Goal: Task Accomplishment & Management: Manage account settings

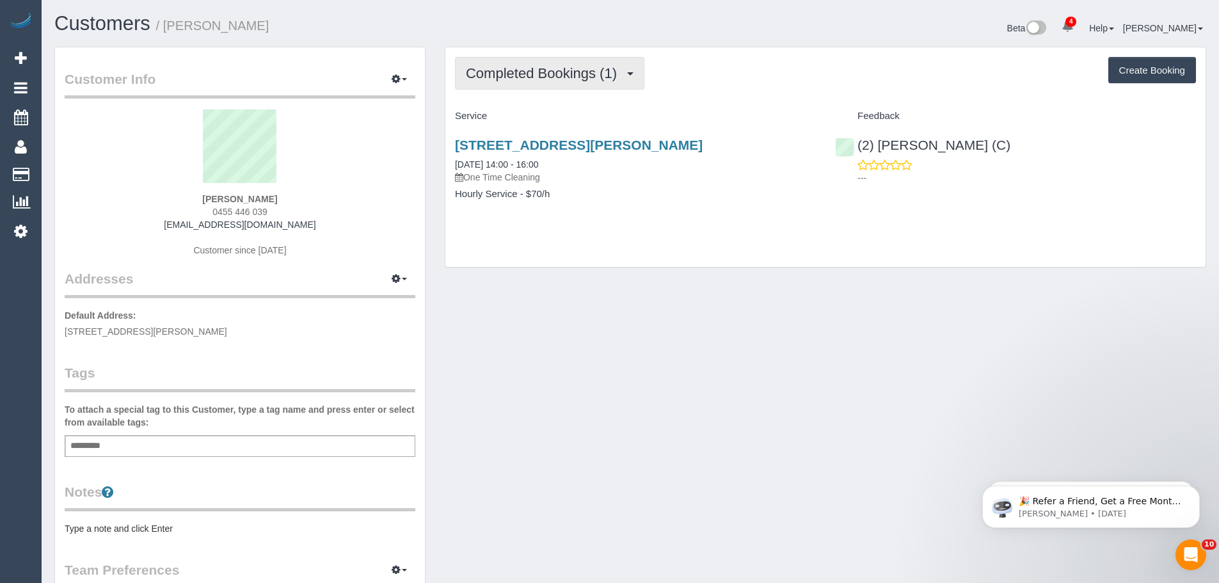
click at [537, 74] on span "Completed Bookings (1)" at bounding box center [544, 73] width 157 height 16
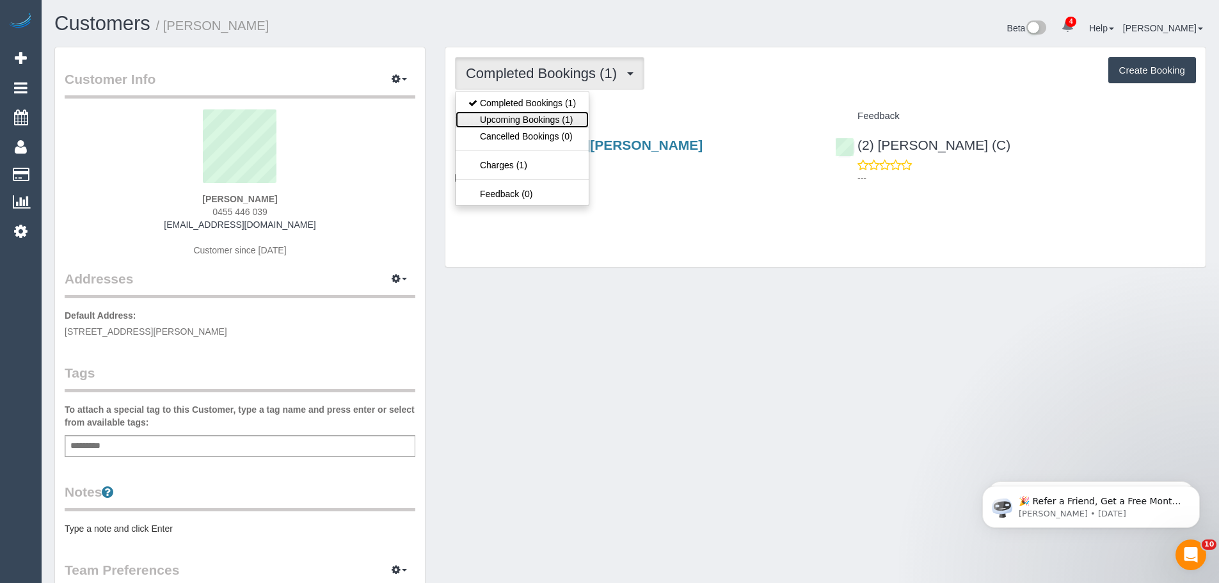
click at [535, 124] on link "Upcoming Bookings (1)" at bounding box center [521, 119] width 133 height 17
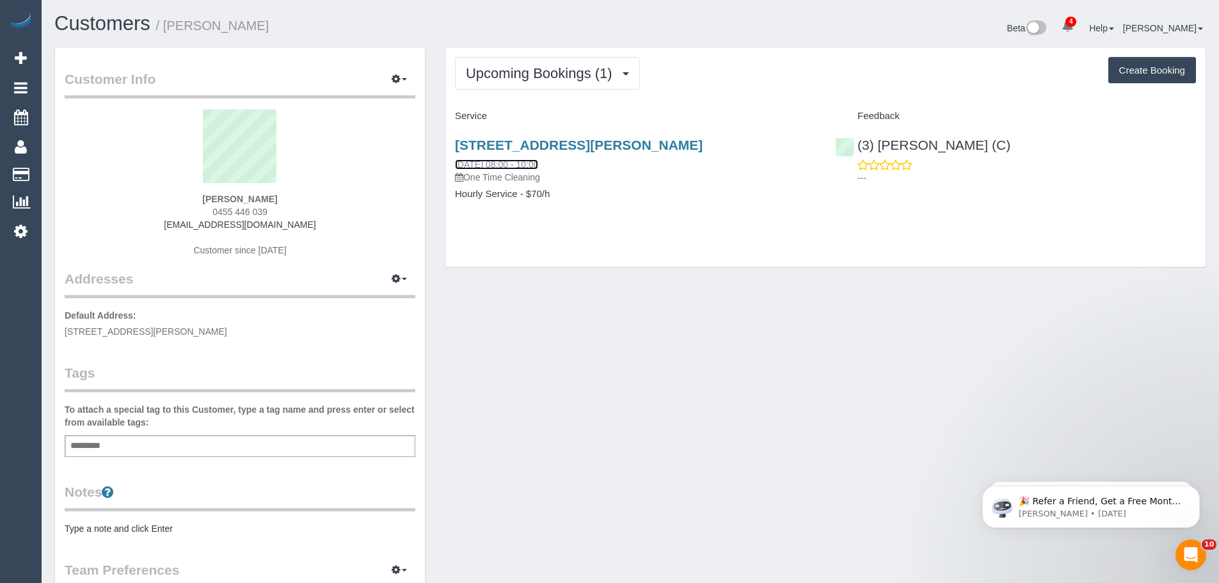
click at [529, 164] on link "[DATE] 08:00 - 10:00" at bounding box center [496, 164] width 83 height 10
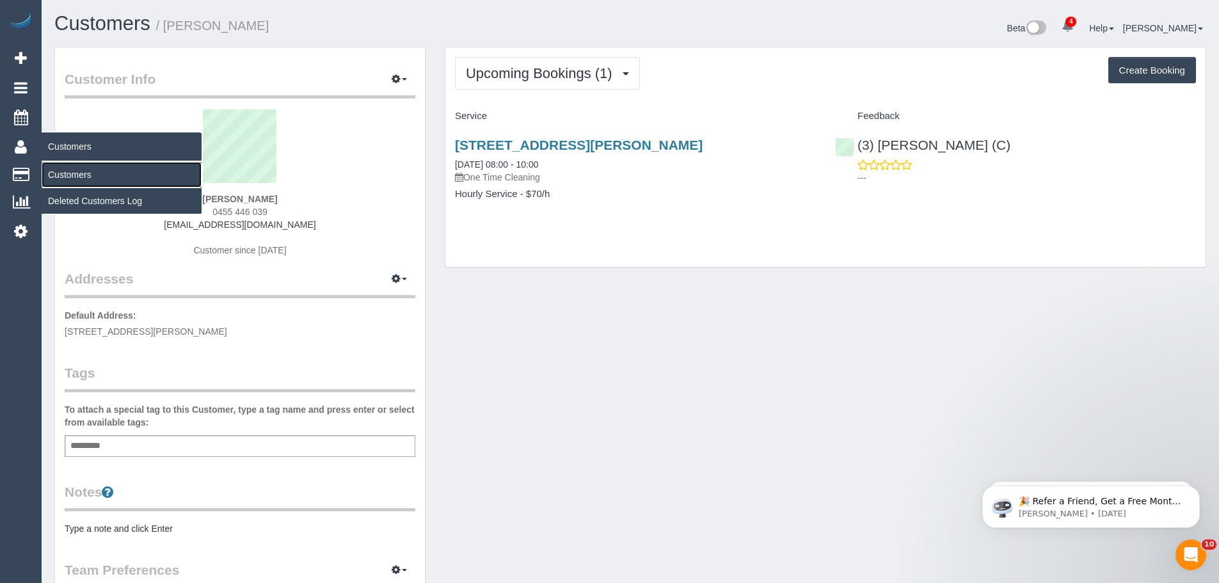
click at [72, 175] on link "Customers" at bounding box center [122, 175] width 160 height 26
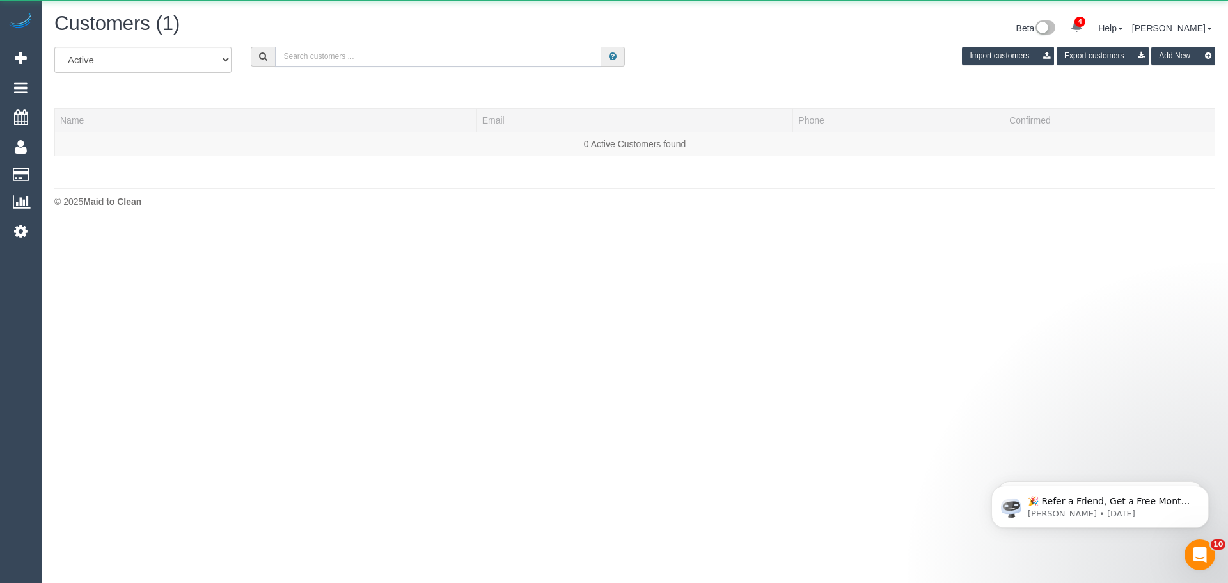
click at [322, 52] on input "text" at bounding box center [438, 57] width 326 height 20
paste input "chris.little@coface.com"
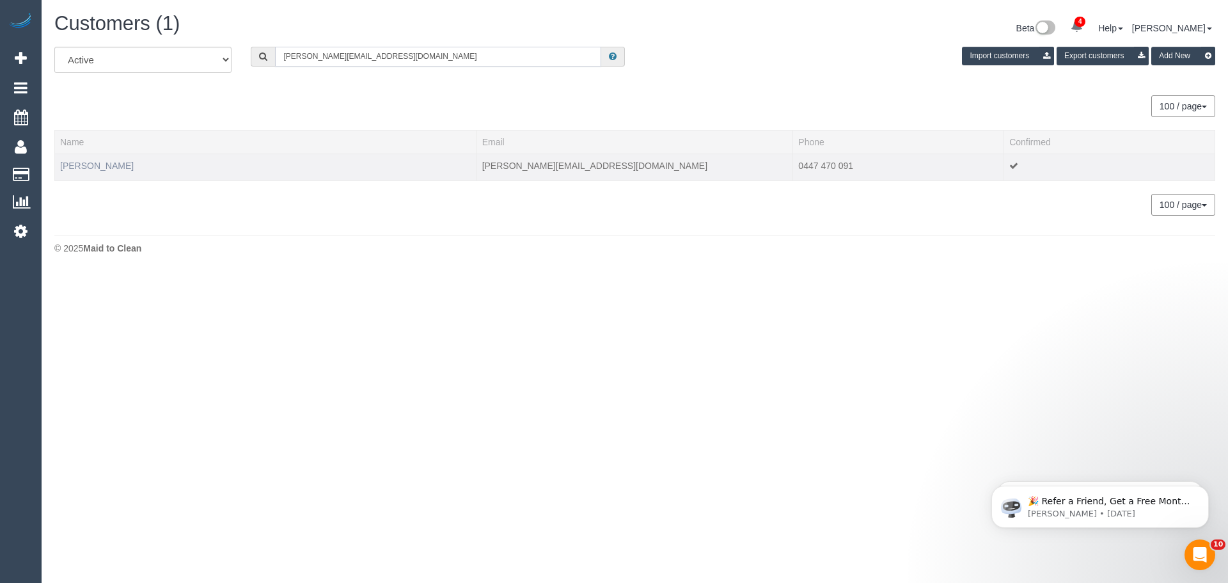
type input "chris.little@coface.com"
click at [91, 167] on link "Chris Little" at bounding box center [97, 166] width 74 height 10
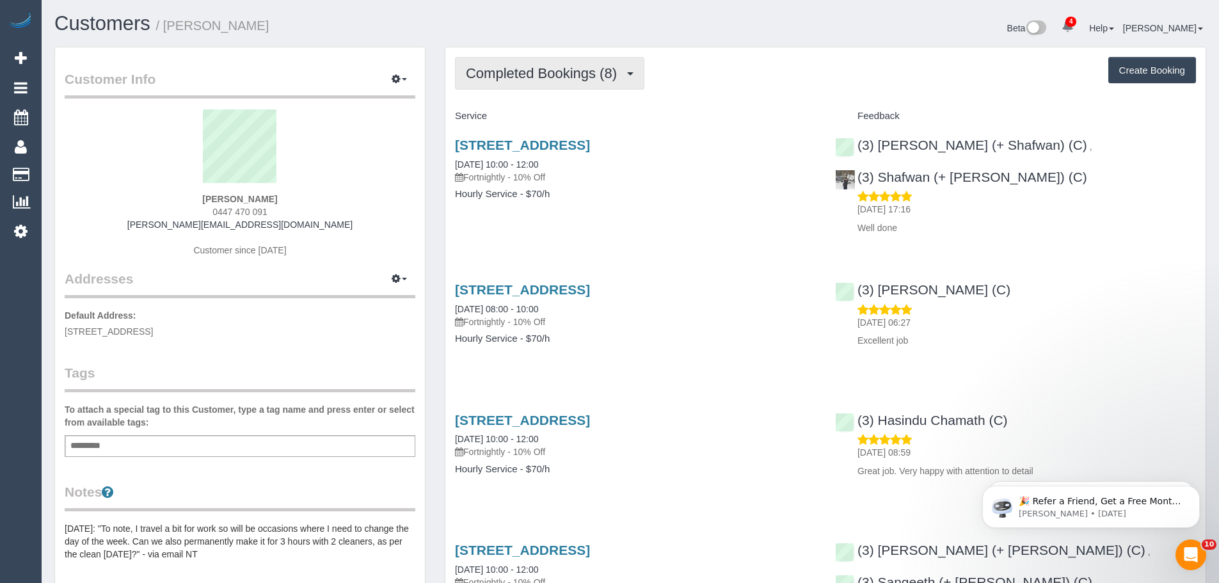
click at [550, 61] on button "Completed Bookings (8)" at bounding box center [549, 73] width 189 height 33
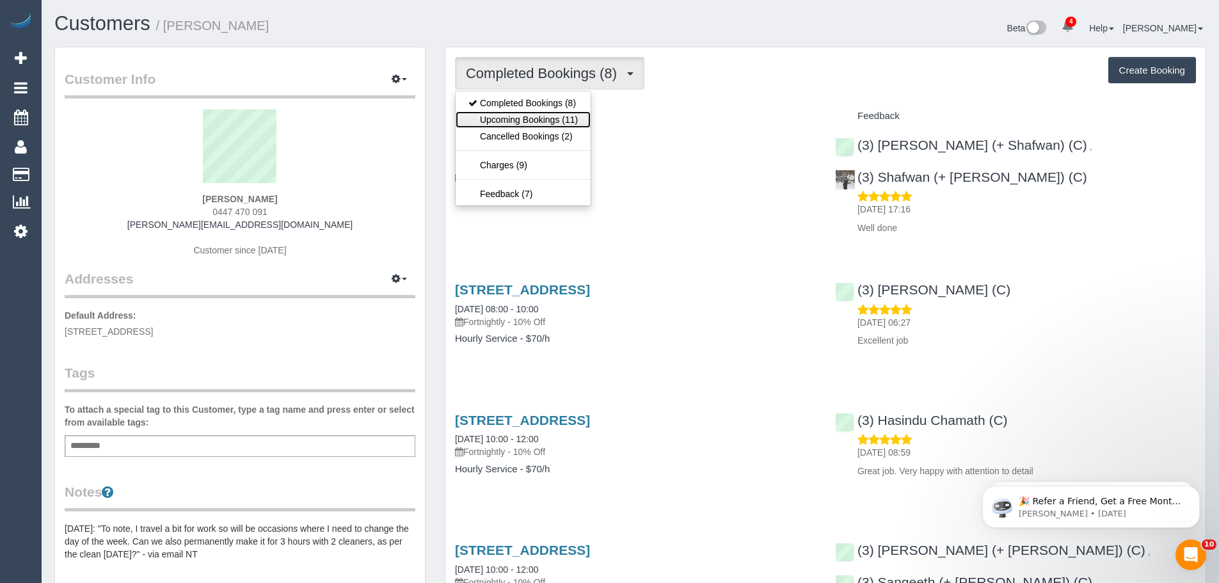
click at [539, 115] on link "Upcoming Bookings (11)" at bounding box center [522, 119] width 135 height 17
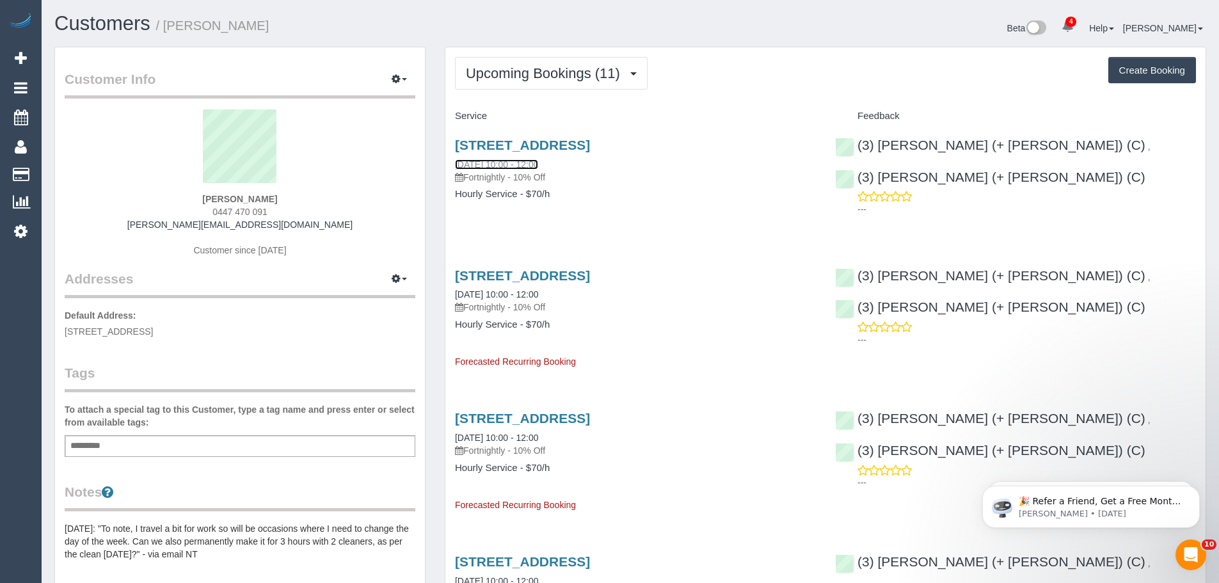
click at [509, 161] on link "22/09/2025 10:00 - 12:00" at bounding box center [496, 164] width 83 height 10
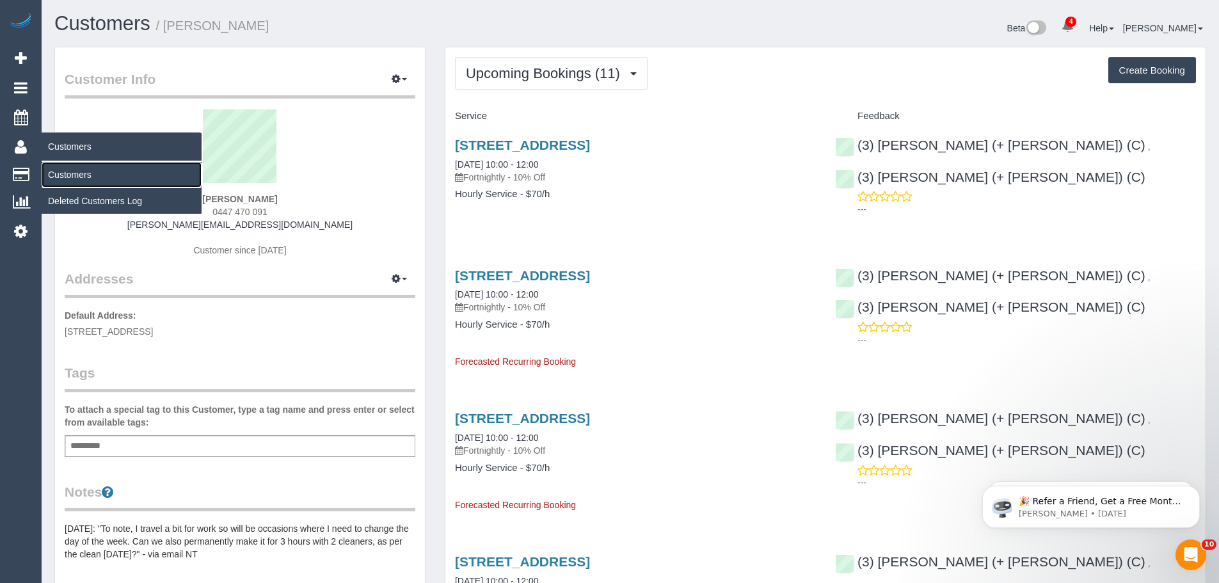
click at [63, 176] on link "Customers" at bounding box center [122, 175] width 160 height 26
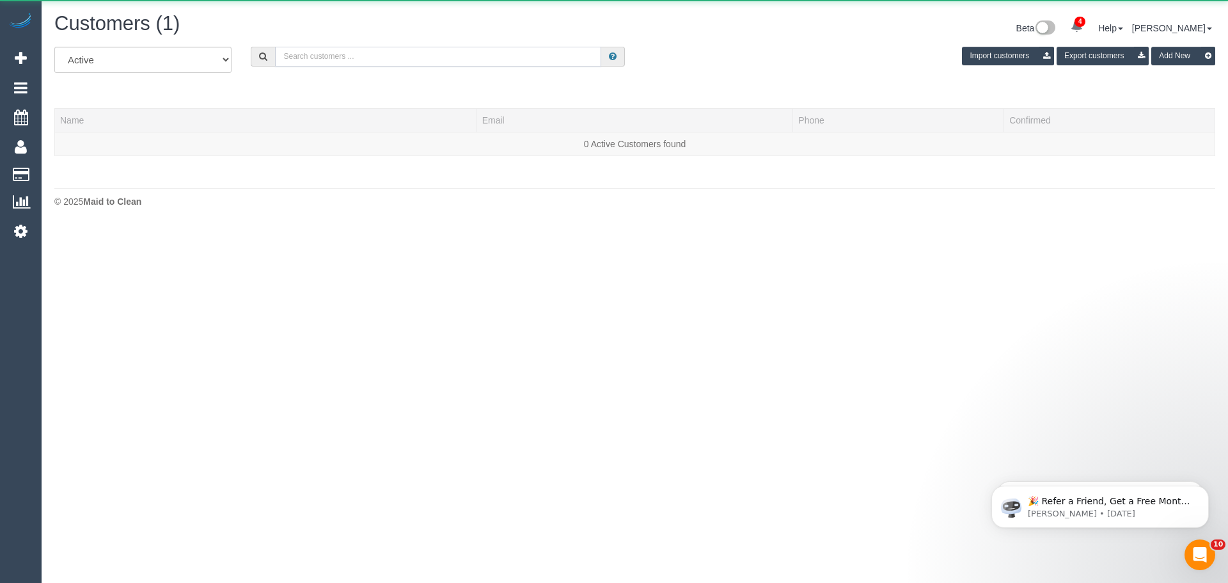
click at [316, 57] on input "text" at bounding box center [438, 57] width 326 height 20
paste input "bianca.286@gmail.com"
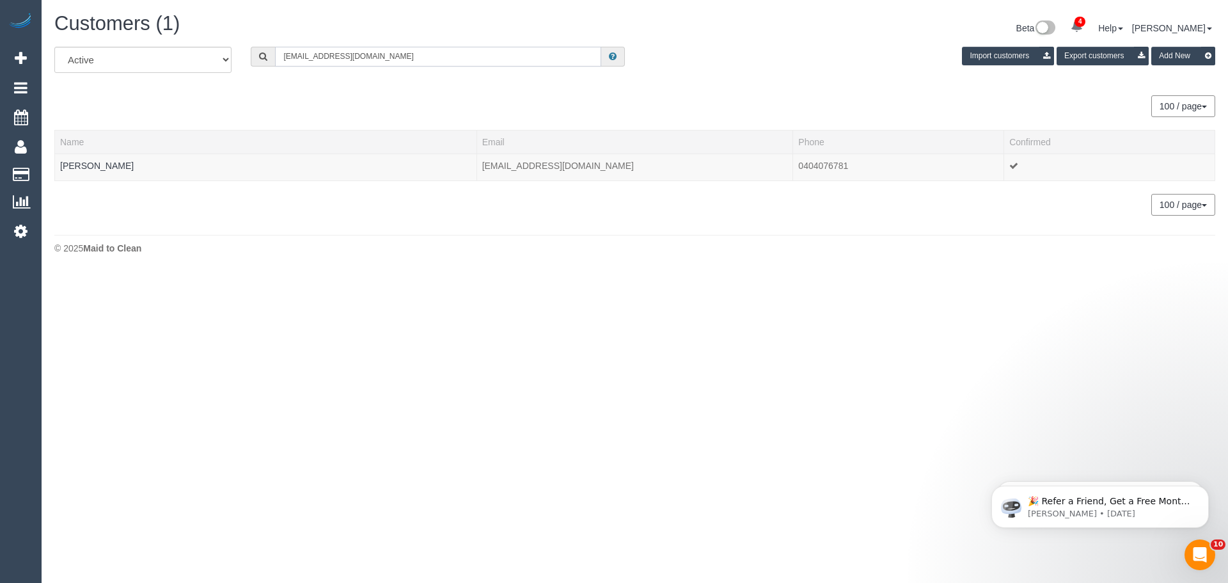
click at [564, 62] on input "bianca.286@gmail.com" at bounding box center [438, 57] width 326 height 20
click at [563, 62] on input "bianca.286@gmail.com" at bounding box center [438, 57] width 326 height 20
paste input "olivia@byjoel.com.au"
click at [563, 62] on input "bianca.286@gmail.olivia@byjoel.com.au" at bounding box center [438, 57] width 326 height 20
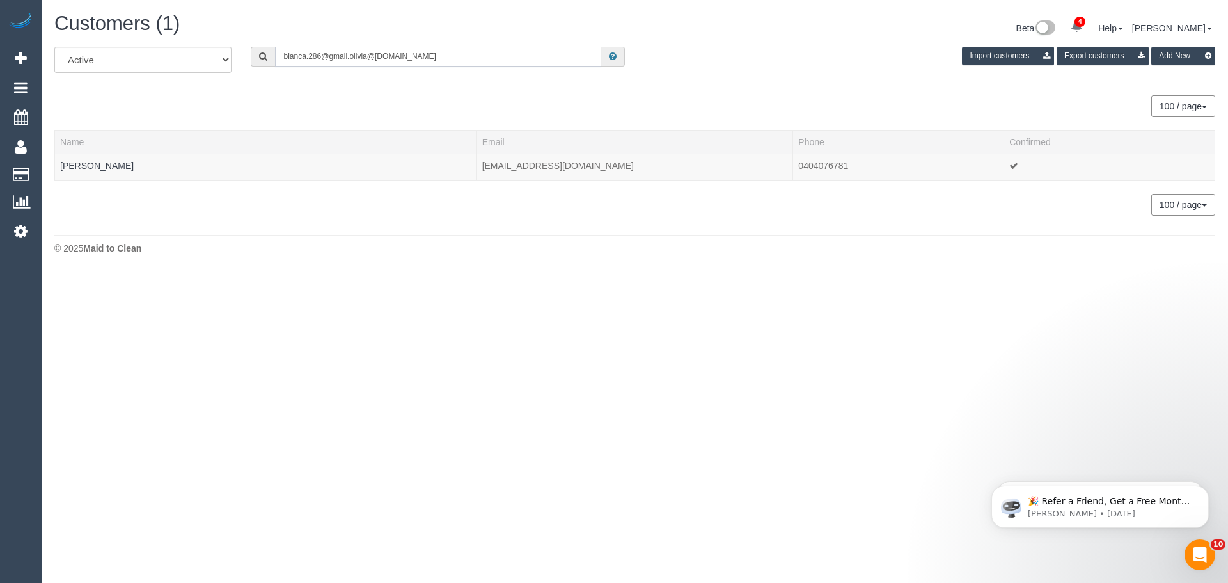
click at [563, 62] on input "bianca.286@gmail.olivia@byjoel.com.au" at bounding box center [438, 57] width 326 height 20
paste input "text"
type input "olivia@byjoel.com.au"
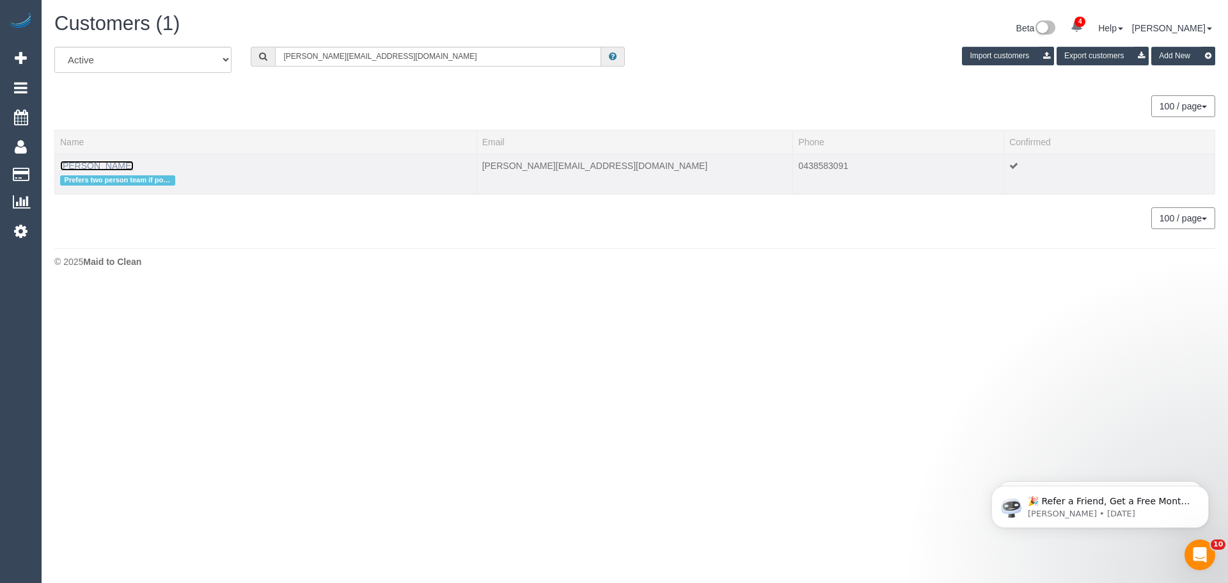
click at [89, 165] on link "Olivia Braun" at bounding box center [97, 166] width 74 height 10
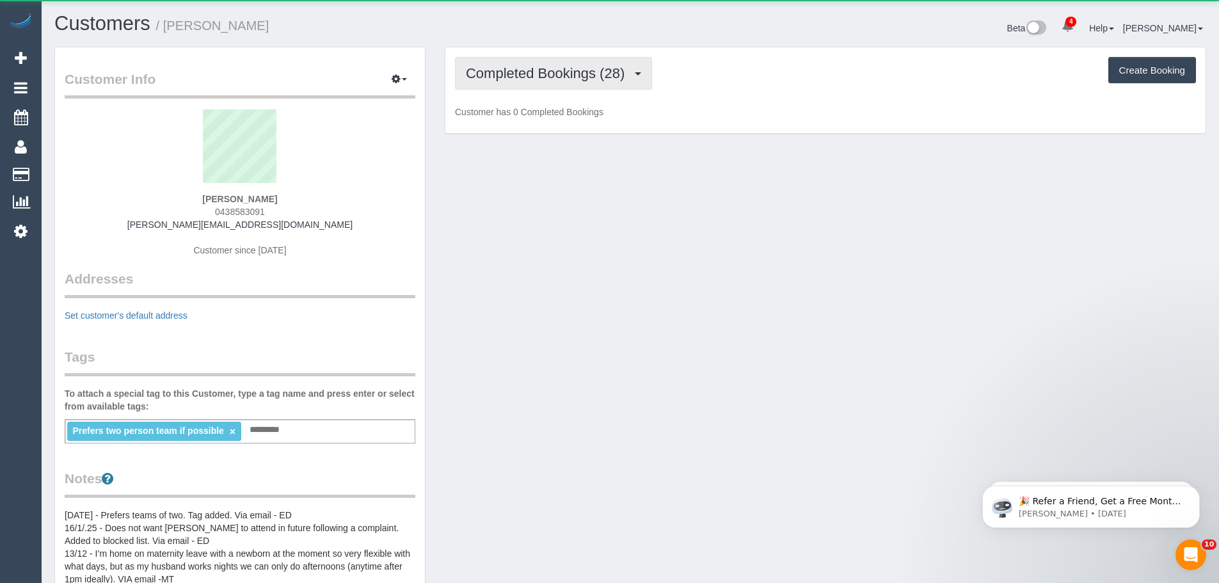
click at [605, 82] on button "Completed Bookings (28)" at bounding box center [553, 73] width 197 height 33
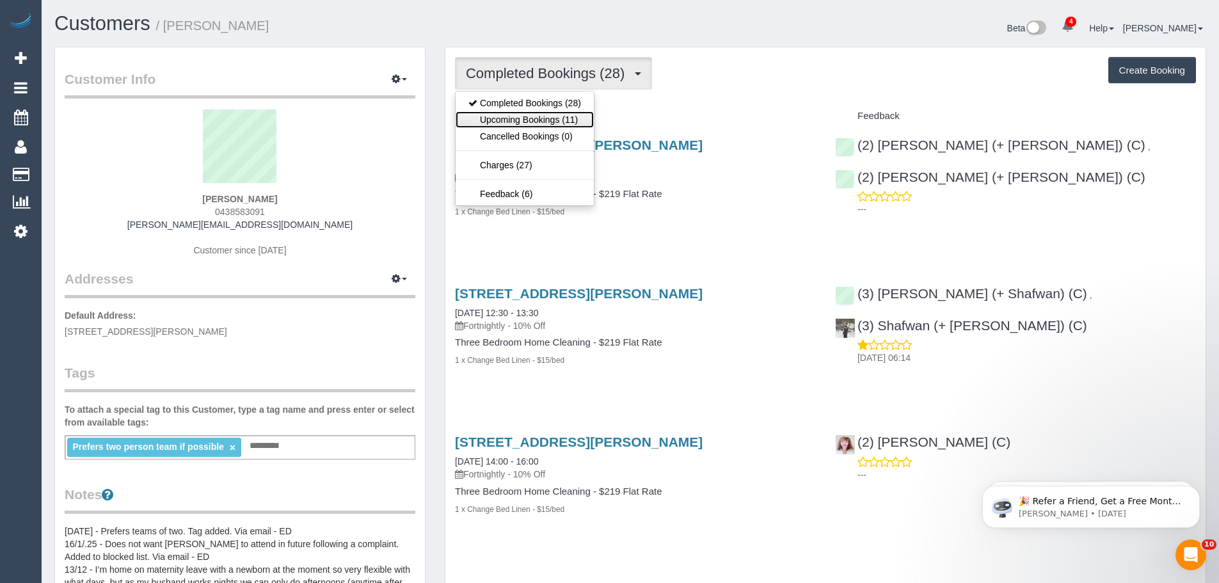
click at [554, 123] on link "Upcoming Bookings (11)" at bounding box center [524, 119] width 138 height 17
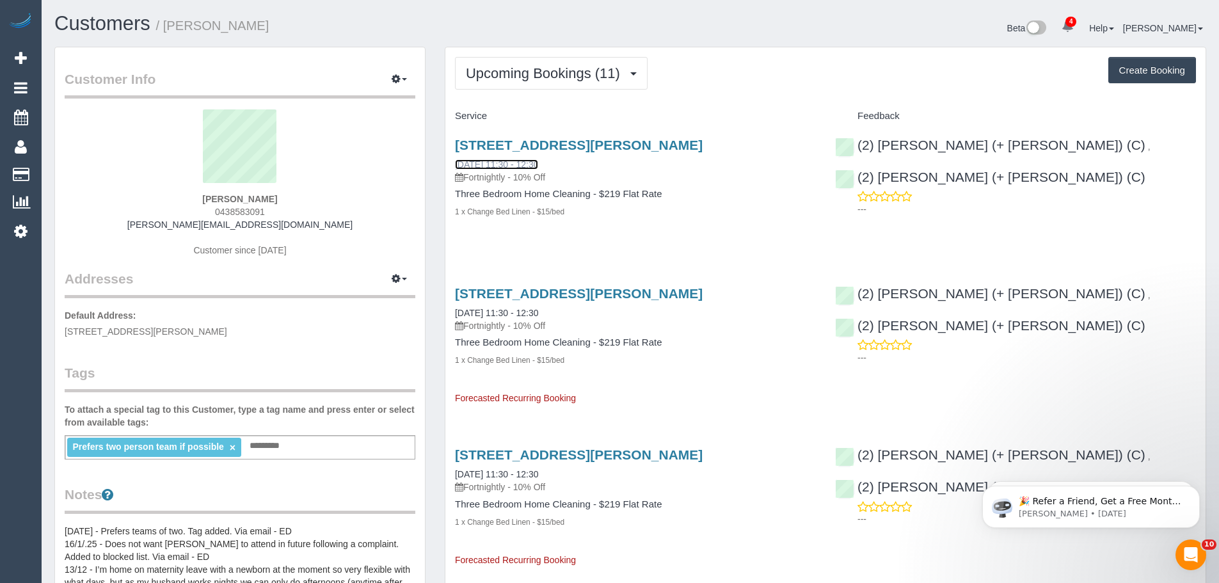
click at [505, 170] on link "23/09/2025 11:30 - 12:30" at bounding box center [496, 164] width 83 height 10
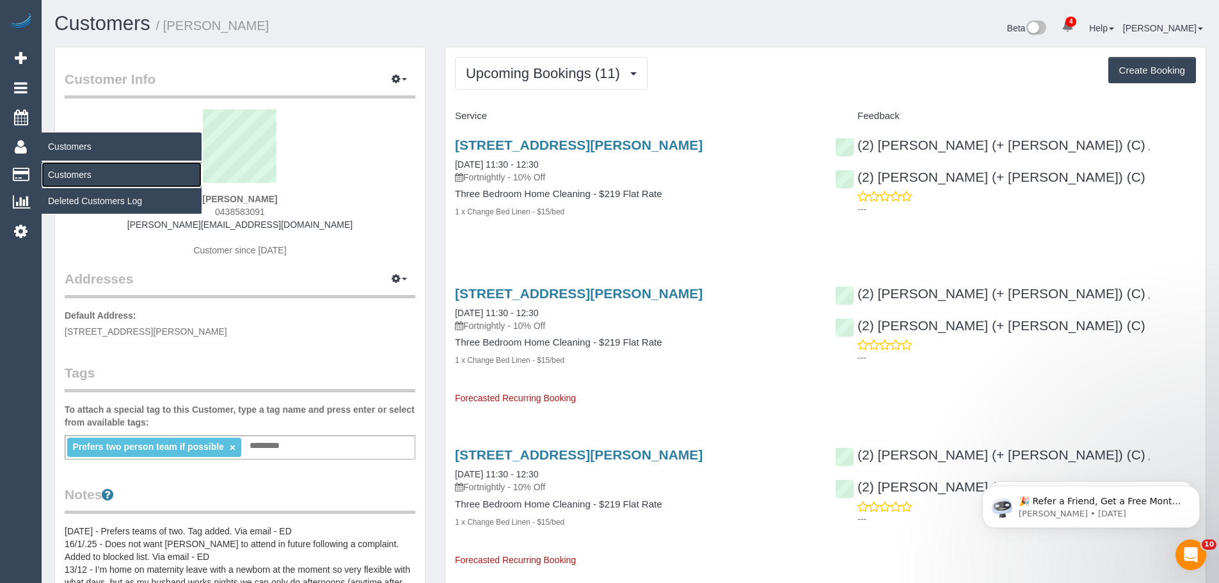
drag, startPoint x: 54, startPoint y: 172, endPoint x: 70, endPoint y: 169, distance: 15.7
click at [54, 172] on link "Customers" at bounding box center [122, 175] width 160 height 26
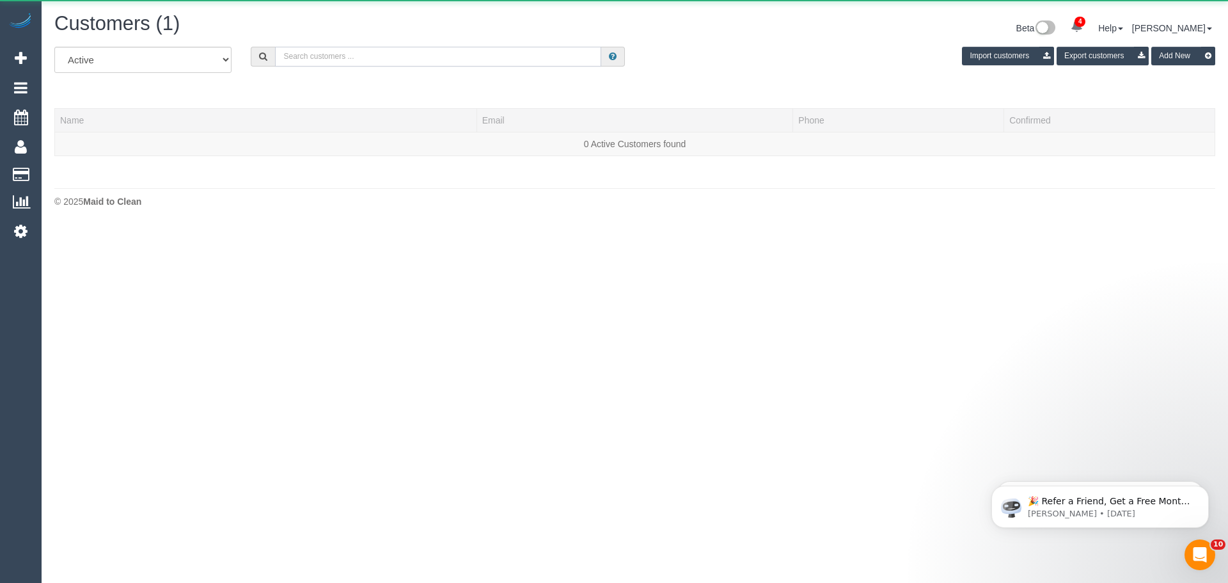
click at [313, 58] on input "text" at bounding box center [438, 57] width 326 height 20
paste input "charlyaturco@gmail.com"
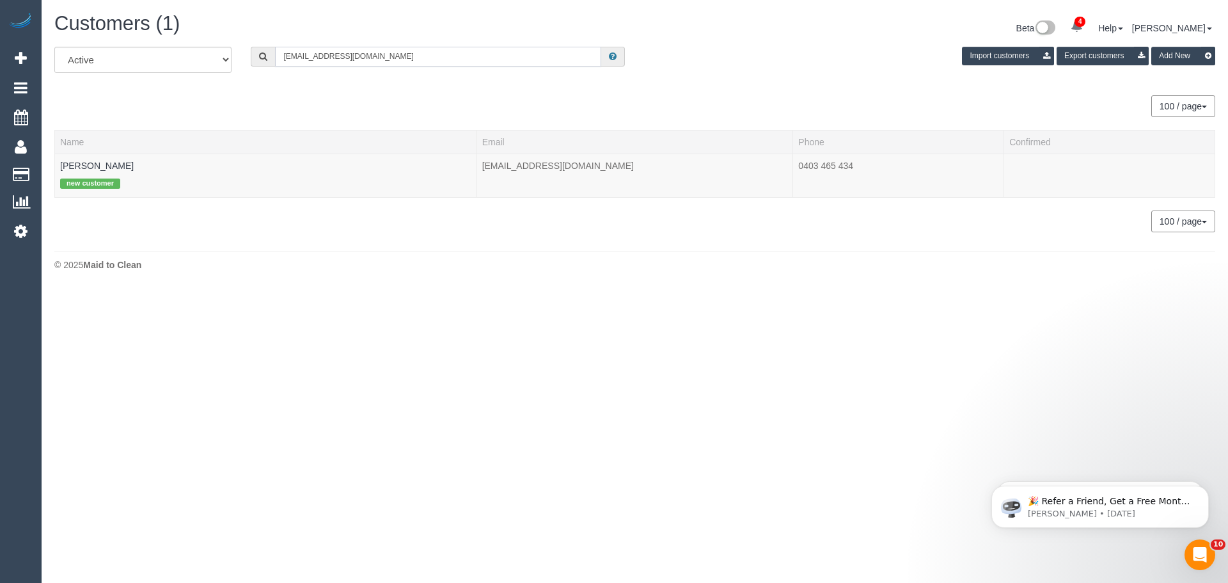
click at [396, 58] on input "charlyaturco@gmail.com" at bounding box center [438, 57] width 326 height 20
paste input "rosalind.case"
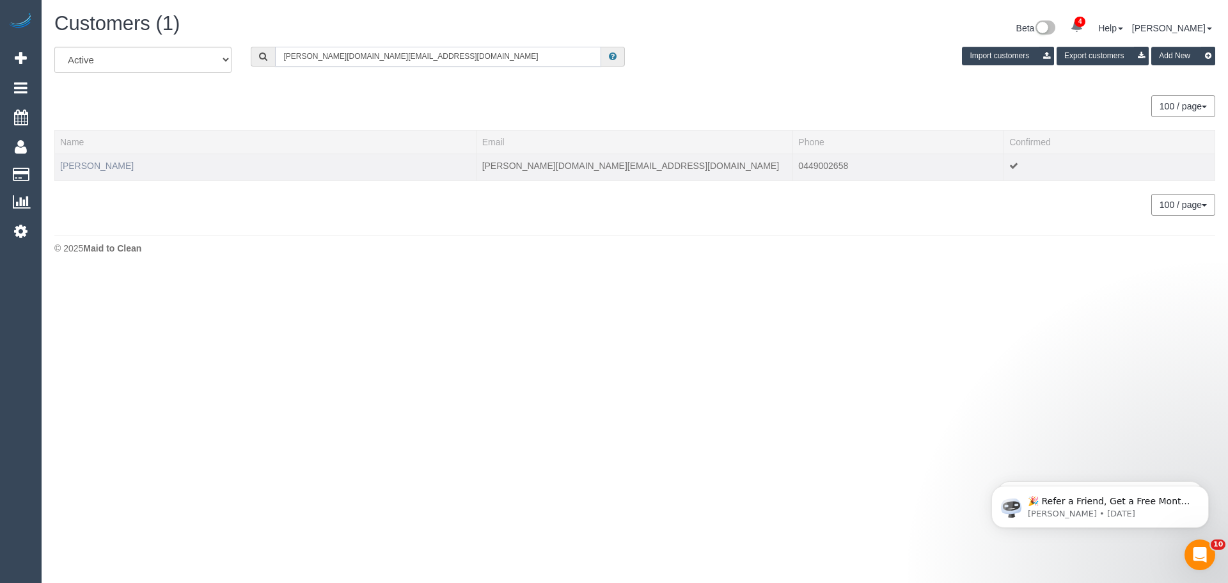
type input "rosalind.case@gmail.com"
click at [90, 165] on link "Rosalind Case" at bounding box center [97, 166] width 74 height 10
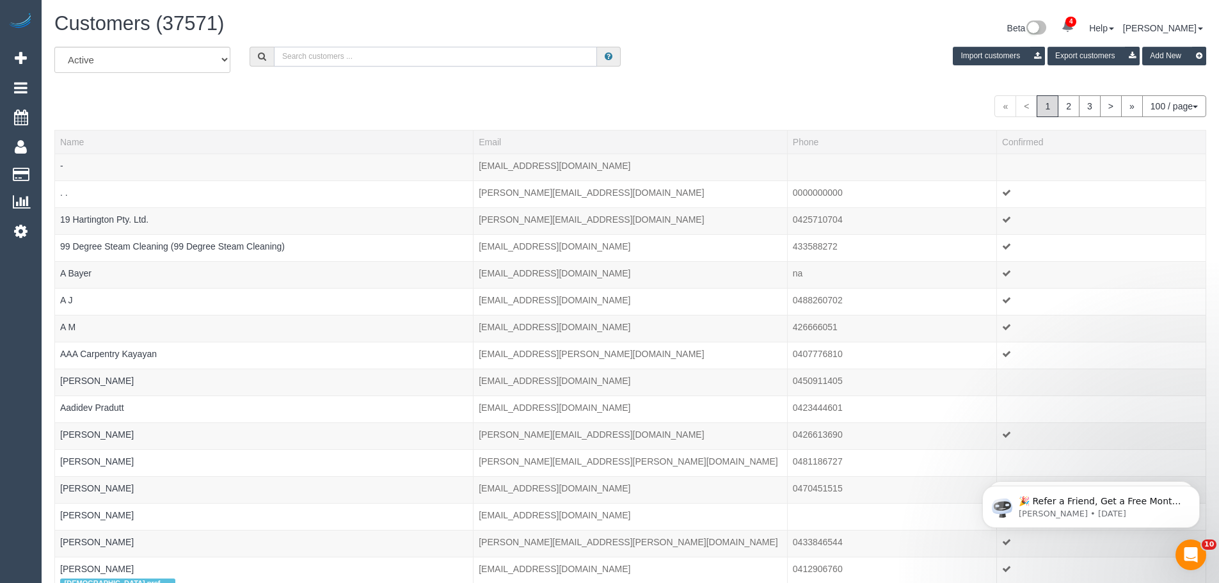
click at [317, 47] on input "text" at bounding box center [435, 57] width 323 height 20
paste input "32 graham street"
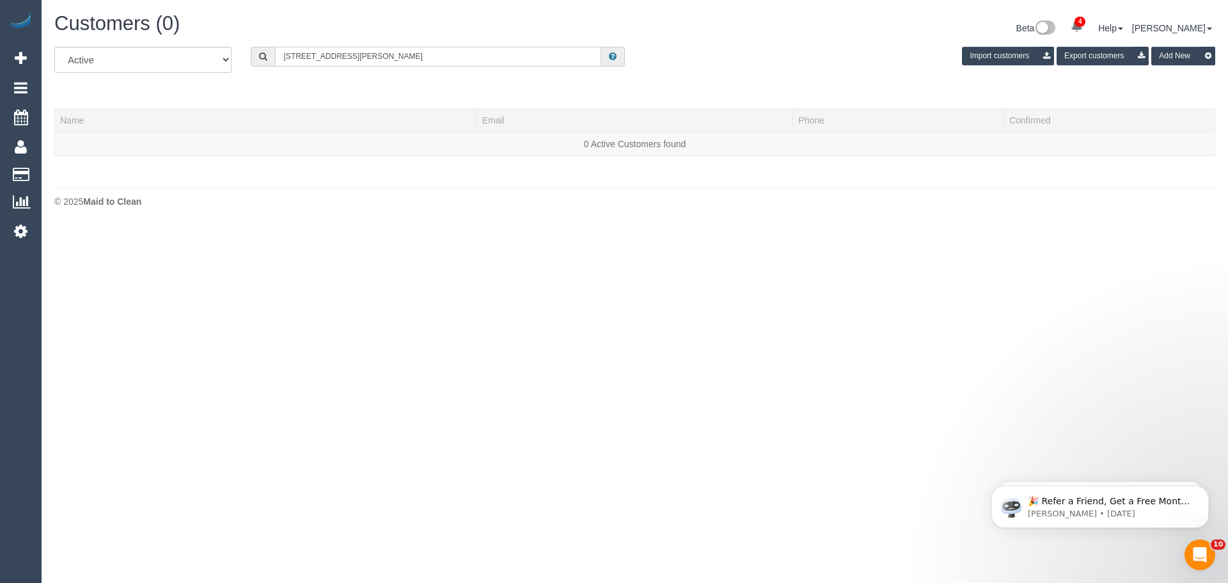
click at [477, 49] on input "32 graham street" at bounding box center [438, 57] width 326 height 20
paste input "Jade Bennet"
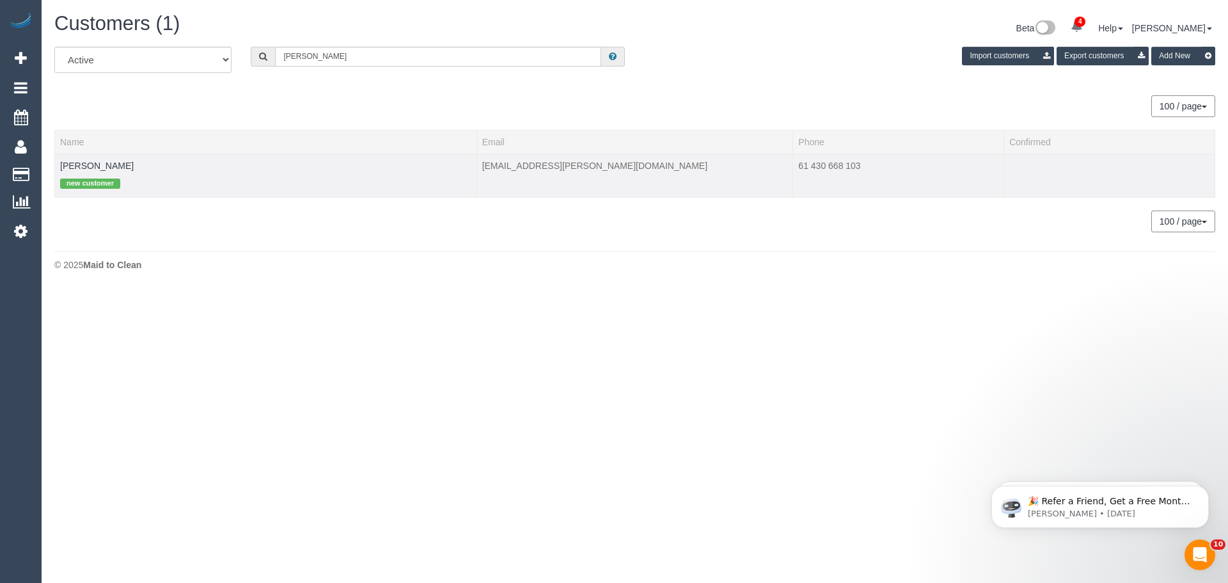
drag, startPoint x: 903, startPoint y: 169, endPoint x: 894, endPoint y: 182, distance: 16.0
click at [950, 177] on td "61 430 668 103" at bounding box center [898, 176] width 211 height 44
drag, startPoint x: 605, startPoint y: 173, endPoint x: 482, endPoint y: 166, distance: 122.4
click at [482, 166] on td "jadey.bennett@gmail.com" at bounding box center [635, 176] width 317 height 44
copy td "jadey.bennett@gmail.com"
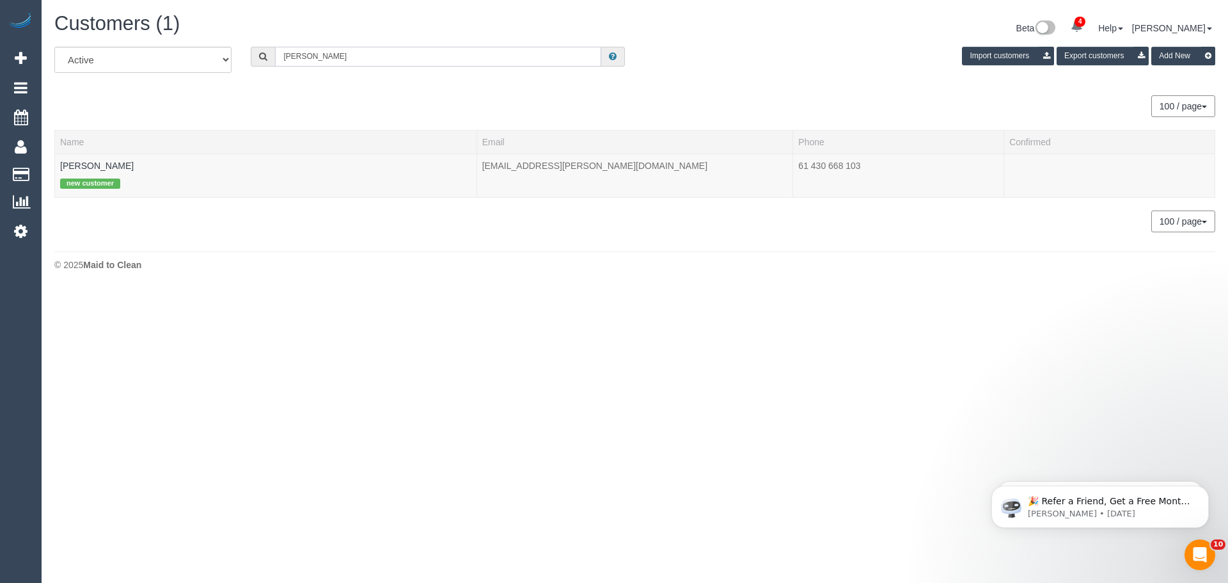
click at [354, 50] on input "Jade Bennett" at bounding box center [438, 57] width 326 height 20
paste input "yykktan@hotmail.com"
click at [376, 58] on input "yykktan@hotmail.com" at bounding box center [438, 57] width 326 height 20
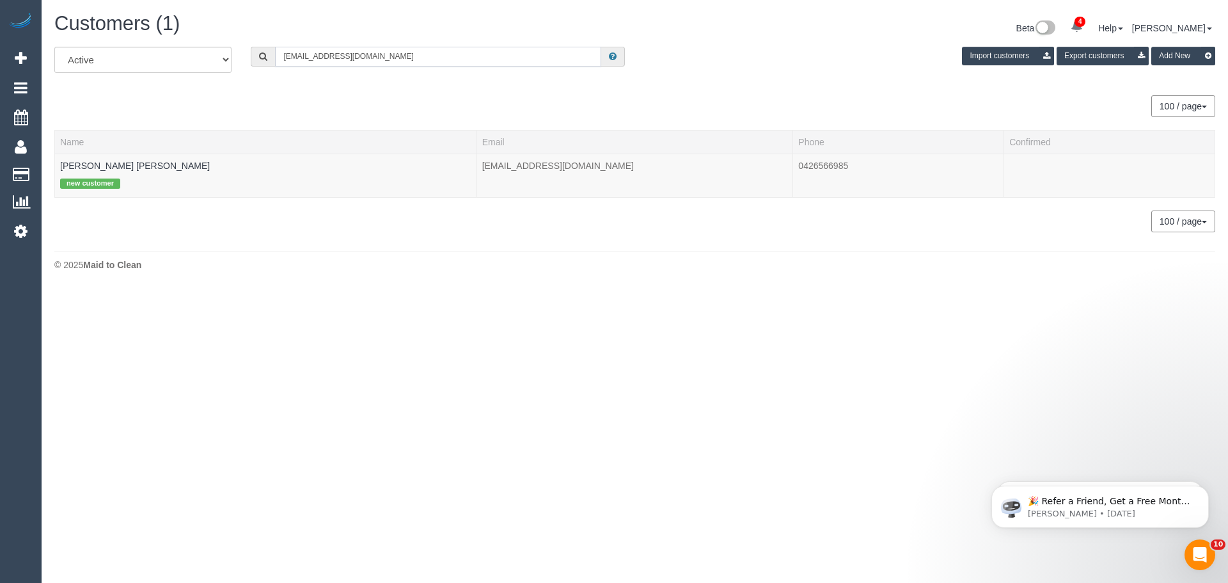
click at [376, 58] on input "yykktan@hotmail.com" at bounding box center [438, 57] width 326 height 20
click at [376, 59] on input "yykktan@hotmail.com" at bounding box center [438, 57] width 326 height 20
paste input "ashleajt@g"
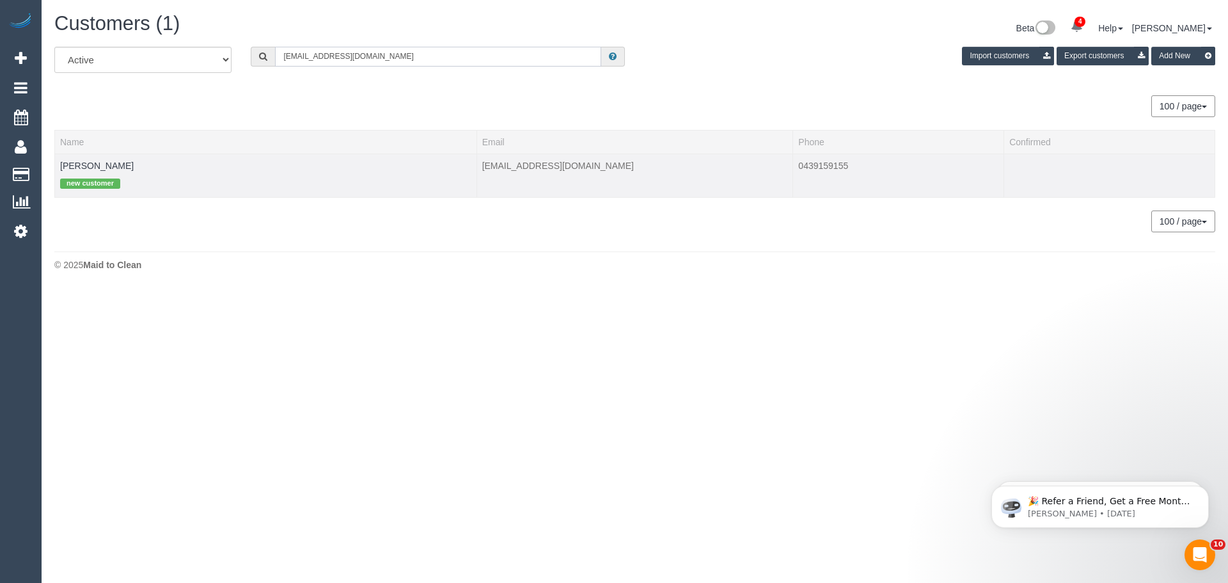
type input "ashleajt@gmail.com"
drag, startPoint x: 132, startPoint y: 171, endPoint x: 58, endPoint y: 161, distance: 74.9
click at [58, 161] on td "ashlea tempany new customer" at bounding box center [266, 176] width 422 height 44
copy link "ashlea tempany"
click at [86, 164] on link "ashlea tempany" at bounding box center [97, 166] width 74 height 10
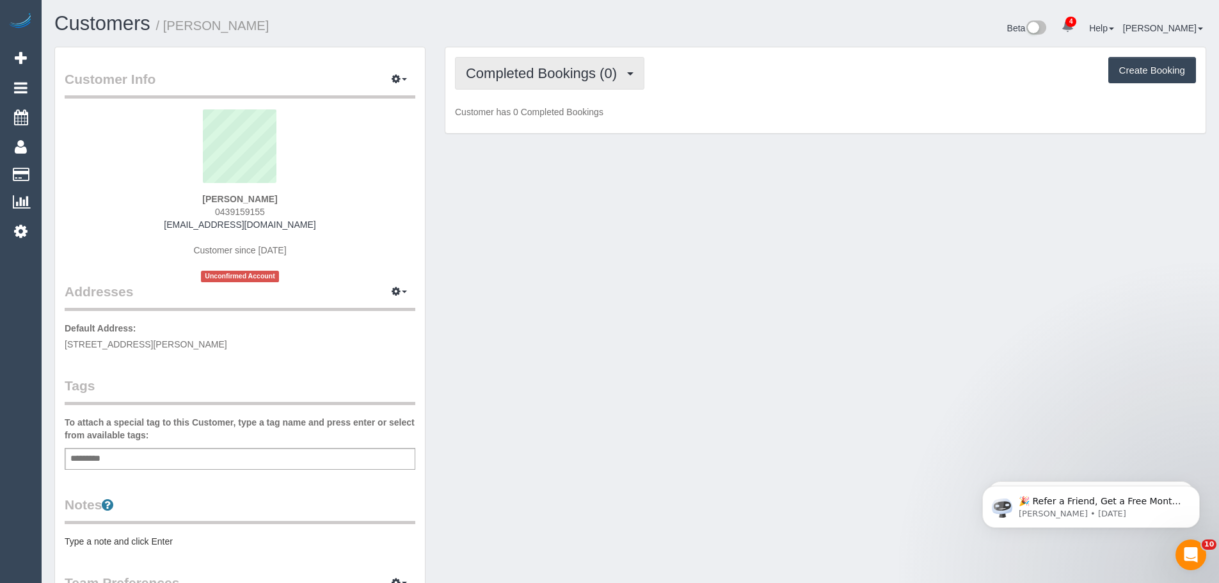
click at [553, 66] on span "Completed Bookings (0)" at bounding box center [544, 73] width 157 height 16
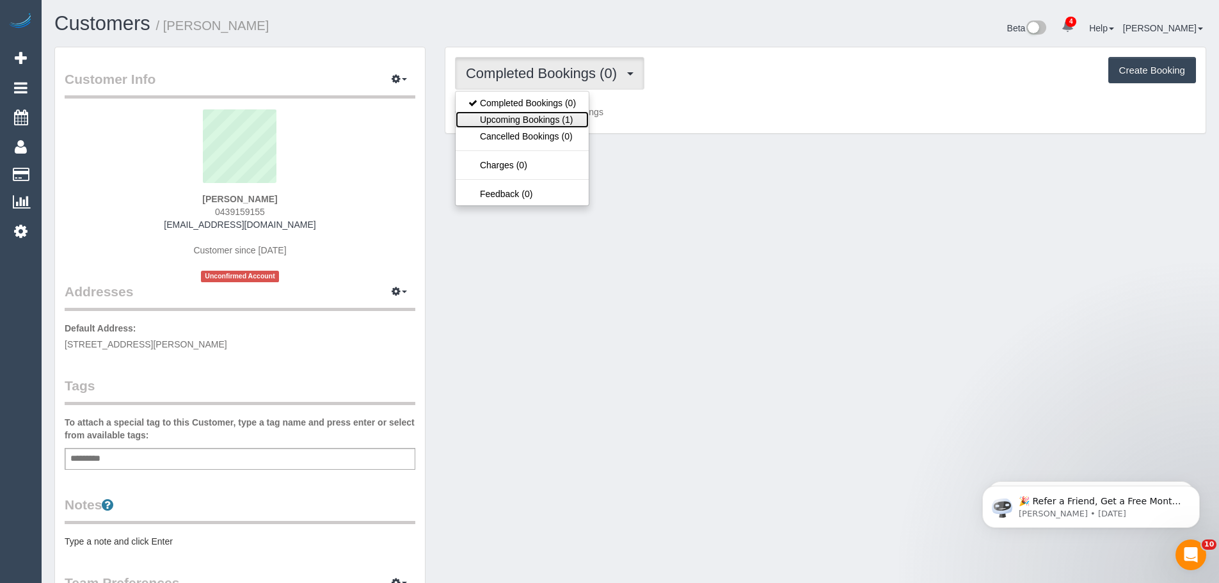
click at [554, 123] on link "Upcoming Bookings (1)" at bounding box center [521, 119] width 133 height 17
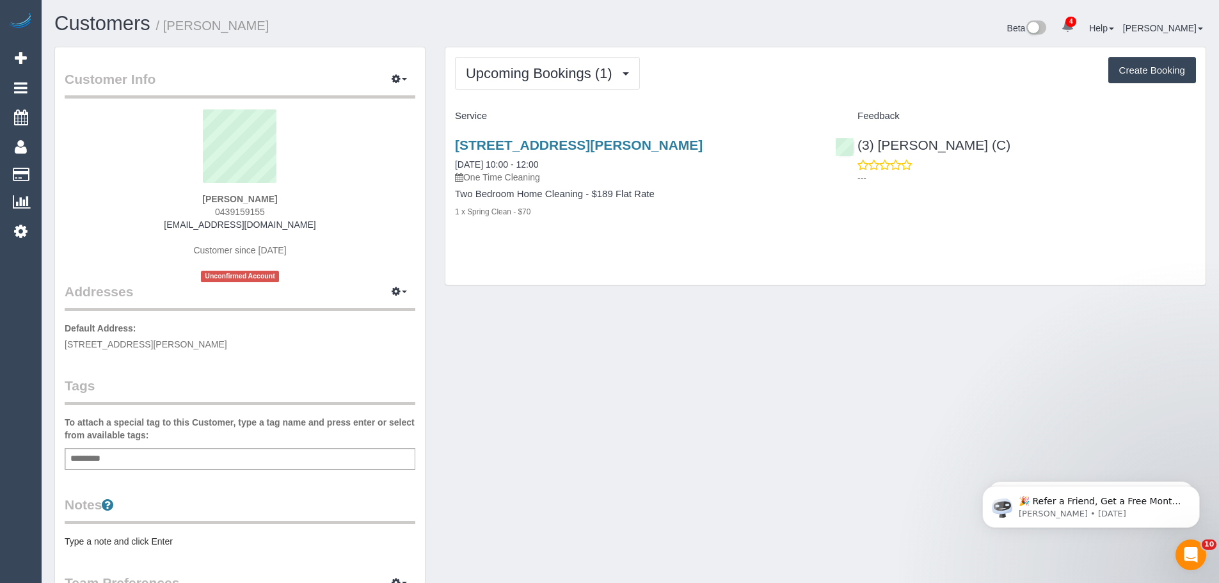
drag, startPoint x: 451, startPoint y: 160, endPoint x: 585, endPoint y: 233, distance: 153.2
click at [585, 239] on div "42 Alfred Street, North Melbourne, VIC 3051 13/09/2025 10:00 - 12:00 One Time C…" at bounding box center [635, 185] width 380 height 116
copy div "13/09/2025 10:00 - 12:00 One Time Cleaning Two Bedroom Home Cleaning - $189 Fla…"
drag, startPoint x: 993, startPoint y: 148, endPoint x: 1008, endPoint y: 146, distance: 14.8
click at [1008, 146] on div "(3) Andrea Di Bella (C) ---" at bounding box center [1015, 158] width 380 height 63
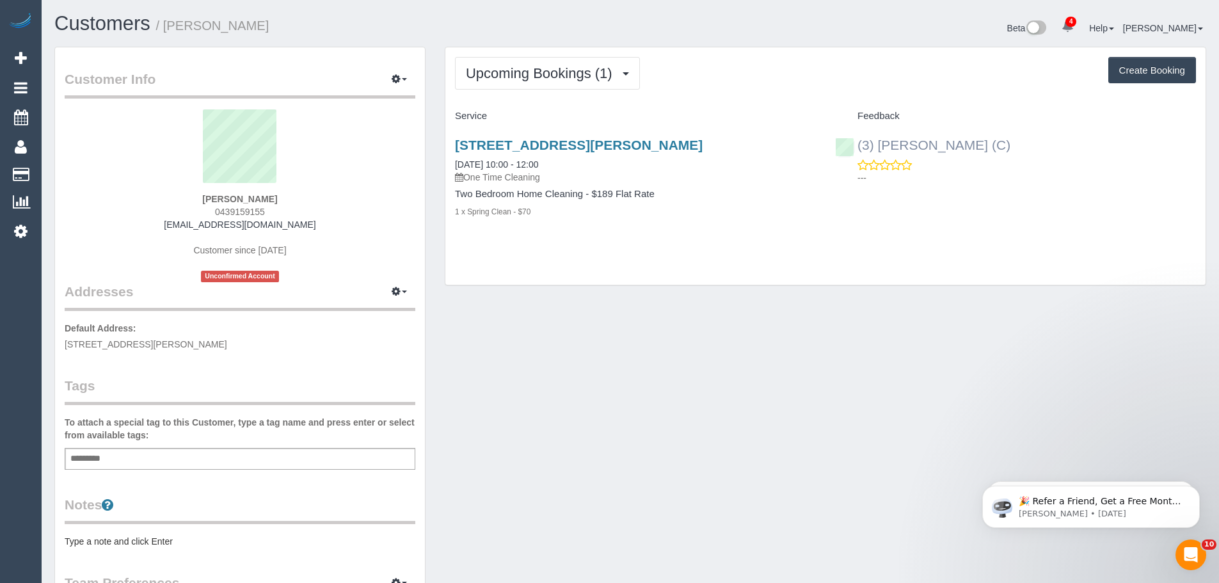
drag, startPoint x: 956, startPoint y: 147, endPoint x: 855, endPoint y: 146, distance: 101.1
click at [855, 146] on div "(3) Andrea Di Bella (C) ---" at bounding box center [1015, 158] width 380 height 63
copy link "(3) [PERSON_NAME] (C)"
click at [527, 165] on link "13/09/2025 10:00 - 12:00" at bounding box center [496, 164] width 83 height 10
click at [204, 452] on div "Add a tag" at bounding box center [240, 459] width 351 height 22
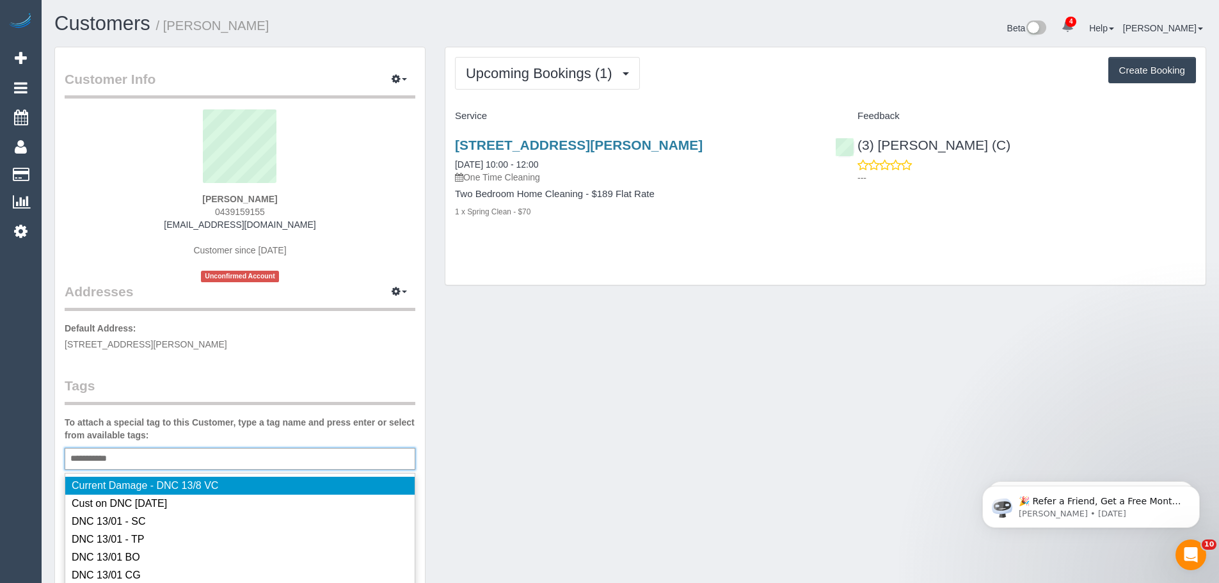
type input "**********"
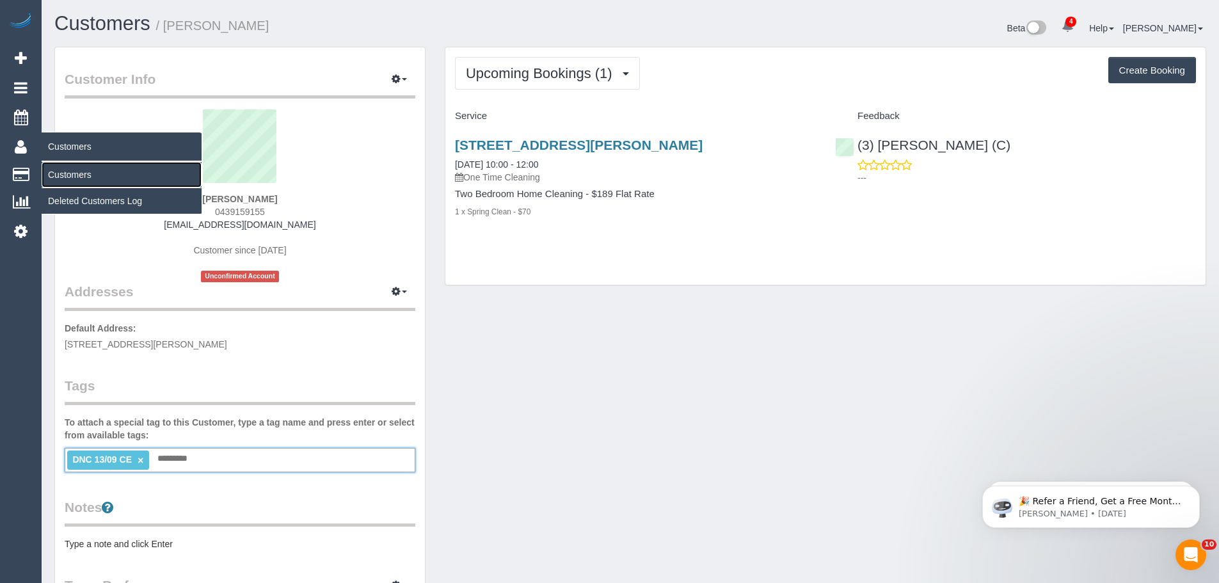
click at [60, 173] on link "Customers" at bounding box center [122, 175] width 160 height 26
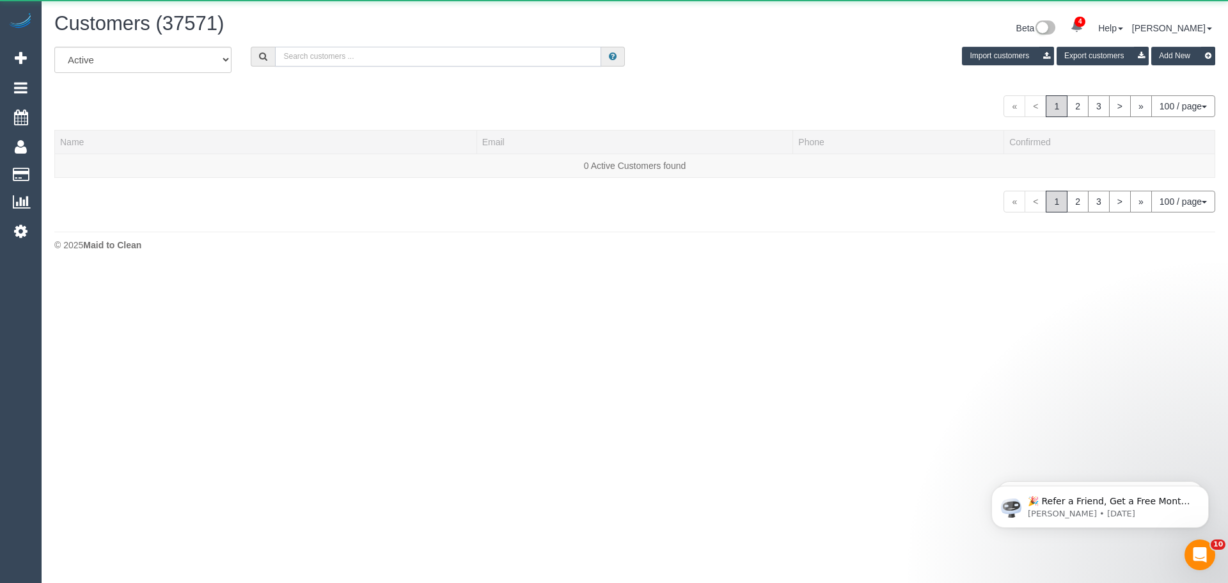
click at [429, 52] on input "text" at bounding box center [438, 57] width 326 height 20
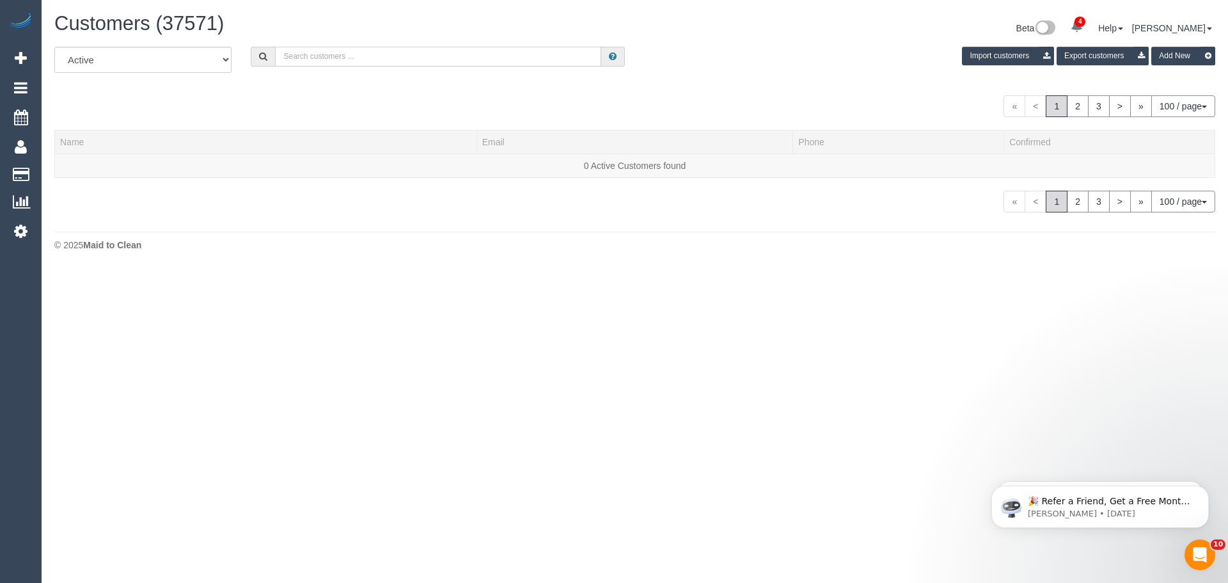
paste input "JODI CLARK"
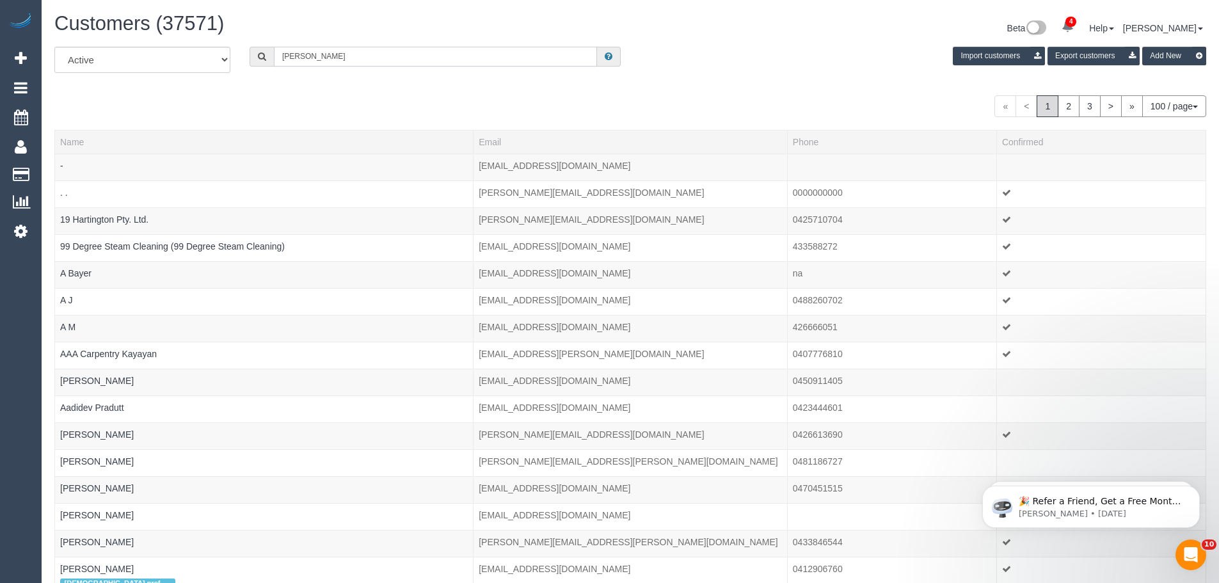
type input "JODI CLARK"
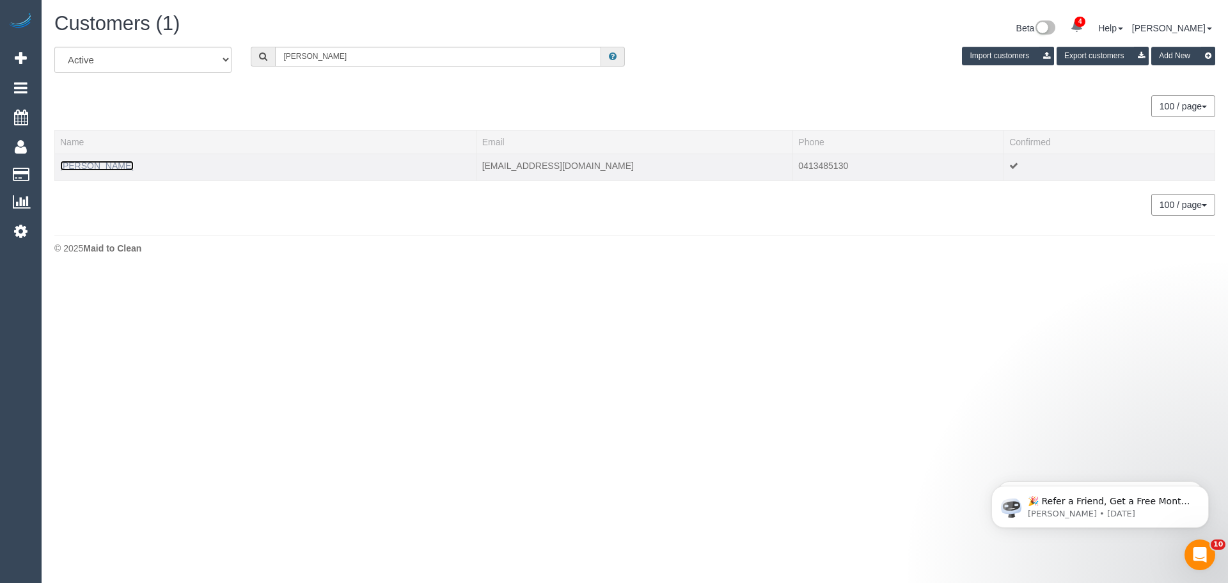
click at [91, 167] on link "Jodi Clark" at bounding box center [97, 166] width 74 height 10
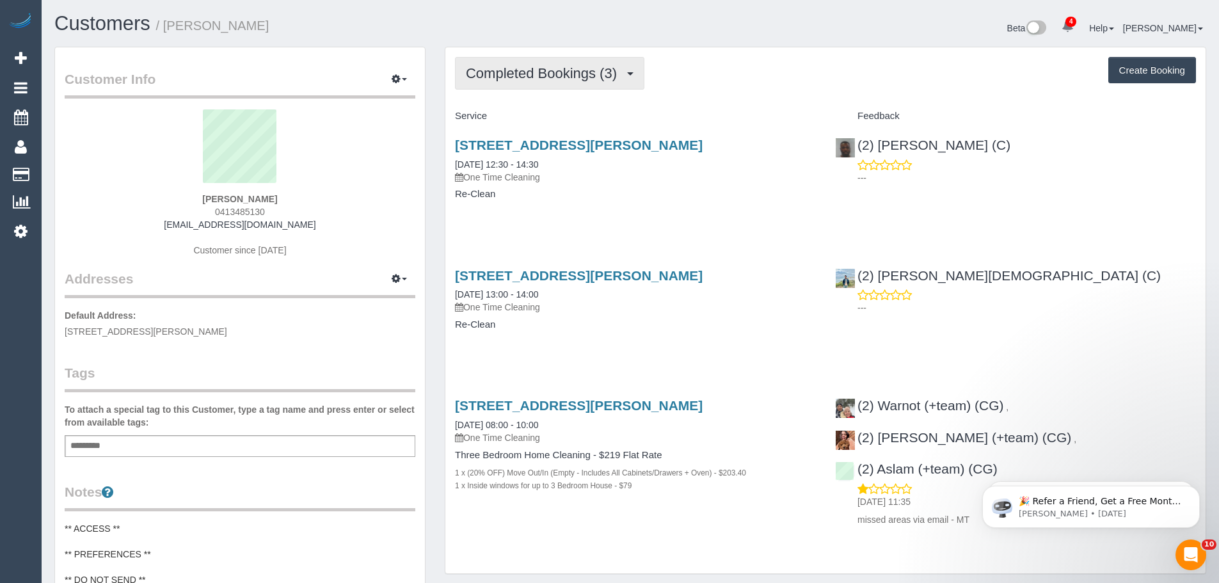
click at [584, 71] on span "Completed Bookings (3)" at bounding box center [544, 73] width 157 height 16
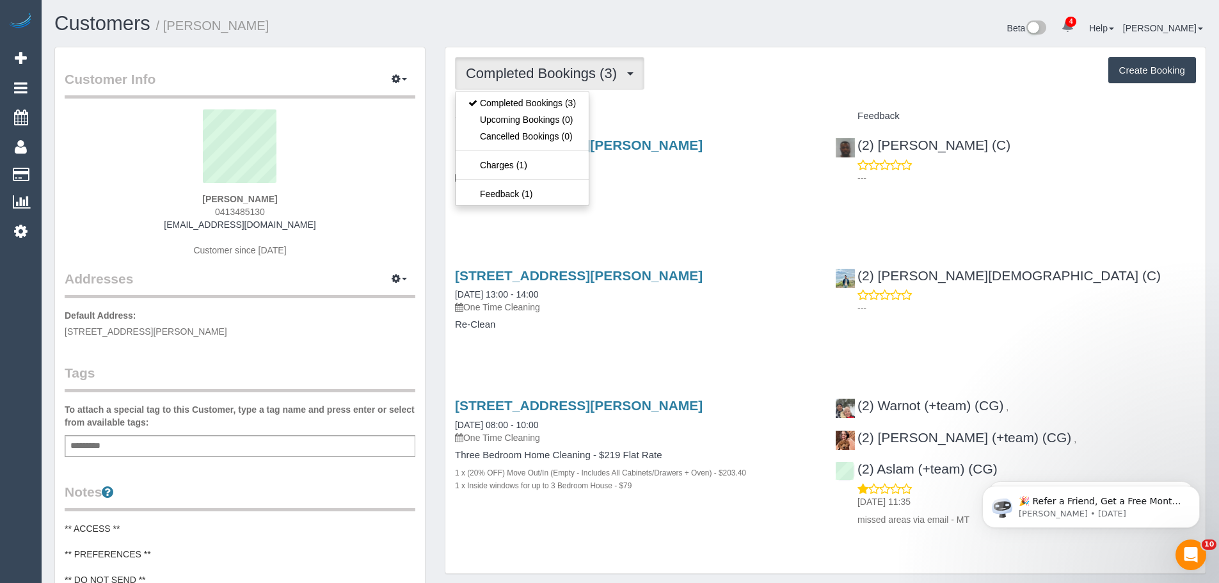
click at [713, 100] on div "Completed Bookings (3) Completed Bookings (3) Upcoming Bookings (0) Cancelled B…" at bounding box center [825, 310] width 760 height 526
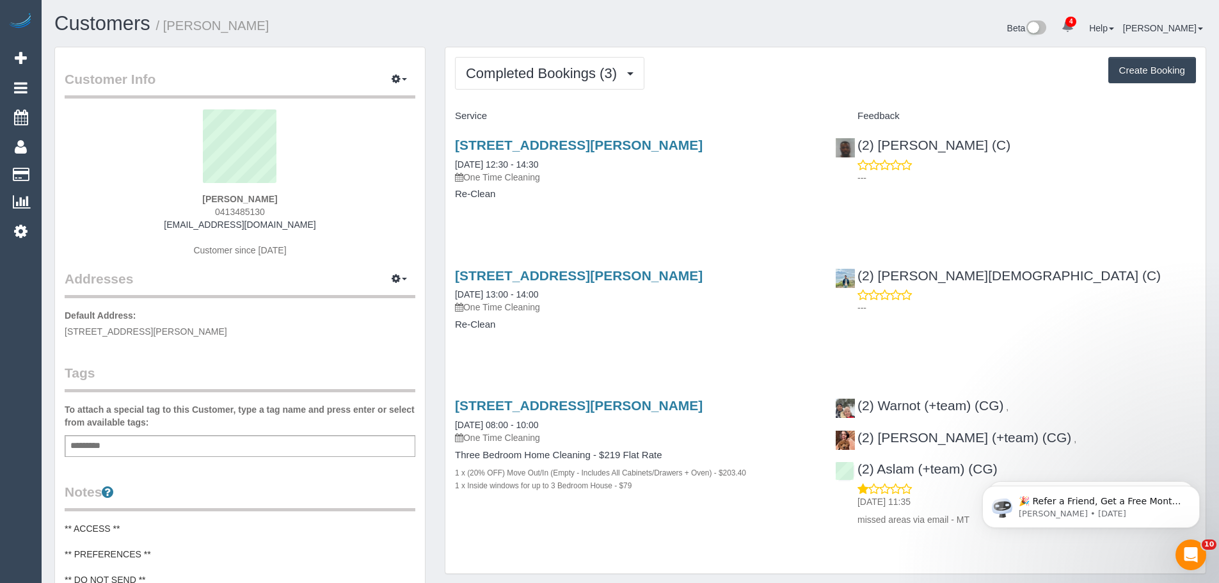
click at [720, 338] on div "27 Richards Street, Coburg, VIC 3058 09/09/2025 13:00 - 14:00 One Time Cleaning…" at bounding box center [635, 306] width 380 height 99
drag, startPoint x: 448, startPoint y: 159, endPoint x: 541, endPoint y: 194, distance: 99.4
click at [541, 194] on div "27 Richards Street, Coburg, VIC 3058 12/09/2025 12:30 - 14:30 One Time Cleaning…" at bounding box center [635, 176] width 380 height 99
copy div "12/09/2025 12:30 - 14:30 One Time Cleaning Re-Clean"
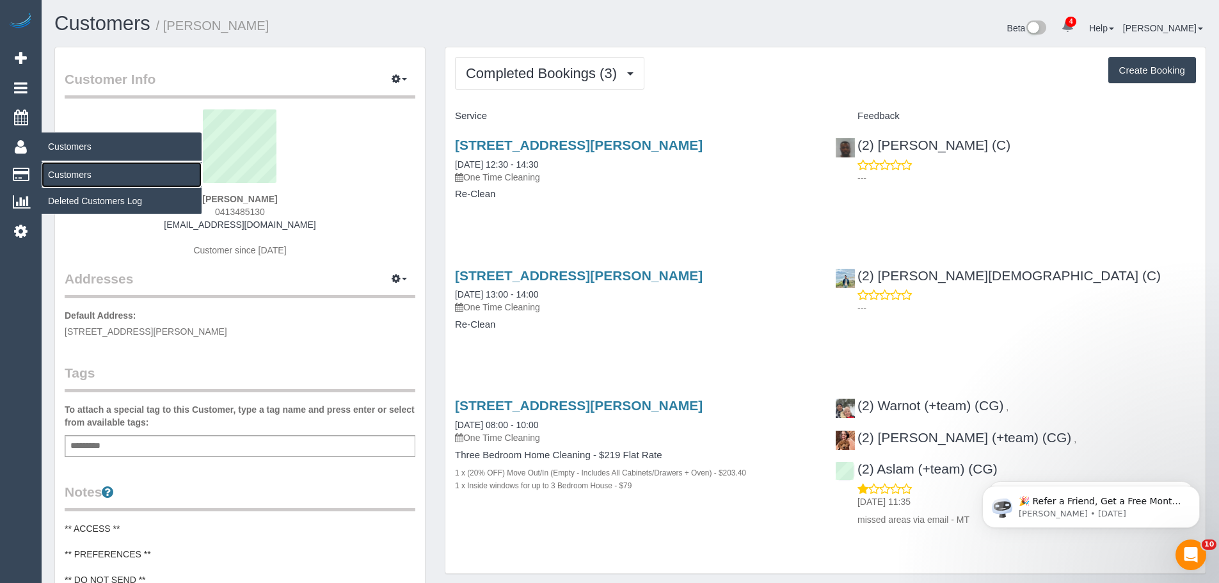
click at [69, 178] on link "Customers" at bounding box center [122, 175] width 160 height 26
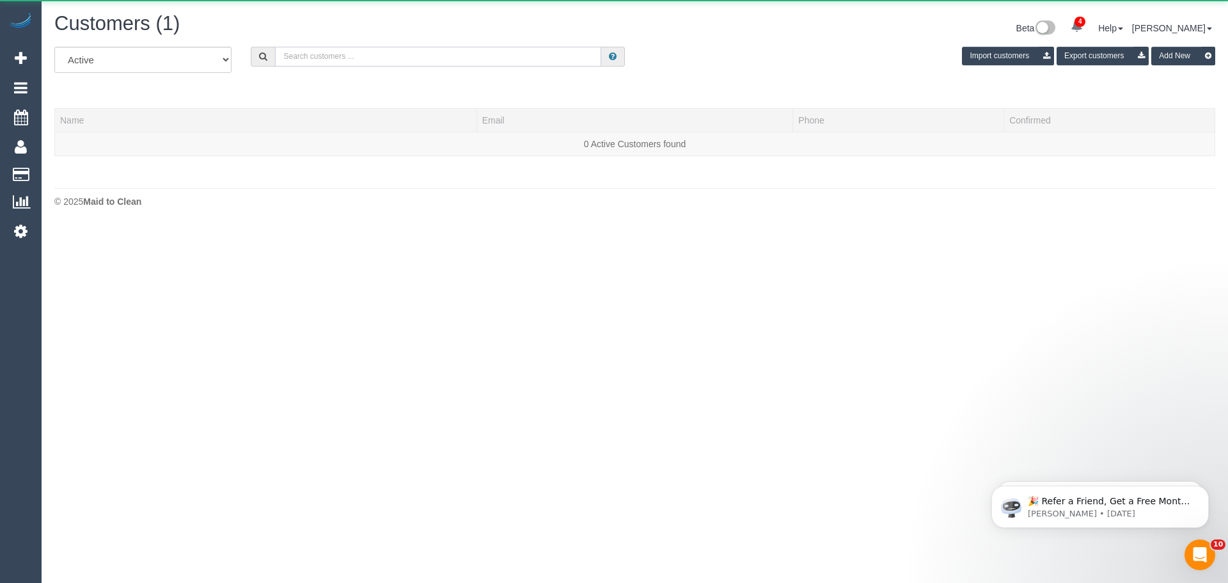
click at [317, 55] on input "text" at bounding box center [438, 57] width 326 height 20
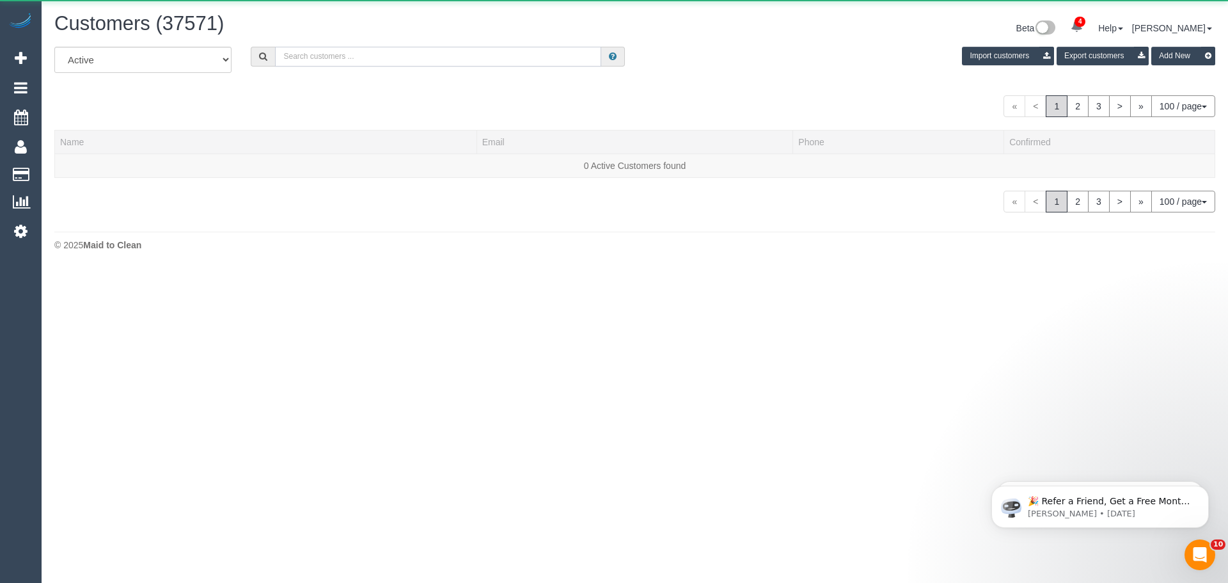
paste input "Kate Fitzpatrick"
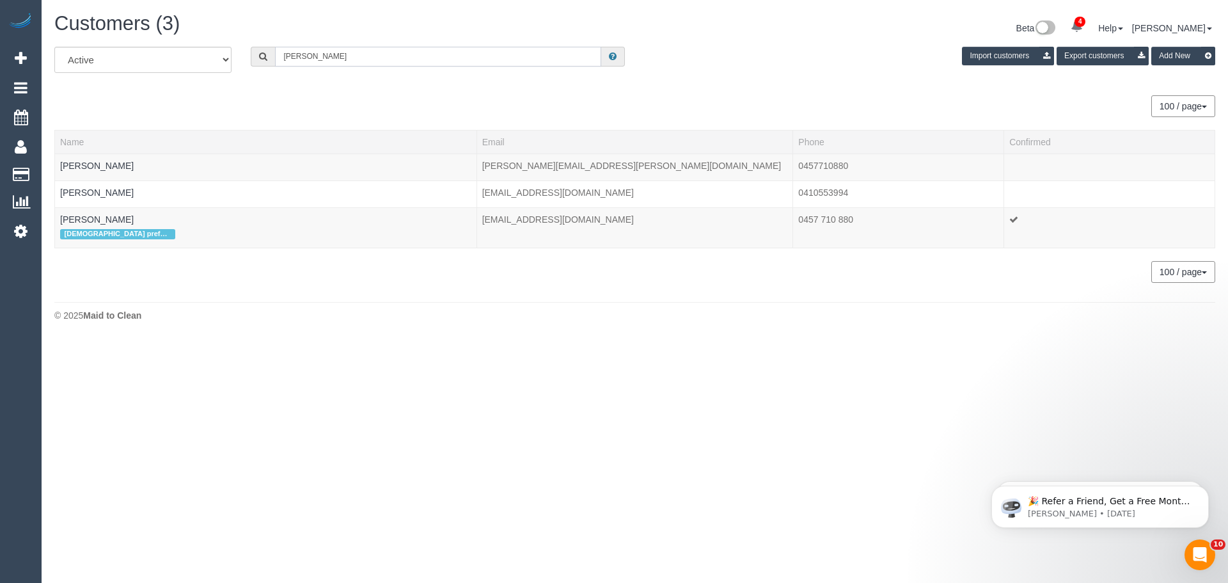
click at [395, 57] on input "Kate Fitzpatrick" at bounding box center [438, 57] width 326 height 20
paste input "katetrazzy@gmail.com"
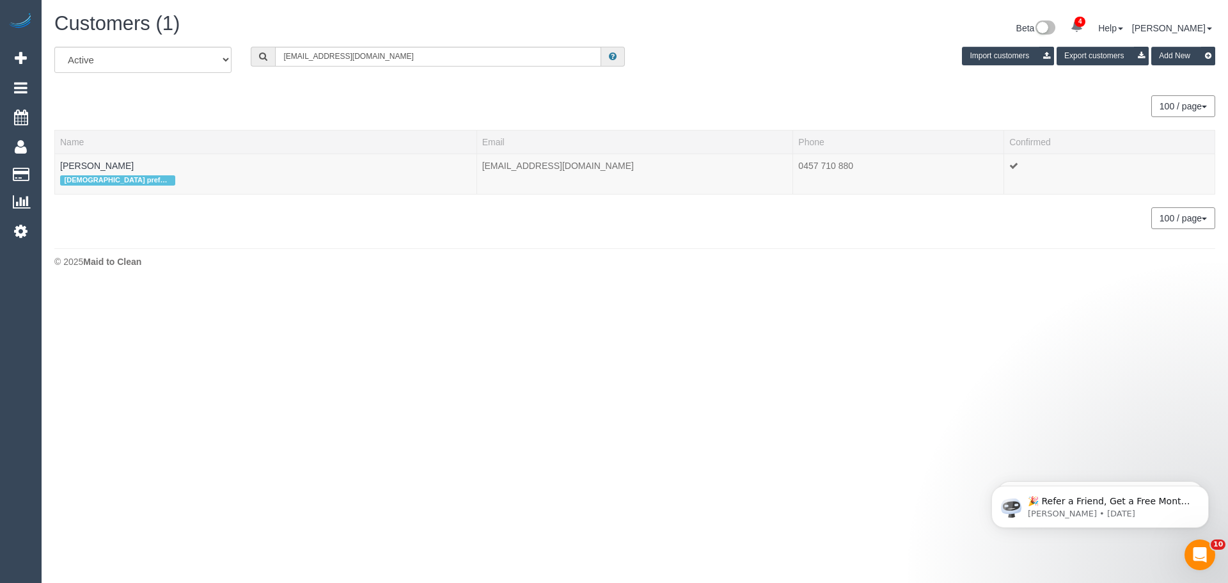
drag, startPoint x: 129, startPoint y: 168, endPoint x: 54, endPoint y: 162, distance: 75.7
click at [54, 162] on div "All Active Archived katetrazzy@gmail.com Import customers Export customers Add …" at bounding box center [635, 144] width 1180 height 195
click at [159, 177] on div "Female prefered" at bounding box center [265, 180] width 411 height 17
drag, startPoint x: 152, startPoint y: 166, endPoint x: 60, endPoint y: 168, distance: 91.5
click at [60, 168] on td "Kate Fitzpatrick Female prefered" at bounding box center [266, 174] width 422 height 40
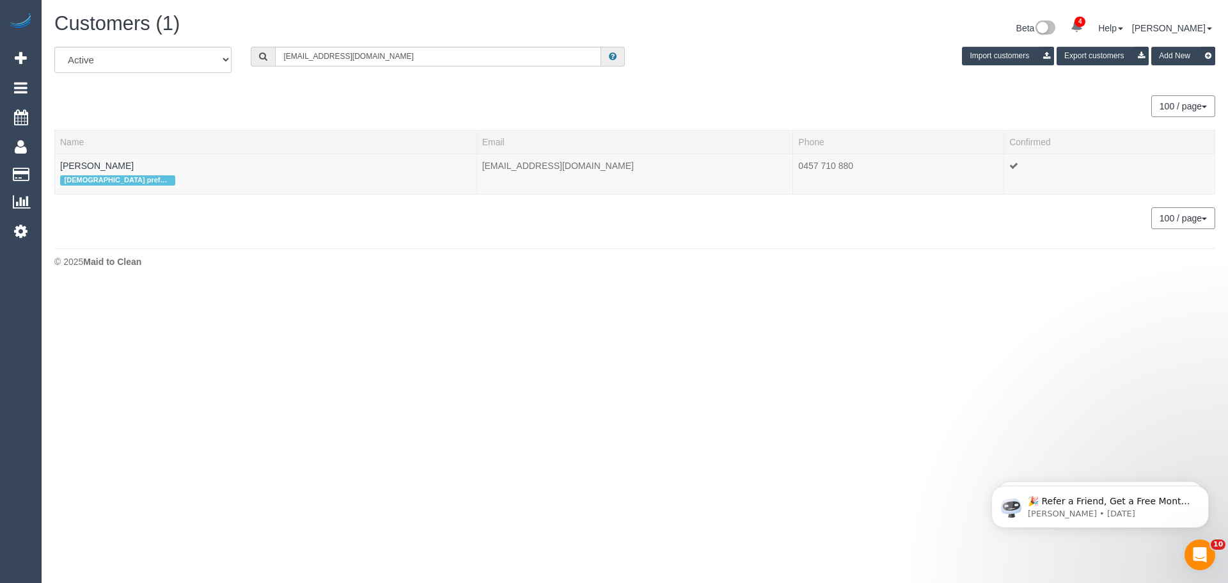
copy link "Kate Fitzpatrick"
click at [381, 56] on input "katetrazzy@gmail.com" at bounding box center [438, 57] width 326 height 20
paste input "Kate Fitzpatrick"
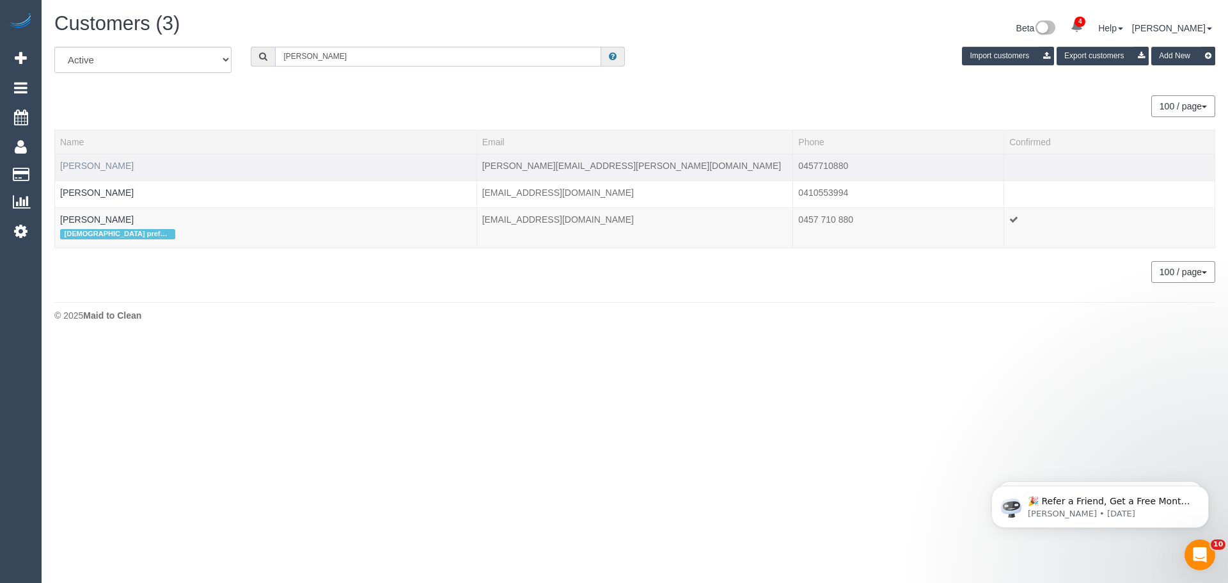
type input "Kate Fitzpatrick"
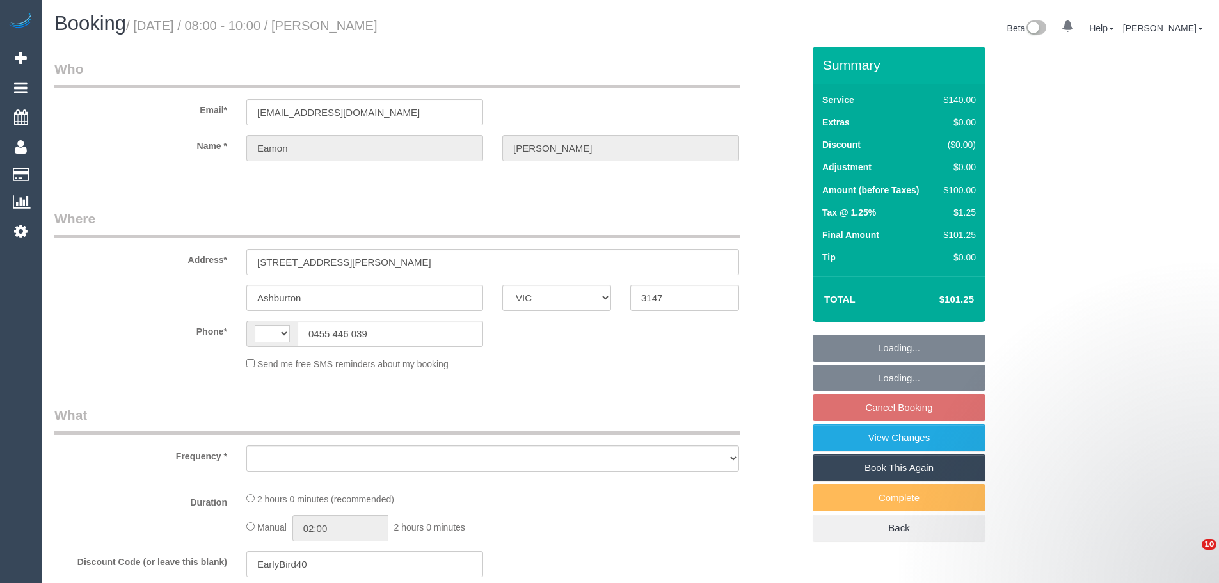
select select "VIC"
select select "string:AU"
select select "object:564"
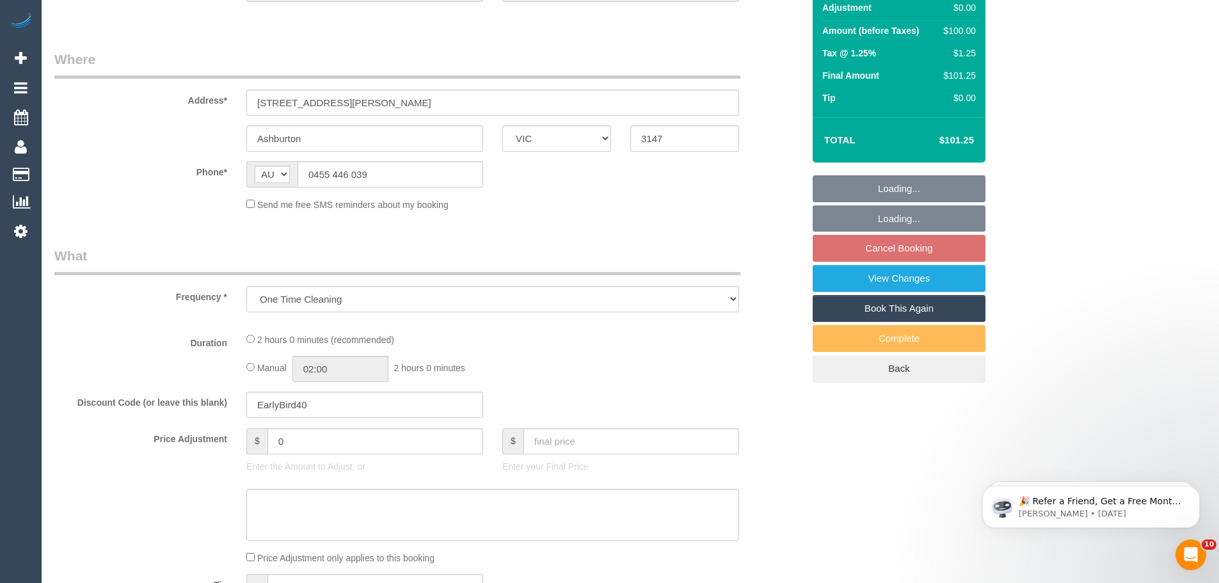
select select "string:stripe-pm_1QzbwJ2GScqysDRVKPpzwMEg"
select select "number:28"
select select "number:14"
select select "number:19"
select select "number:24"
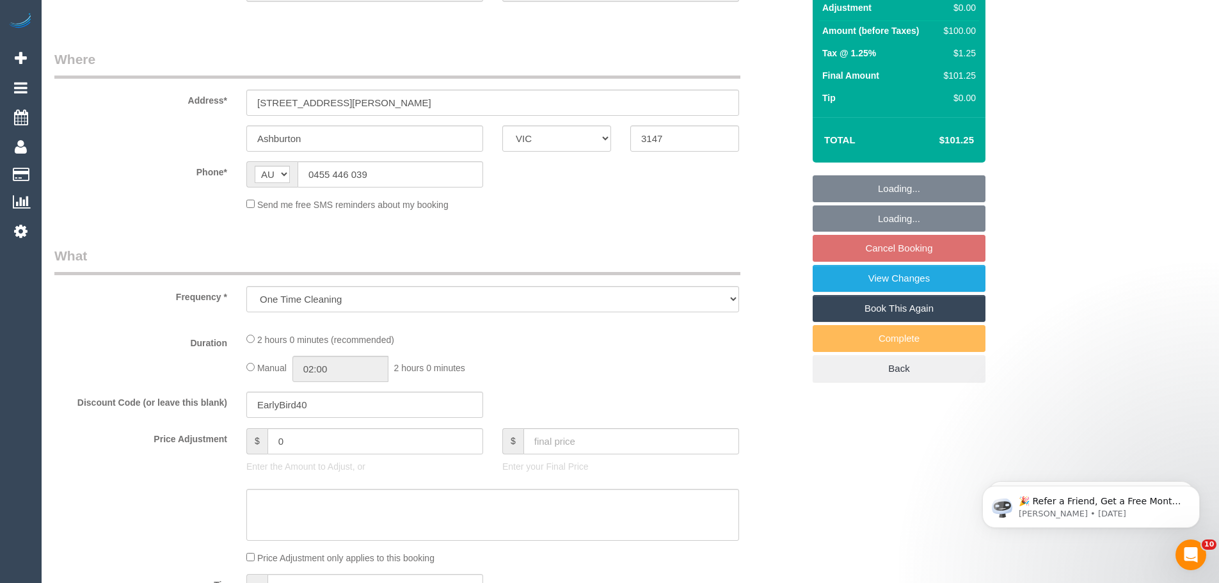
select select "number:12"
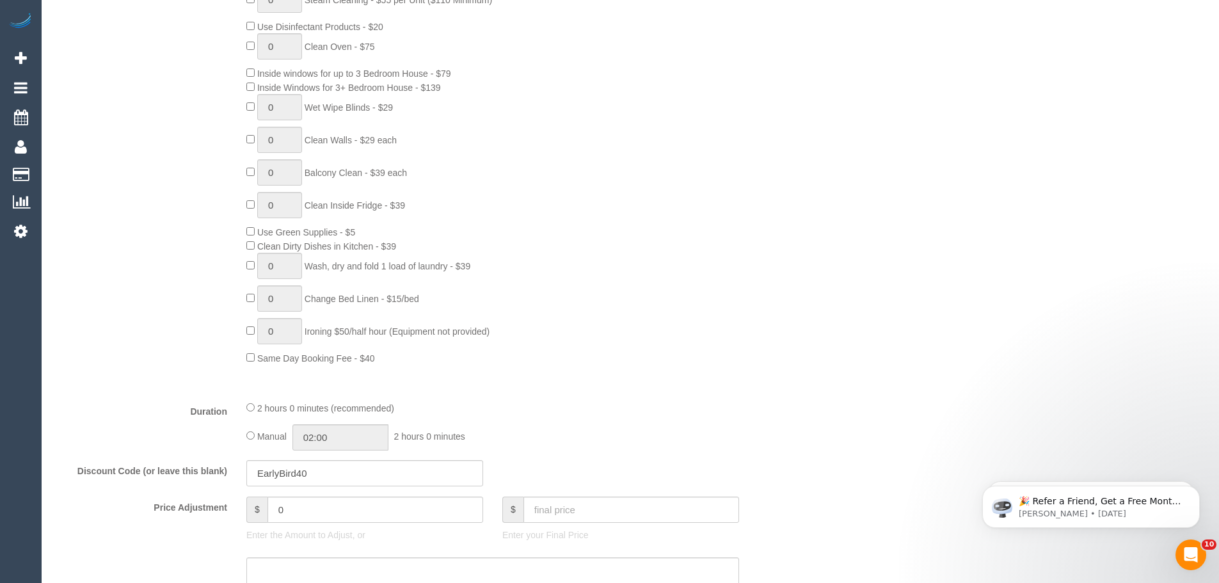
select select "object:1409"
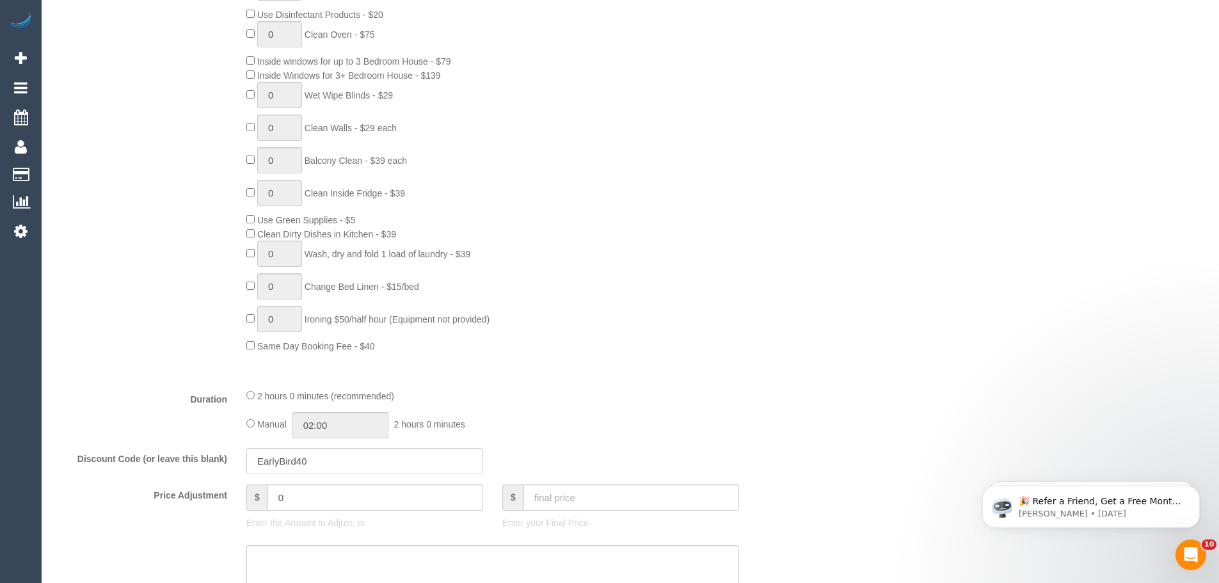
select select "spot1"
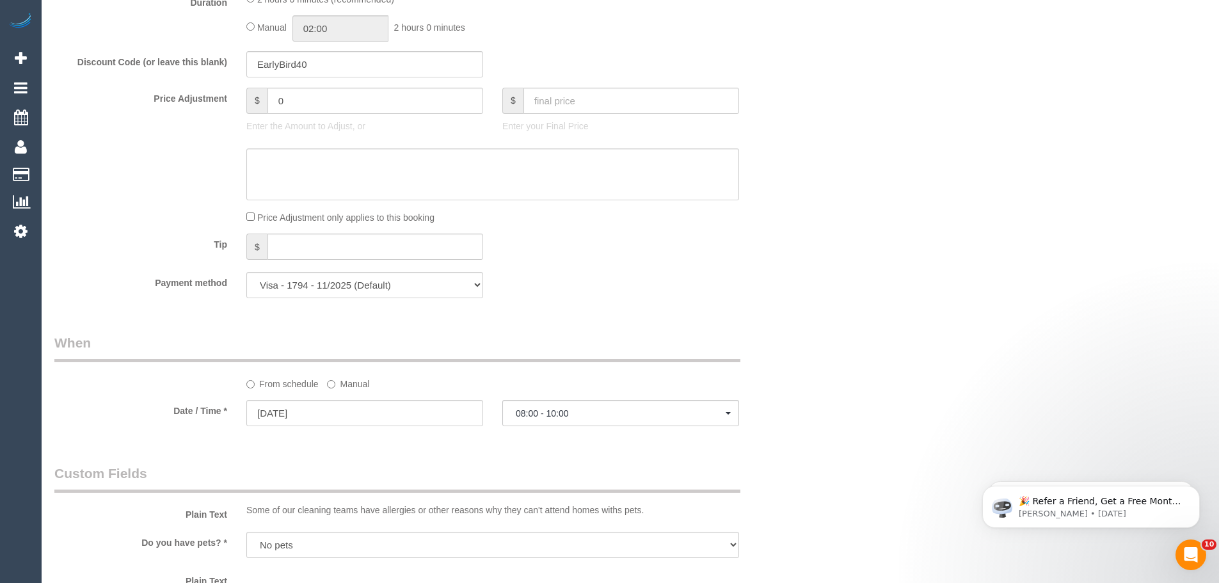
scroll to position [1215, 0]
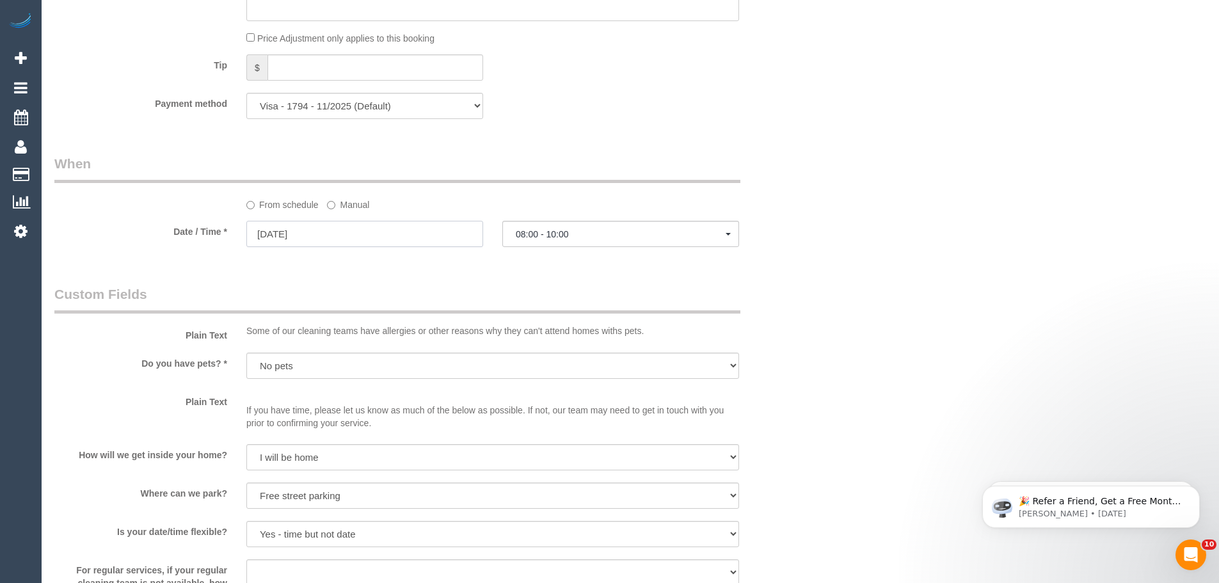
click at [296, 232] on input "16/09/2025" at bounding box center [364, 234] width 237 height 26
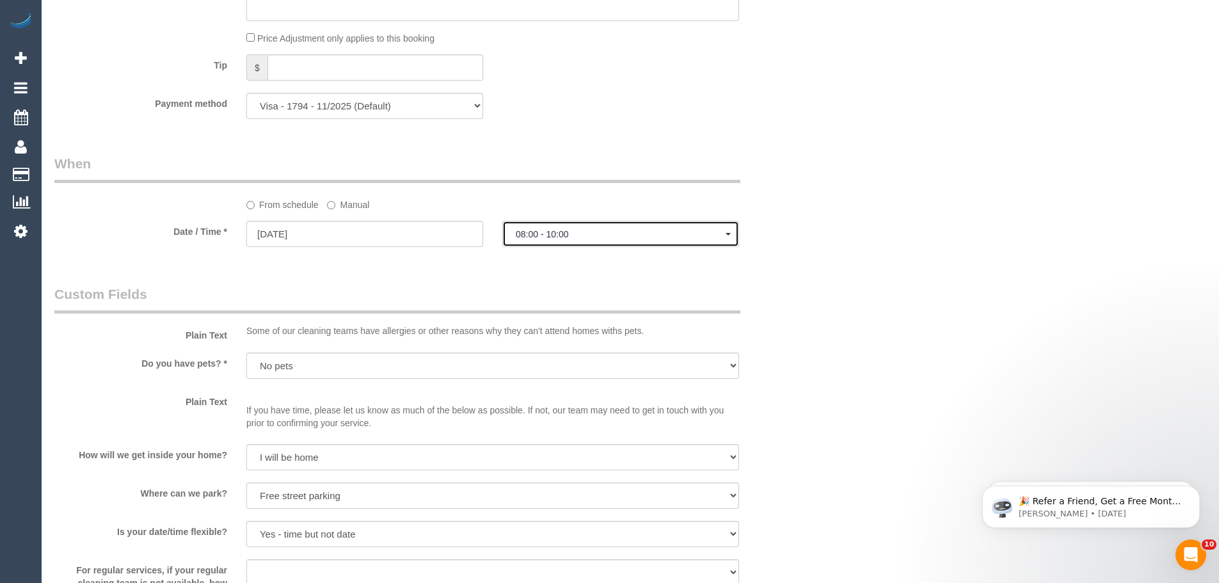
click at [567, 237] on span "08:00 - 10:00" at bounding box center [621, 234] width 210 height 10
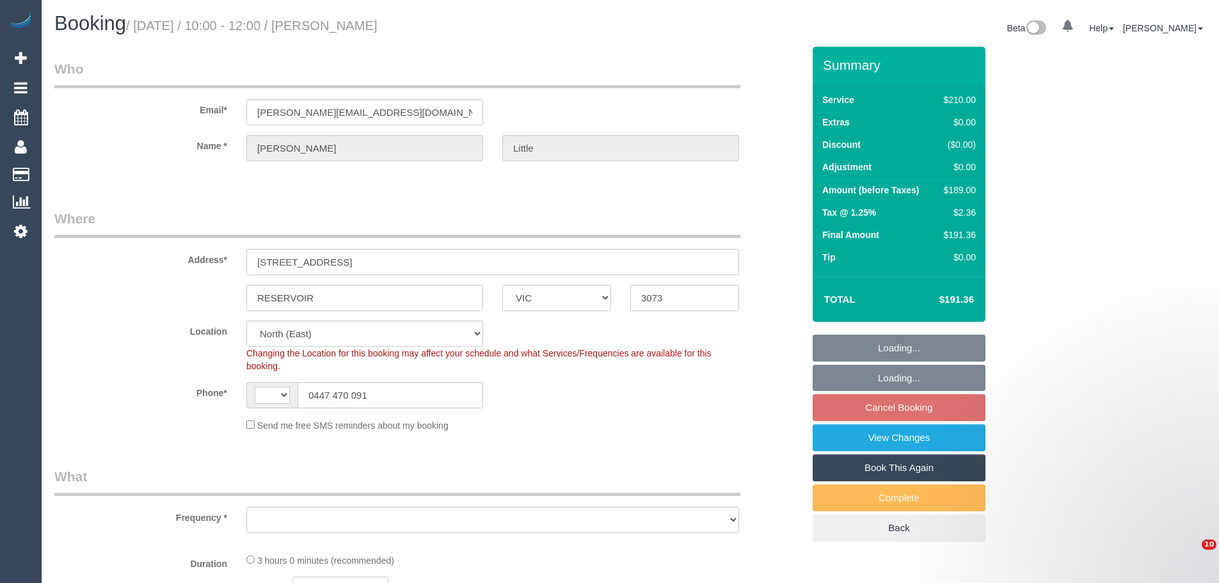
select select "VIC"
select select "string:AU"
select select "string:stripe-pm_1RPLu02GScqysDRVMhku15Po"
select select "180"
select select "number:27"
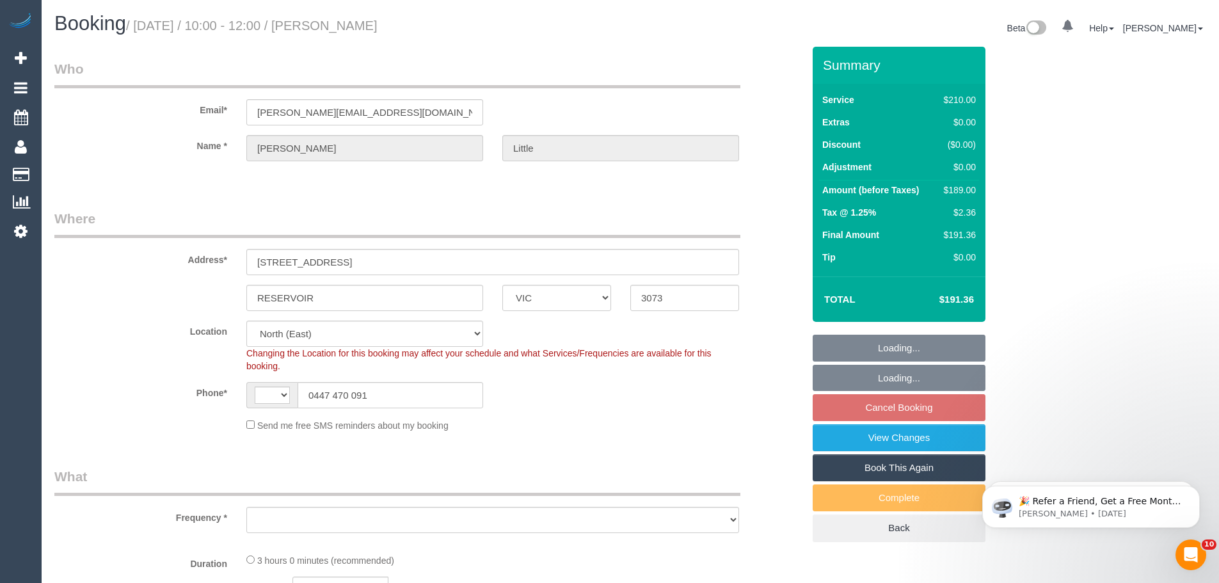
select select "number:14"
select select "number:19"
select select "number:36"
select select "number:34"
select select "number:26"
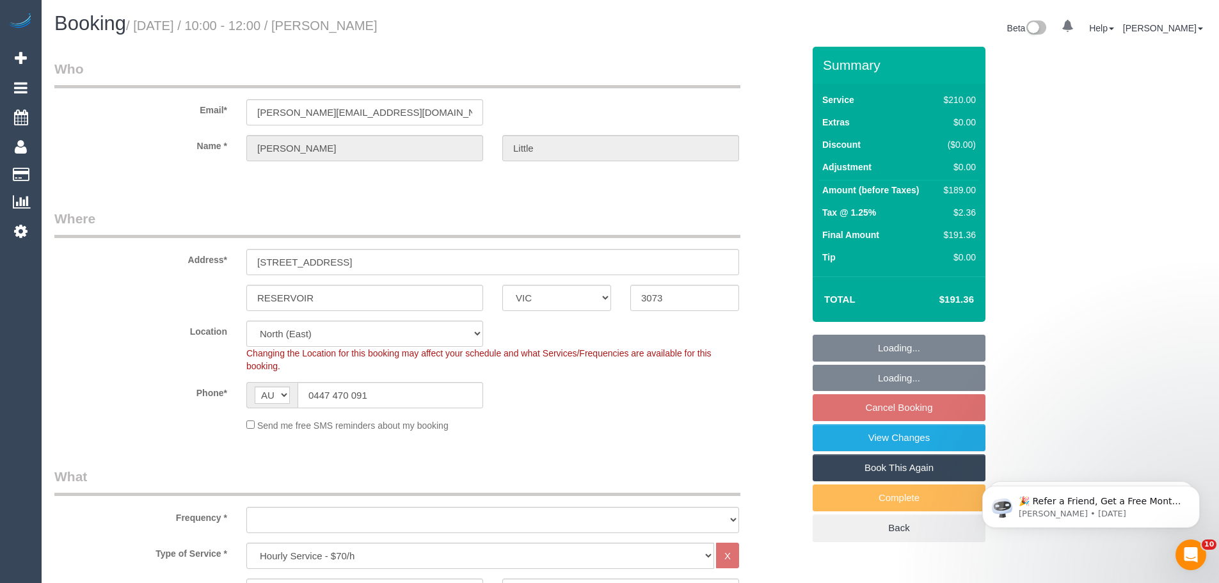
select select "object:880"
select select "spot3"
select select "object:1581"
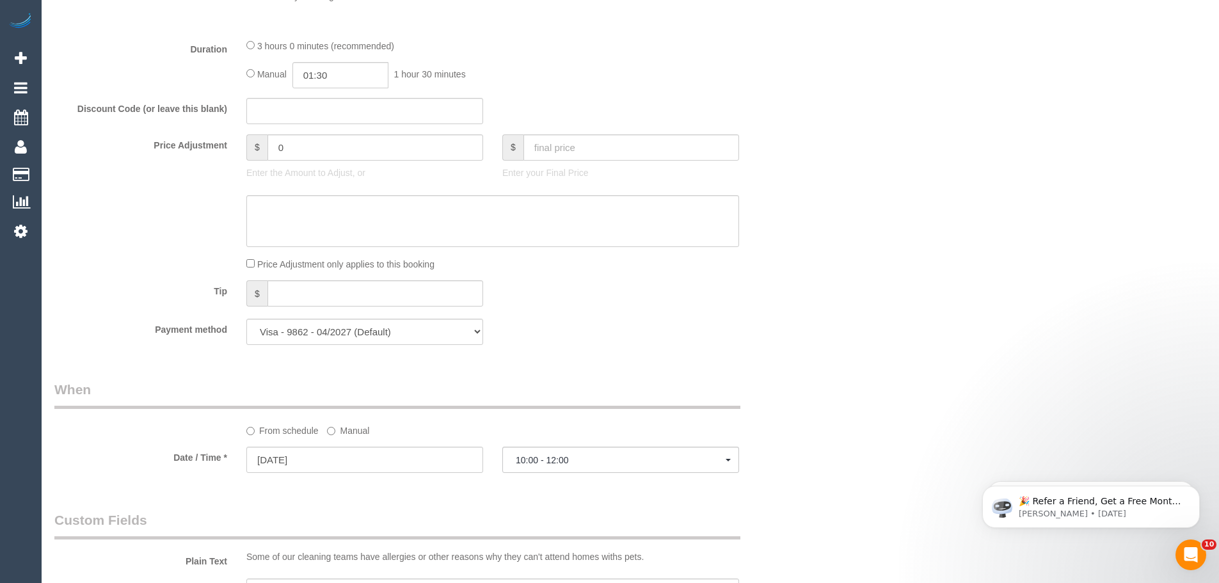
scroll to position [1279, 0]
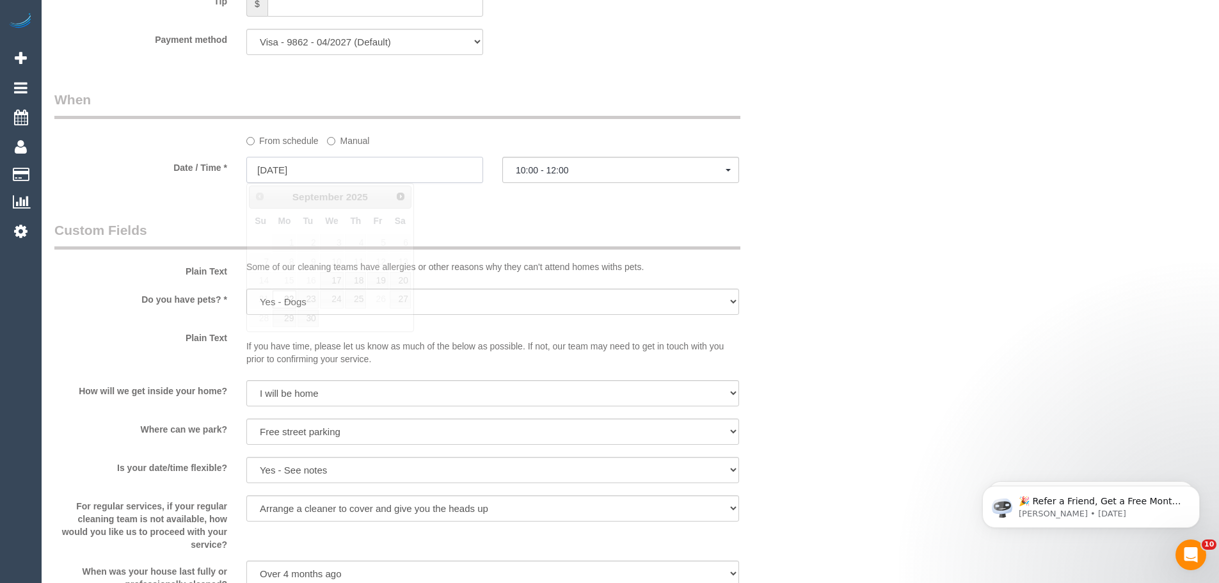
click at [336, 173] on input "22/09/2025" at bounding box center [364, 170] width 237 height 26
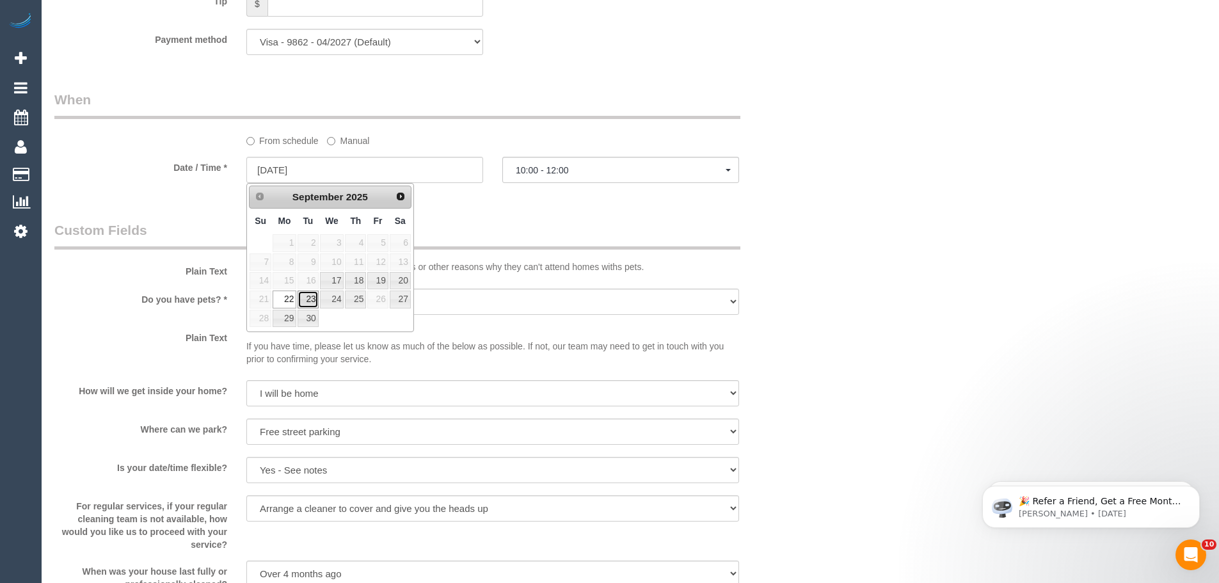
click at [306, 303] on link "23" at bounding box center [307, 298] width 20 height 17
type input "23/09/2025"
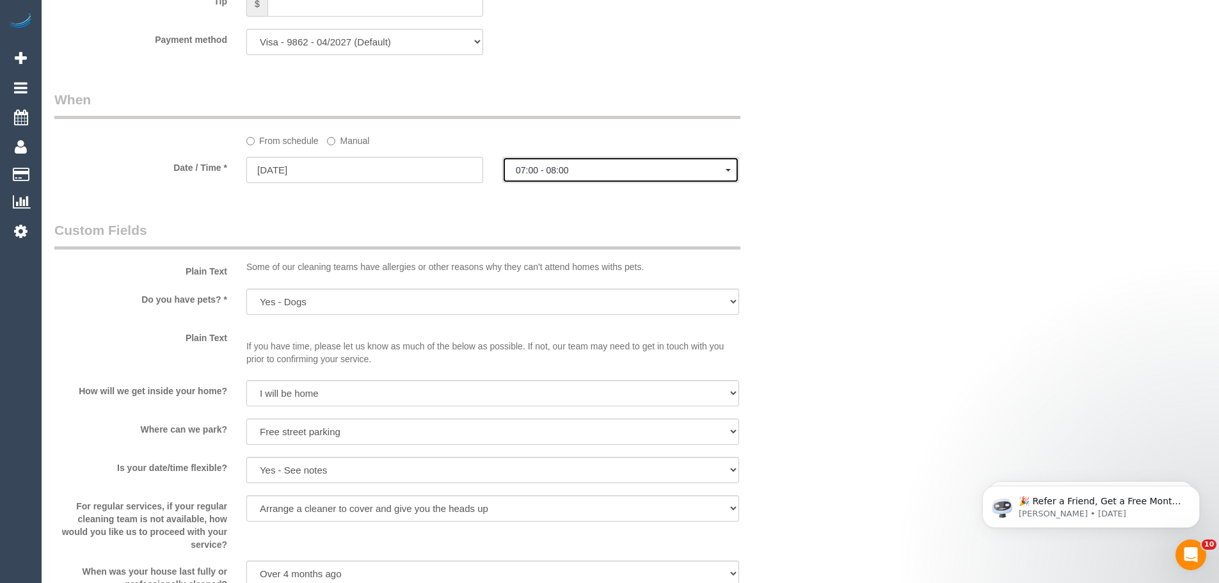
click at [547, 171] on span "07:00 - 08:00" at bounding box center [621, 170] width 210 height 10
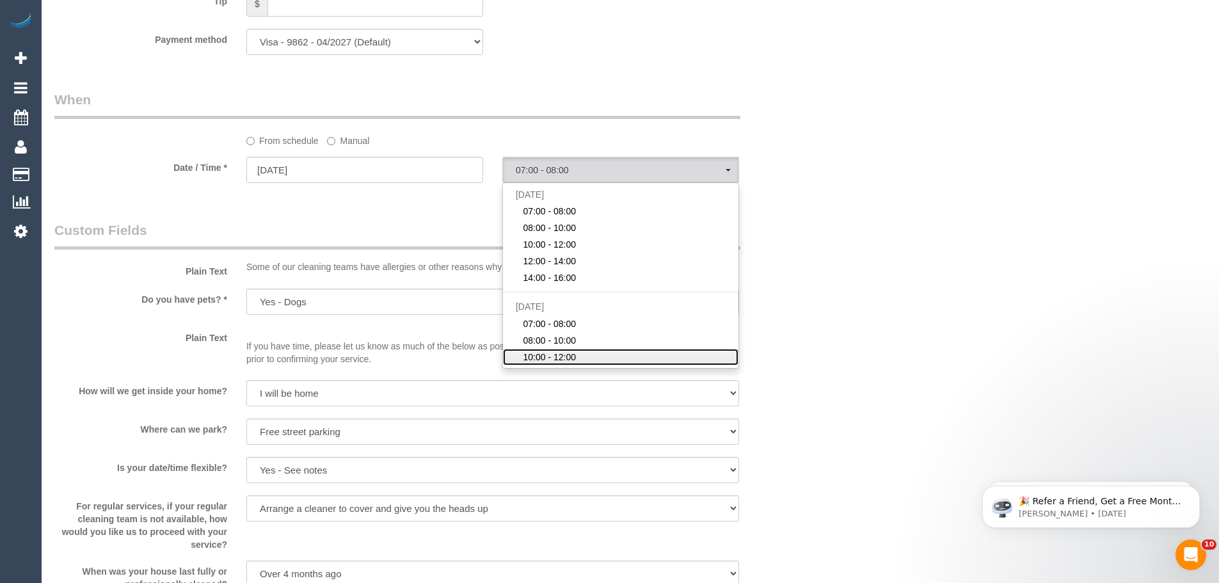
click at [555, 352] on span "10:00 - 12:00" at bounding box center [549, 357] width 53 height 13
select select "spot8"
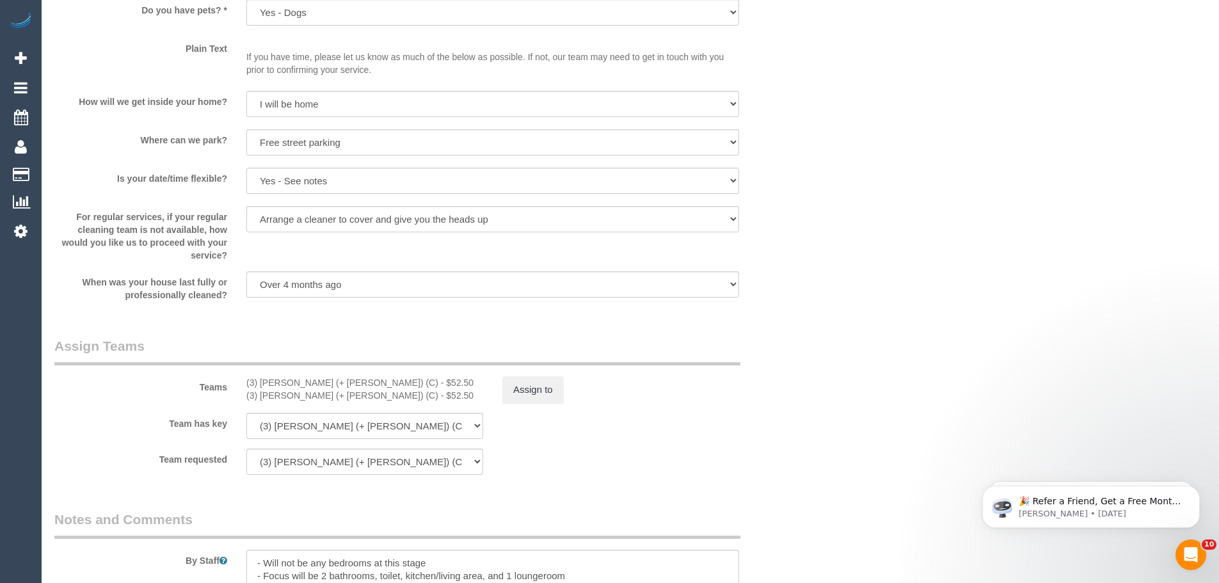
scroll to position [1727, 0]
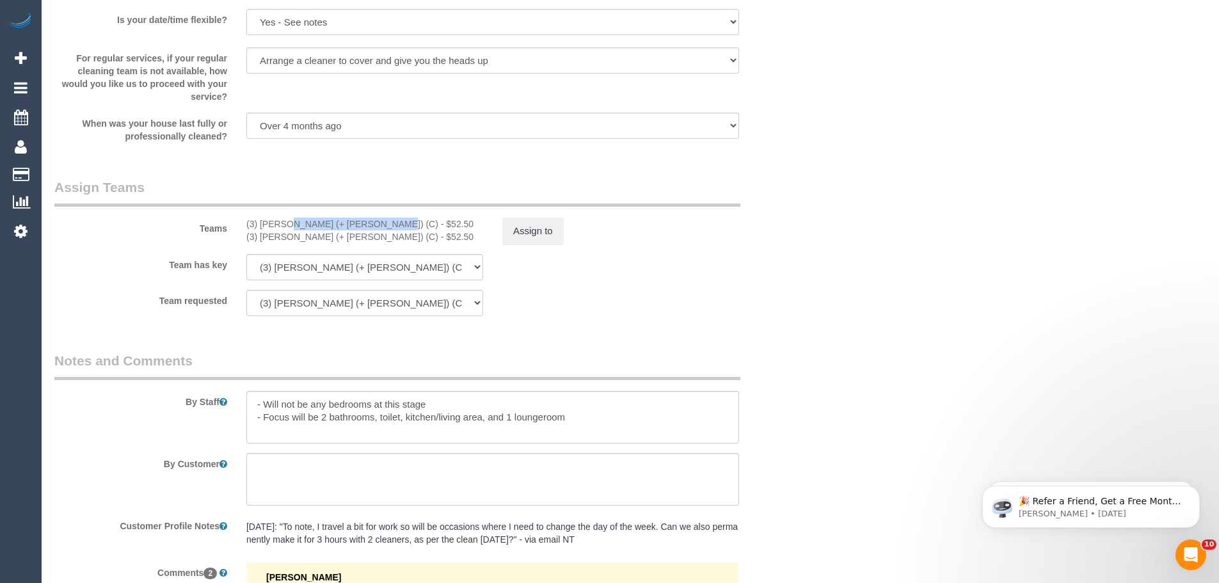
drag, startPoint x: 340, startPoint y: 227, endPoint x: 278, endPoint y: 230, distance: 62.1
click at [243, 226] on div "(3) Aneta (+ Daniel) (C) - $52.50 (3) Daniel (+ Aneta) (C) - $52.50" at bounding box center [365, 231] width 256 height 26
copy div "(3) Aneta (+ Daniel) (C)"
click at [499, 233] on div "Assign to" at bounding box center [621, 231] width 256 height 27
click at [525, 232] on button "Assign to" at bounding box center [532, 231] width 61 height 27
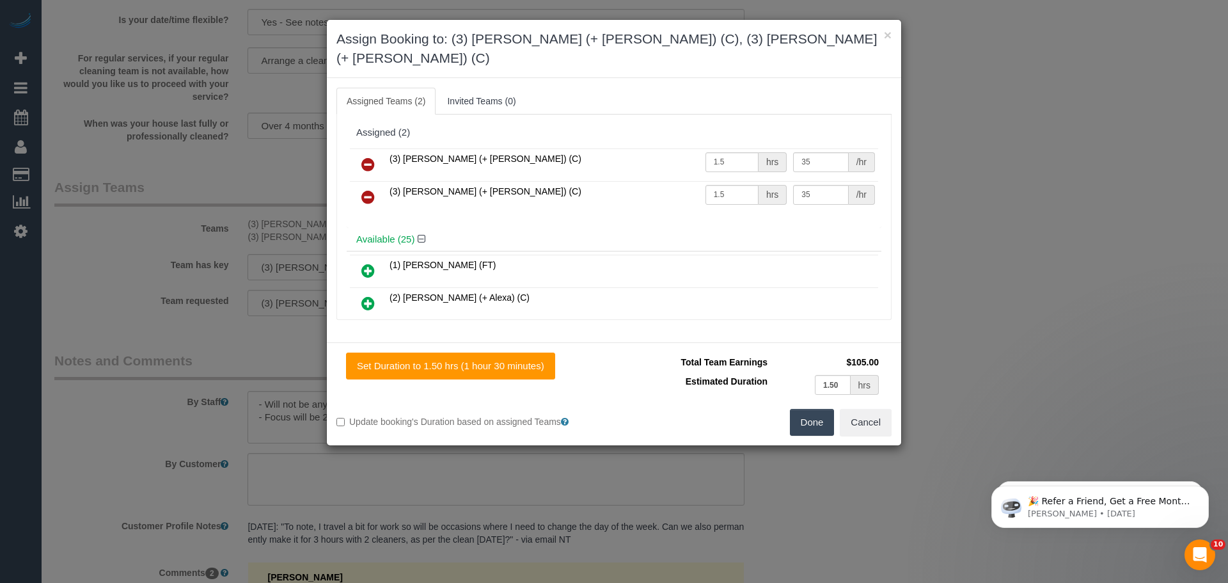
click at [366, 157] on icon at bounding box center [367, 164] width 13 height 15
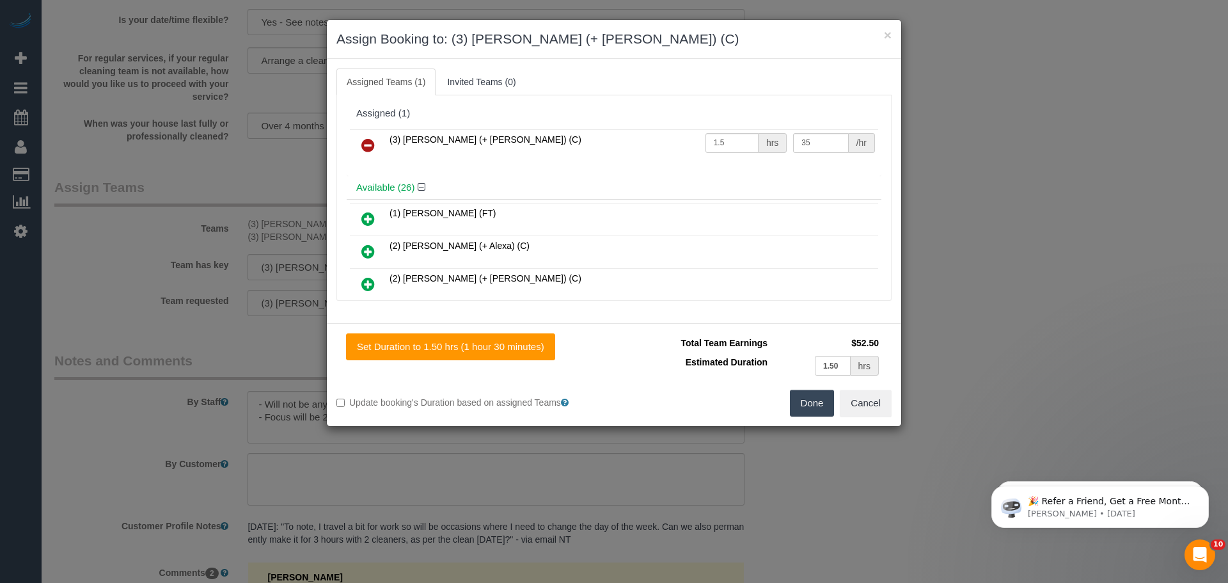
click at [366, 146] on icon at bounding box center [367, 145] width 13 height 15
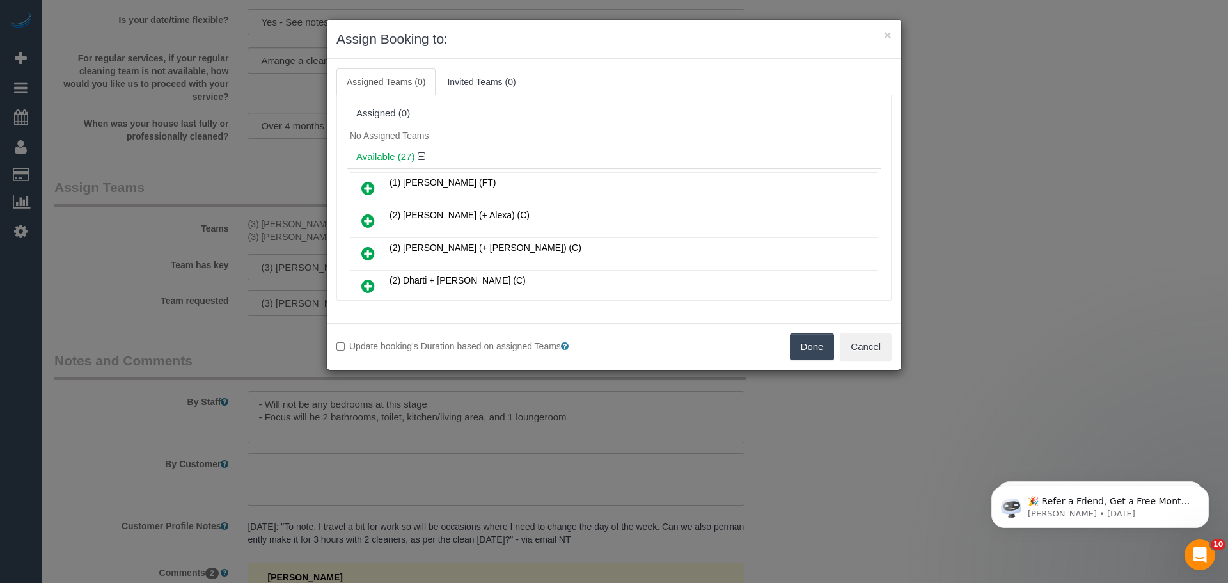
click at [802, 344] on button "Done" at bounding box center [812, 346] width 45 height 27
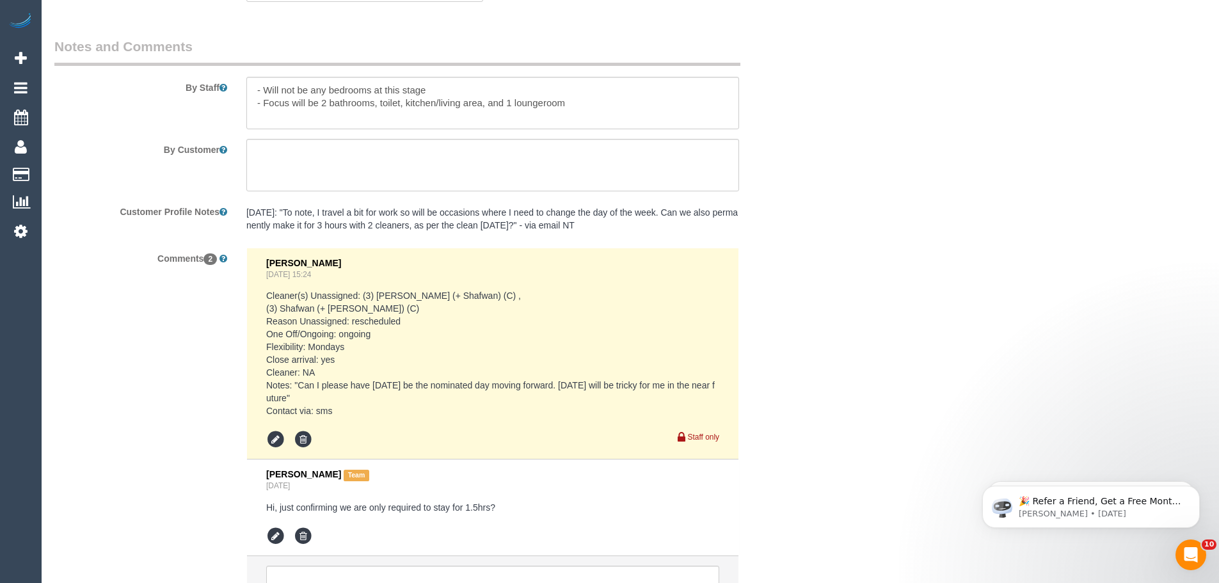
scroll to position [2111, 0]
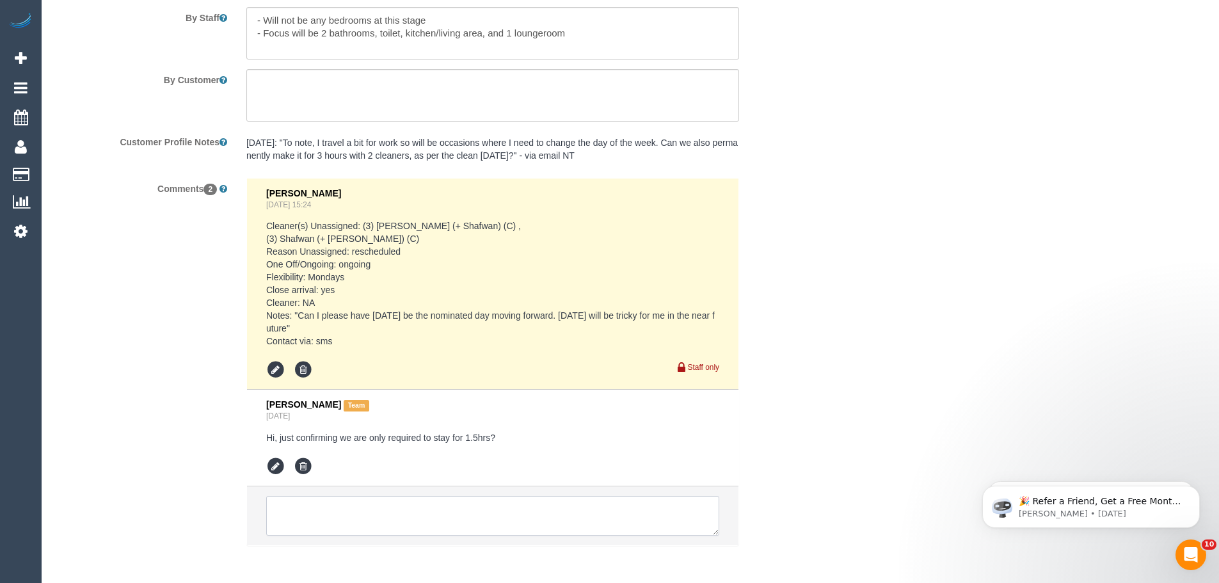
click at [404, 515] on textarea at bounding box center [492, 516] width 453 height 40
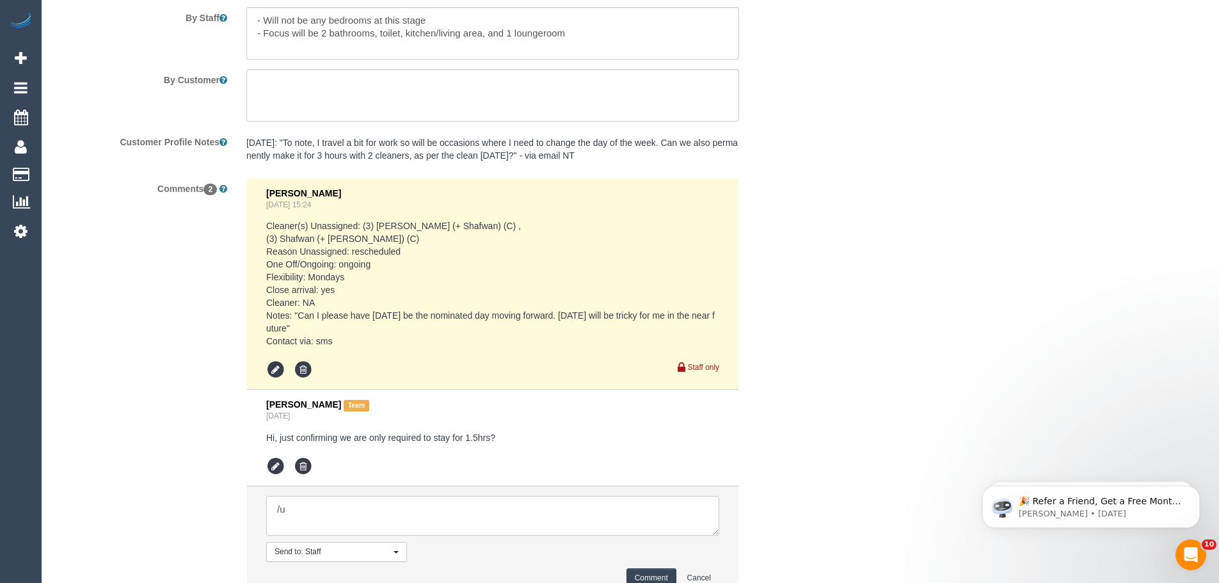
type textarea "/"
paste textarea "Cleaner(s) Unassigned: Reason Unassigned: One Off/Ongoing: Flexibility: Close a…"
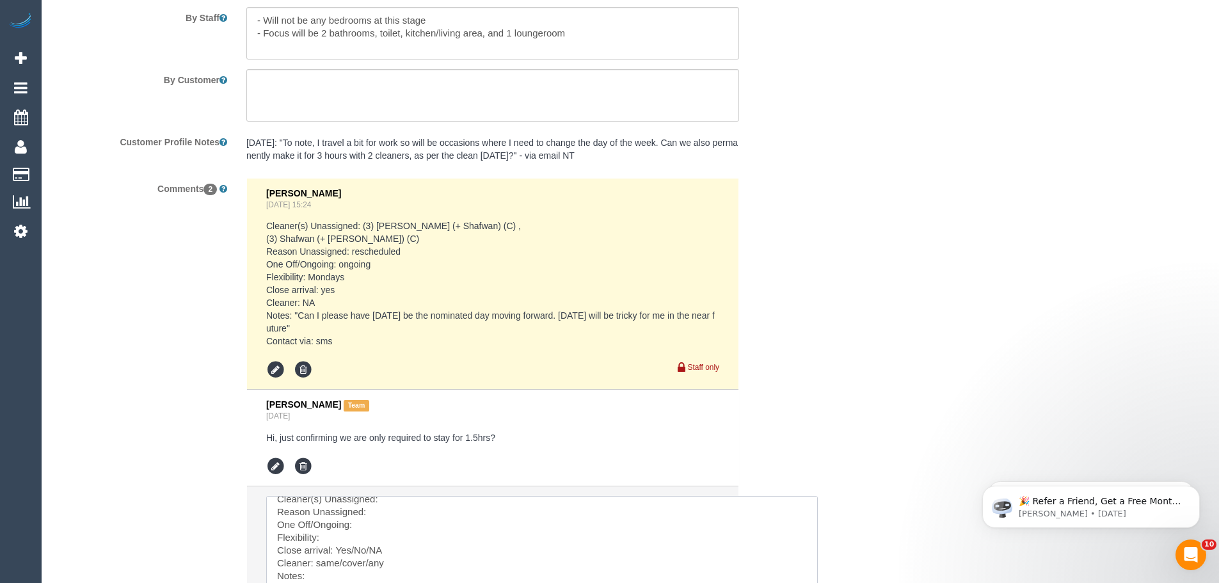
scroll to position [4, 0]
drag, startPoint x: 713, startPoint y: 532, endPoint x: 823, endPoint y: 605, distance: 132.5
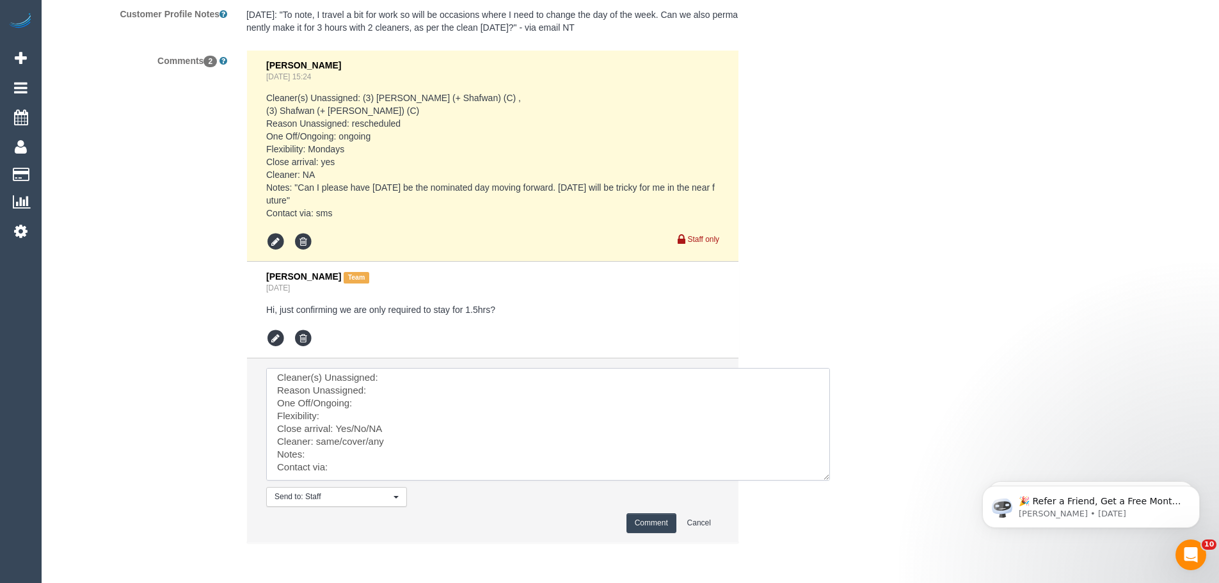
click at [409, 371] on textarea at bounding box center [548, 424] width 564 height 113
paste textarea "(3) Aneta (+ Daniel) (C)"
click at [398, 388] on textarea at bounding box center [548, 424] width 564 height 113
type textarea "Cleaner(s) Unassigned: (3) Aneta (+ Daniel) (C) Reason Unassigned: customer res…"
click at [635, 524] on button "Comment" at bounding box center [651, 523] width 50 height 20
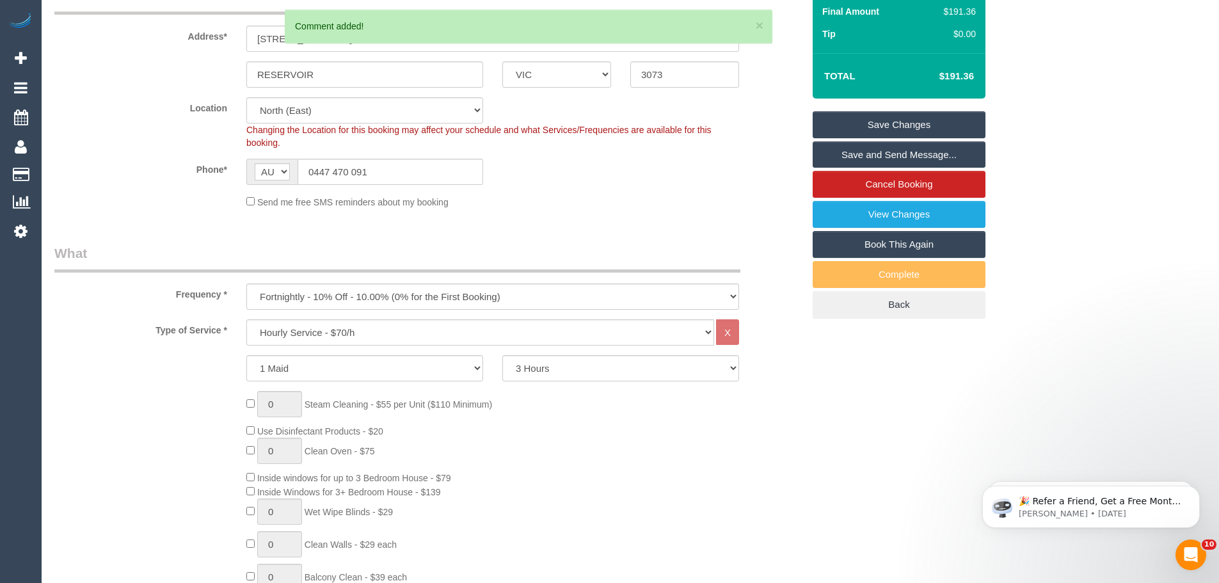
scroll to position [128, 0]
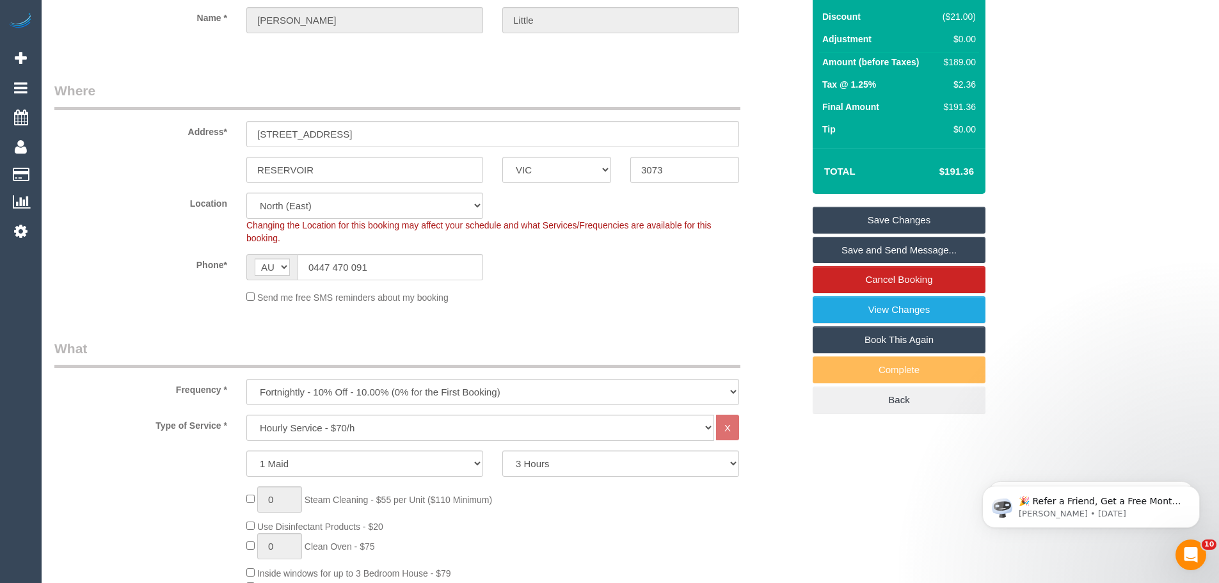
click at [910, 217] on link "Save Changes" at bounding box center [898, 220] width 173 height 27
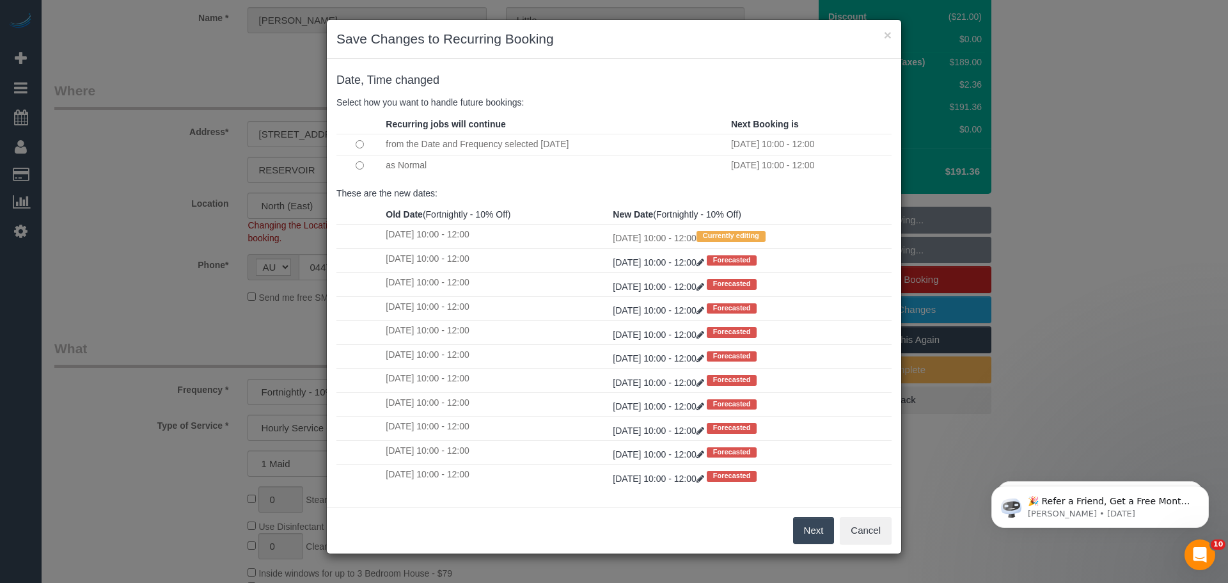
click at [814, 532] on button "Next" at bounding box center [814, 530] width 42 height 27
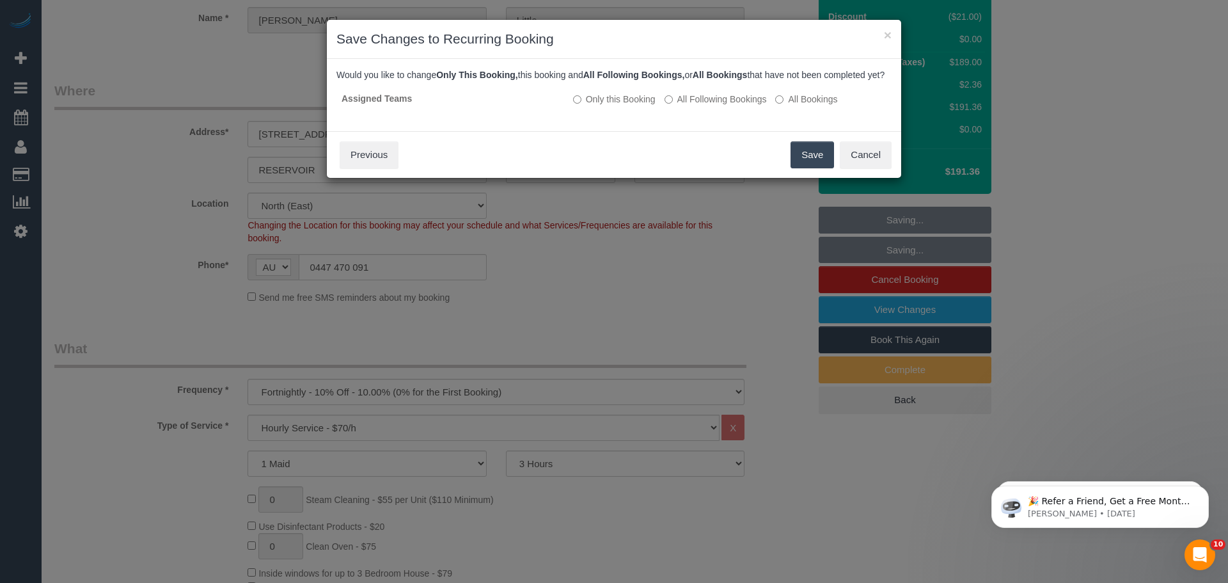
click at [817, 168] on button "Save" at bounding box center [813, 154] width 44 height 27
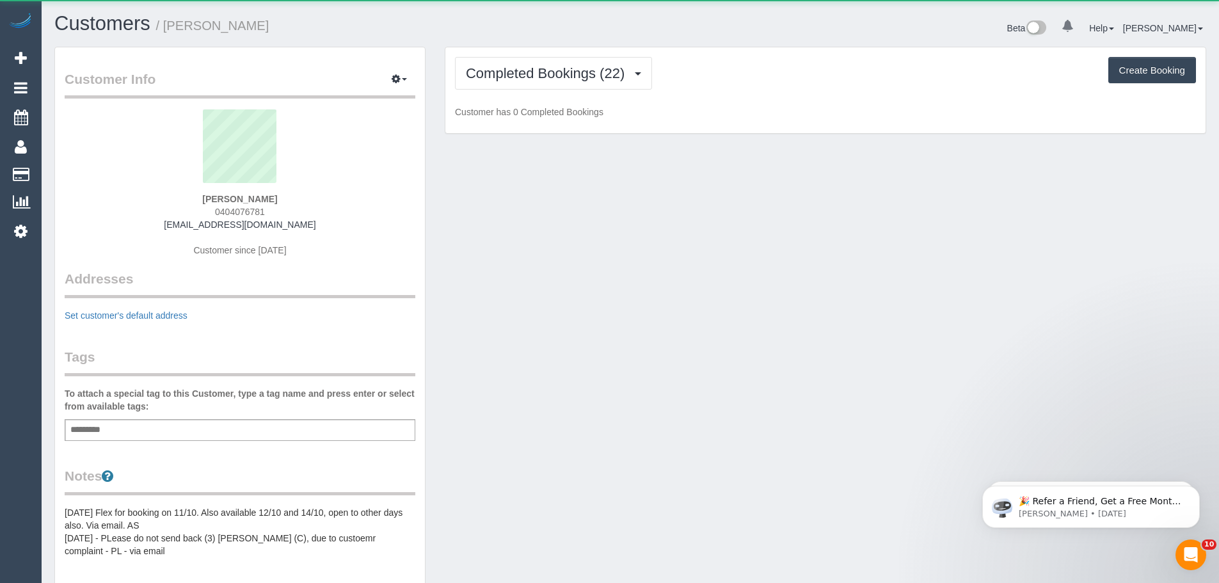
click at [556, 47] on div "Completed Bookings (22) Completed Bookings (22) Upcoming Bookings (12) Cancelle…" at bounding box center [825, 90] width 760 height 86
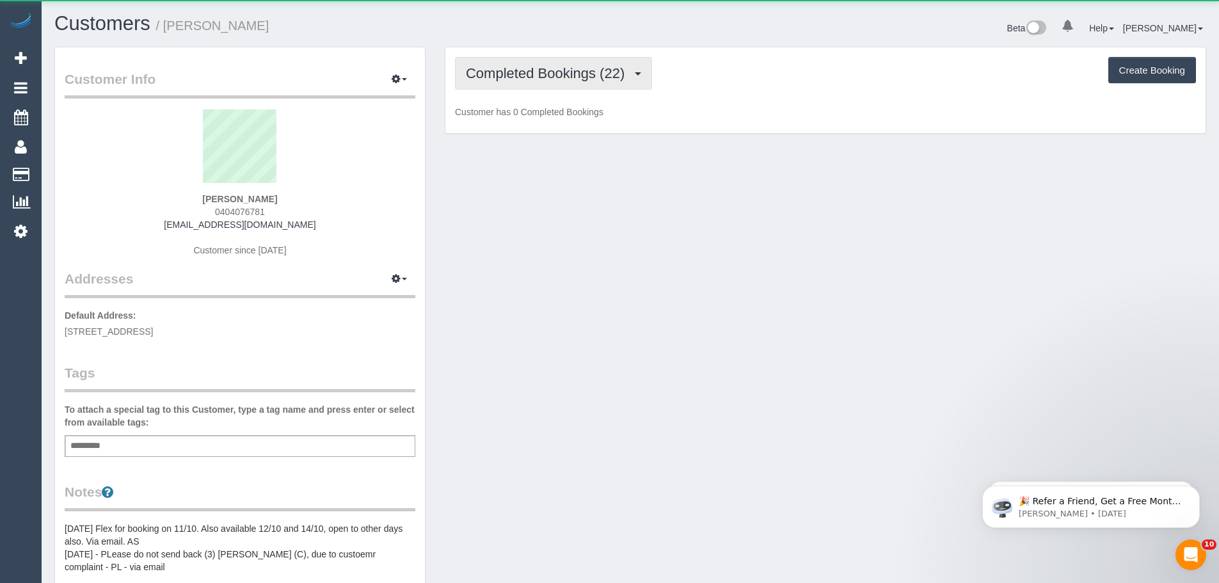
click at [556, 70] on span "Completed Bookings (22)" at bounding box center [548, 73] width 165 height 16
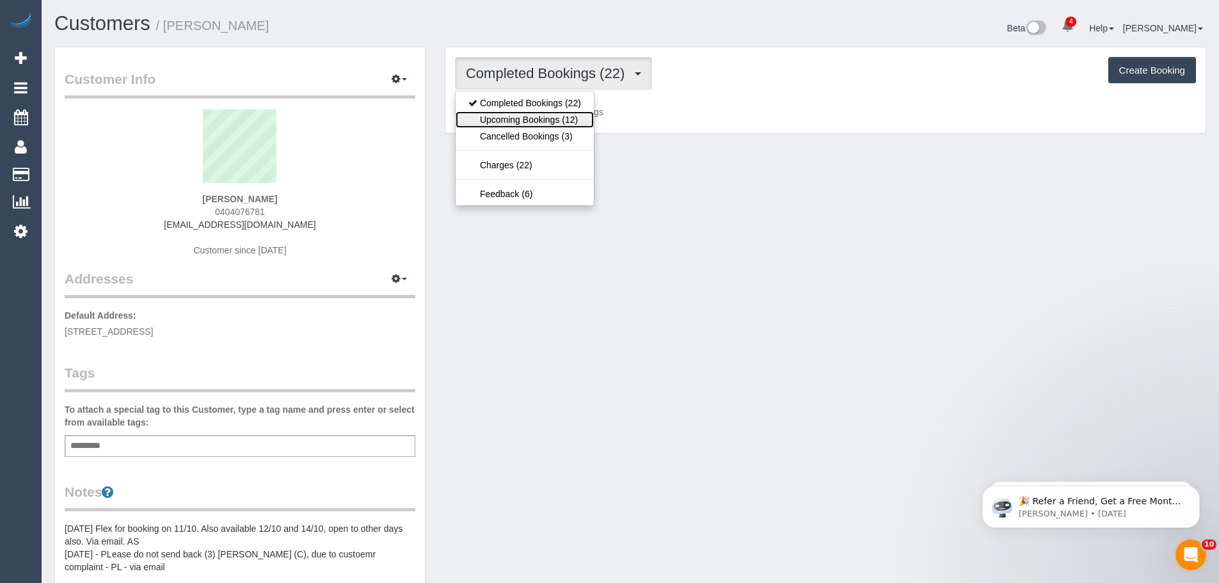
drag, startPoint x: 566, startPoint y: 120, endPoint x: 651, endPoint y: 118, distance: 85.1
click at [566, 120] on link "Upcoming Bookings (12)" at bounding box center [524, 119] width 138 height 17
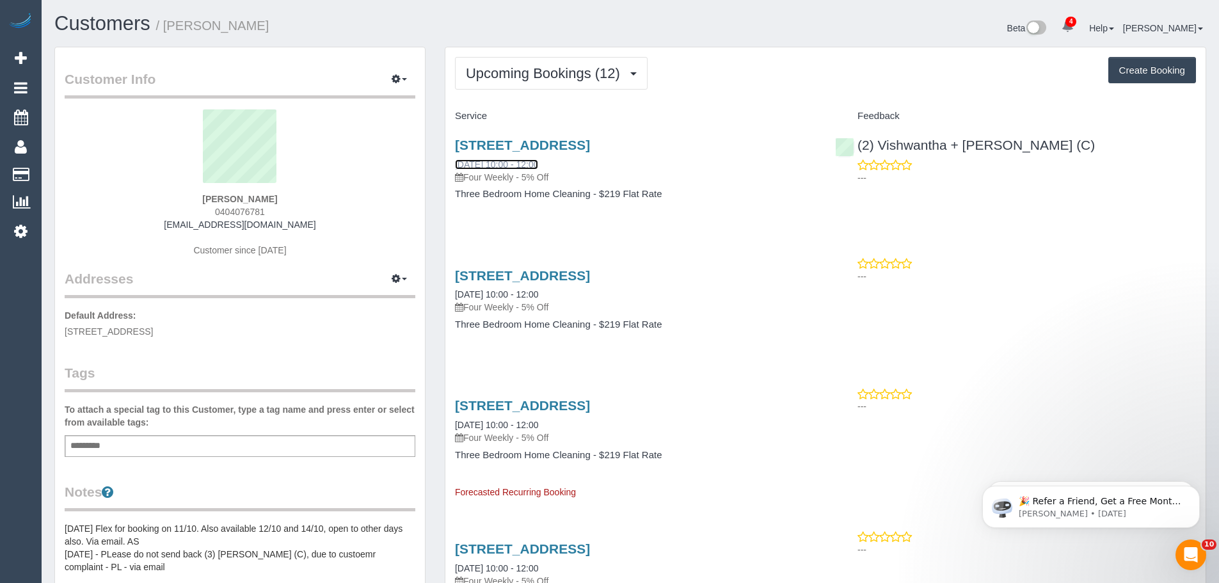
click at [491, 163] on link "19/09/2025 10:00 - 12:00" at bounding box center [496, 164] width 83 height 10
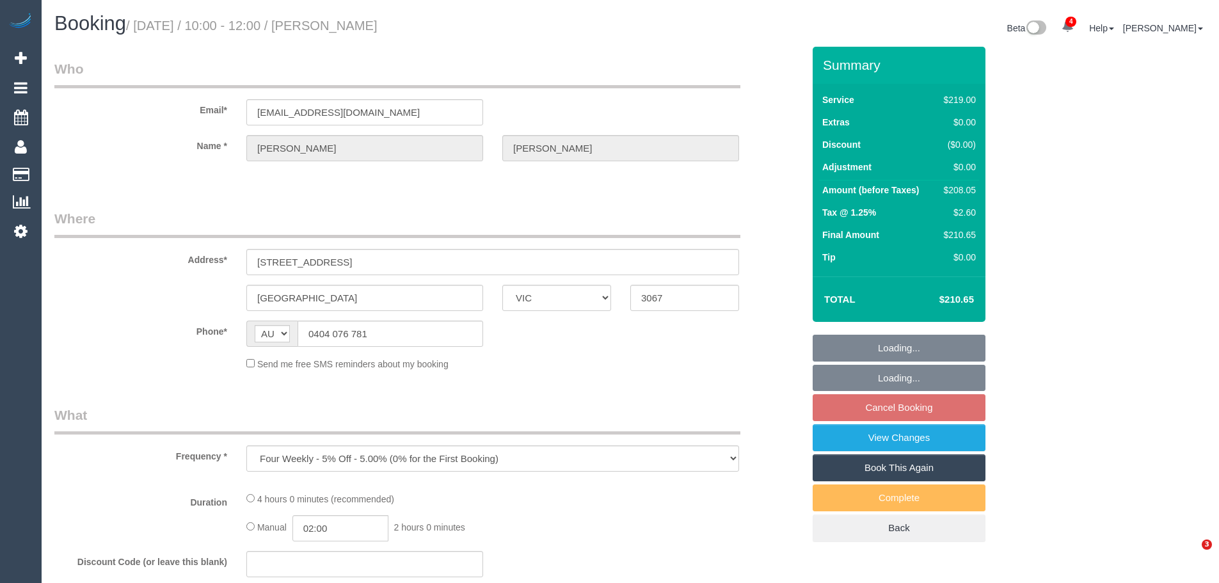
select select "VIC"
select select "string:stripe-pm_1NOYwq2GScqysDRVRjm2bxhj"
select select "number:29"
select select "number:14"
select select "number:21"
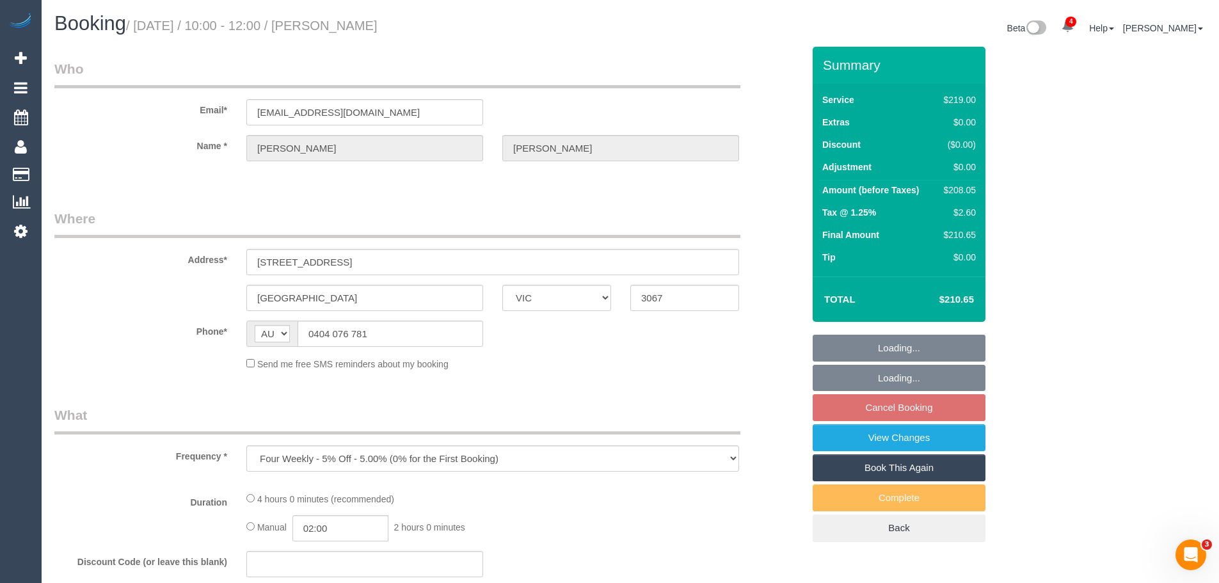
select select "number:22"
select select "number:34"
select select "number:11"
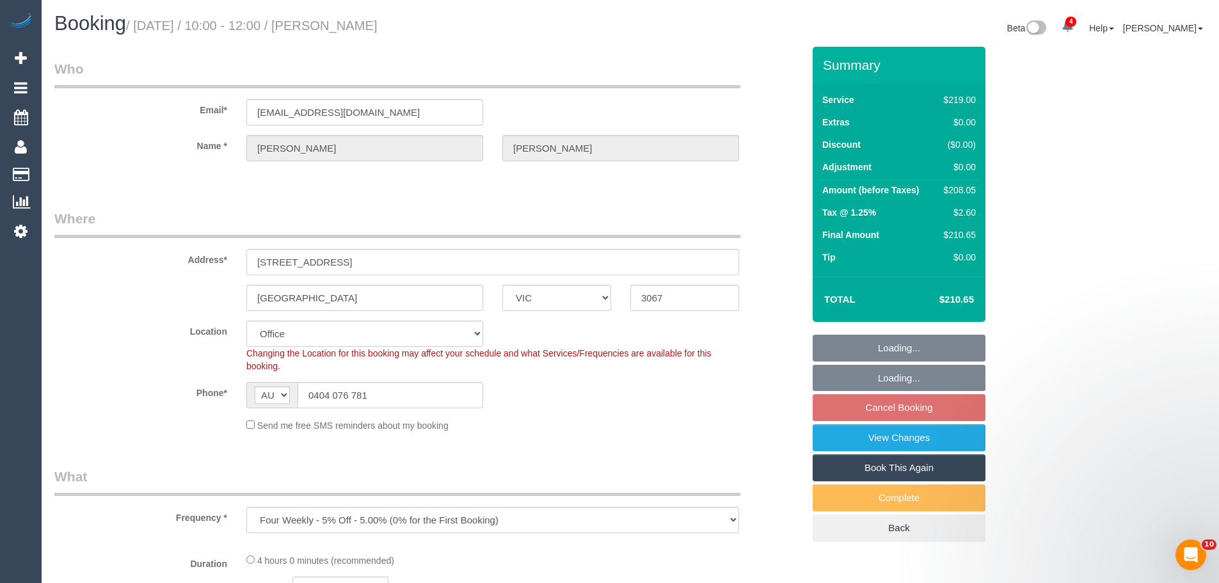
select select "object:717"
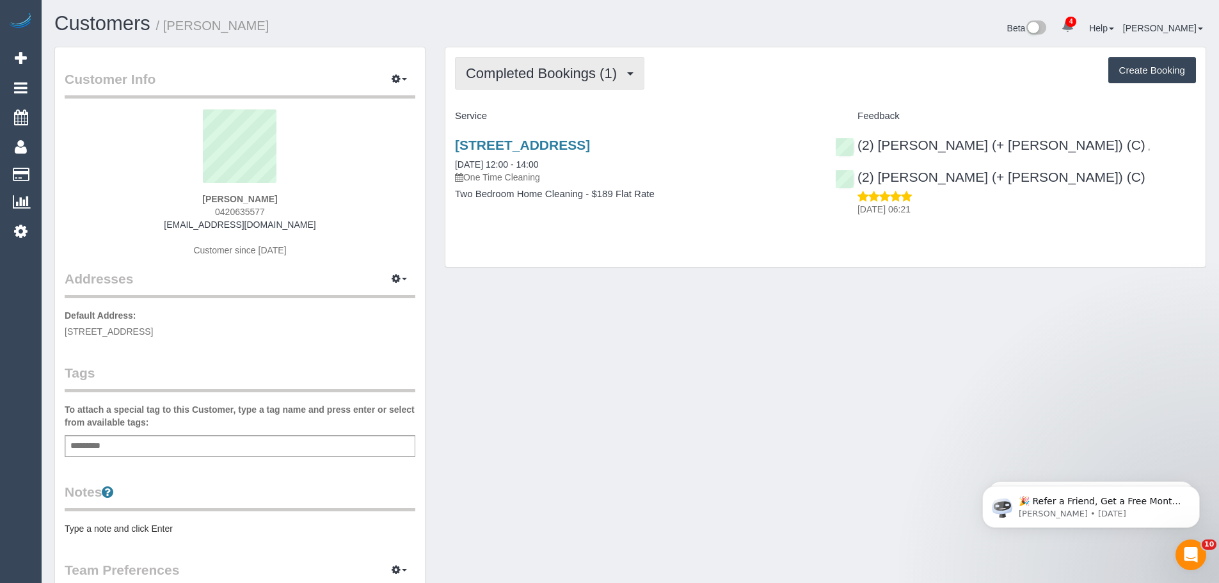
click at [546, 70] on span "Completed Bookings (1)" at bounding box center [544, 73] width 157 height 16
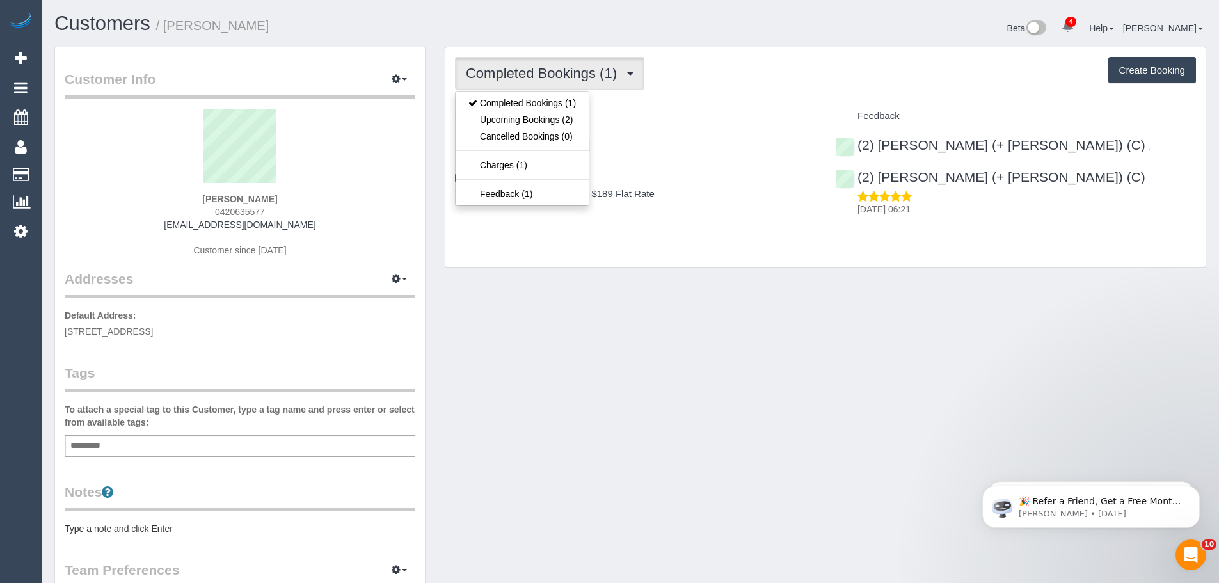
click at [599, 253] on div "Completed Bookings (1) Completed Bookings (1) Upcoming Bookings (2) Cancelled B…" at bounding box center [825, 156] width 760 height 219
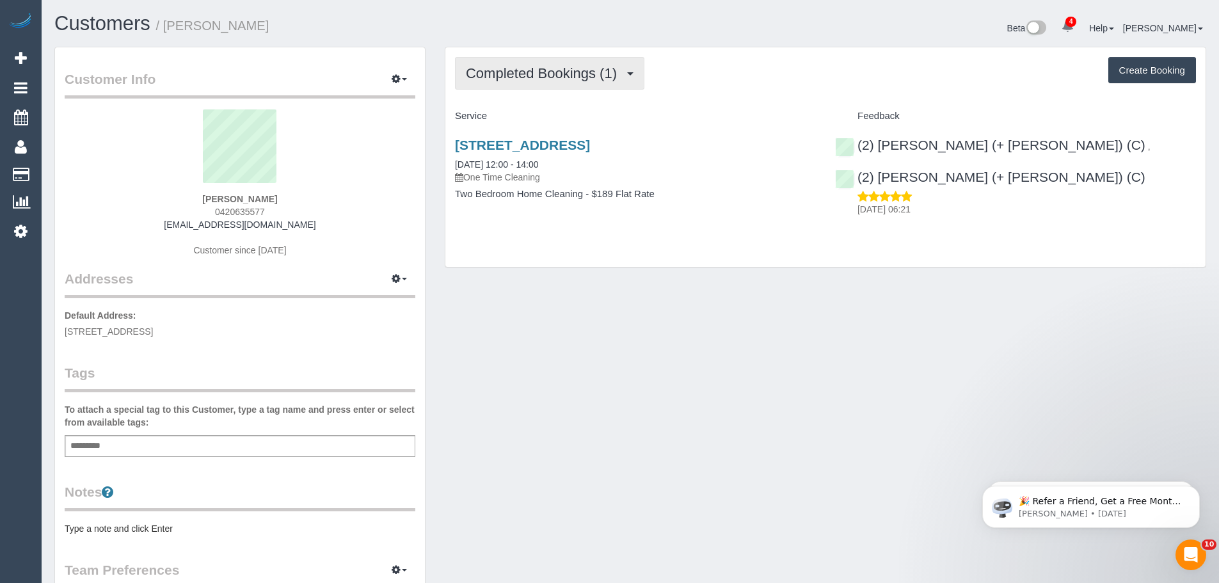
click at [541, 74] on span "Completed Bookings (1)" at bounding box center [544, 73] width 157 height 16
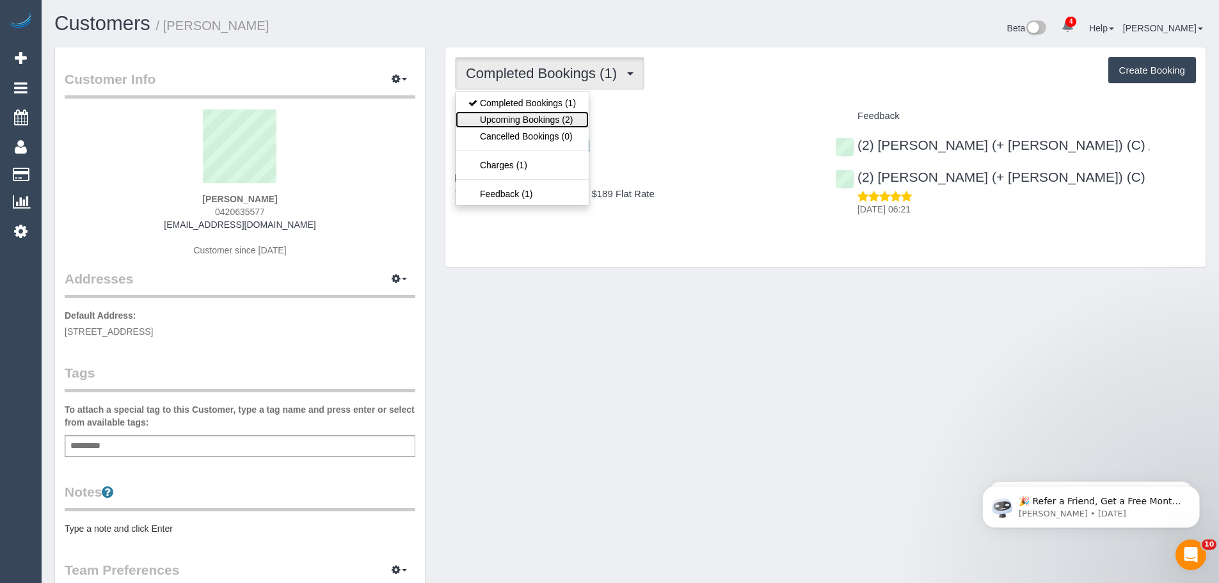
click at [542, 119] on link "Upcoming Bookings (2)" at bounding box center [521, 119] width 133 height 17
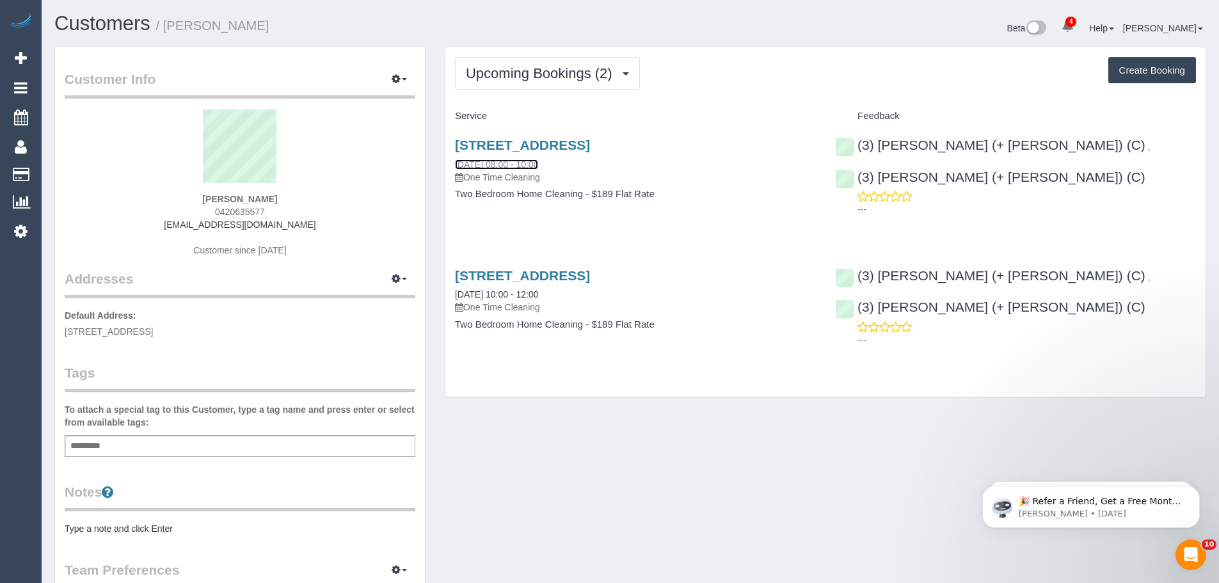
click at [503, 168] on link "15/09/2025 08:00 - 10:00" at bounding box center [496, 164] width 83 height 10
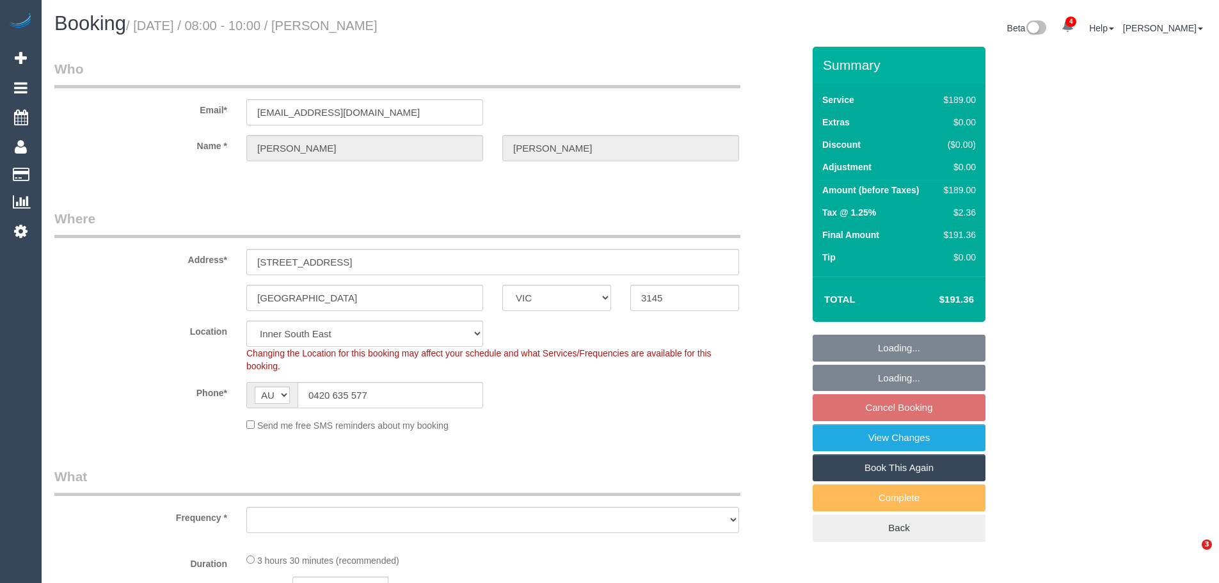
select select "VIC"
select select "number:27"
select select "number:15"
select select "number:19"
select select "number:13"
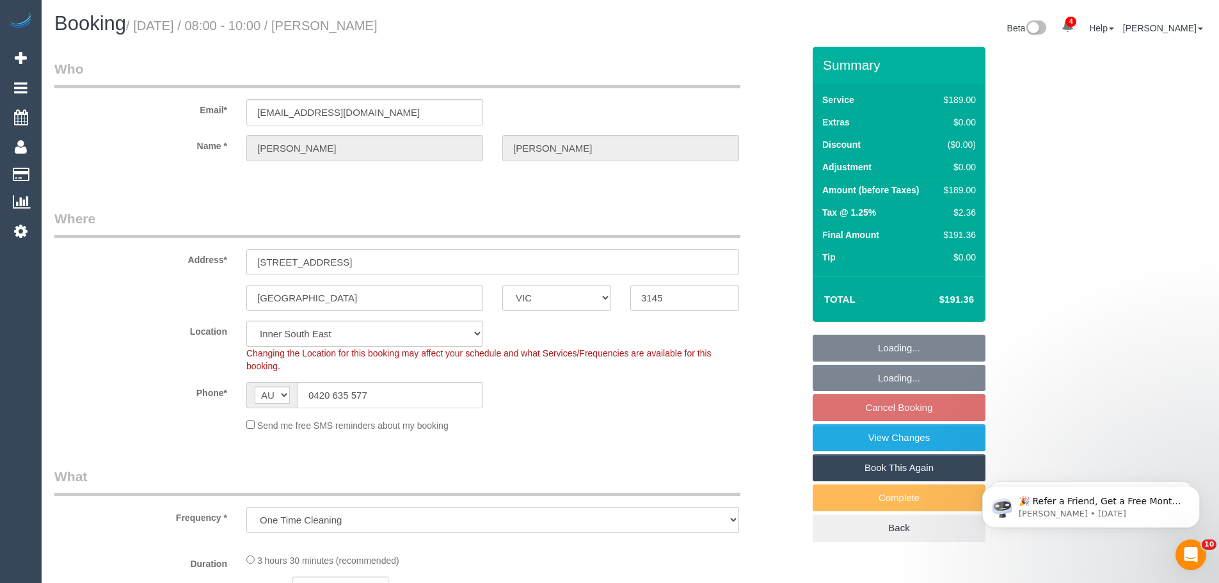
select select "object:1330"
select select "string:stripe-pm_1S5xrs2GScqysDRVDzdDGfOi"
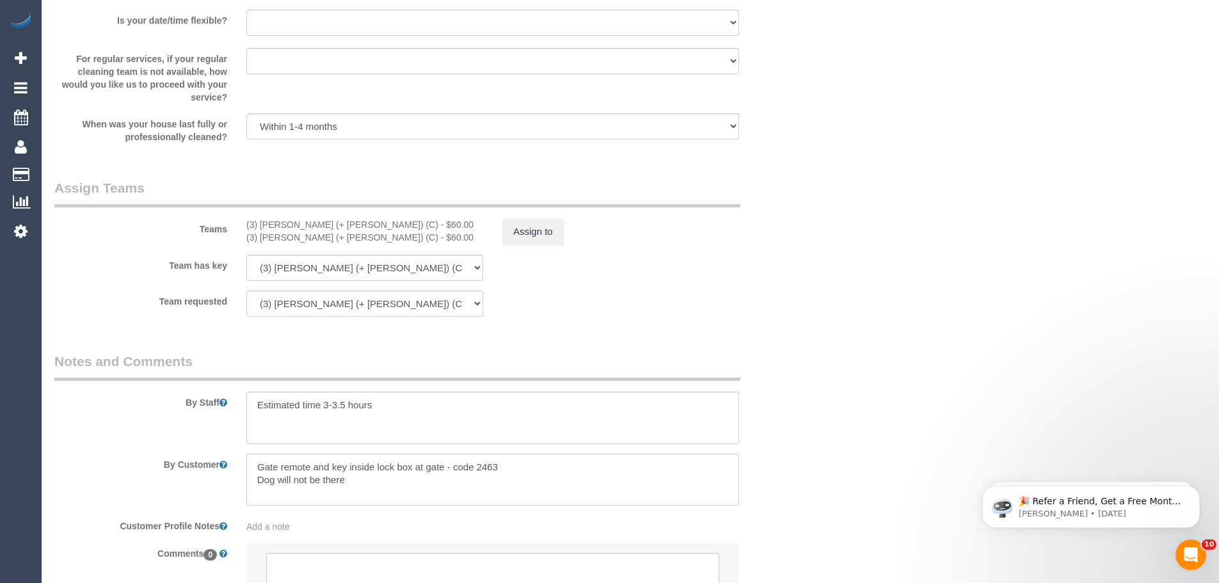
scroll to position [1944, 0]
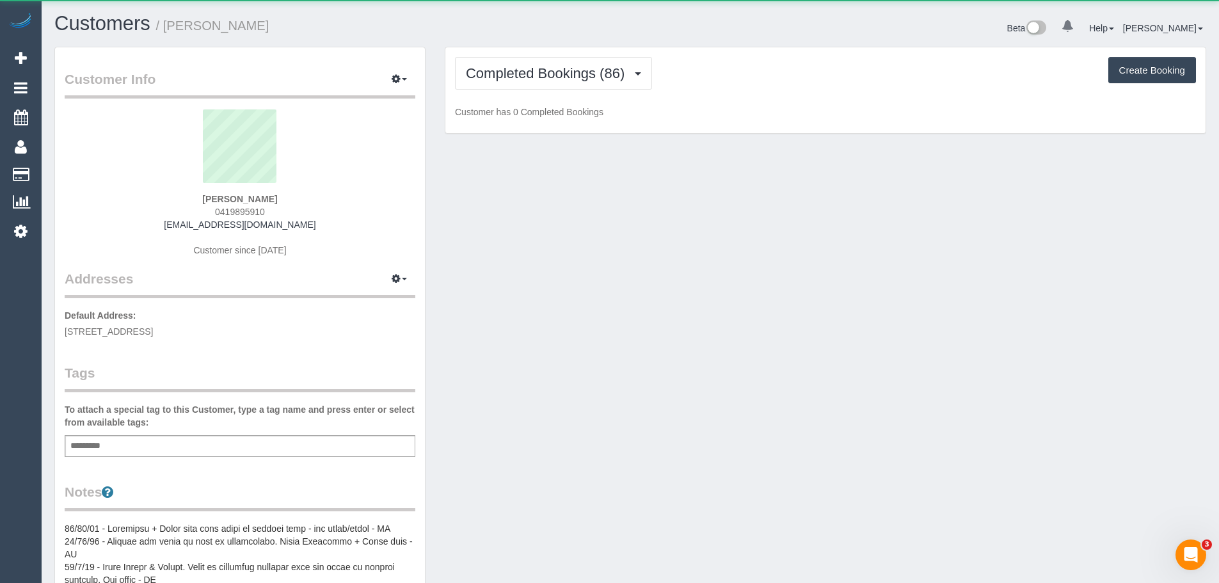
click at [491, 95] on div "Completed Bookings (86) Completed Bookings (86) Upcoming Bookings (11) Cancelle…" at bounding box center [825, 90] width 760 height 86
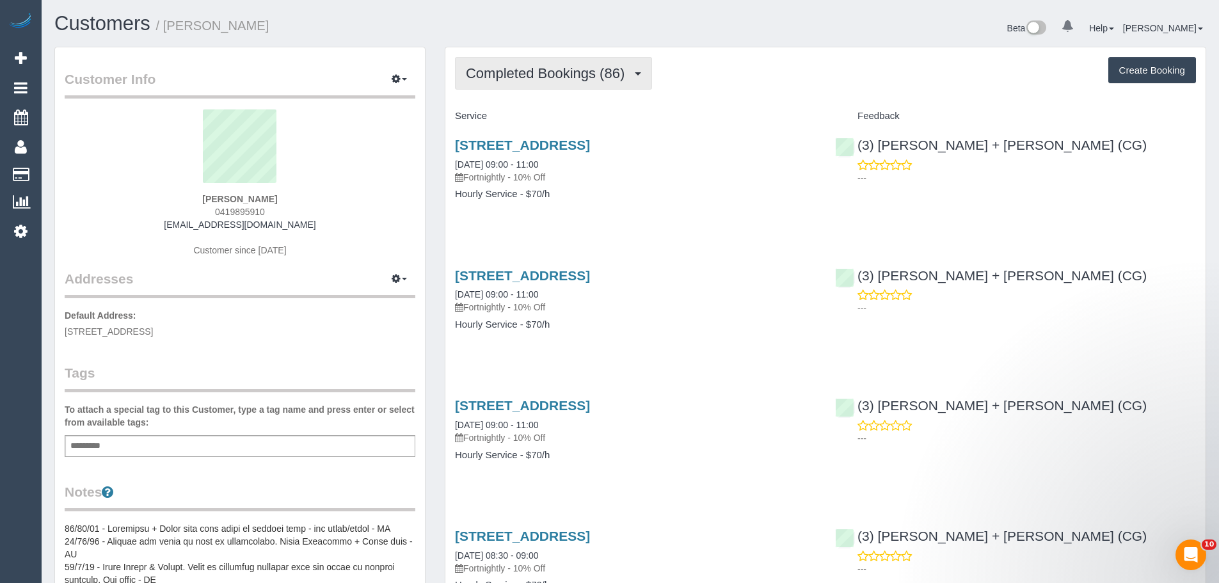
click at [503, 83] on button "Completed Bookings (86)" at bounding box center [553, 73] width 197 height 33
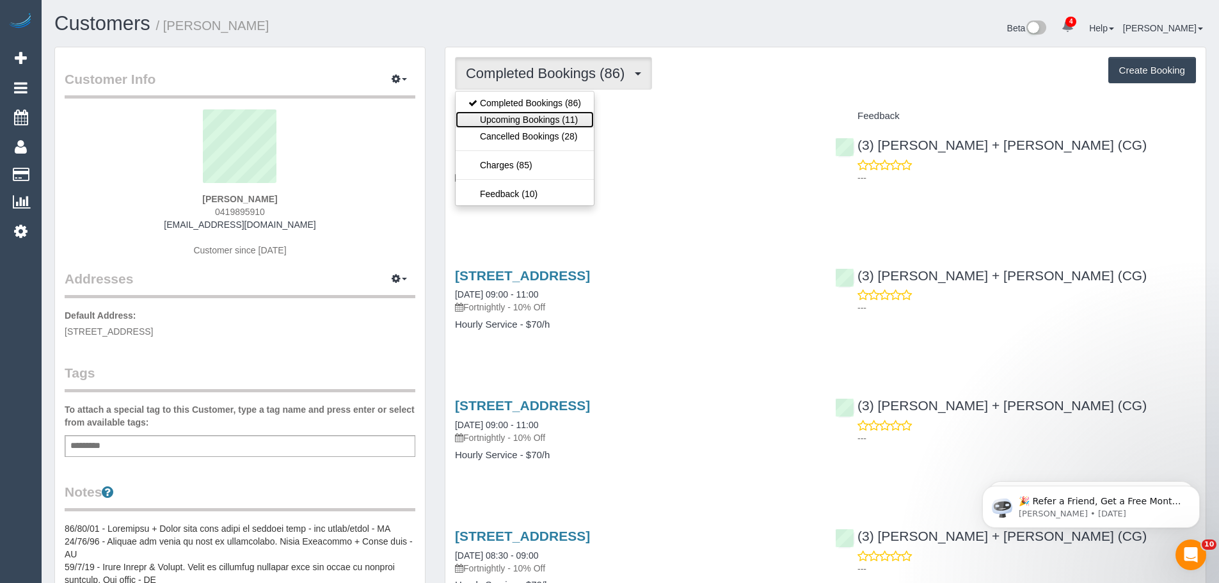
click at [511, 119] on link "Upcoming Bookings (11)" at bounding box center [524, 119] width 138 height 17
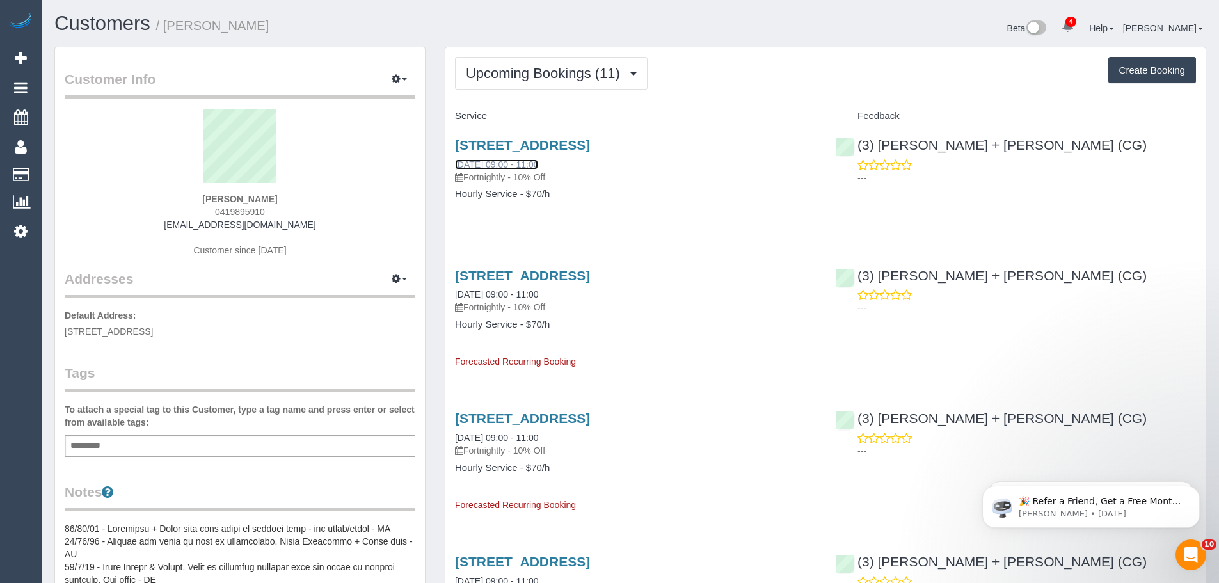
click at [507, 162] on link "17/09/2025 09:00 - 11:00" at bounding box center [496, 164] width 83 height 10
click at [550, 84] on button "Upcoming Bookings (11)" at bounding box center [551, 73] width 193 height 33
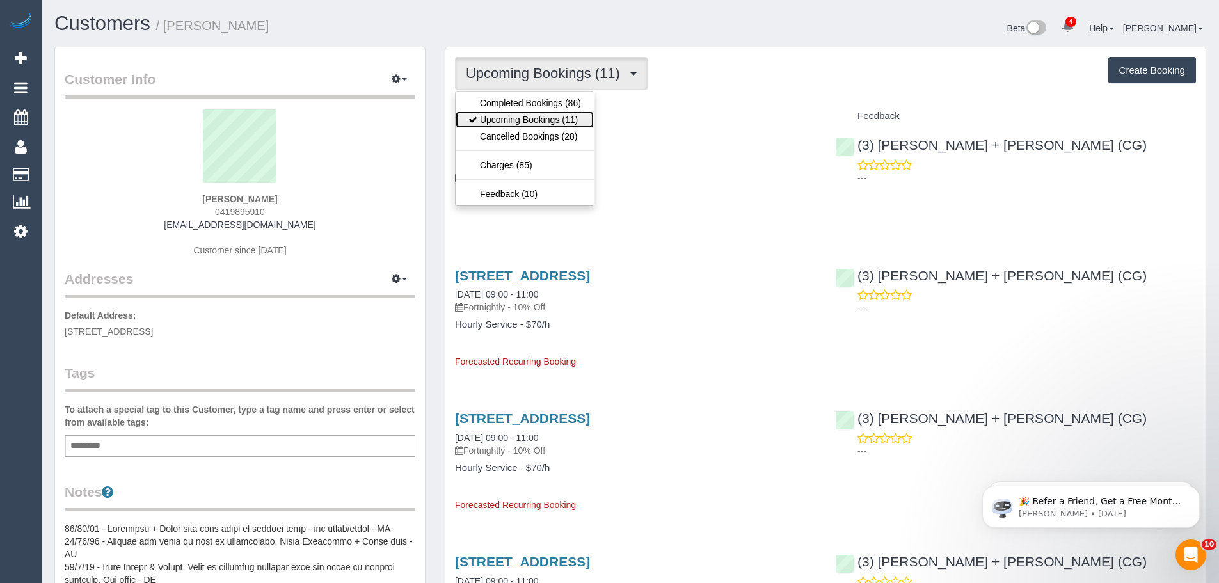
click at [545, 116] on link "Upcoming Bookings (11)" at bounding box center [524, 119] width 138 height 17
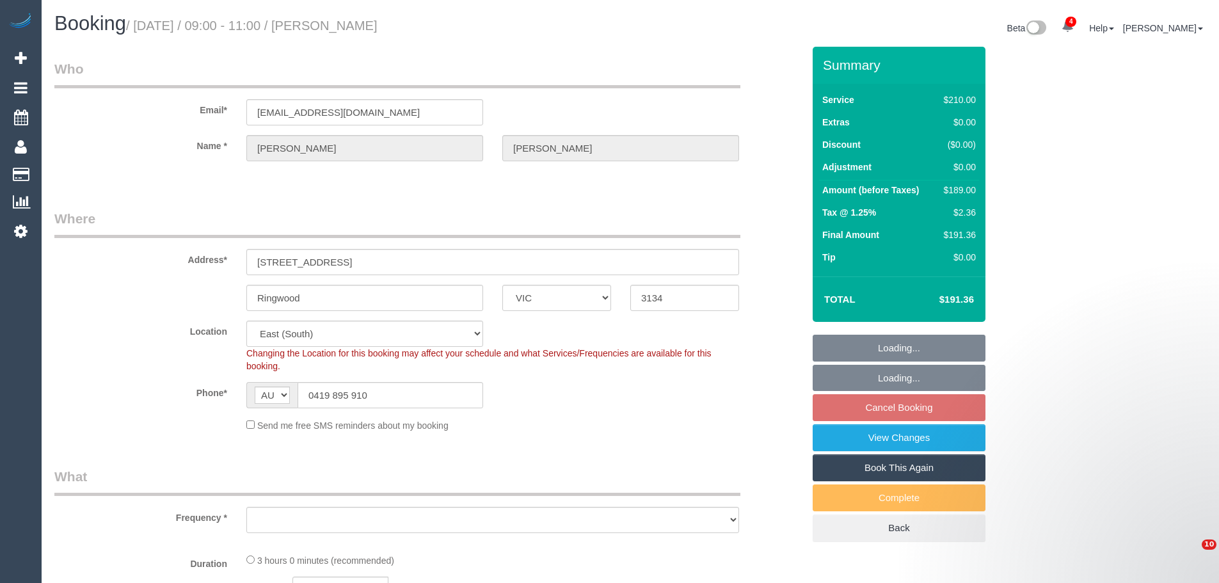
select select "VIC"
select select "string:stripe-pm_1IEoKZ2GScqysDRVCyrflwMF"
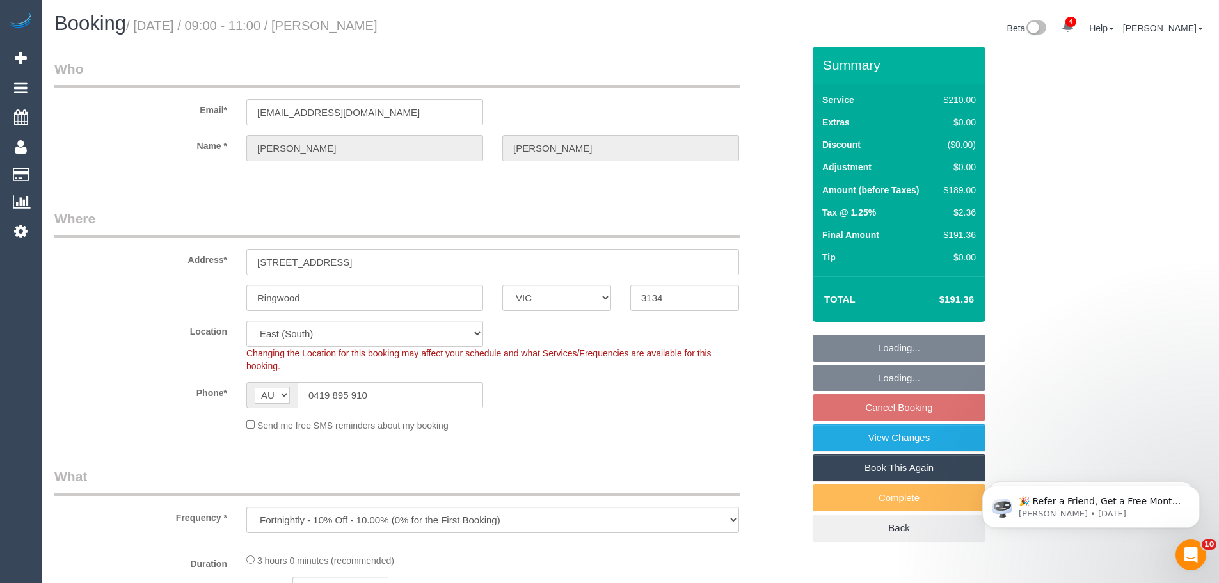
select select "object:731"
select select "180"
select select "number:32"
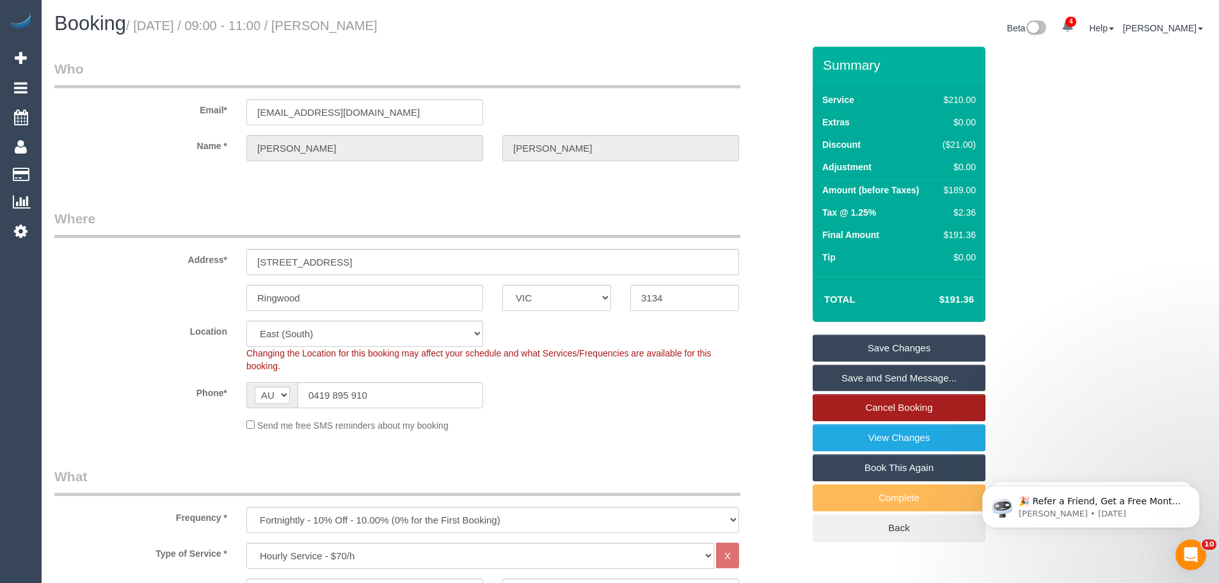
click at [887, 402] on link "Cancel Booking" at bounding box center [898, 407] width 173 height 27
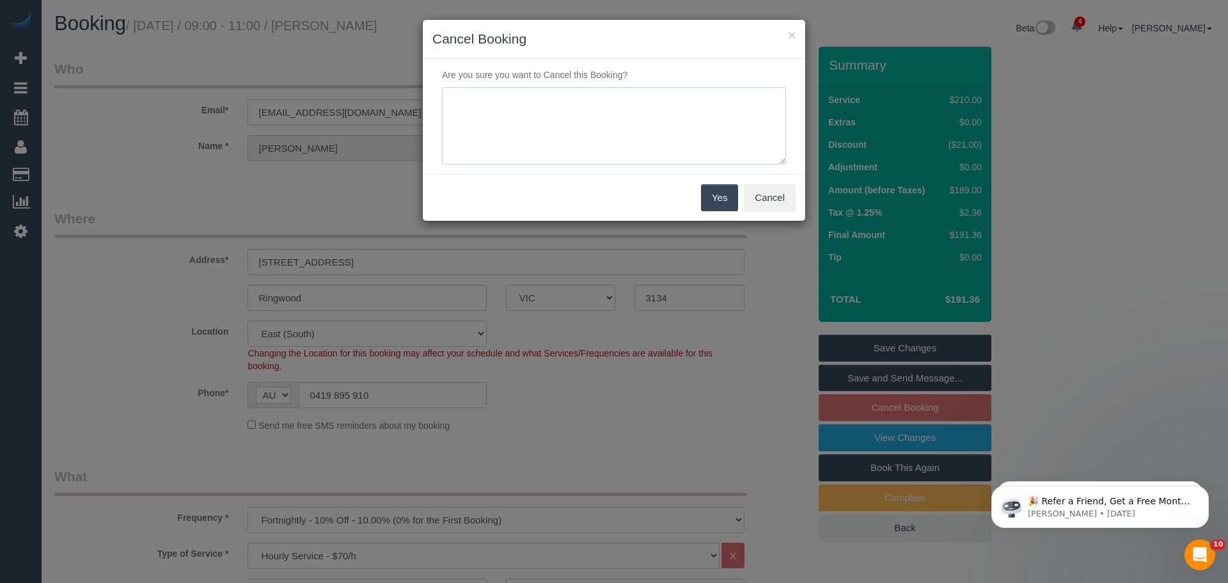
click at [559, 127] on textarea at bounding box center [614, 126] width 344 height 78
type textarea "has a medical procedure - CE"
click at [708, 204] on button "Yes" at bounding box center [719, 197] width 37 height 27
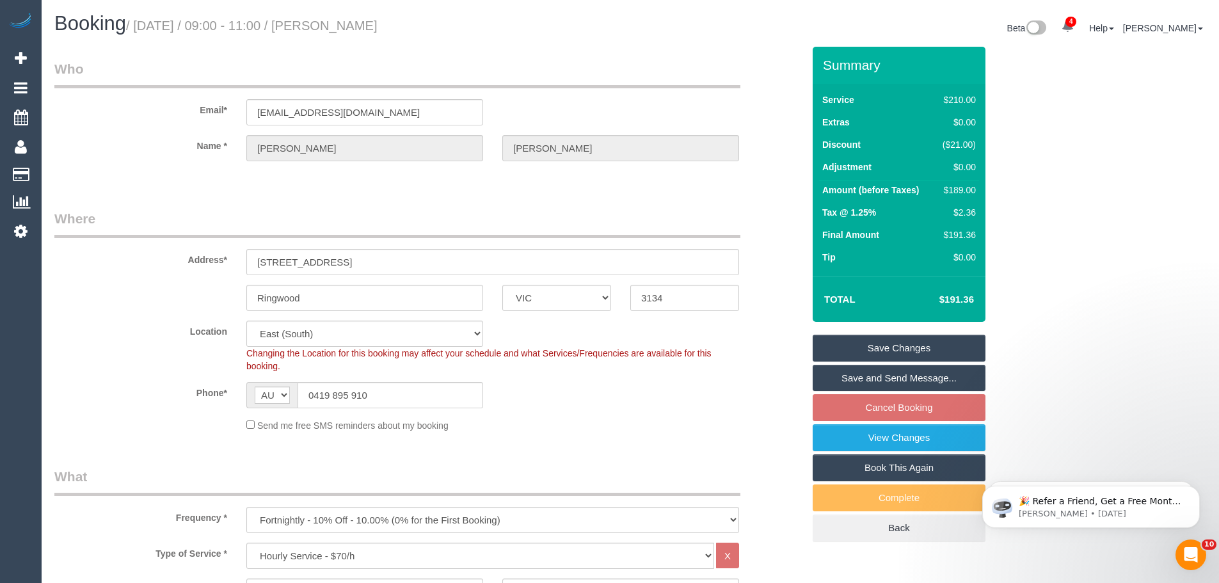
click at [844, 403] on fieldset "Save Changes Save and Send Message... Cancel Booking View Changes Book This Aga…" at bounding box center [898, 438] width 173 height 207
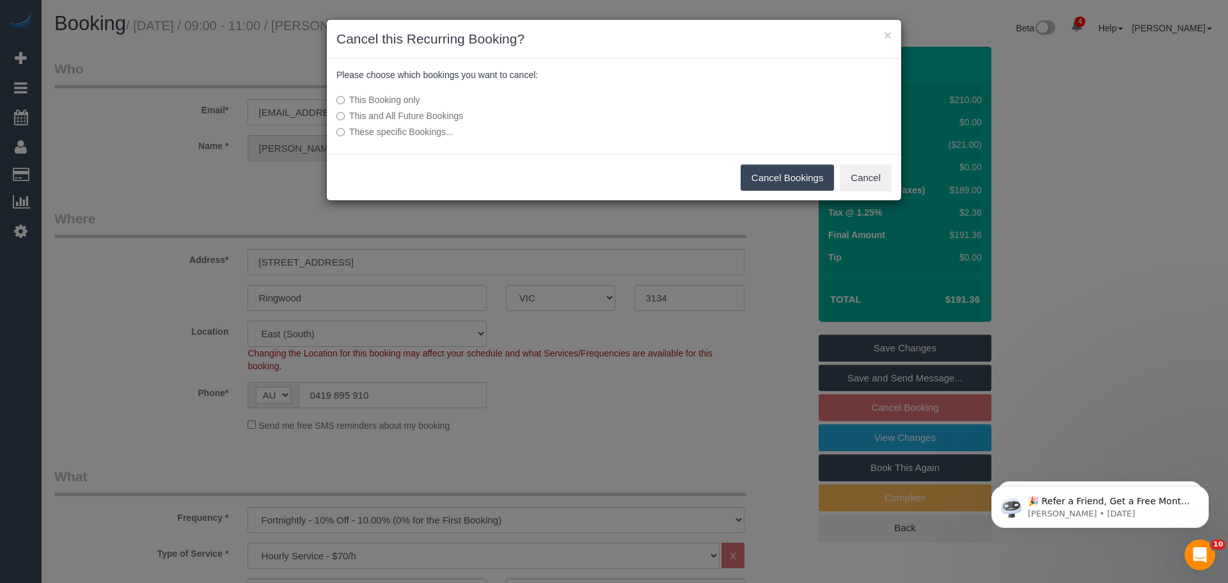
click at [780, 184] on button "Cancel Bookings" at bounding box center [788, 177] width 94 height 27
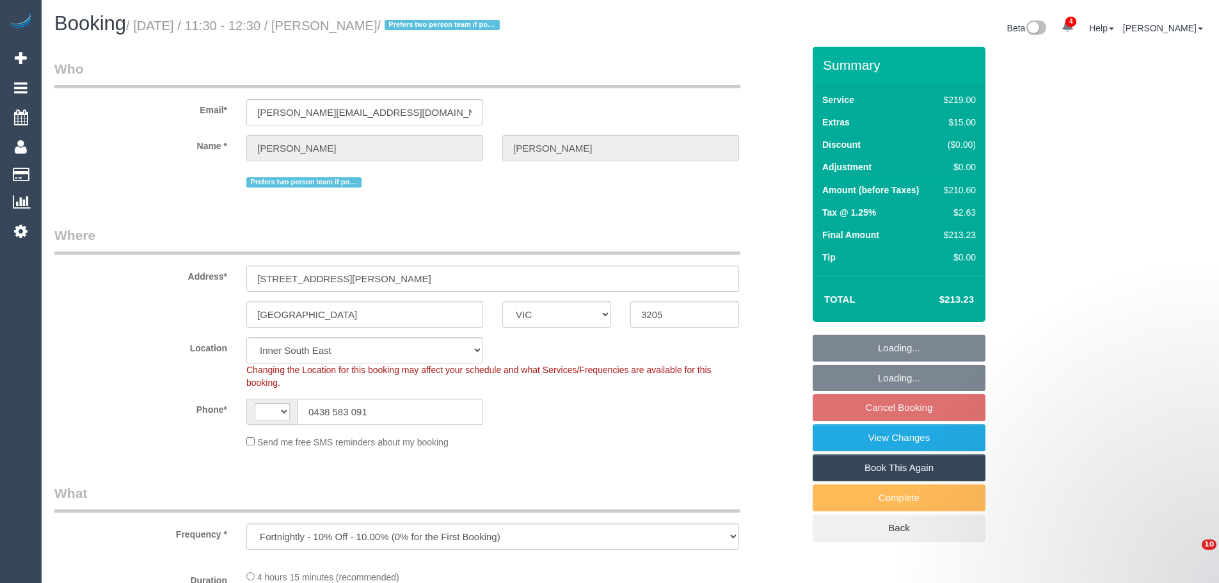
select select "VIC"
select select "object:730"
select select "string:AU"
select select "number:28"
select select "number:14"
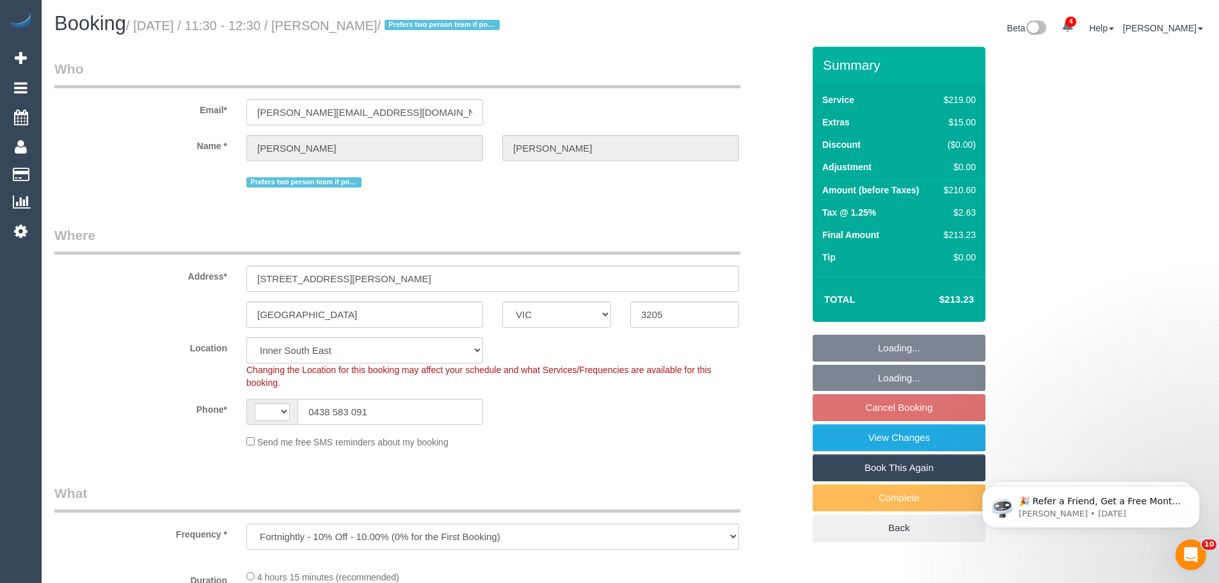
select select "number:20"
select select "number:22"
select select "number:34"
select select "number:12"
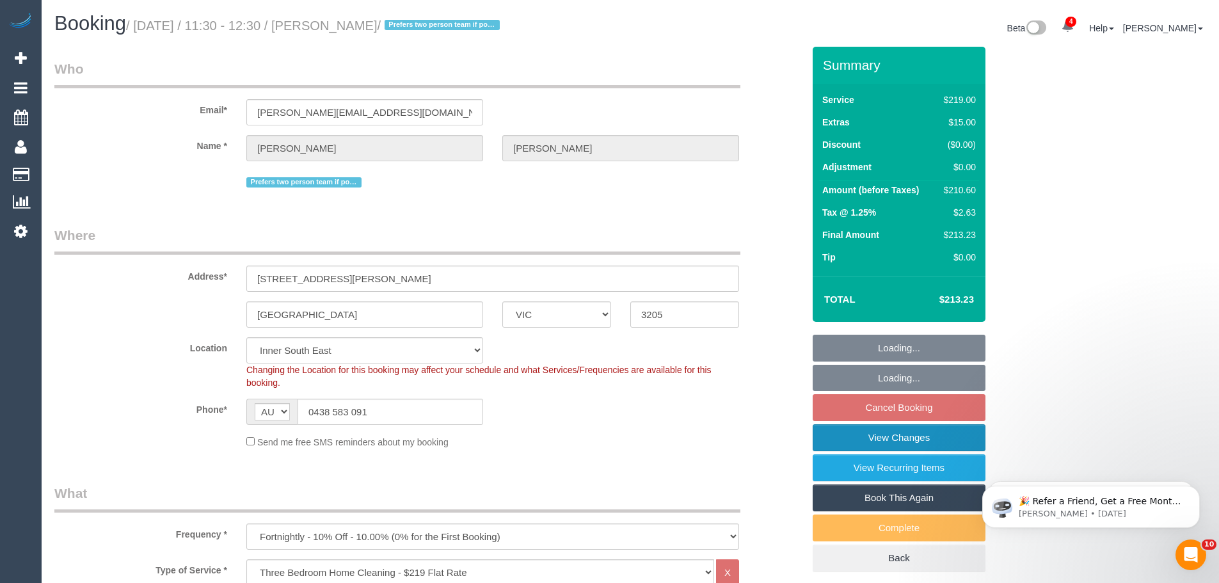
select select "string:stripe-pm_1PumnH2GScqysDRVp3AX4uMm"
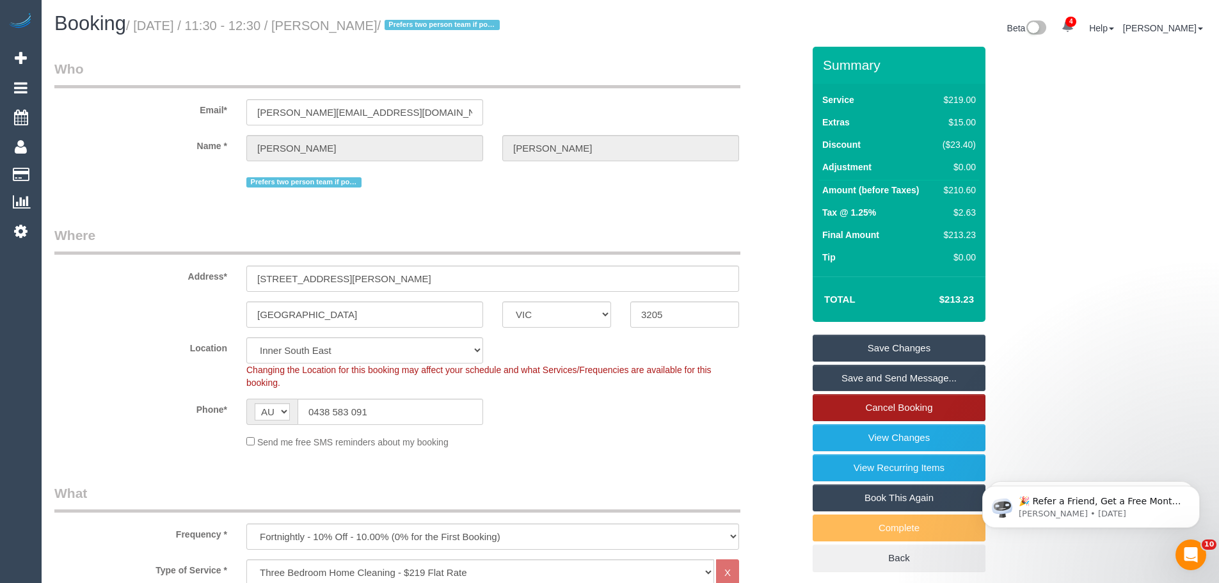
click at [886, 404] on link "Cancel Booking" at bounding box center [898, 407] width 173 height 27
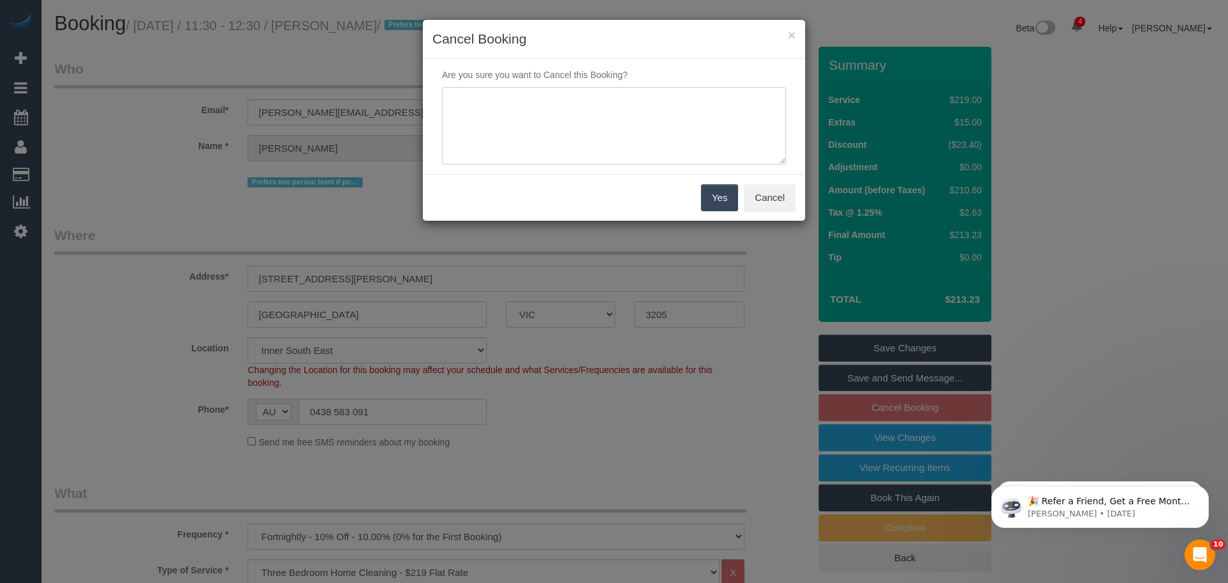
click at [617, 136] on textarea at bounding box center [614, 126] width 344 height 78
type textarea "Requested full cancellations via email. Reason requested - CE"
click at [706, 186] on button "Yes" at bounding box center [719, 197] width 37 height 27
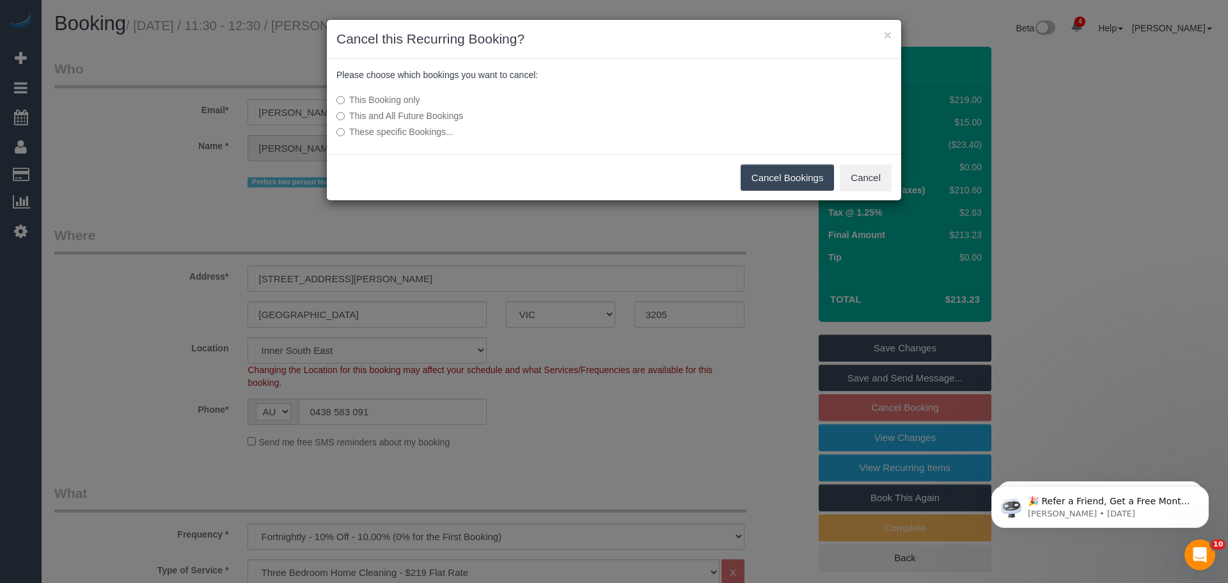
drag, startPoint x: 436, startPoint y: 111, endPoint x: 451, endPoint y: 133, distance: 26.6
click at [436, 111] on label "This and All Future Bookings" at bounding box center [518, 115] width 364 height 13
click at [759, 172] on button "Cancel Bookings" at bounding box center [788, 177] width 94 height 27
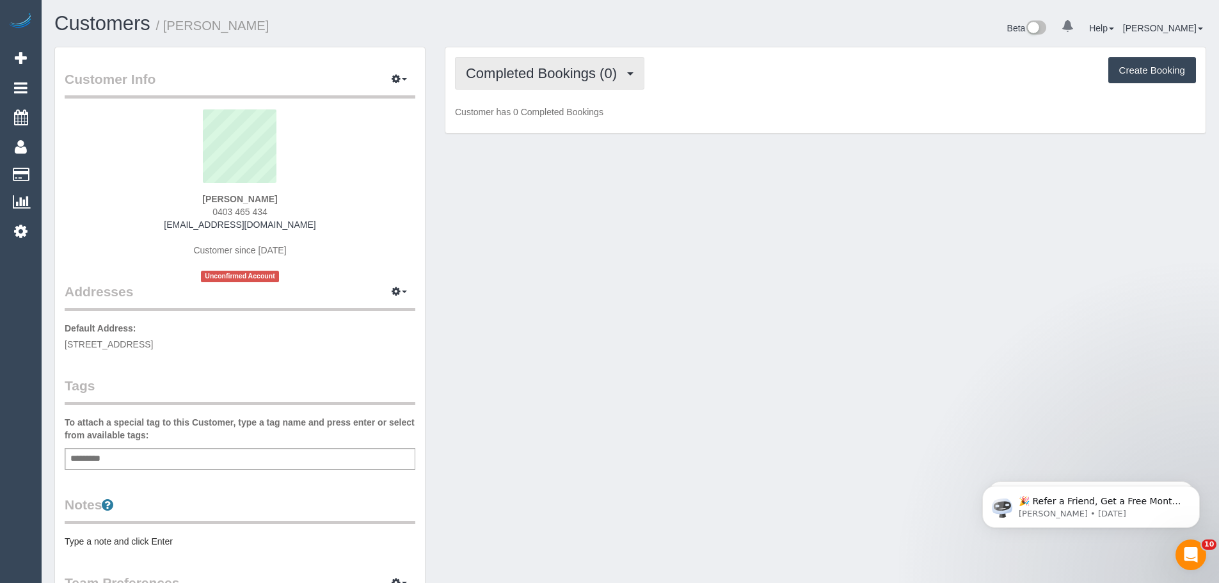
click at [487, 70] on span "Completed Bookings (0)" at bounding box center [544, 73] width 157 height 16
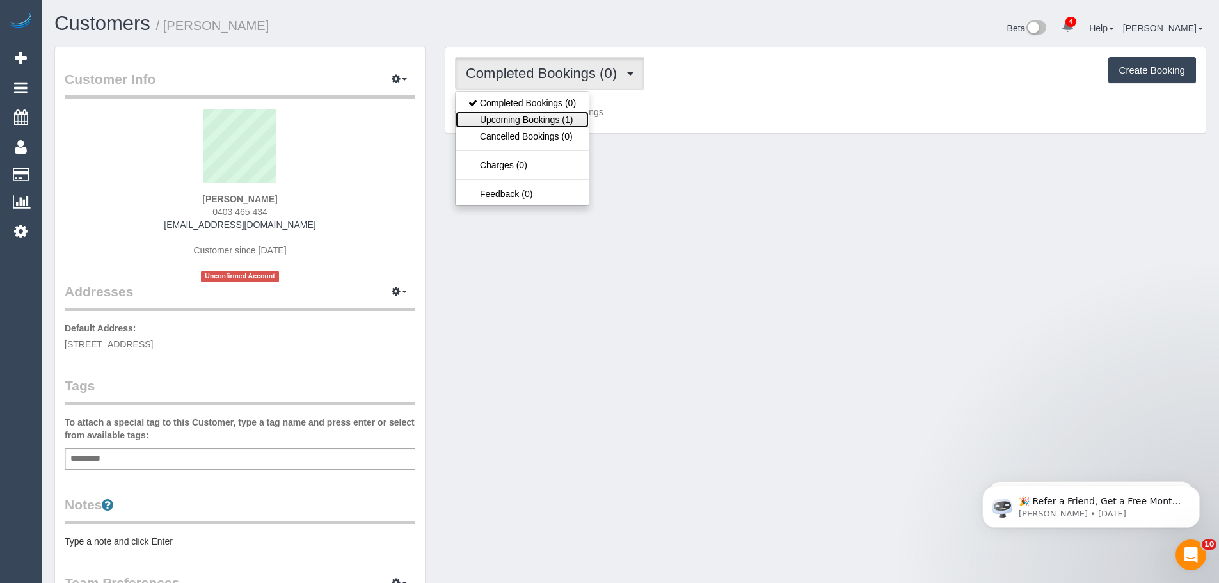
click at [489, 111] on link "Upcoming Bookings (1)" at bounding box center [521, 119] width 133 height 17
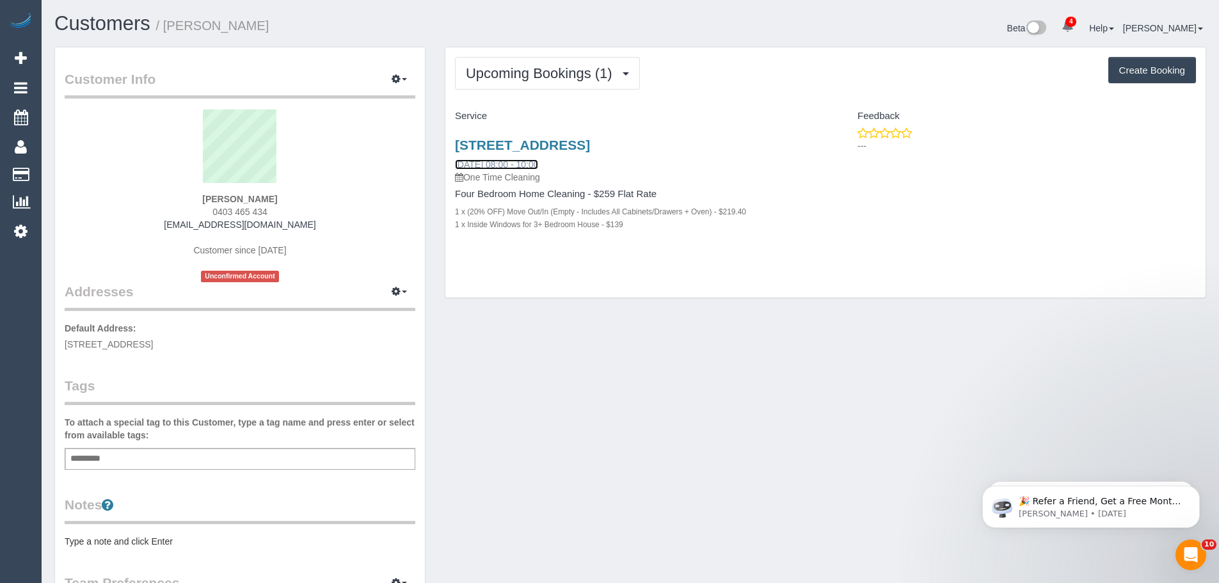
click at [502, 159] on link "04/10/2025 08:00 - 10:00" at bounding box center [496, 164] width 83 height 10
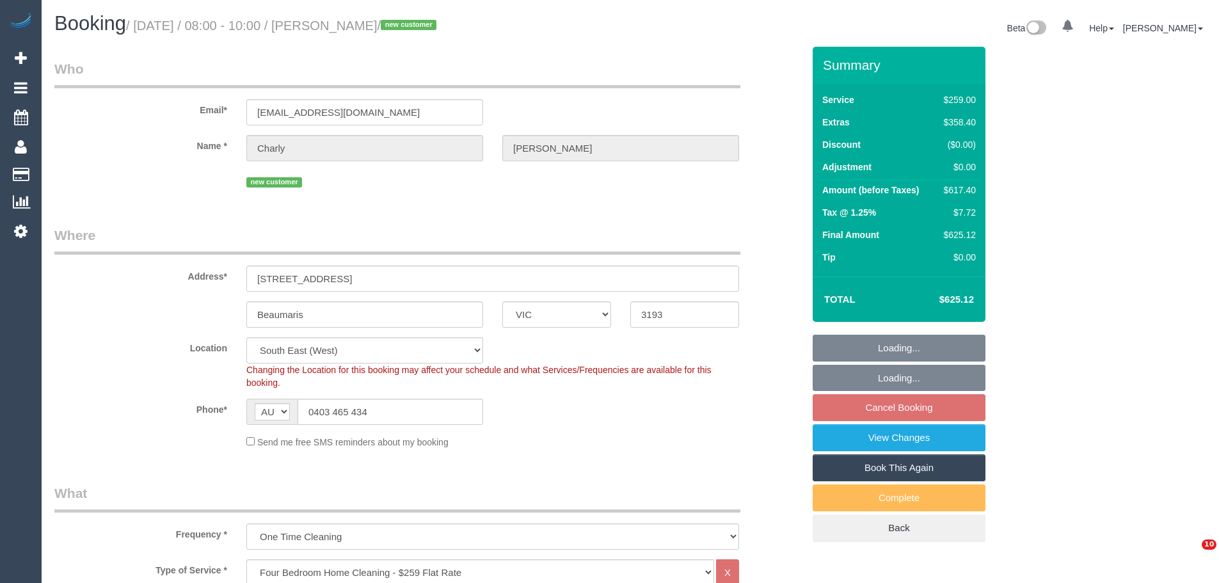
select select "VIC"
select select "number:28"
select select "number:14"
select select "number:19"
select select "number:25"
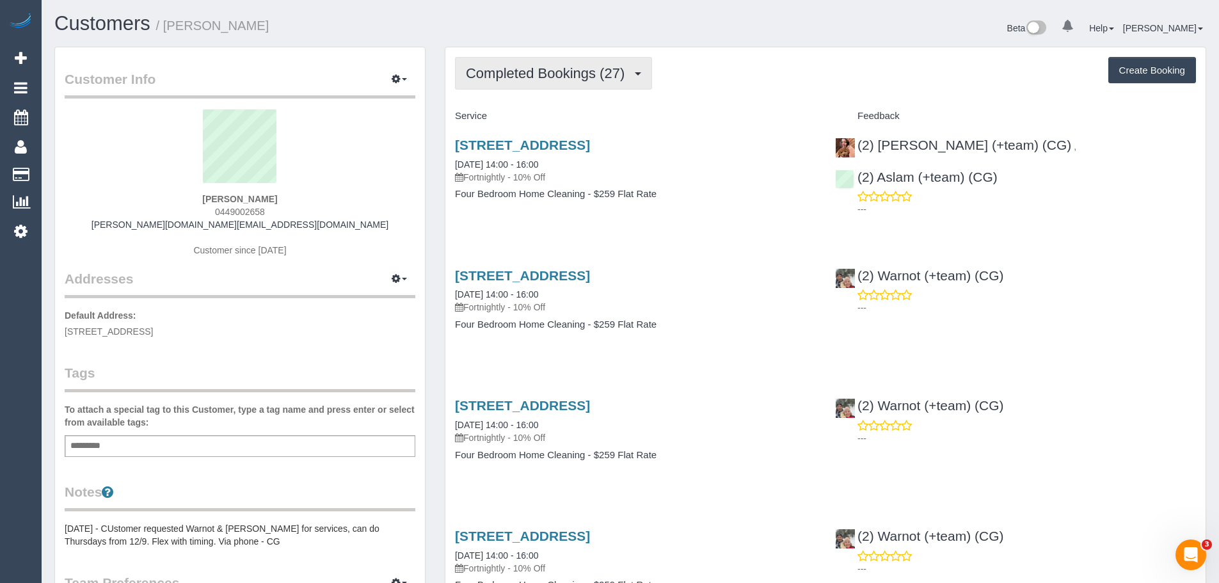
click at [534, 63] on button "Completed Bookings (27)" at bounding box center [553, 73] width 197 height 33
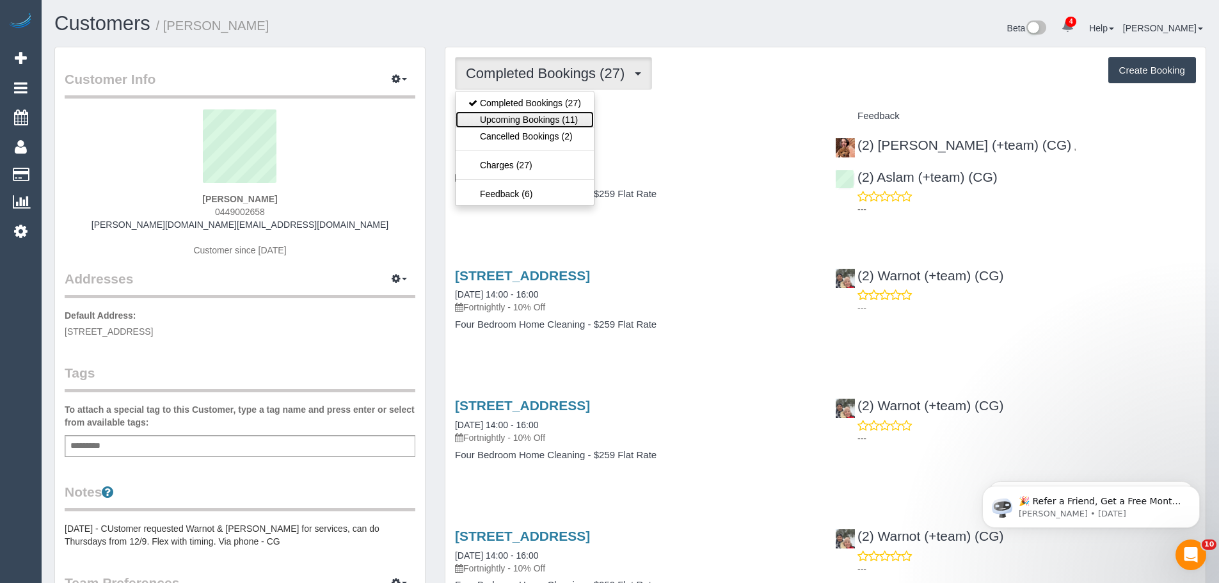
click at [548, 113] on link "Upcoming Bookings (11)" at bounding box center [524, 119] width 138 height 17
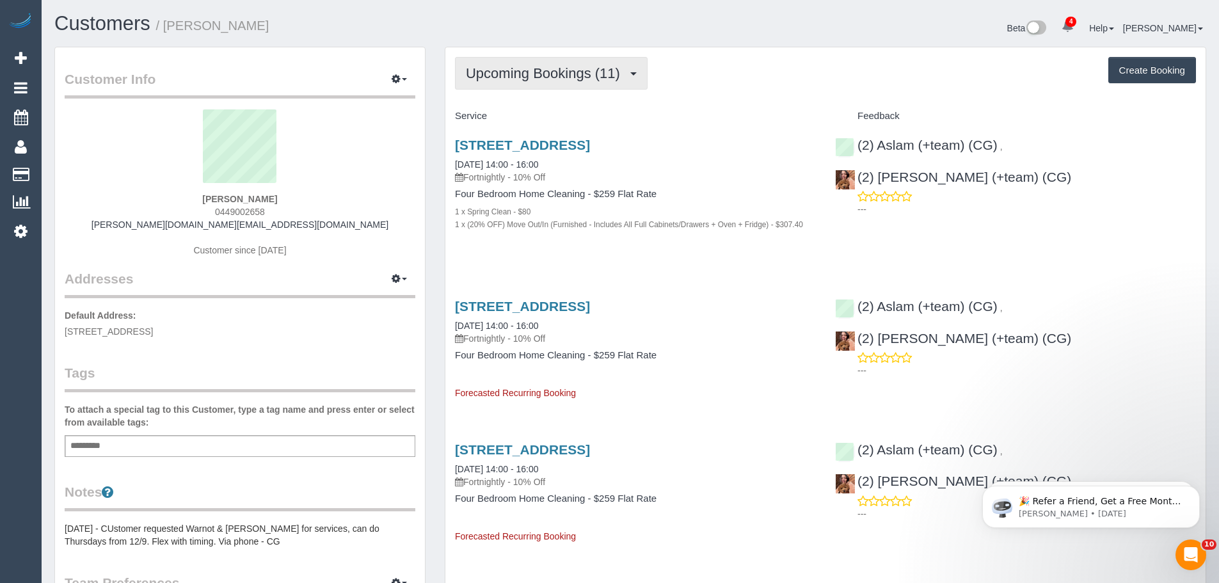
click at [542, 73] on span "Upcoming Bookings (11)" at bounding box center [546, 73] width 161 height 16
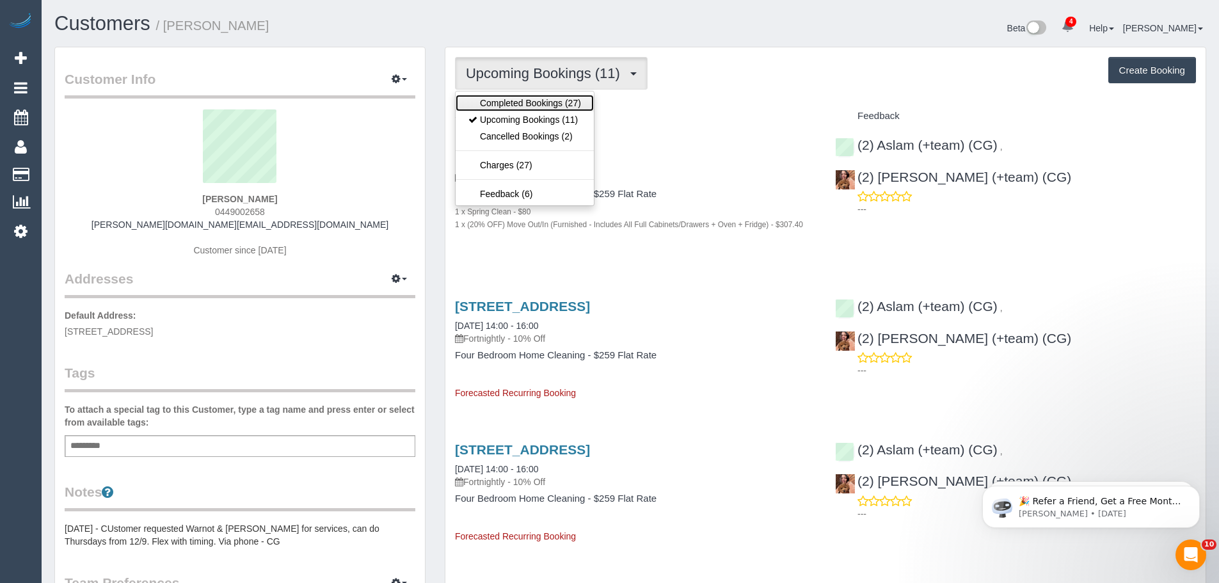
click at [536, 106] on link "Completed Bookings (27)" at bounding box center [524, 103] width 138 height 17
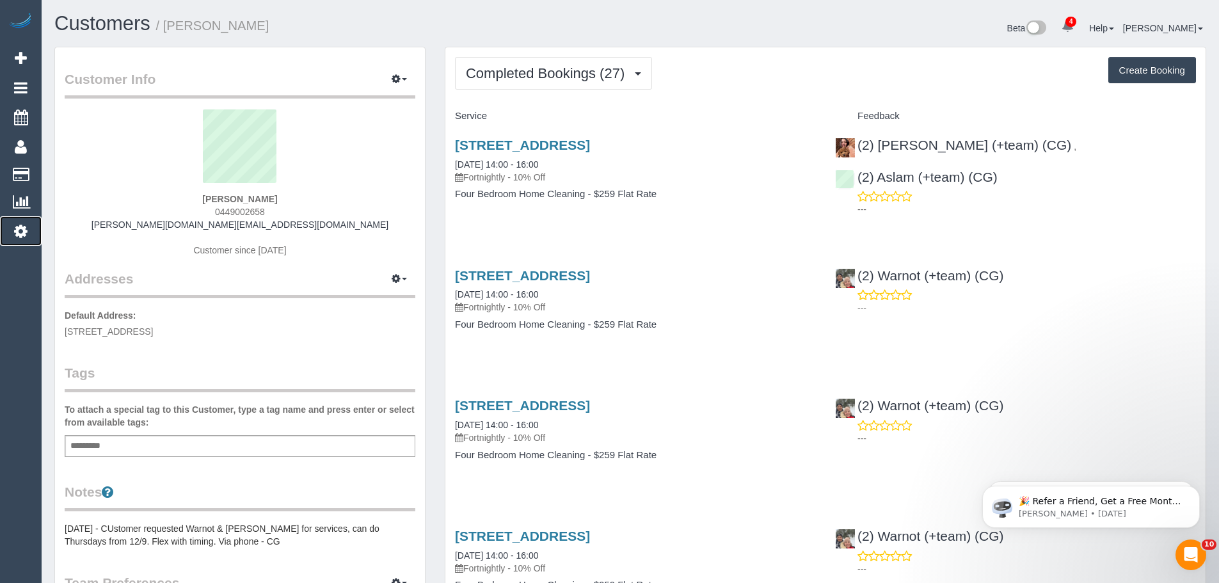
click at [24, 231] on icon at bounding box center [20, 230] width 13 height 15
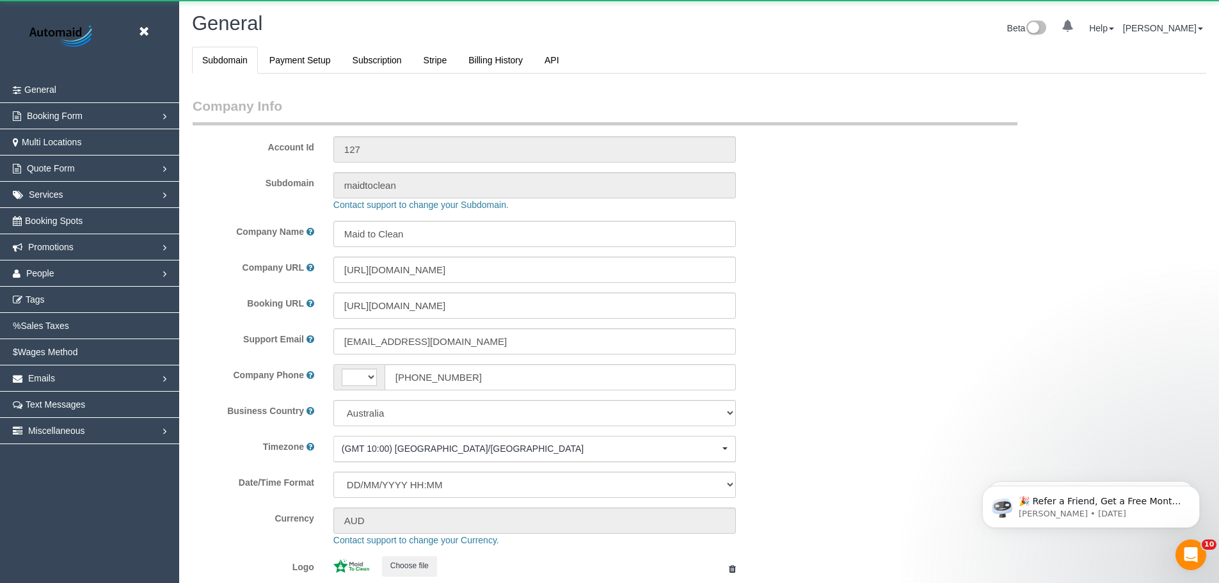
select select "string:AU"
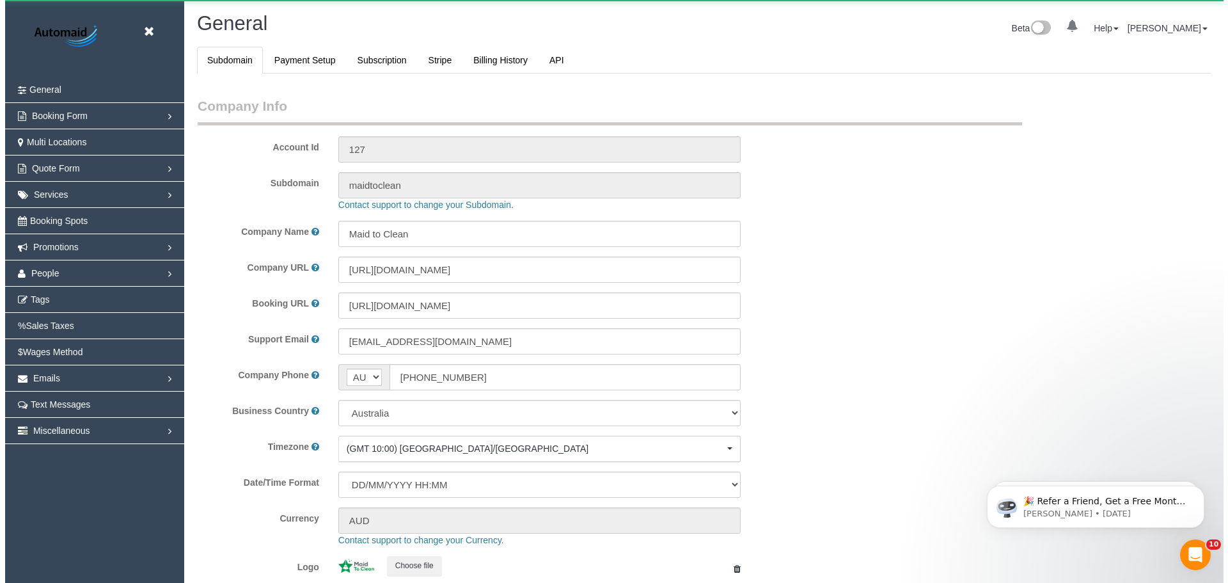
scroll to position [2899, 1219]
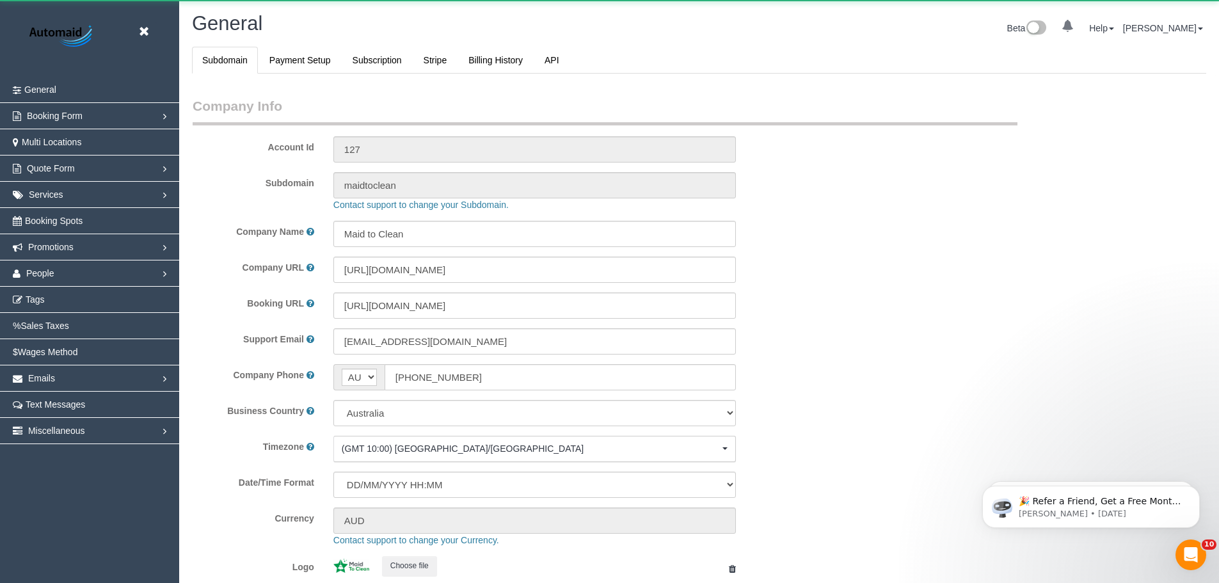
select select "1"
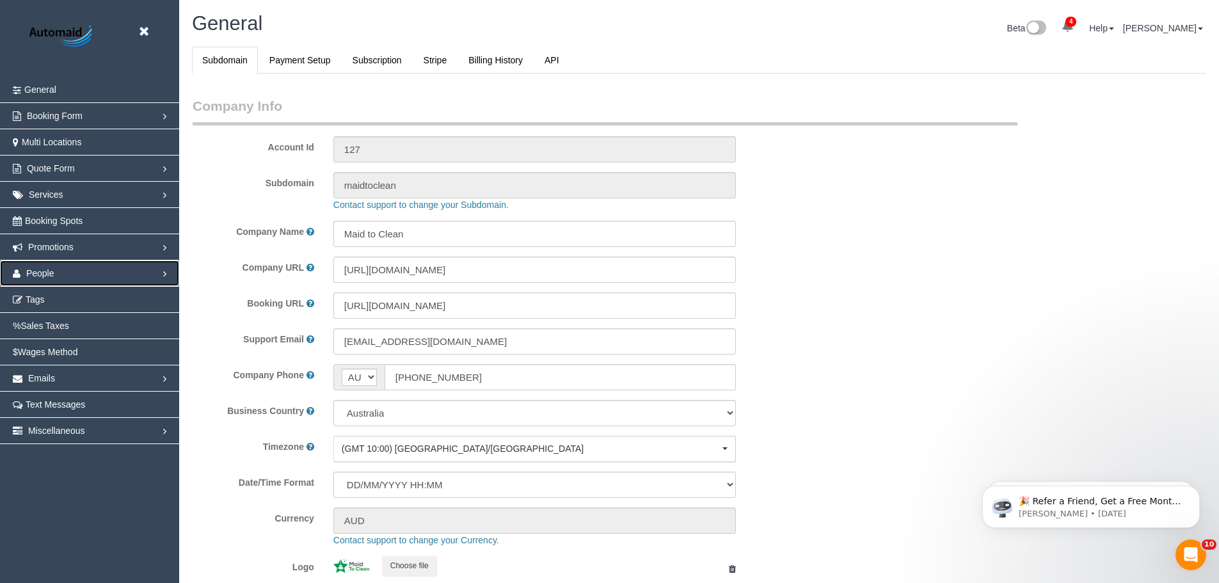
click at [77, 274] on link "People" at bounding box center [89, 273] width 179 height 26
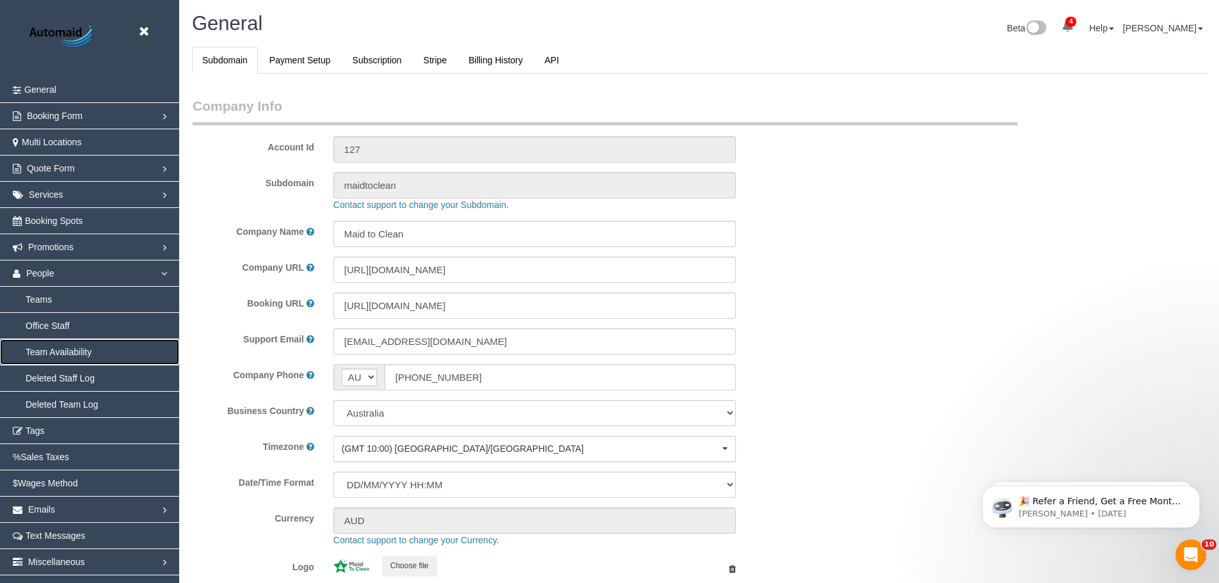
click at [63, 353] on link "Team Availability" at bounding box center [89, 352] width 179 height 26
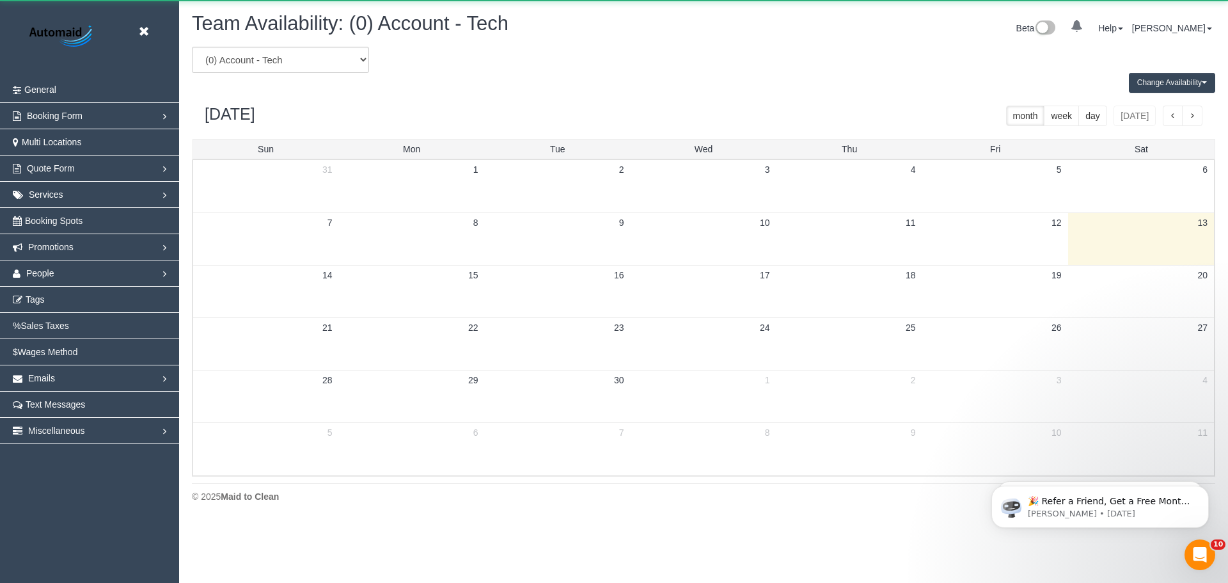
scroll to position [521, 1228]
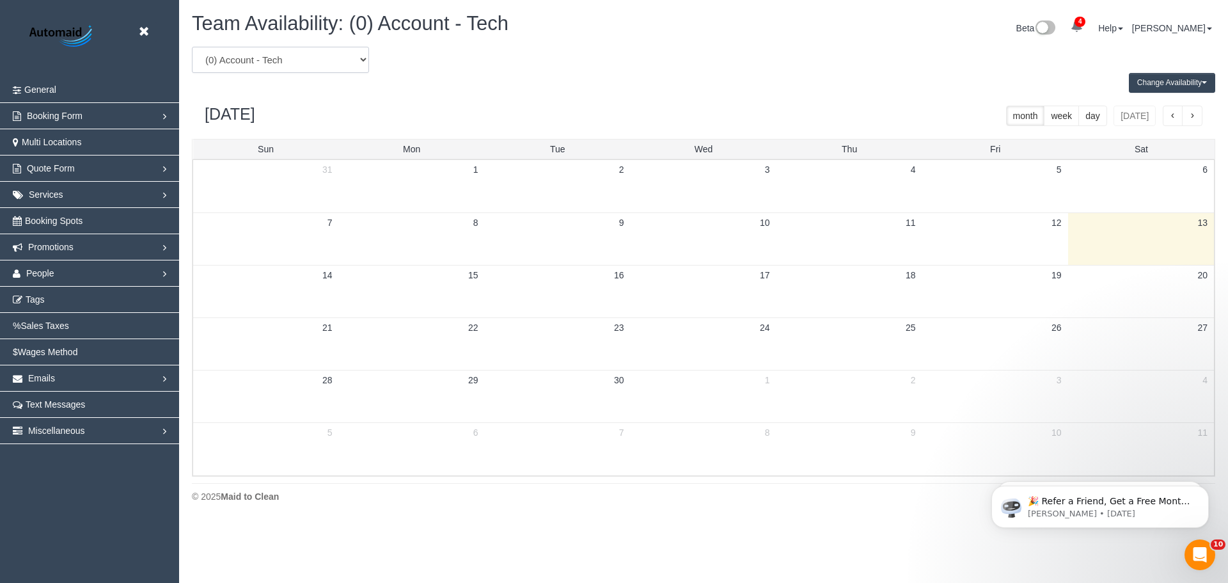
click at [328, 63] on select "(0) Account - Tech (0) Office (0) Raunak Test Account (1) Debbie Brodjanac (FT)…" at bounding box center [280, 60] width 177 height 26
select select "number:95699"
click at [192, 47] on select "(0) Account - Tech (0) Office (0) Raunak Test Account (1) Debbie Brodjanac (FT)…" at bounding box center [280, 60] width 177 height 26
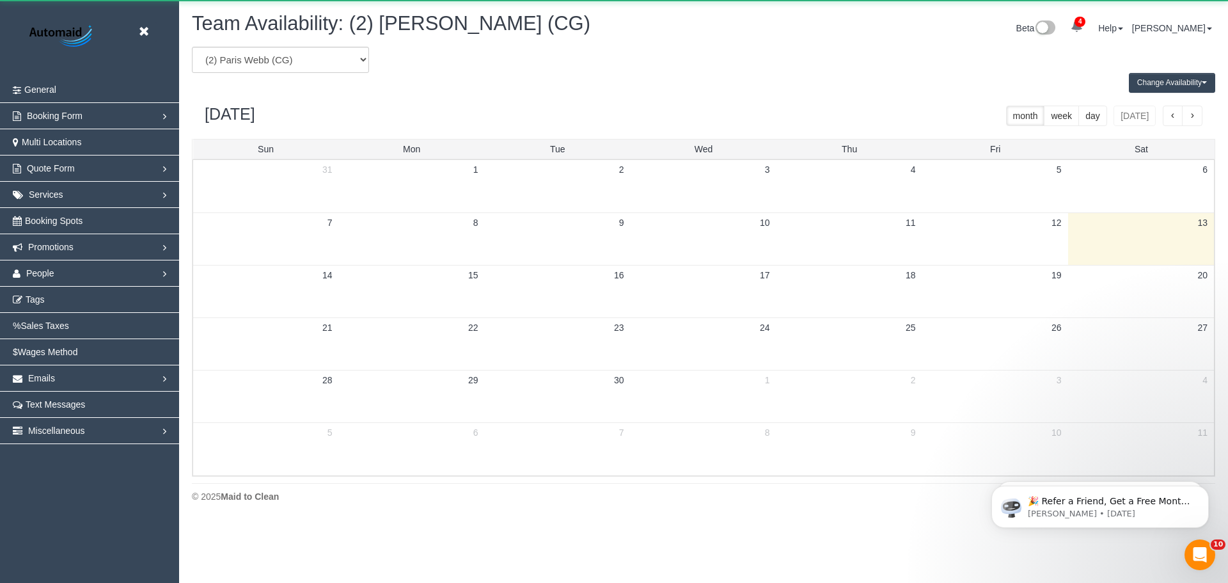
scroll to position [63450, 62744]
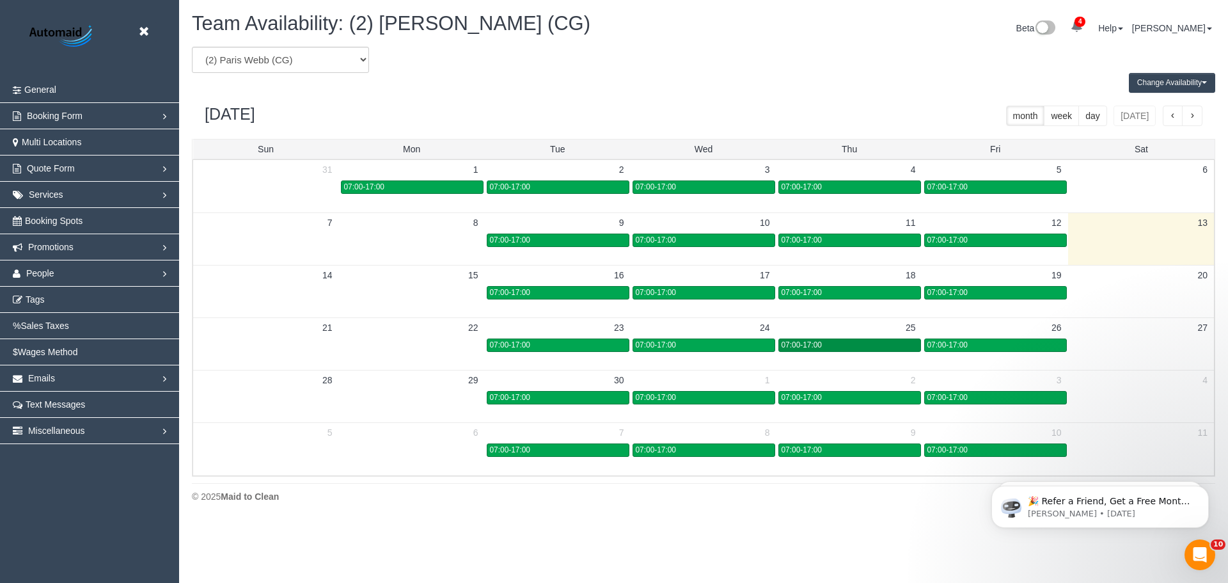
click at [808, 347] on span "07:00-17:00" at bounding box center [802, 344] width 40 height 9
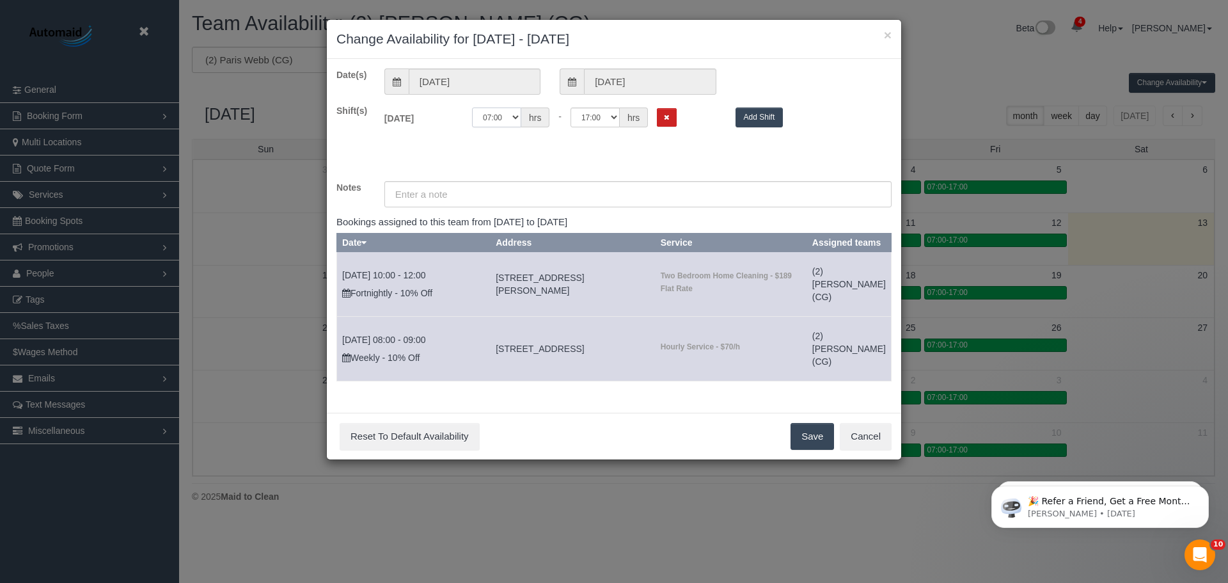
click at [507, 115] on select "00:00 00:05 00:10 00:15 00:20 00:25 00:30 00:35 00:40 00:45 00:50 00:55 01:00 0…" at bounding box center [496, 117] width 49 height 20
select select "string:12:00"
click at [472, 107] on select "00:00 00:05 00:10 00:15 00:20 00:25 00:30 00:35 00:40 00:45 00:50 00:55 01:00 0…" at bounding box center [496, 117] width 49 height 20
click at [818, 450] on button "Save" at bounding box center [813, 436] width 44 height 27
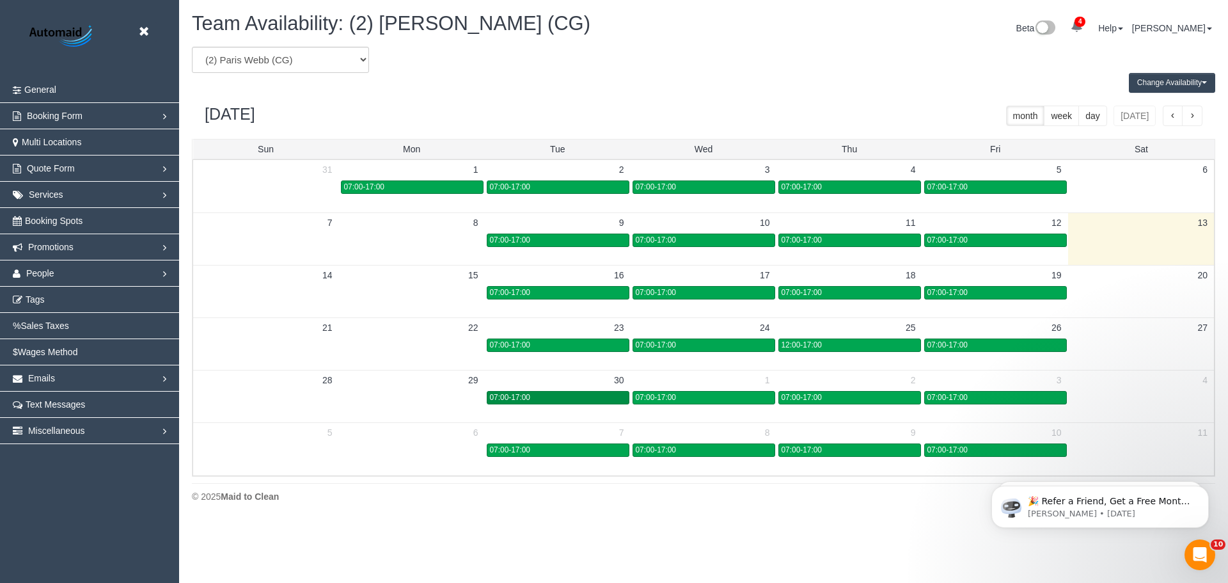
click at [577, 398] on div "07:00-17:00" at bounding box center [558, 398] width 136 height 10
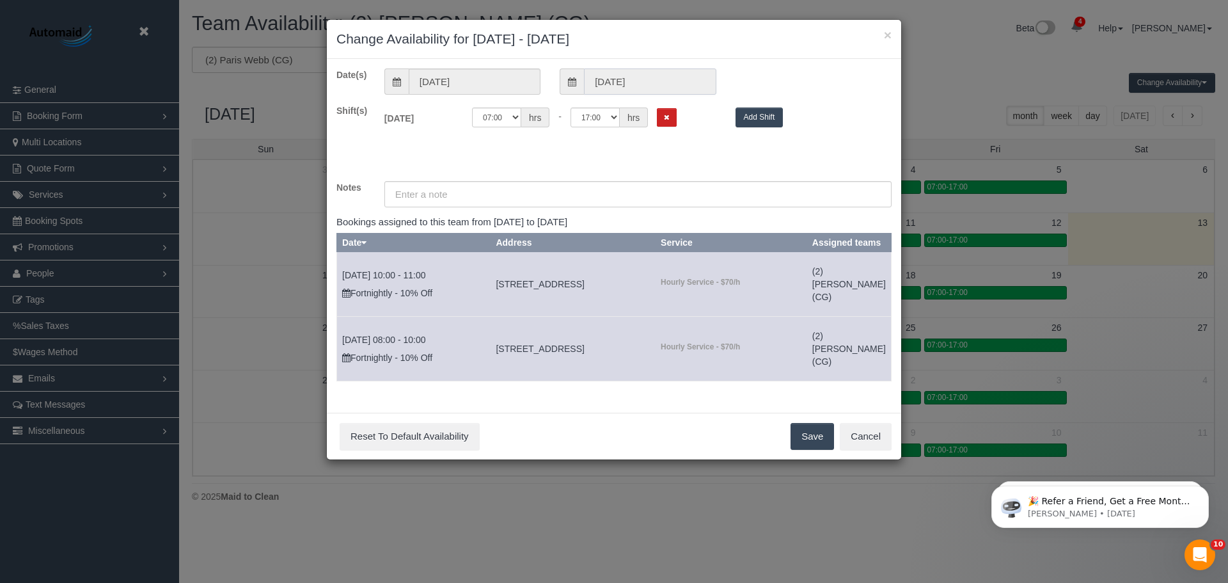
click at [615, 70] on input "30/09/2025" at bounding box center [650, 81] width 132 height 26
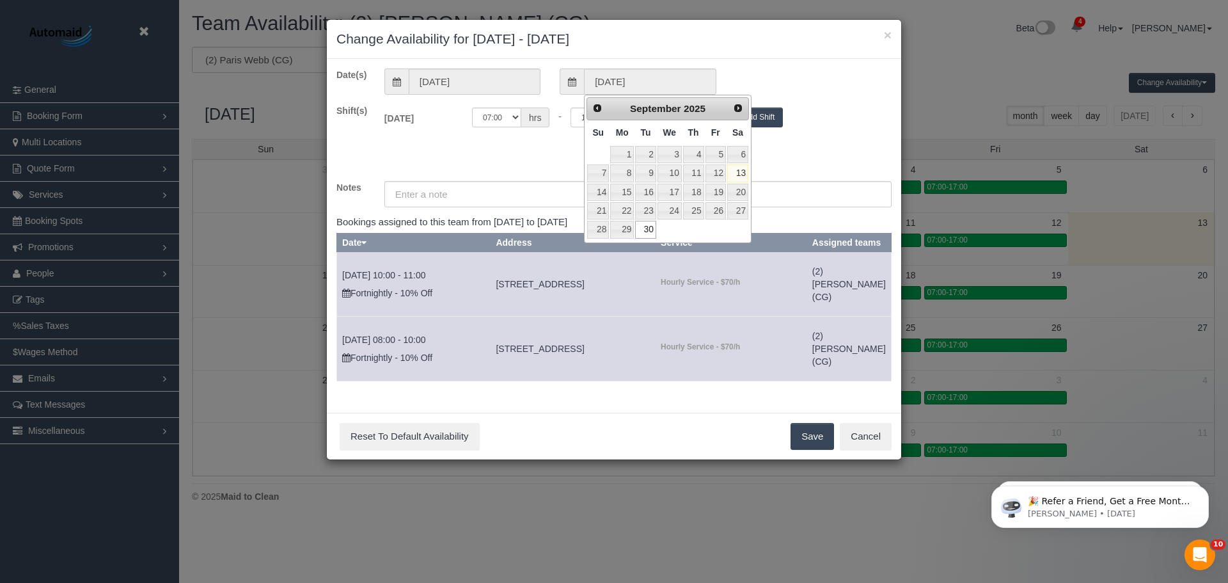
click at [742, 107] on span "Next" at bounding box center [738, 108] width 10 height 10
click at [669, 155] on link "1" at bounding box center [670, 154] width 24 height 17
type input "01/10/2025"
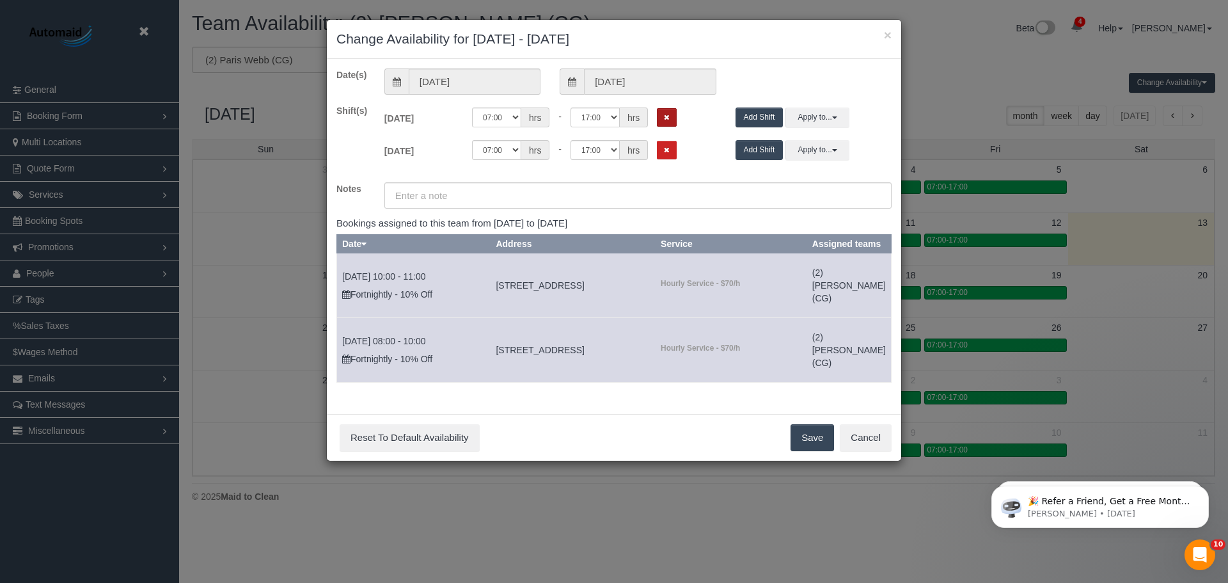
click at [667, 118] on icon "Remove Shift" at bounding box center [667, 117] width 6 height 7
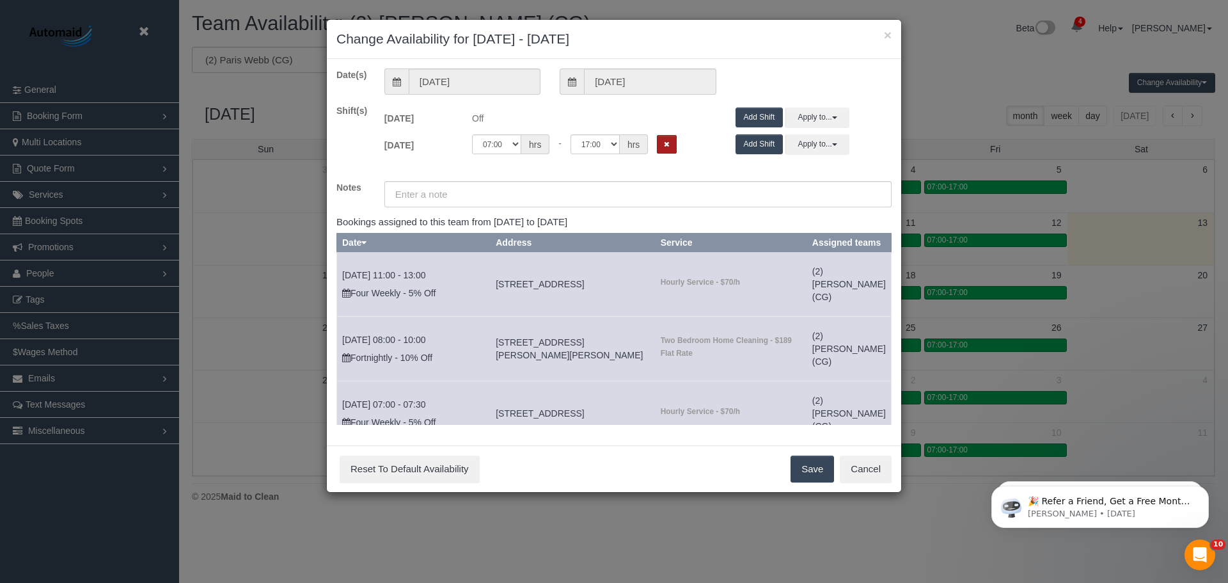
click at [667, 146] on icon "Remove Shift" at bounding box center [667, 144] width 6 height 7
click at [814, 483] on div "Save Reset To Default Availability Cancel" at bounding box center [614, 468] width 574 height 47
click at [813, 475] on button "Save" at bounding box center [813, 468] width 44 height 27
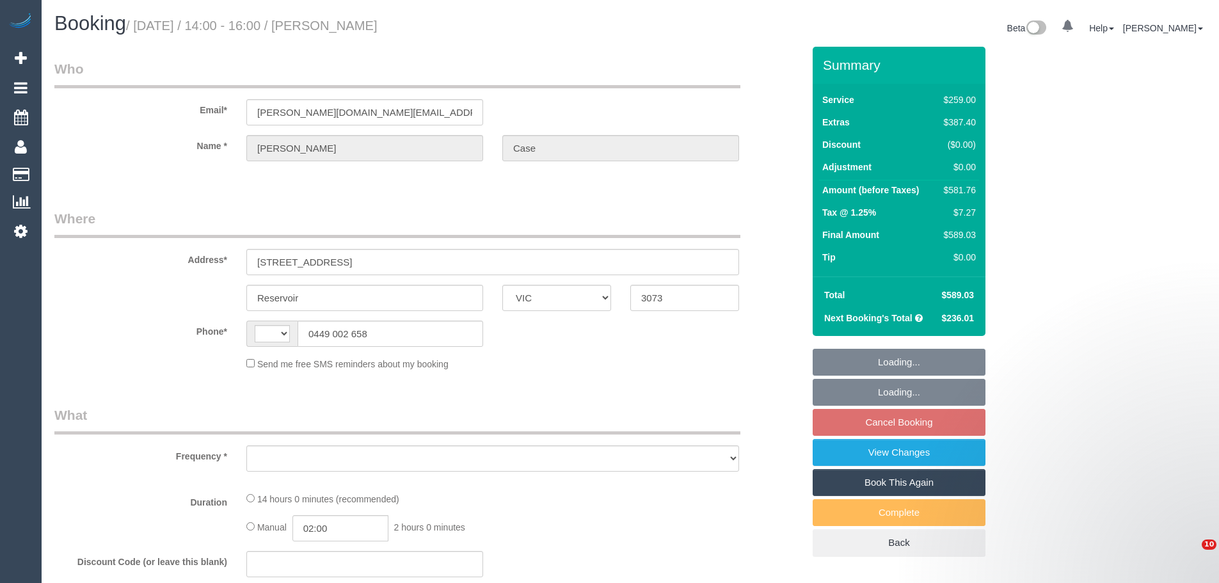
select select "VIC"
select select "string:AU"
select select "object:594"
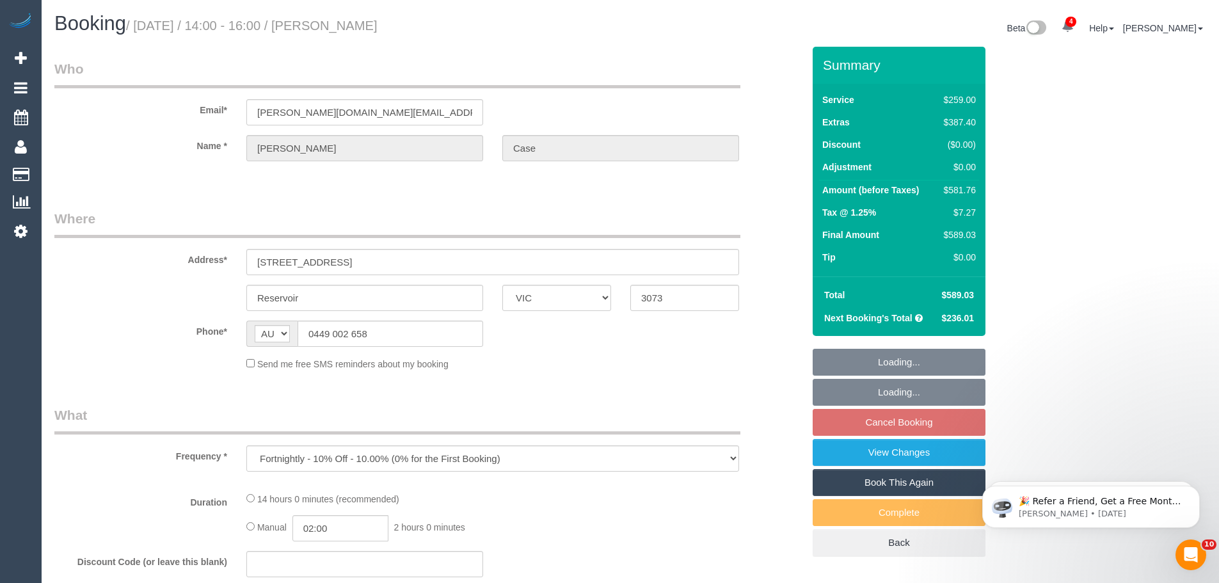
select select "string:stripe-pm_1PnEn02GScqysDRVvSdfjdO8"
select select "number:27"
select select "number:14"
select select "number:19"
select select "number:24"
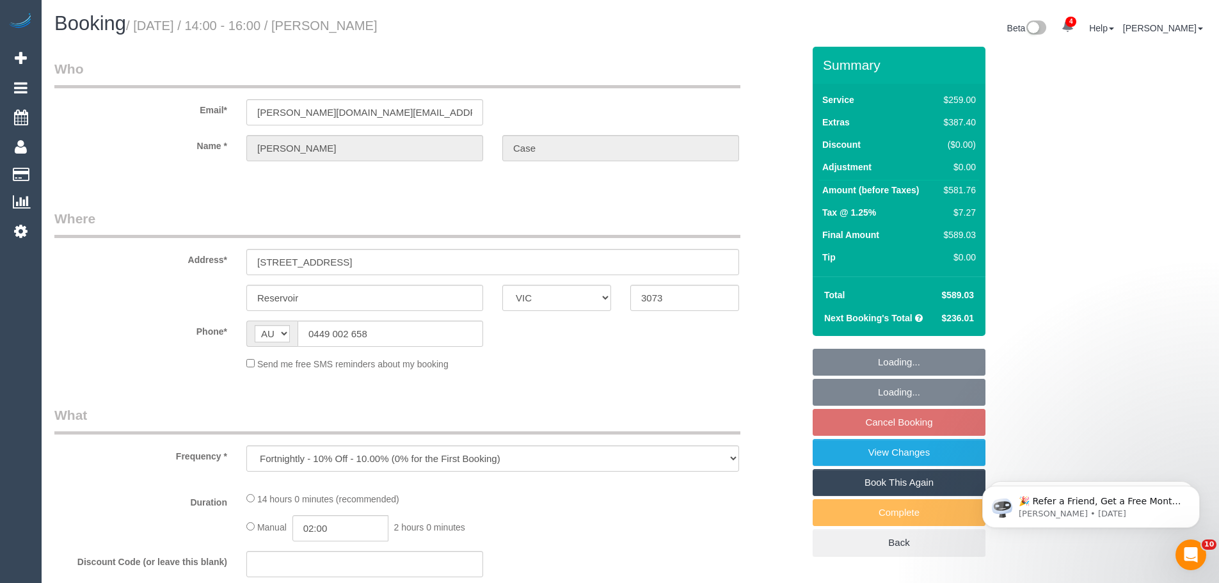
select select "number:35"
select select "number:12"
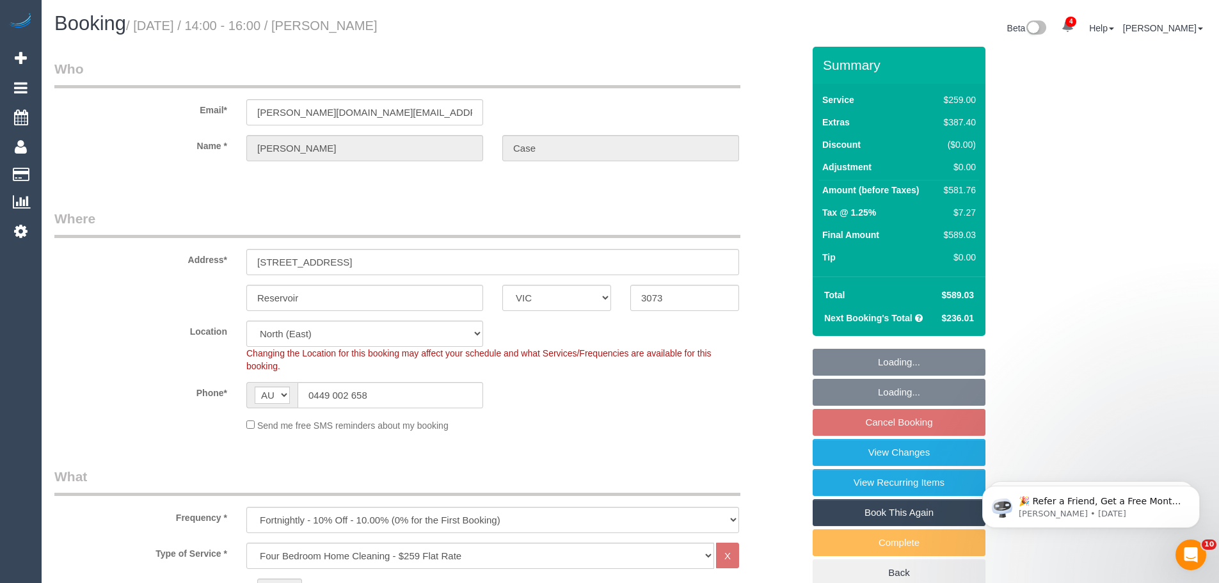
select select "object:1495"
select select "spot4"
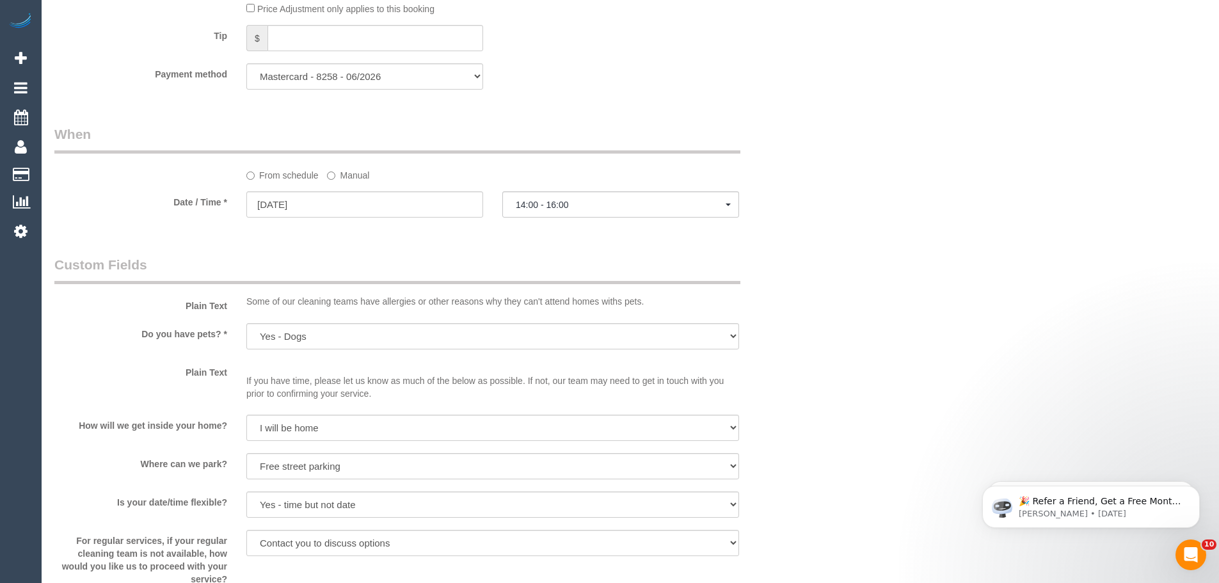
scroll to position [1663, 0]
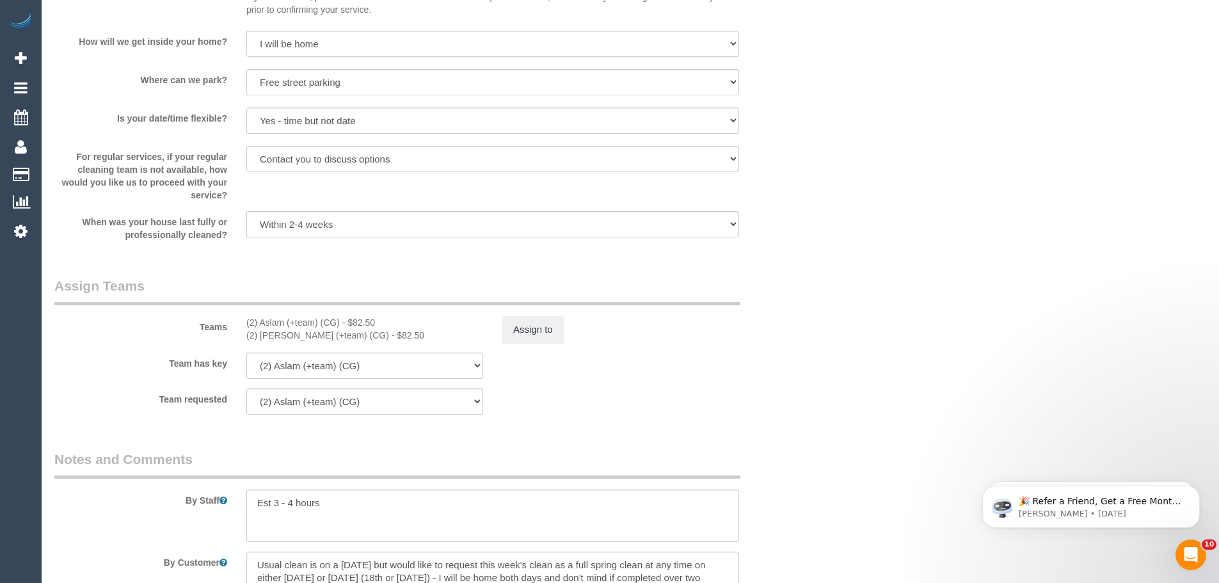
drag, startPoint x: 245, startPoint y: 320, endPoint x: 393, endPoint y: 335, distance: 149.1
click at [393, 335] on div "(2) Aslam (+team) (CG) - $82.50 (2) Maria (+team) (CG) - $82.50" at bounding box center [365, 329] width 256 height 26
copy div "(2) Aslam (+team) (CG) - $82.50 (2) Maria (+team) (CG) - $82.50"
click at [549, 334] on button "Assign to" at bounding box center [532, 329] width 61 height 27
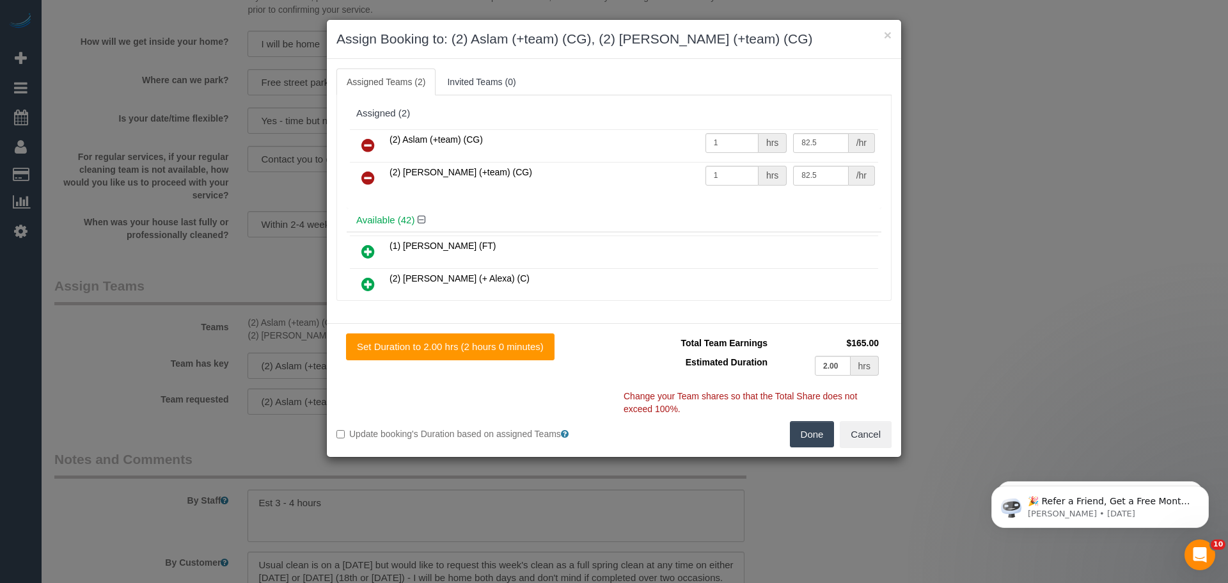
click at [366, 142] on icon at bounding box center [367, 145] width 13 height 15
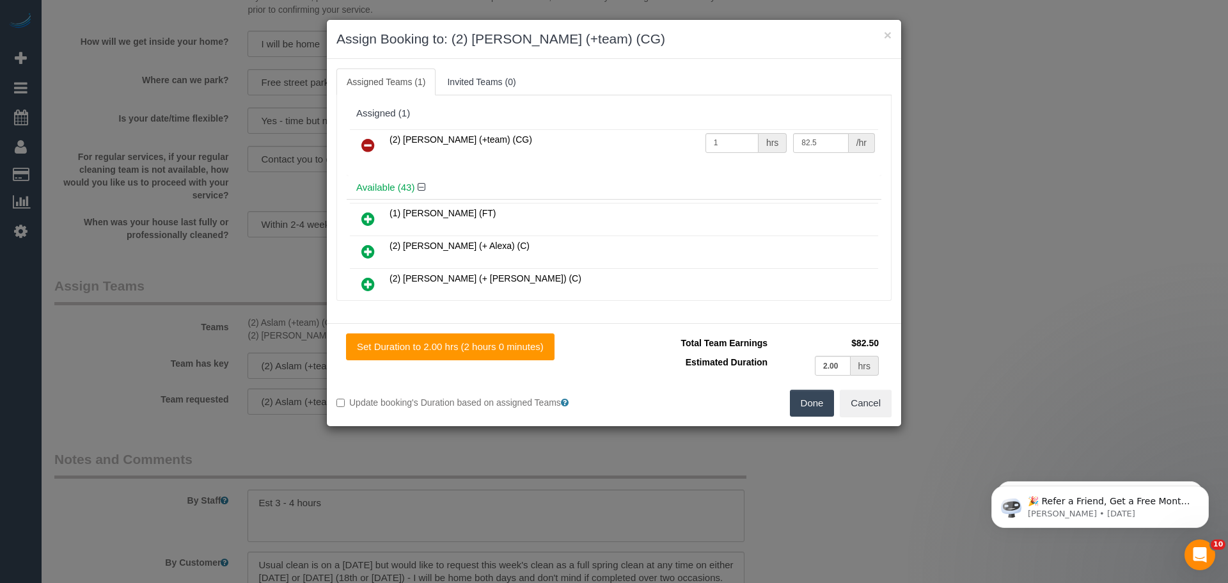
click at [366, 142] on icon at bounding box center [367, 145] width 13 height 15
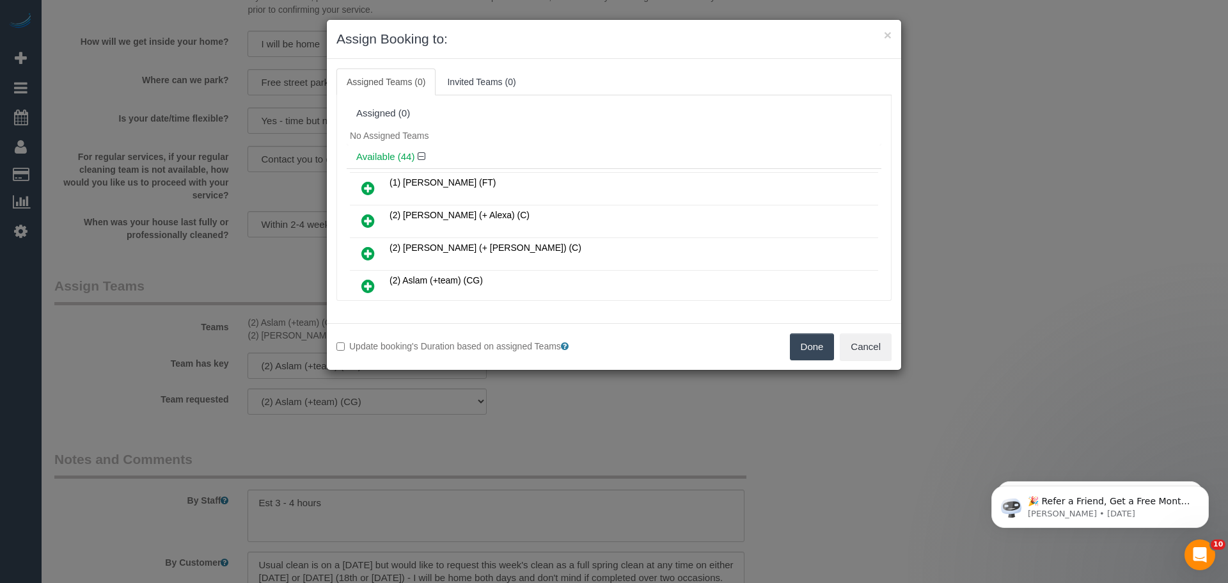
click at [798, 349] on button "Done" at bounding box center [812, 346] width 45 height 27
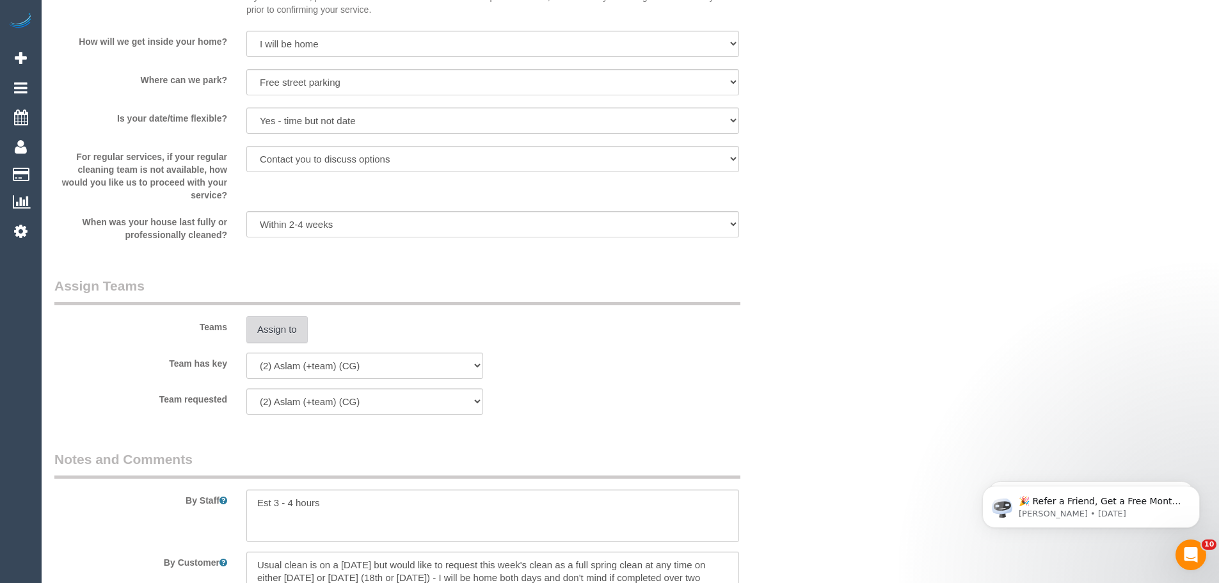
scroll to position [2002, 0]
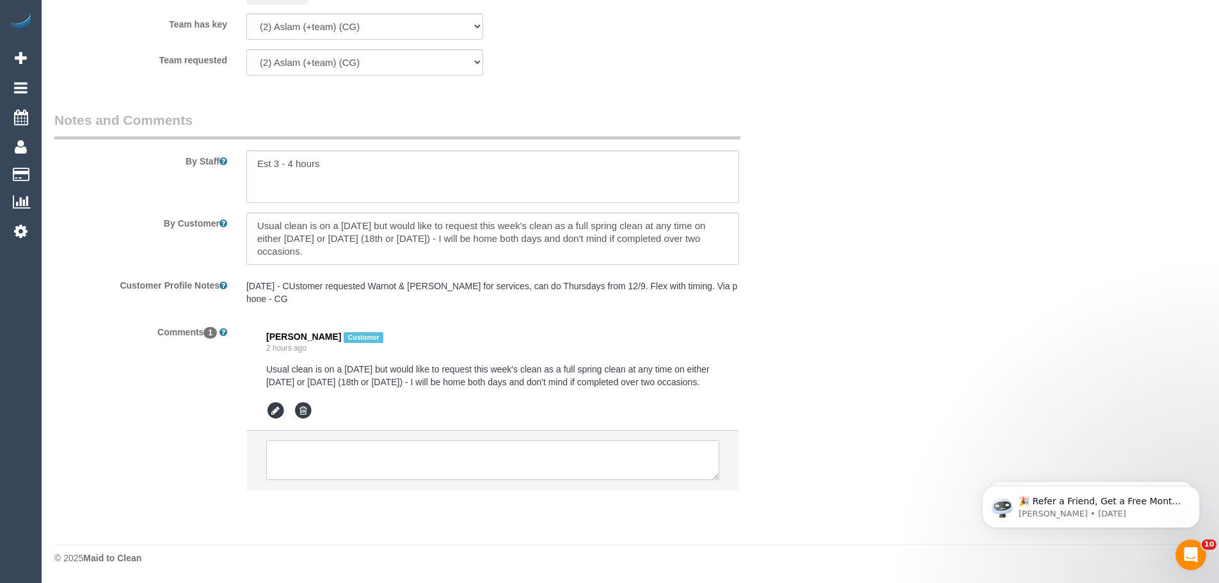
click at [351, 471] on textarea at bounding box center [492, 460] width 453 height 40
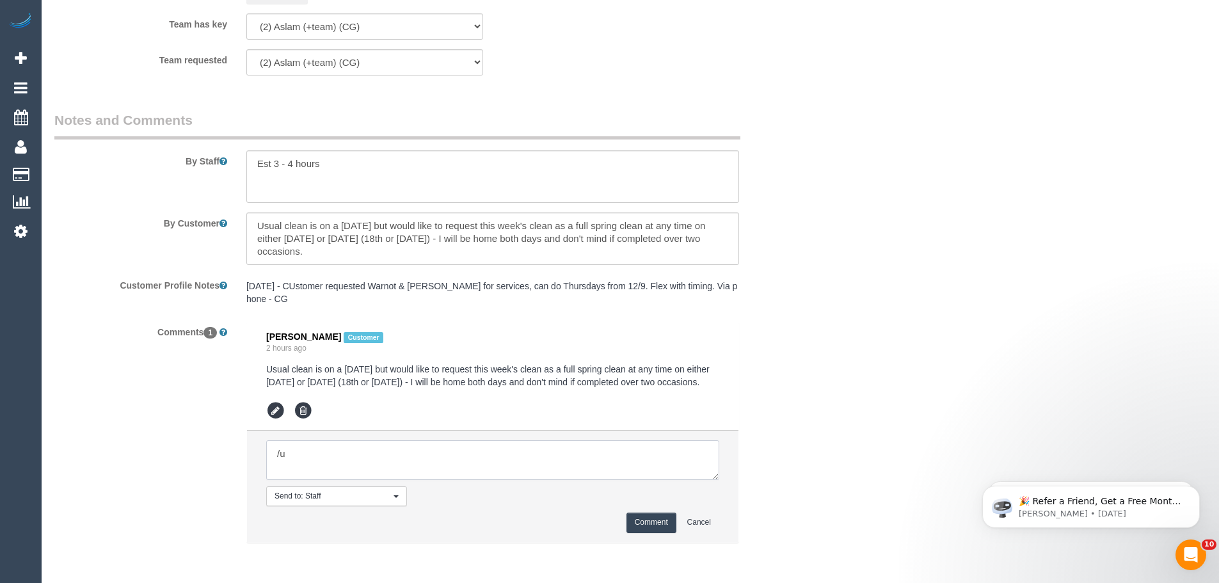
type textarea "/"
paste textarea "Cleaner(s) Unassigned: Reason Unassigned: One Off/Ongoing: Flexibility: Close a…"
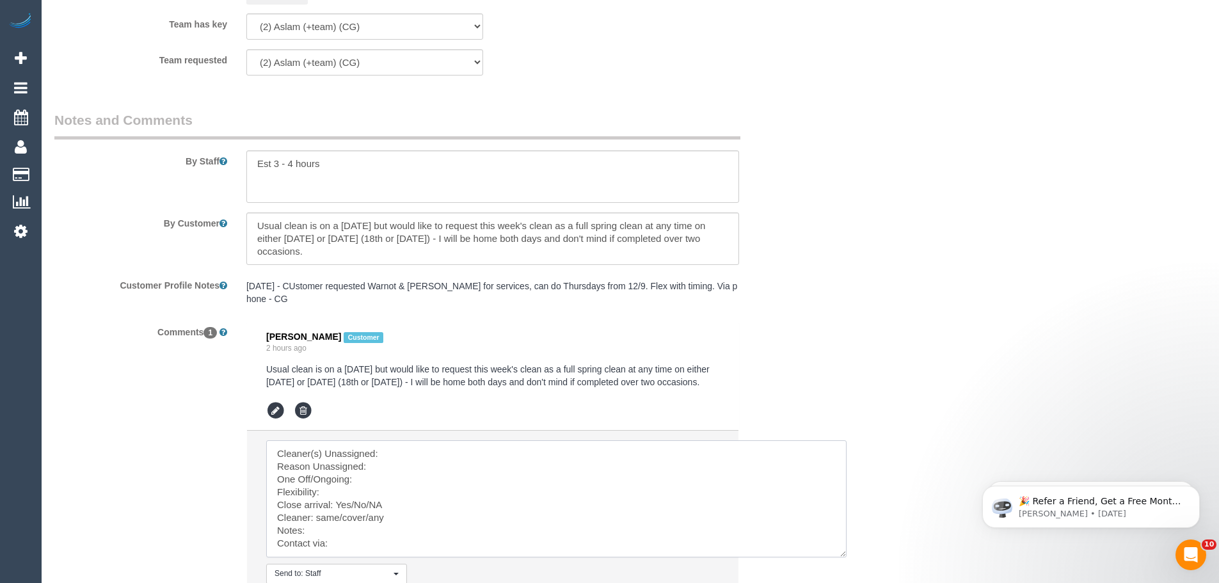
drag, startPoint x: 711, startPoint y: 477, endPoint x: 842, endPoint y: 557, distance: 153.6
click at [842, 557] on textarea at bounding box center [556, 498] width 580 height 117
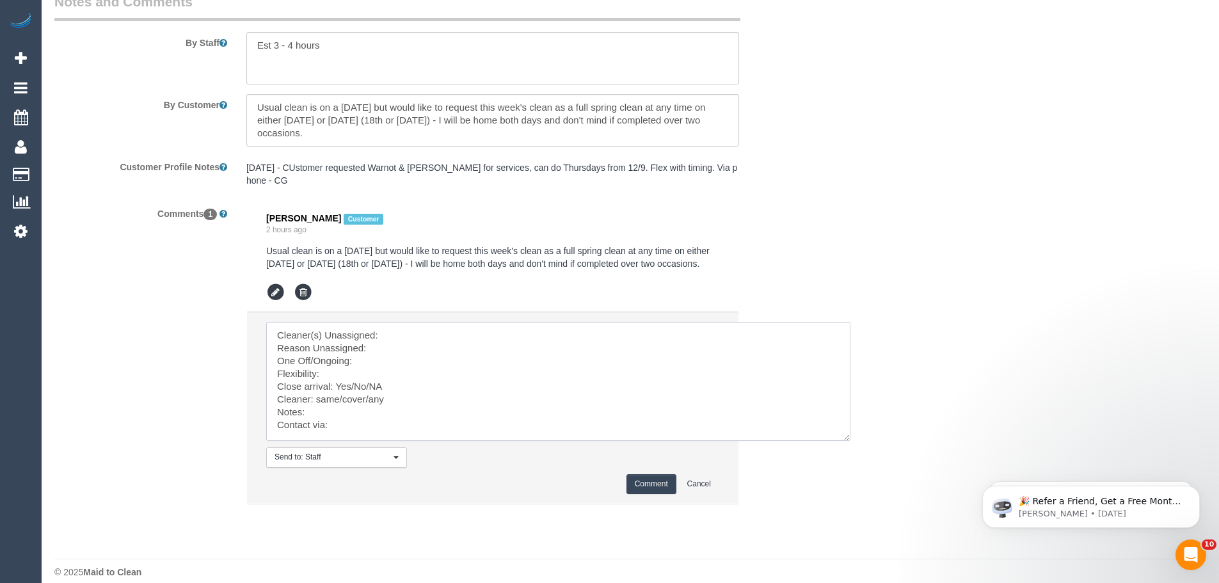
scroll to position [2135, 0]
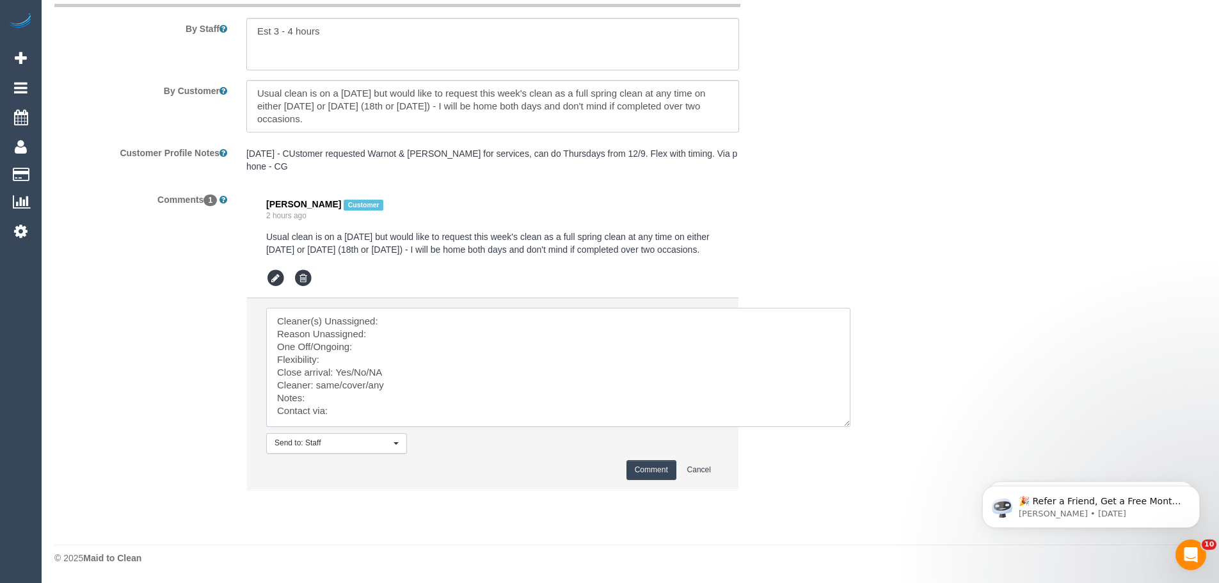
click at [441, 315] on textarea at bounding box center [558, 367] width 584 height 119
paste textarea "(2) Aslam (+team) (CG) - $82.50 (2) Maria (+team) (CG) - $82.50"
click at [354, 371] on textarea at bounding box center [558, 367] width 584 height 119
paste textarea "Wednesday"
click at [397, 373] on textarea at bounding box center [558, 367] width 584 height 119
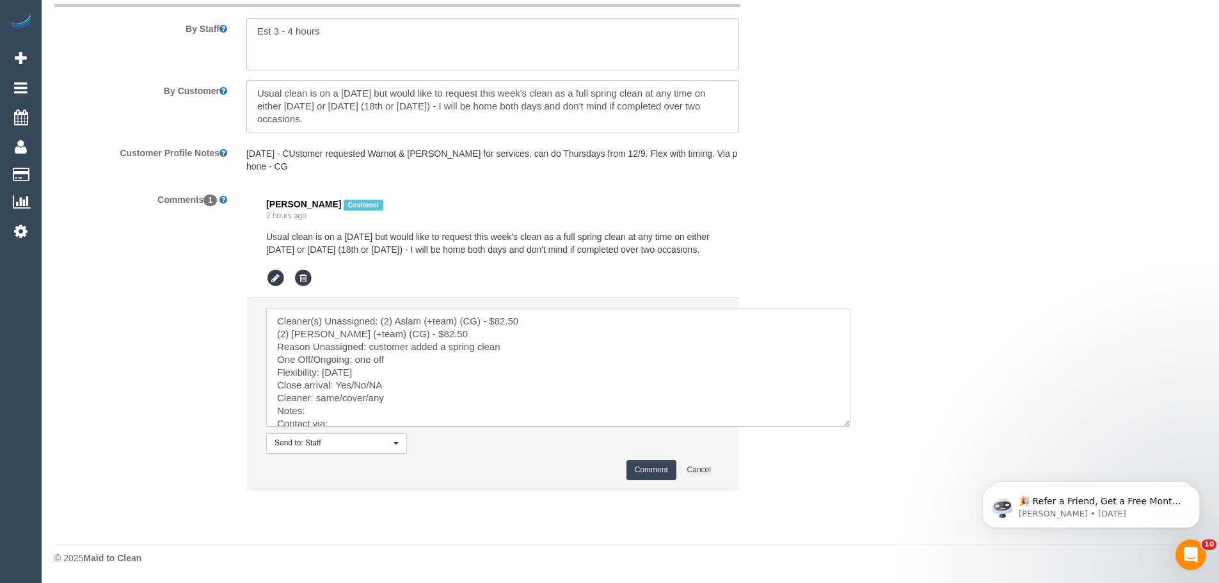
paste textarea "Thursday or Friday (18th or 19th Sep)"
click at [463, 372] on textarea at bounding box center [558, 367] width 584 height 119
drag, startPoint x: 367, startPoint y: 384, endPoint x: 340, endPoint y: 384, distance: 27.5
click at [340, 384] on textarea at bounding box center [558, 367] width 584 height 119
drag, startPoint x: 338, startPoint y: 396, endPoint x: 381, endPoint y: 399, distance: 43.0
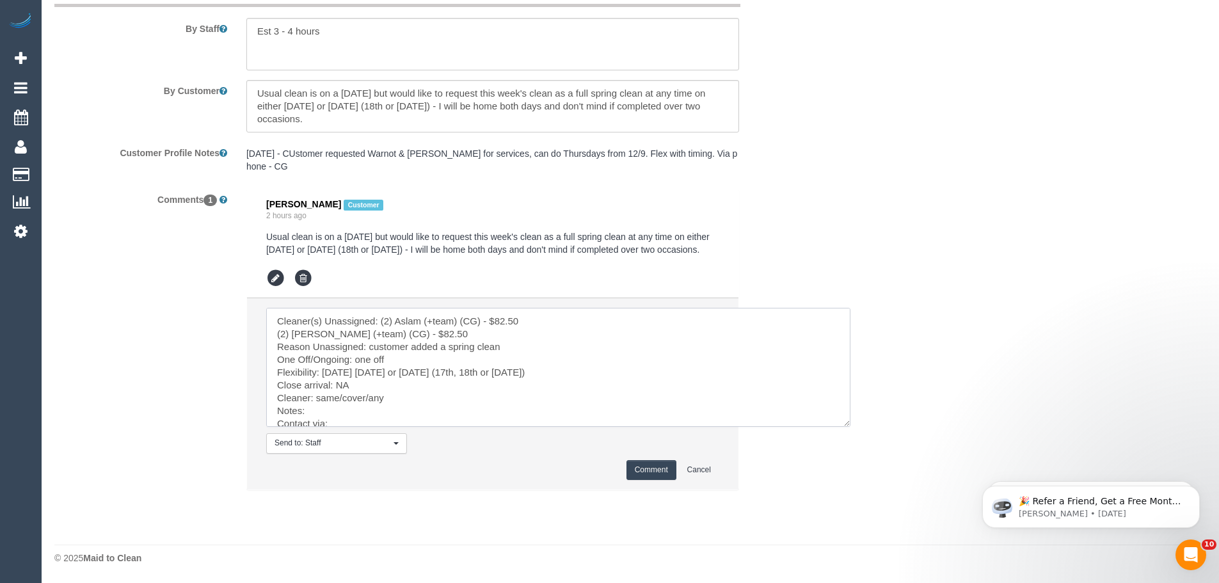
click at [381, 399] on textarea at bounding box center [558, 367] width 584 height 119
click at [367, 402] on textarea at bounding box center [558, 367] width 584 height 119
drag, startPoint x: 340, startPoint y: 398, endPoint x: 387, endPoint y: 399, distance: 47.3
click at [387, 399] on textarea at bounding box center [558, 367] width 584 height 119
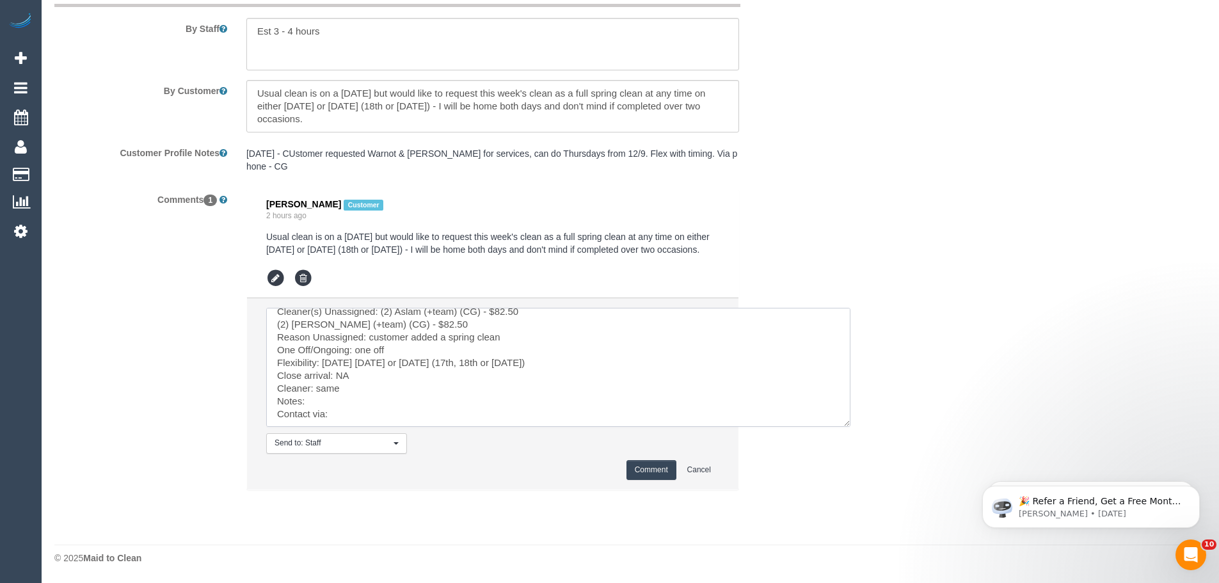
click at [358, 413] on textarea at bounding box center [558, 367] width 584 height 119
drag, startPoint x: 358, startPoint y: 413, endPoint x: 331, endPoint y: 416, distance: 27.0
click at [331, 416] on textarea at bounding box center [558, 367] width 584 height 119
type textarea "Cleaner(s) Unassigned: (2) Aslam (+team) (CG) - $82.50 (2) Maria (+team) (CG) -…"
click at [634, 471] on button "Comment" at bounding box center [651, 470] width 50 height 20
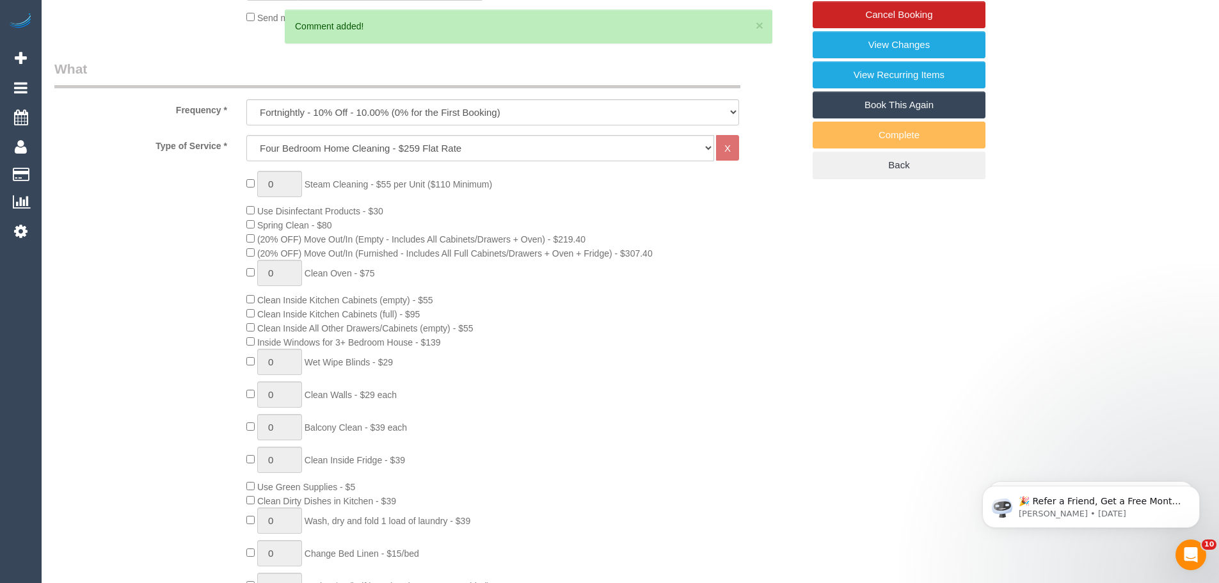
scroll to position [24, 0]
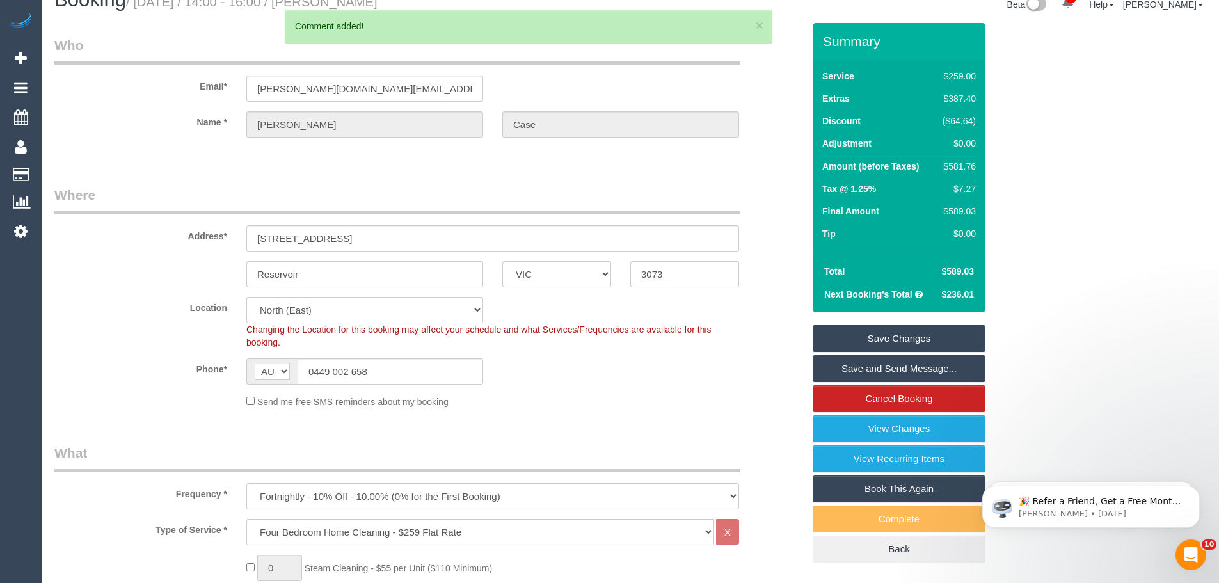
click at [869, 336] on link "Save Changes" at bounding box center [898, 338] width 173 height 27
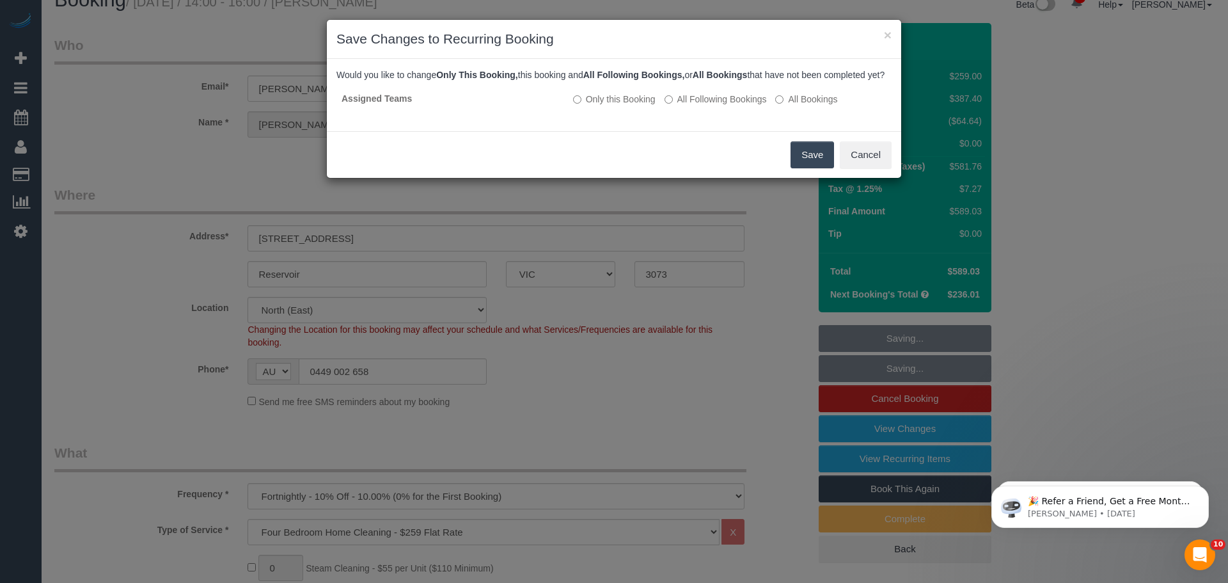
click at [814, 167] on button "Save" at bounding box center [813, 154] width 44 height 27
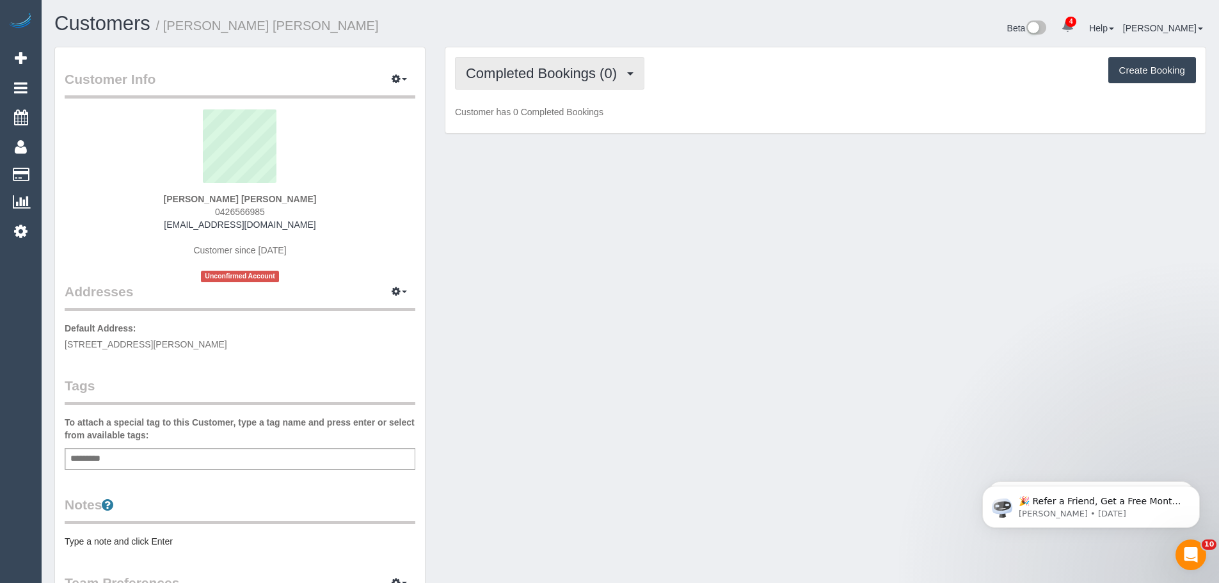
drag, startPoint x: 547, startPoint y: 83, endPoint x: 541, endPoint y: 104, distance: 22.1
click at [547, 83] on button "Completed Bookings (0)" at bounding box center [549, 73] width 189 height 33
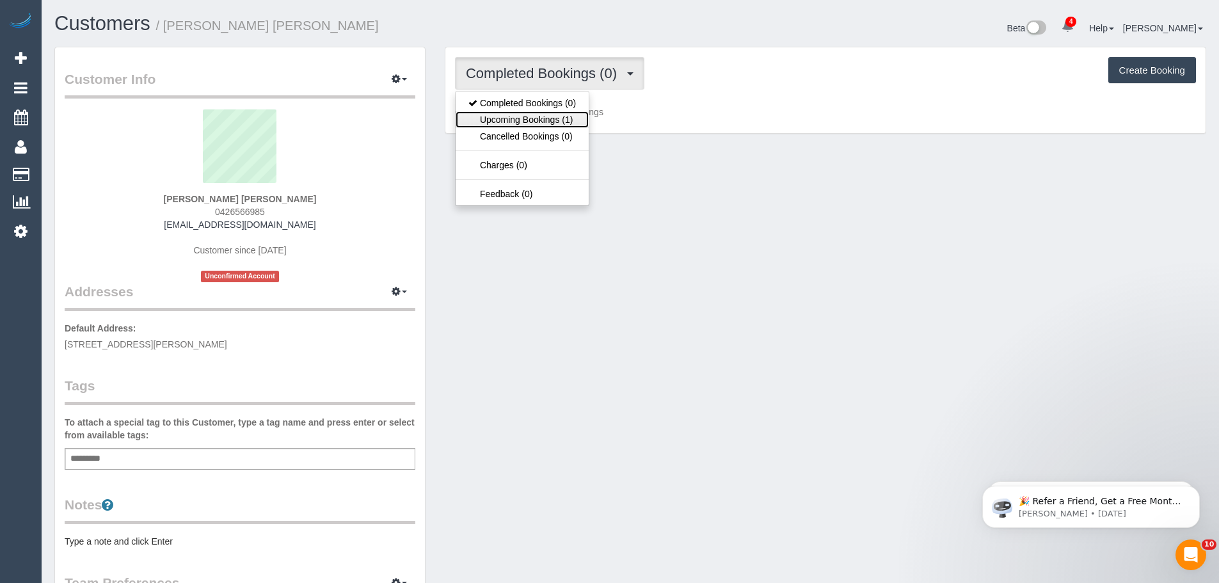
click at [540, 116] on link "Upcoming Bookings (1)" at bounding box center [521, 119] width 133 height 17
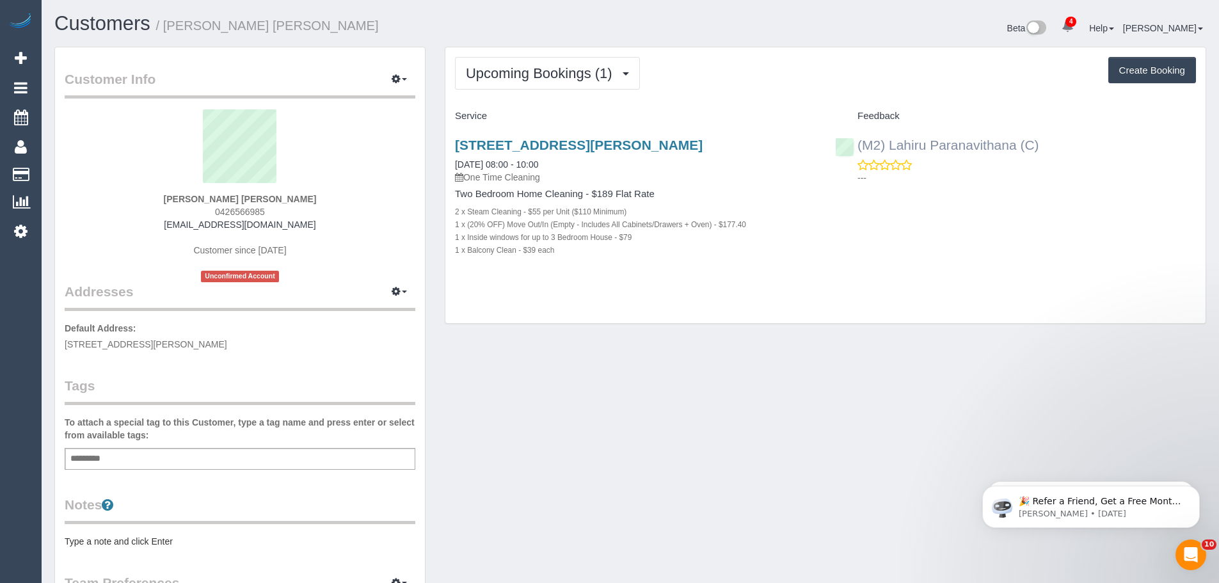
drag, startPoint x: 1071, startPoint y: 151, endPoint x: 858, endPoint y: 144, distance: 213.1
click at [858, 144] on div "(M2) Lahiru Paranavithana (C) ---" at bounding box center [1015, 158] width 380 height 63
copy link "(M2) Lahiru Paranavithana (C)"
drag, startPoint x: 444, startPoint y: 159, endPoint x: 612, endPoint y: 305, distance: 223.1
click at [612, 305] on div "Upcoming Bookings (1) Completed Bookings (0) Upcoming Bookings (1) Cancelled Bo…" at bounding box center [825, 186] width 761 height 278
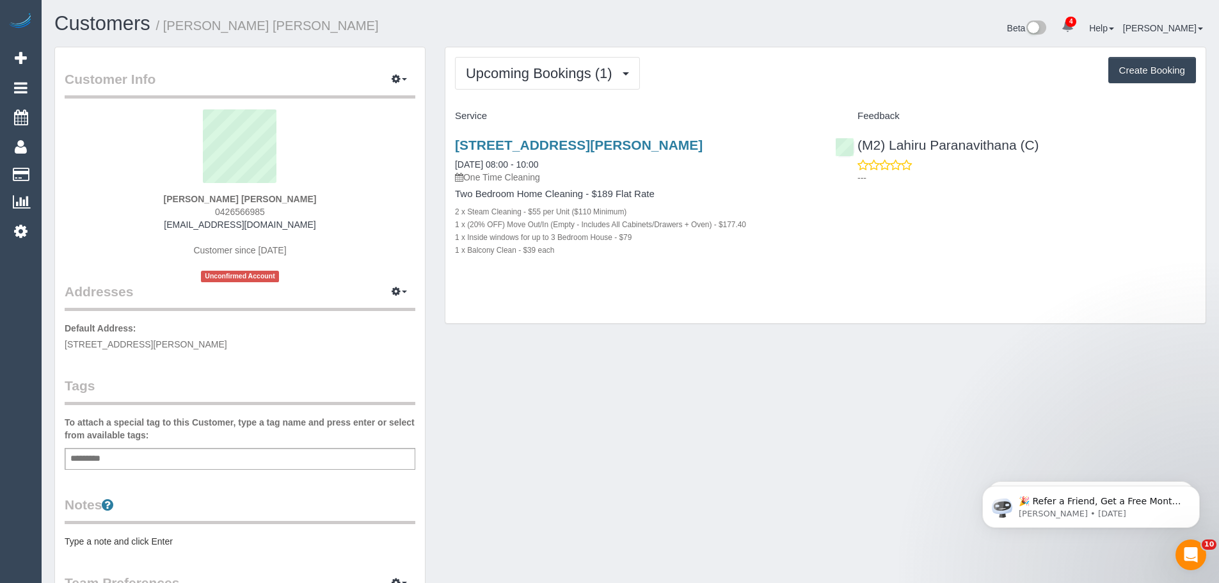
copy div "19/09/2025 08:00 - 10:00 One Time Cleaning Two Bedroom Home Cleaning - $189 Fla…"
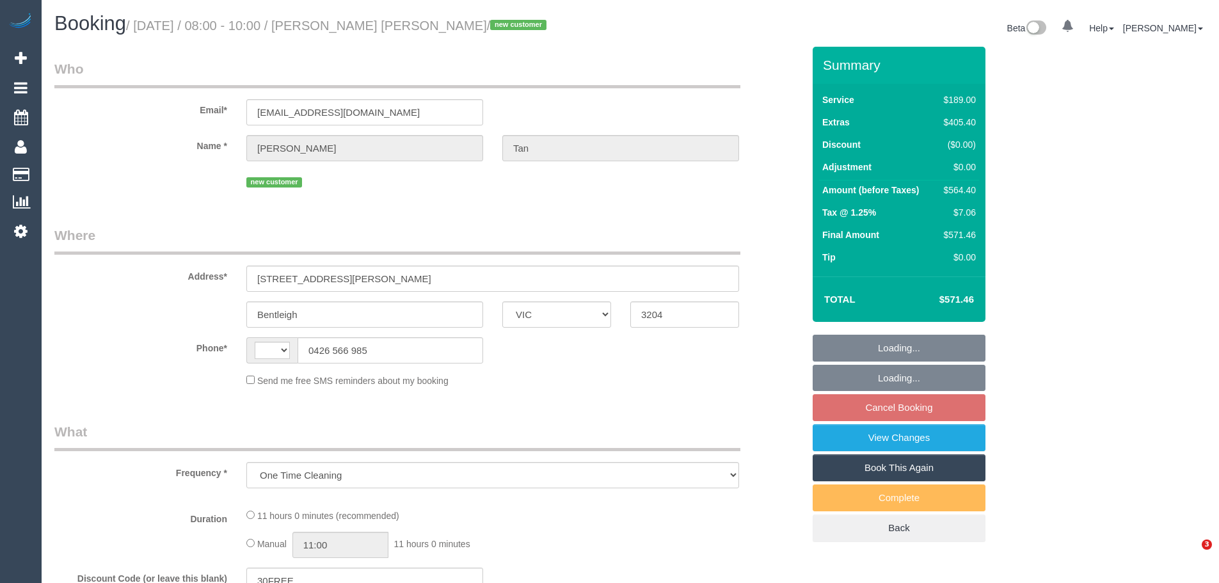
select select "VIC"
select select "string:stripe-pm_1S4WoG2GScqysDRV8Ru47XTv"
select select "number:28"
select select "number:17"
select select "number:18"
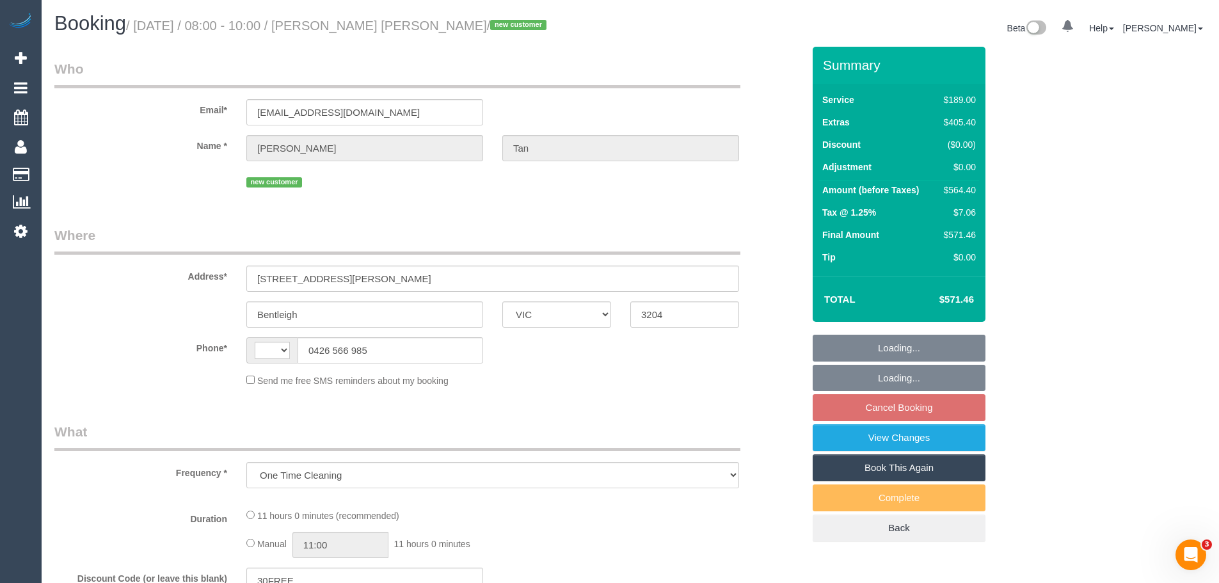
select select "number:22"
select select "number:13"
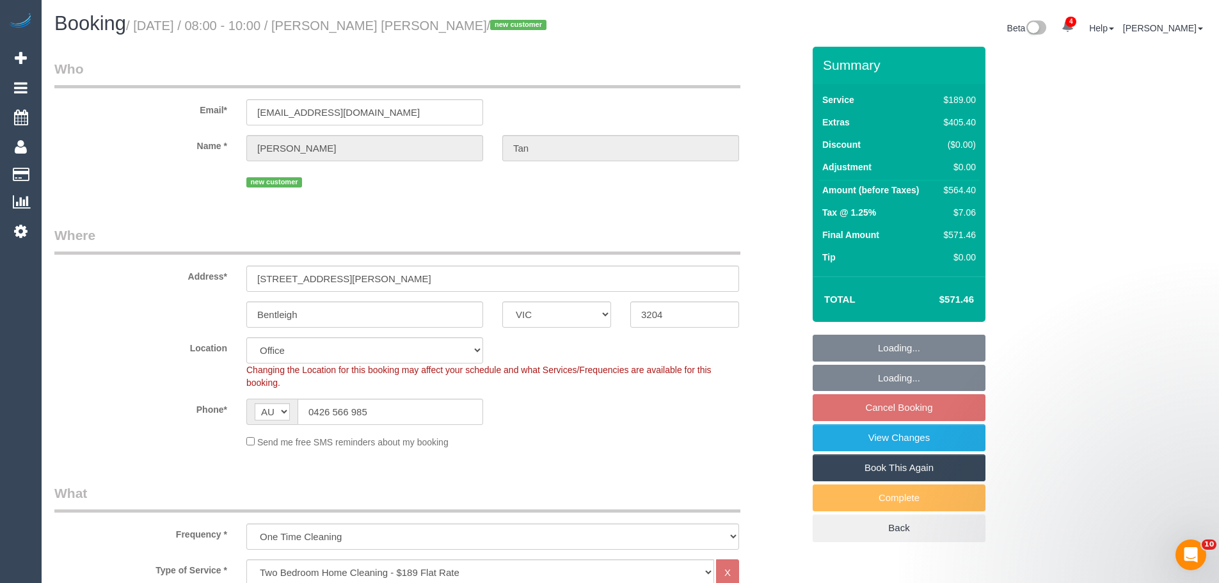
select select "string:AU"
select select "object:2197"
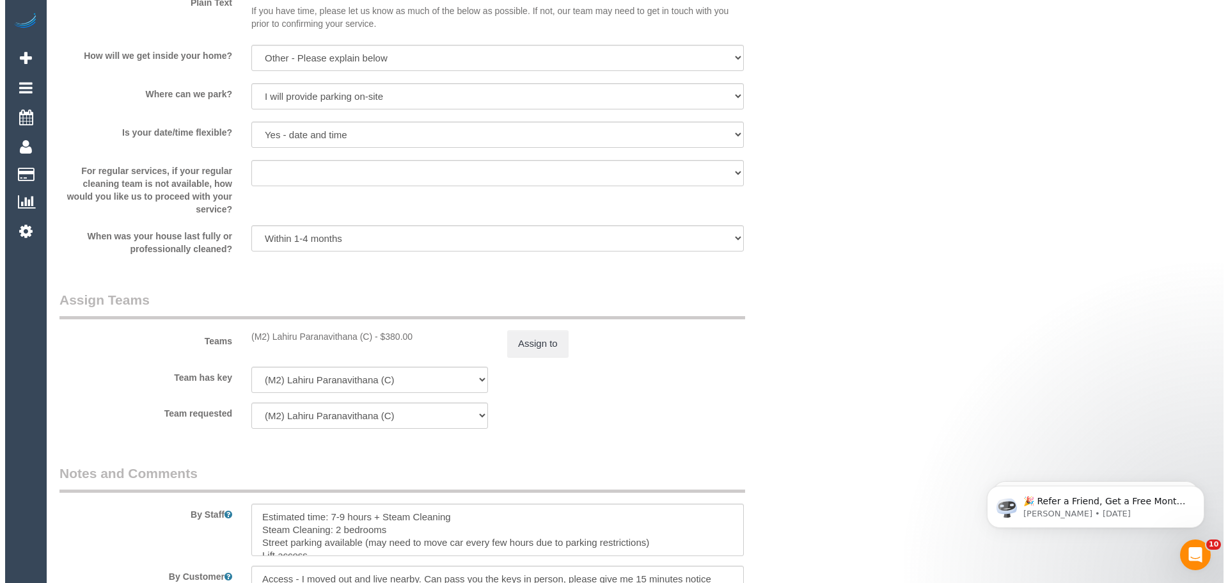
scroll to position [1727, 0]
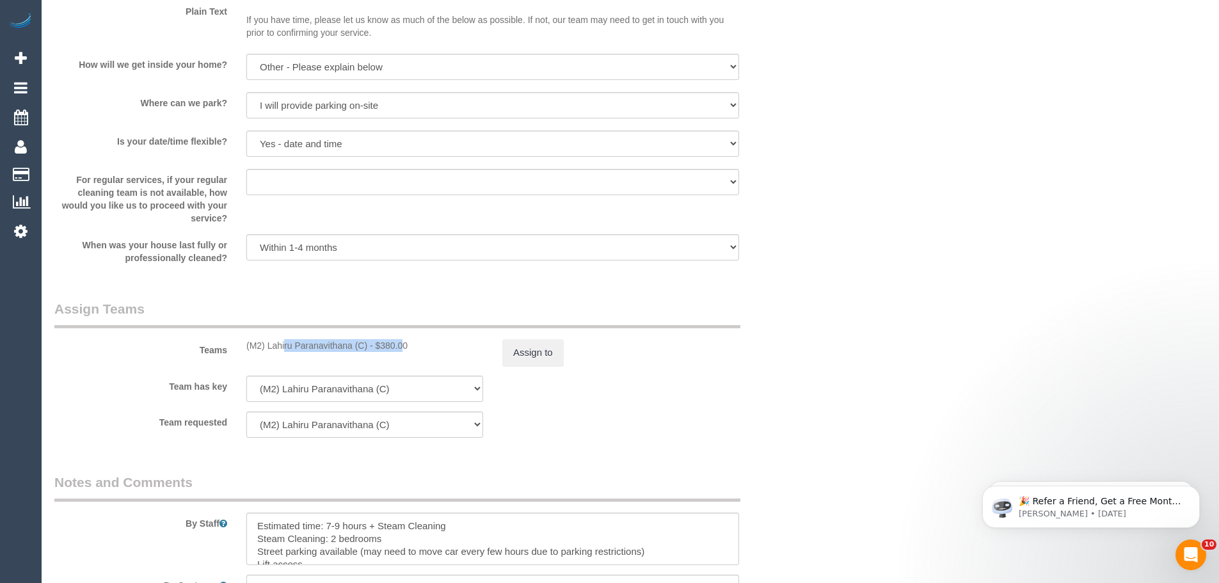
drag, startPoint x: 367, startPoint y: 347, endPoint x: 239, endPoint y: 346, distance: 128.0
click at [239, 346] on div "(M2) Lahiru Paranavithana (C) - $380.00" at bounding box center [365, 345] width 256 height 13
copy div "(M2) Lahiru Paranavithana (C)"
click at [539, 345] on button "Assign to" at bounding box center [532, 352] width 61 height 27
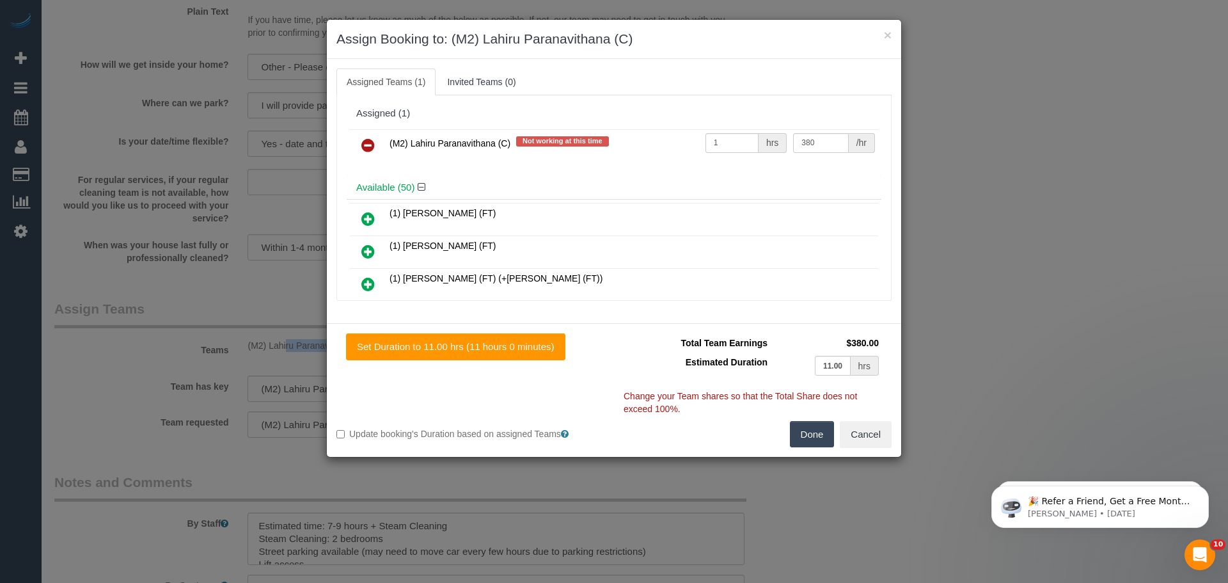
drag, startPoint x: 363, startPoint y: 146, endPoint x: 420, endPoint y: 166, distance: 60.3
click at [363, 146] on icon at bounding box center [367, 145] width 13 height 15
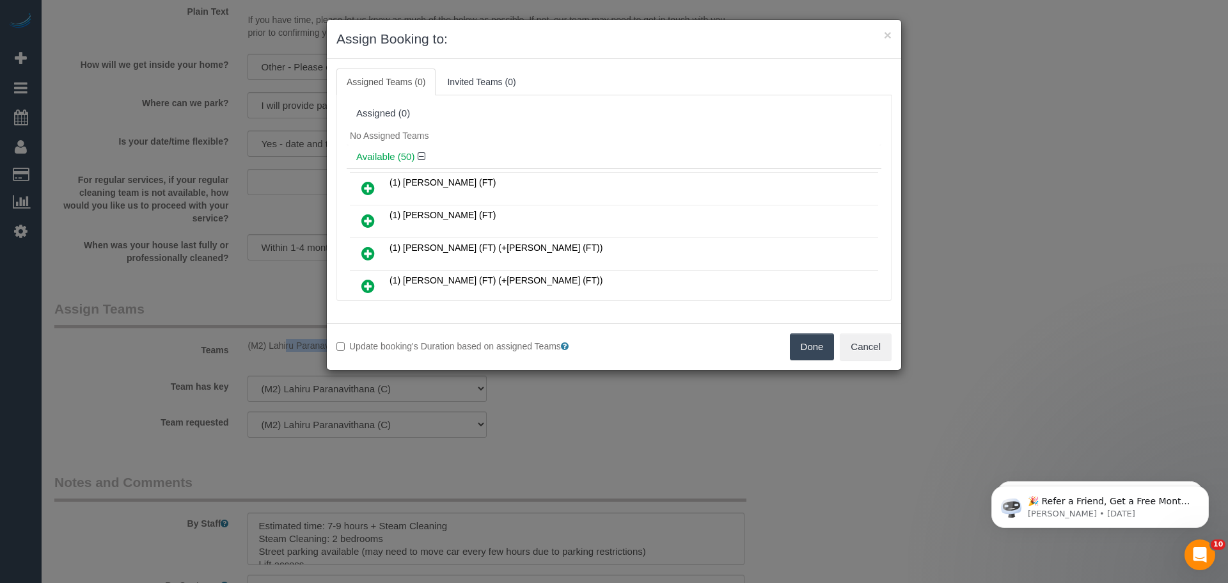
click at [811, 345] on button "Done" at bounding box center [812, 346] width 45 height 27
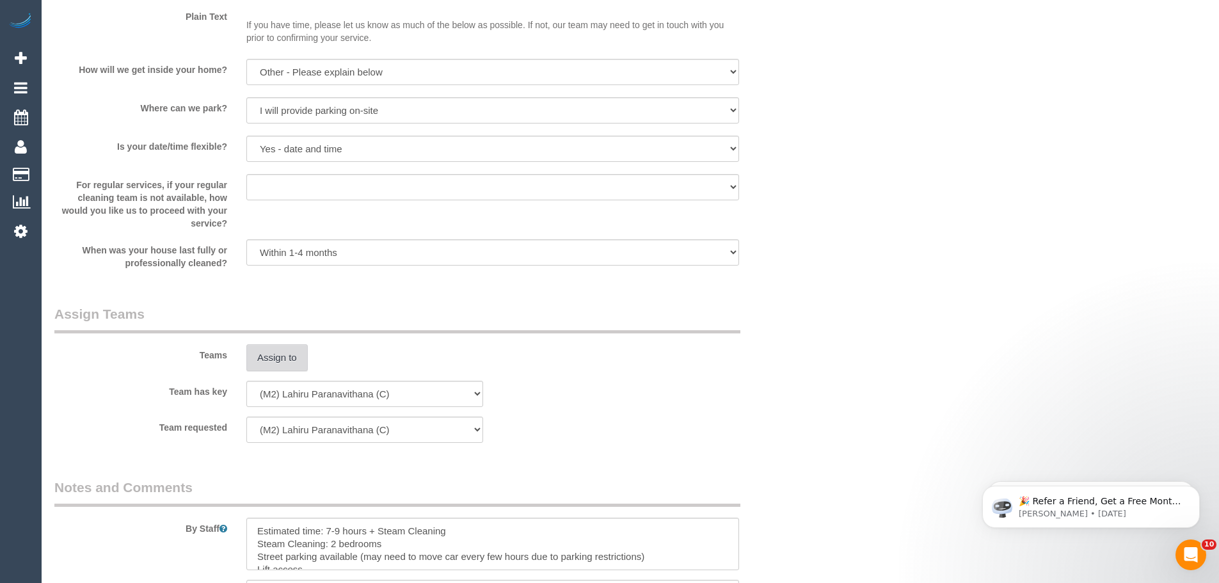
scroll to position [1343, 0]
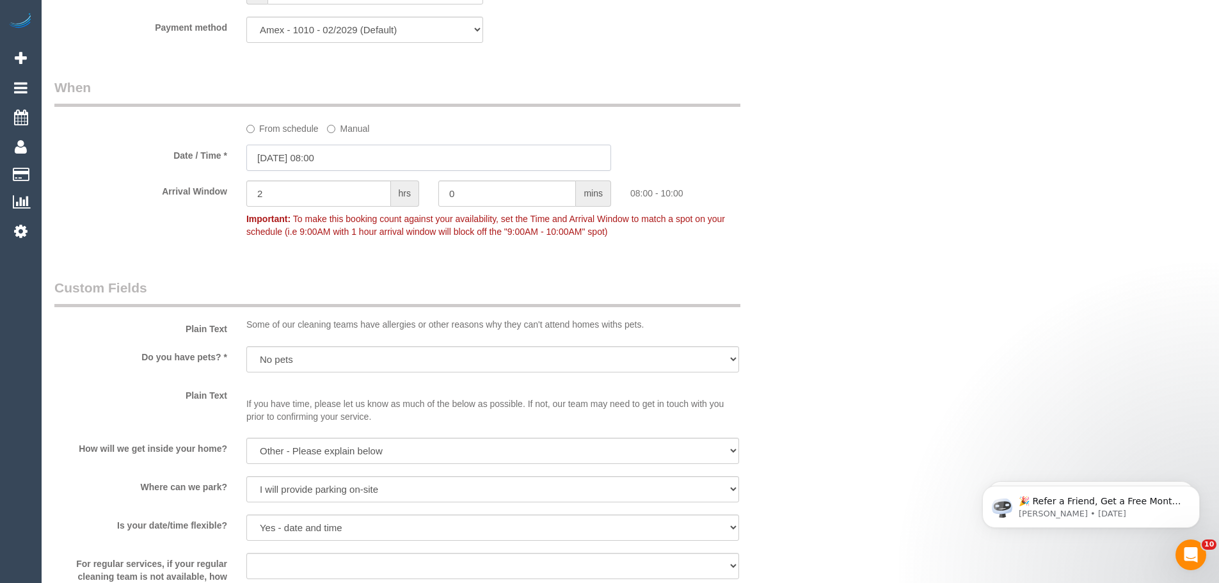
click at [324, 158] on input "19/09/2025 08:00" at bounding box center [428, 158] width 365 height 26
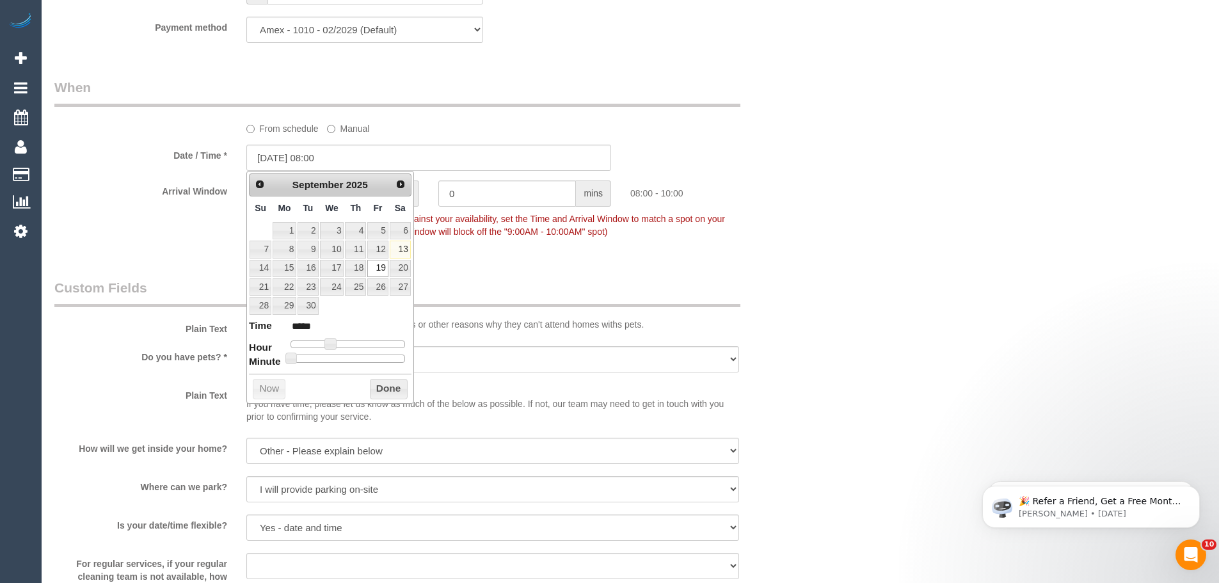
click at [784, 207] on div "Arrival Window 2 hrs 0 mins 08:00 - 10:00 Important: To make this booking count…" at bounding box center [429, 211] width 768 height 63
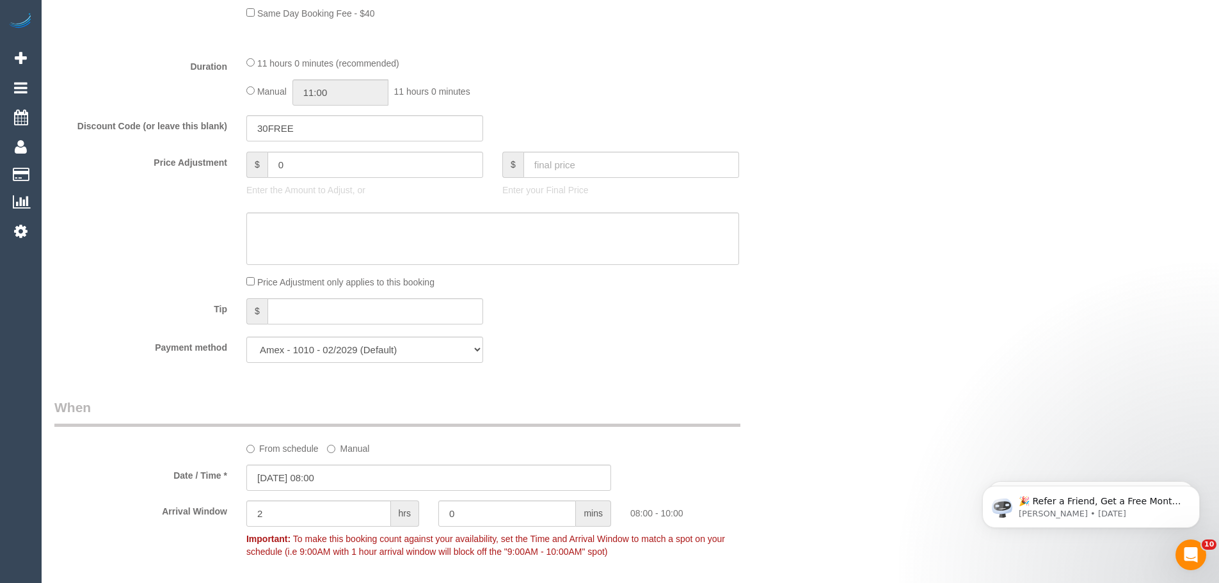
scroll to position [1279, 0]
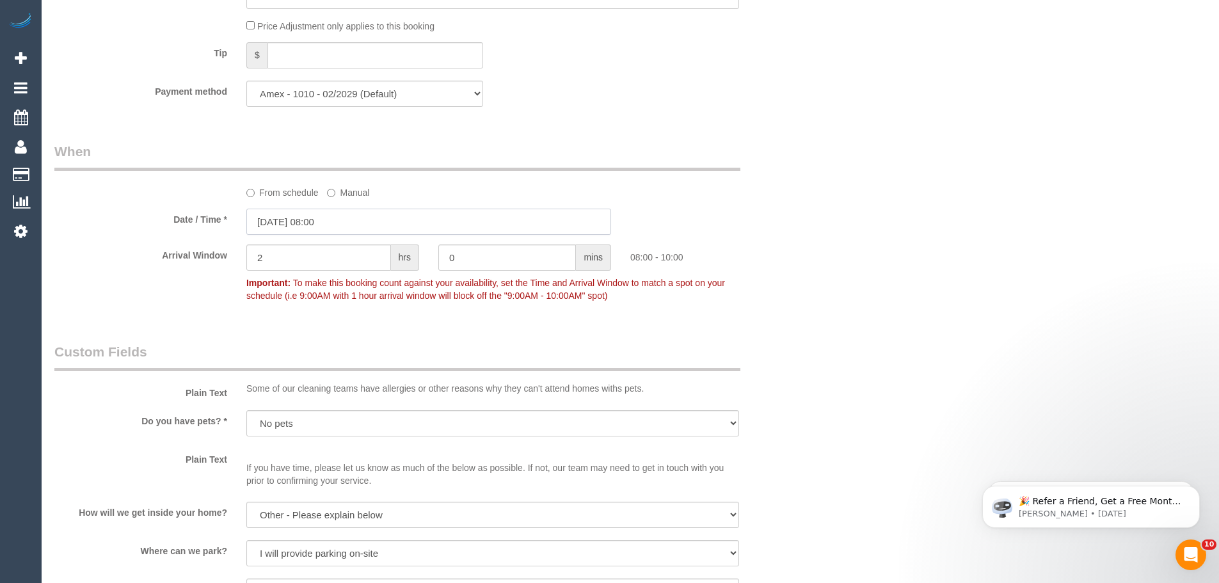
click at [313, 225] on input "19/09/2025 08:00" at bounding box center [428, 222] width 365 height 26
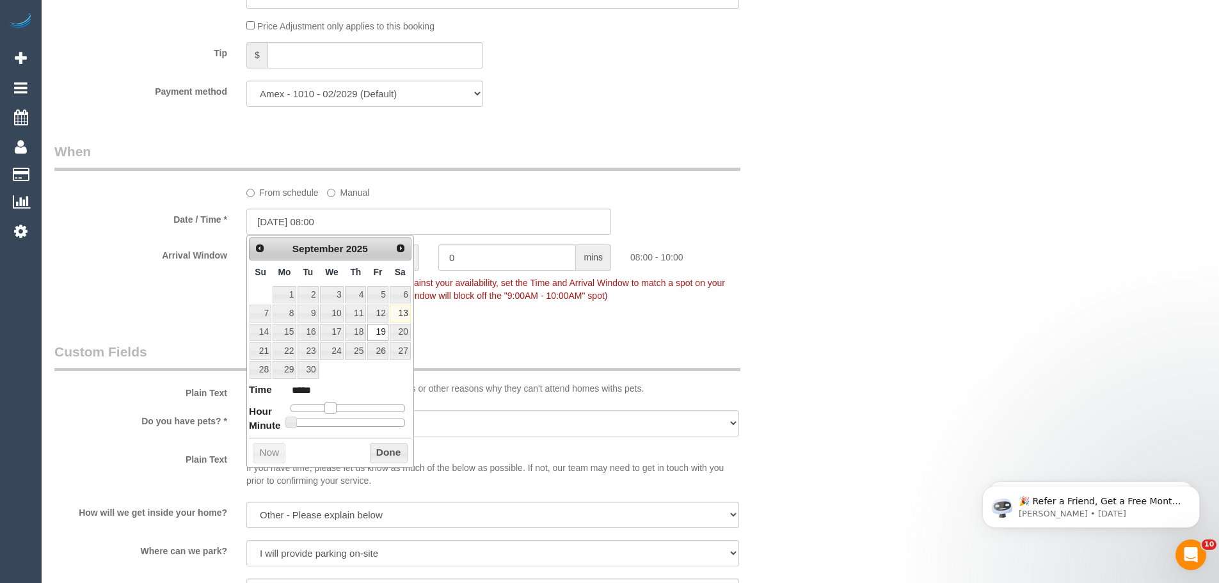
type input "19/09/2025 09:00"
type input "*****"
type input "19/09/2025 10:00"
type input "*****"
drag, startPoint x: 329, startPoint y: 409, endPoint x: 340, endPoint y: 409, distance: 10.9
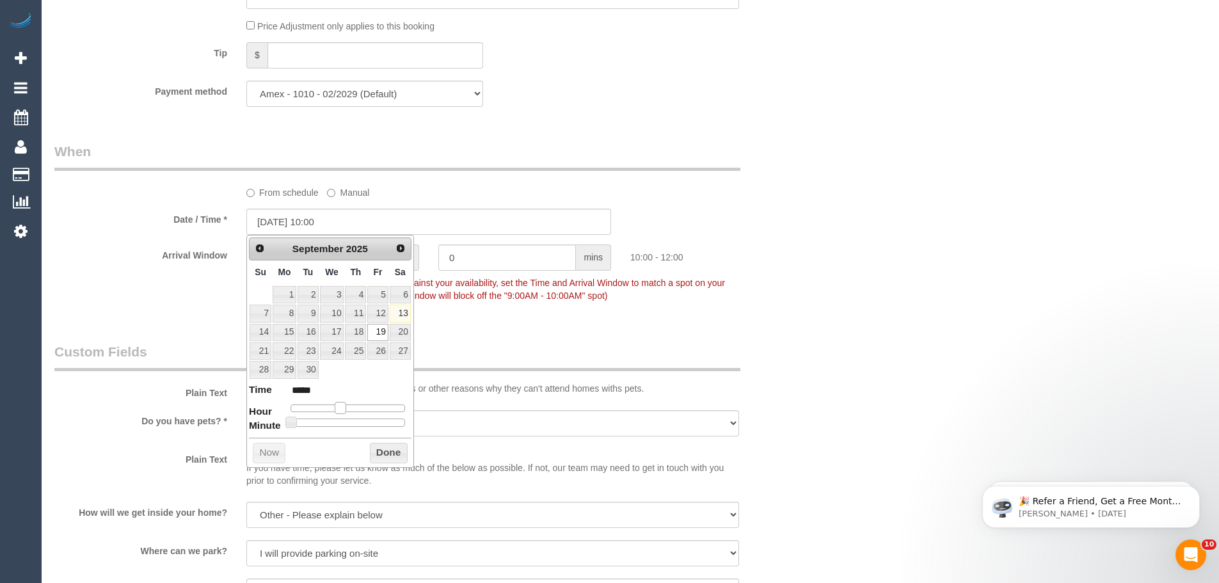
click at [340, 409] on span at bounding box center [341, 408] width 12 height 12
click at [384, 450] on button "Done" at bounding box center [389, 453] width 38 height 20
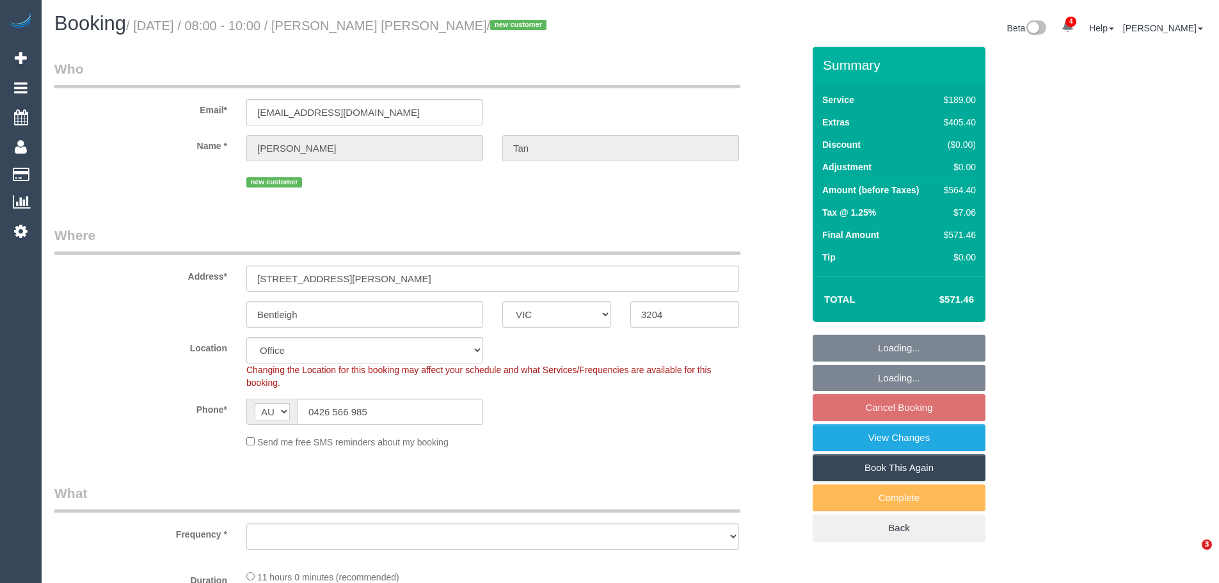
select select "VIC"
select select "string:stripe-pm_1S4WoG2GScqysDRV8Ru47XTv"
select select "number:28"
select select "number:17"
select select "number:18"
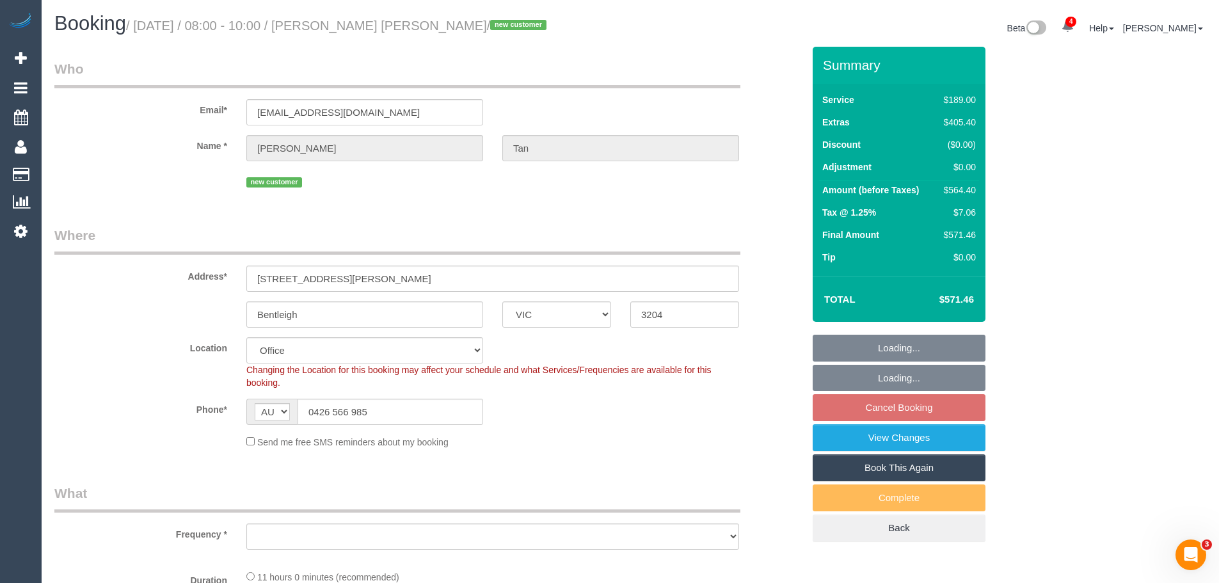
select select "number:22"
select select "number:13"
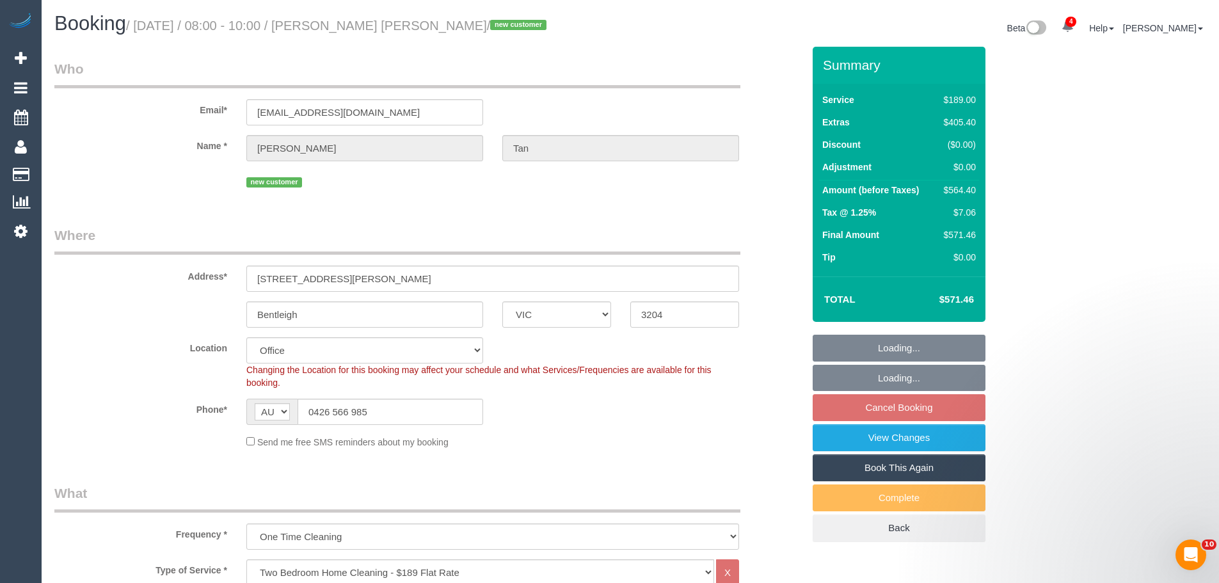
select select "object:2197"
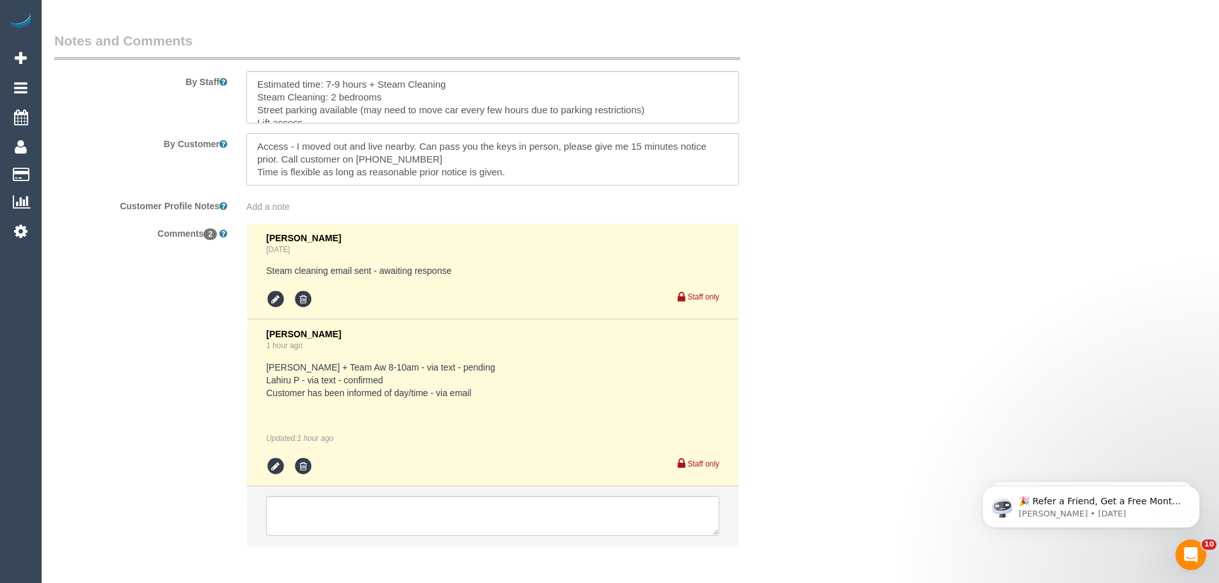
scroll to position [2224, 0]
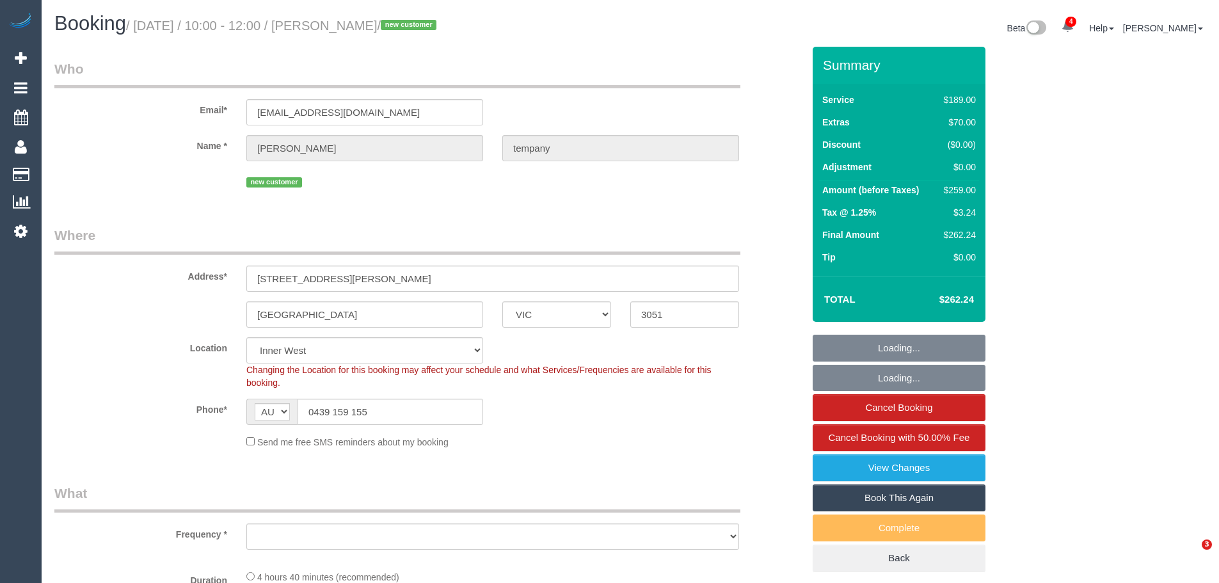
select select "VIC"
select select "string:stripe-pm_1S64gY2GScqysDRV2PhwI451"
select select "number:28"
select select "number:14"
select select "number:19"
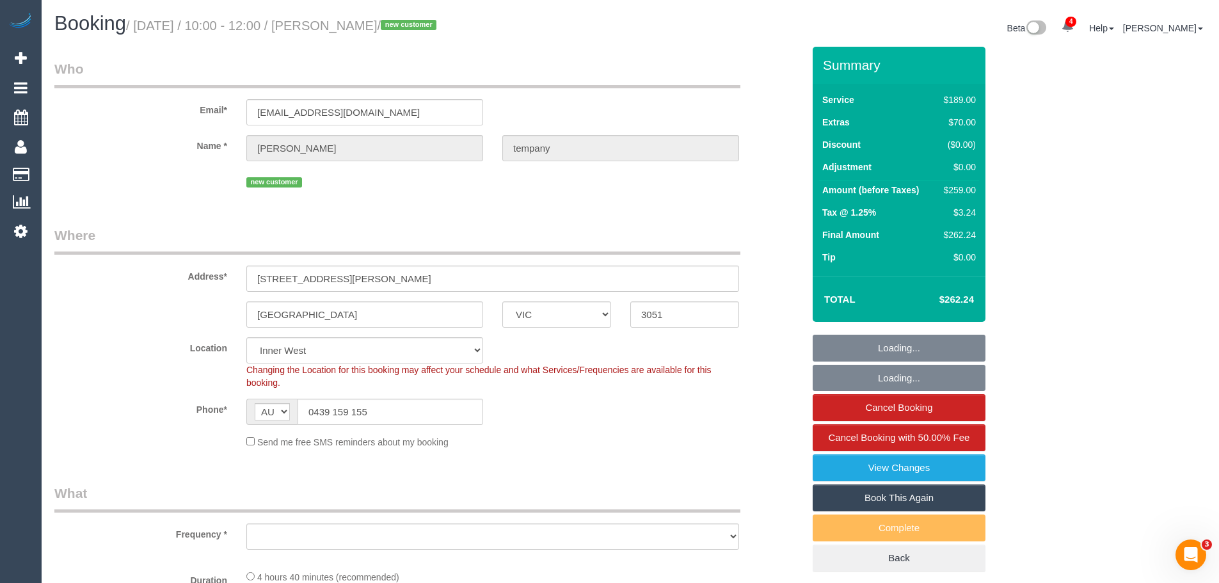
select select "number:24"
select select "number:26"
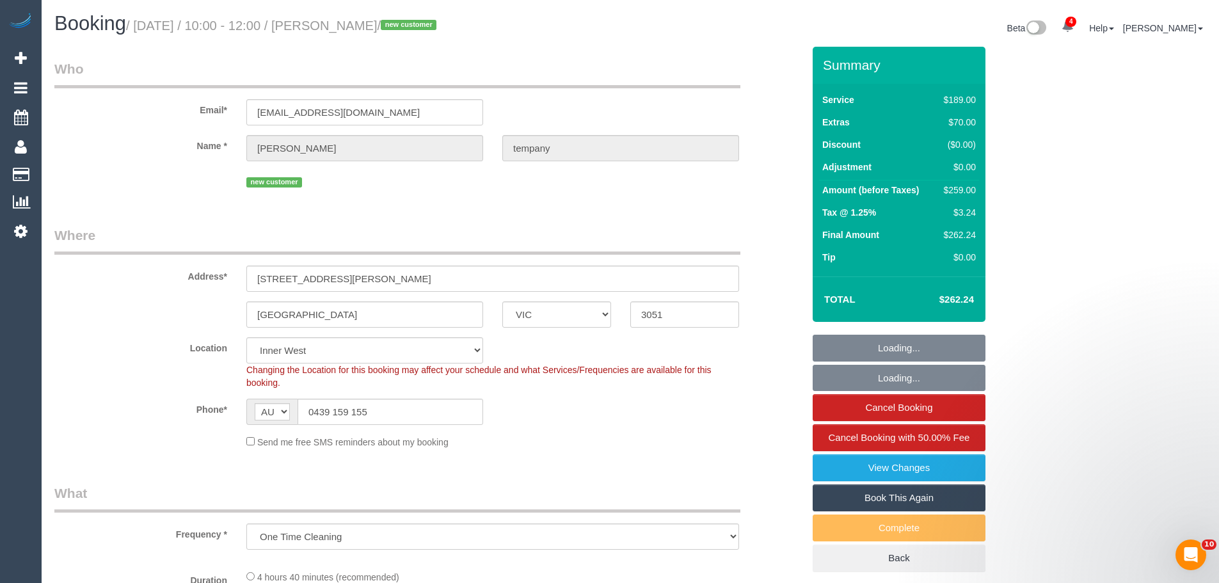
select select "object:730"
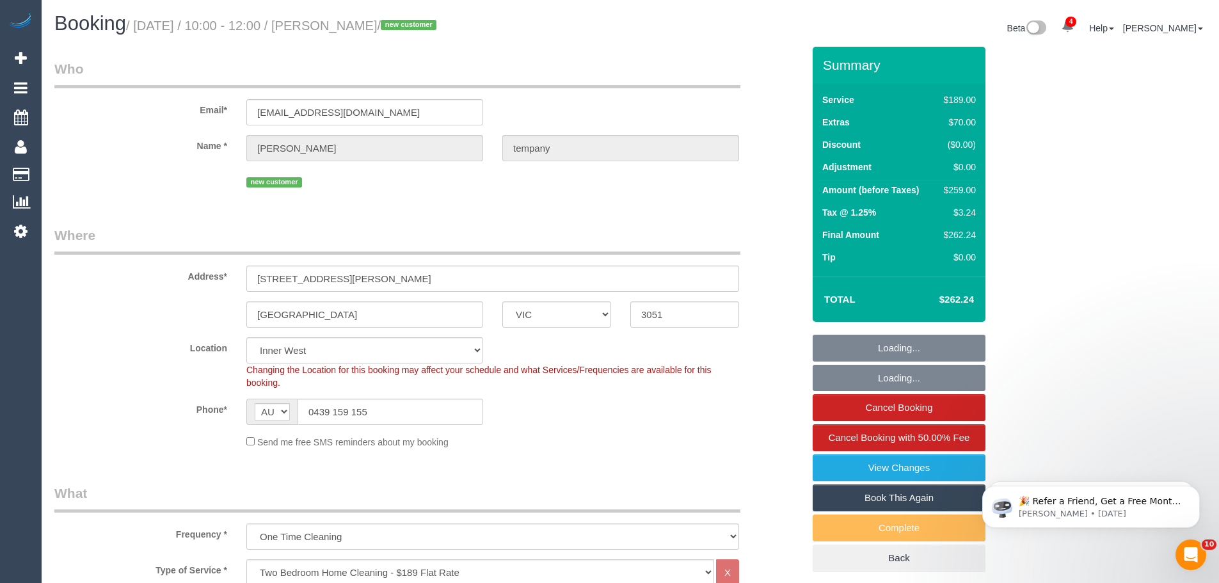
select select "spot1"
click at [957, 187] on div "$259.00" at bounding box center [956, 190] width 37 height 13
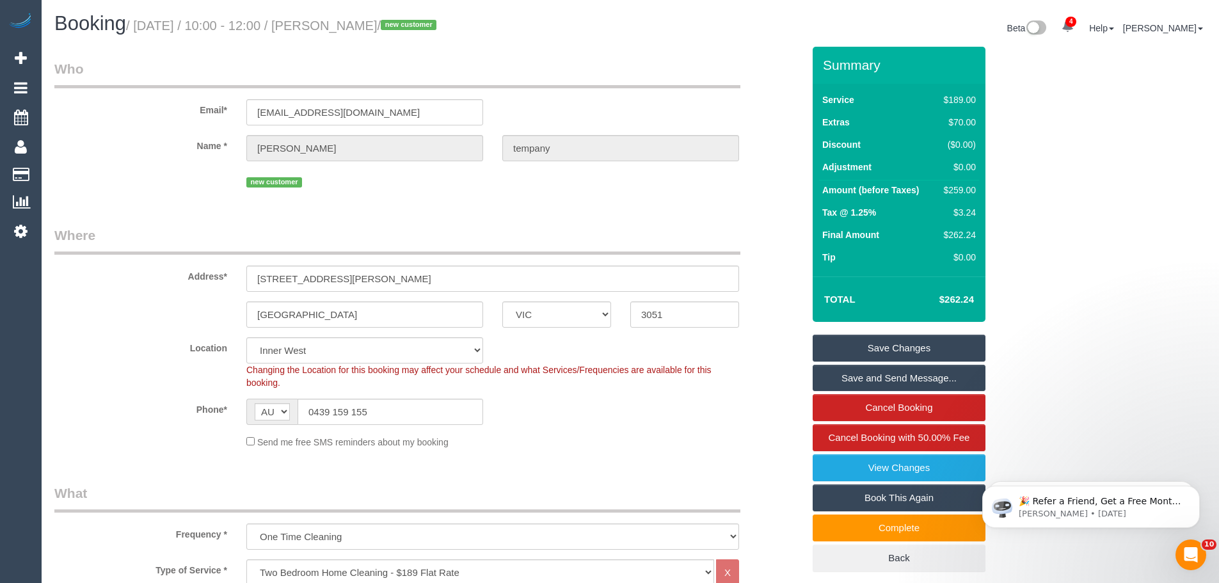
click at [957, 187] on div "$259.00" at bounding box center [956, 190] width 37 height 13
copy div "259.00"
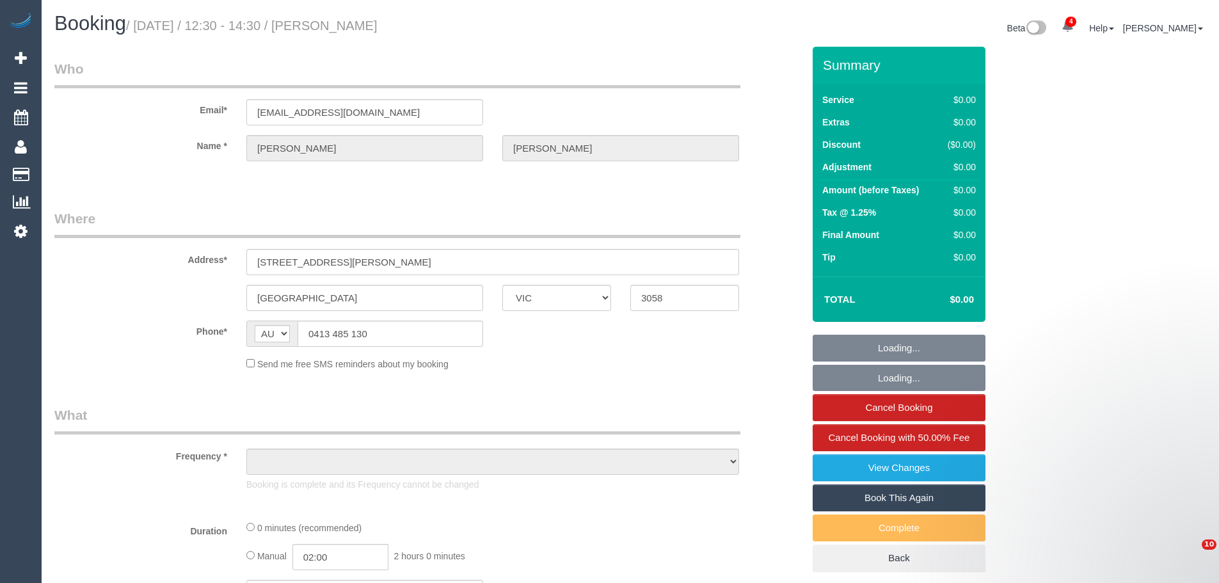
select select "VIC"
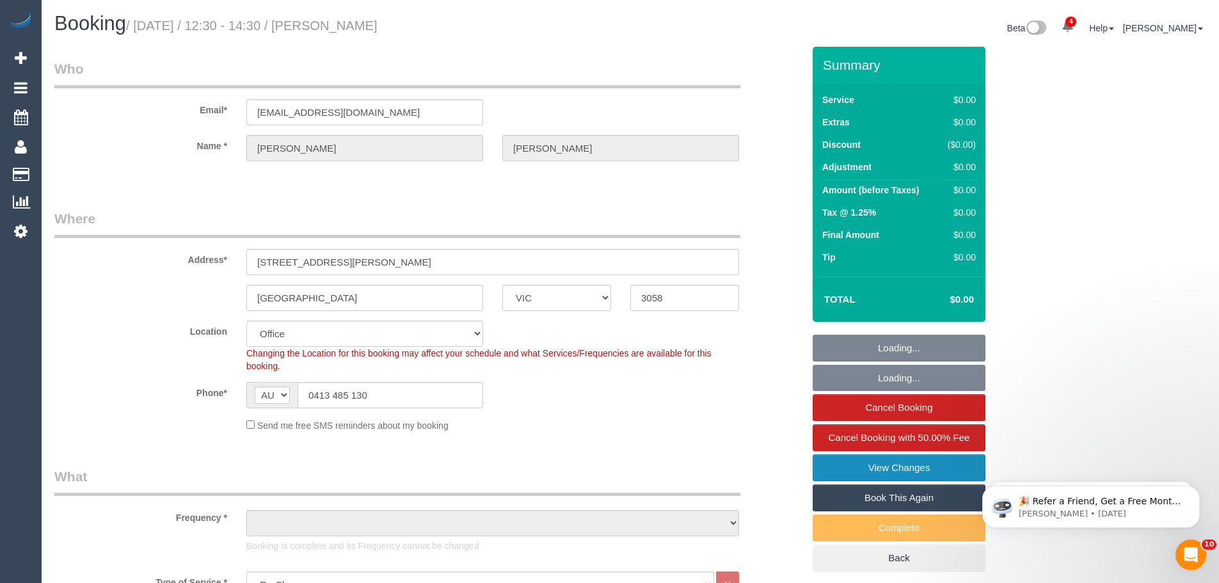
select select "object:669"
select select "number:28"
select select "number:17"
select select "number:18"
select select "number:24"
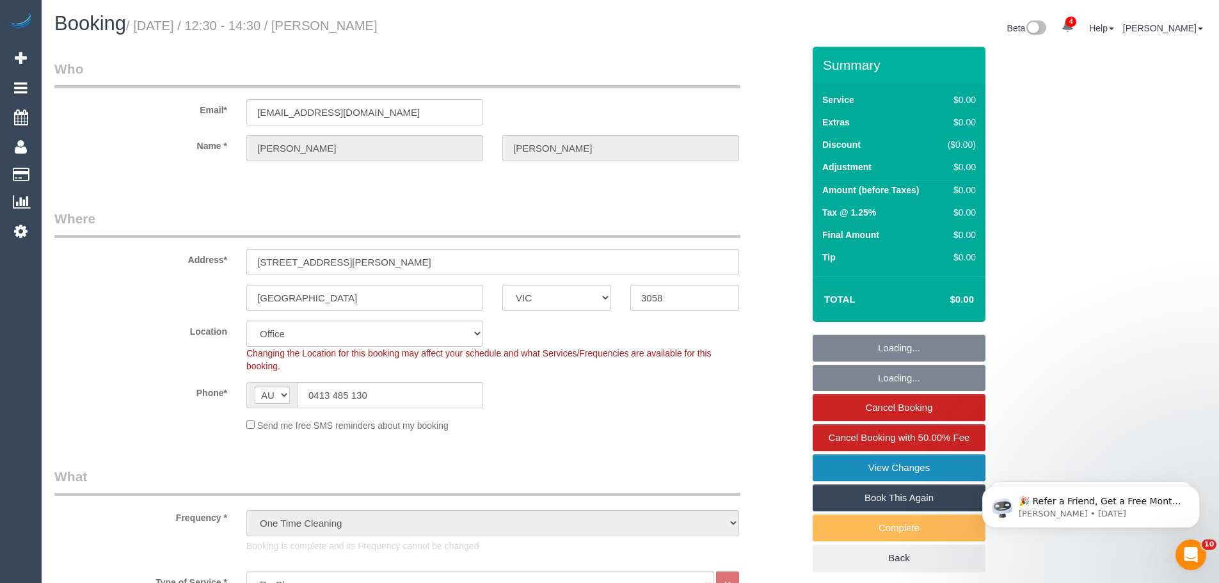
select select "string:stripe-pm_1Ry1ER2GScqysDRVt0ZAC5Tt"
select select "object:2153"
click at [880, 474] on link "View Changes" at bounding box center [898, 467] width 173 height 27
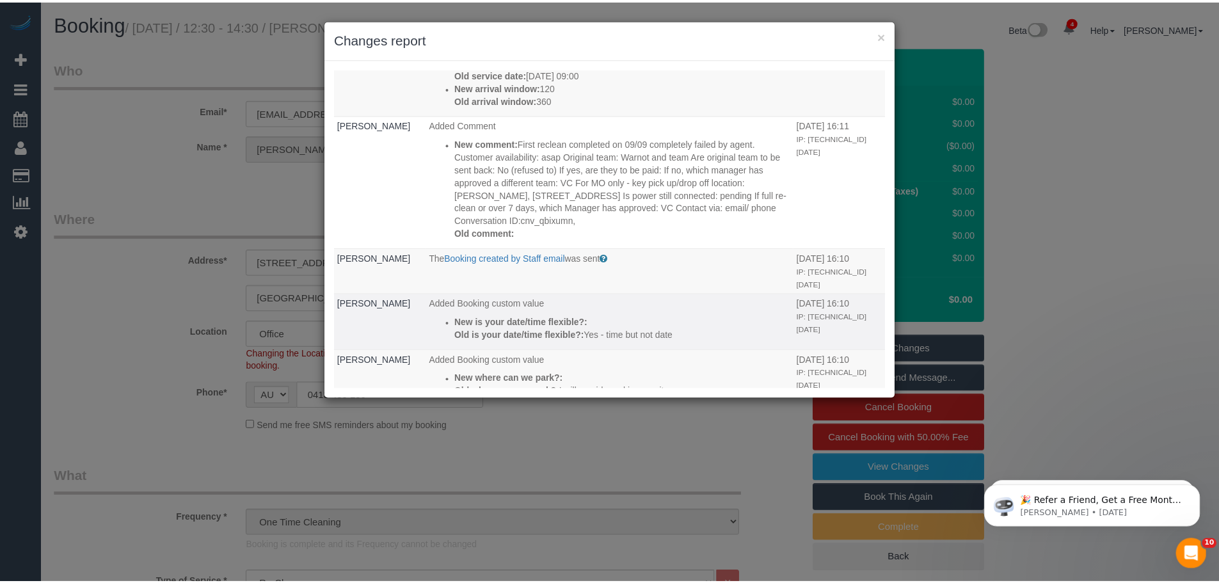
scroll to position [384, 0]
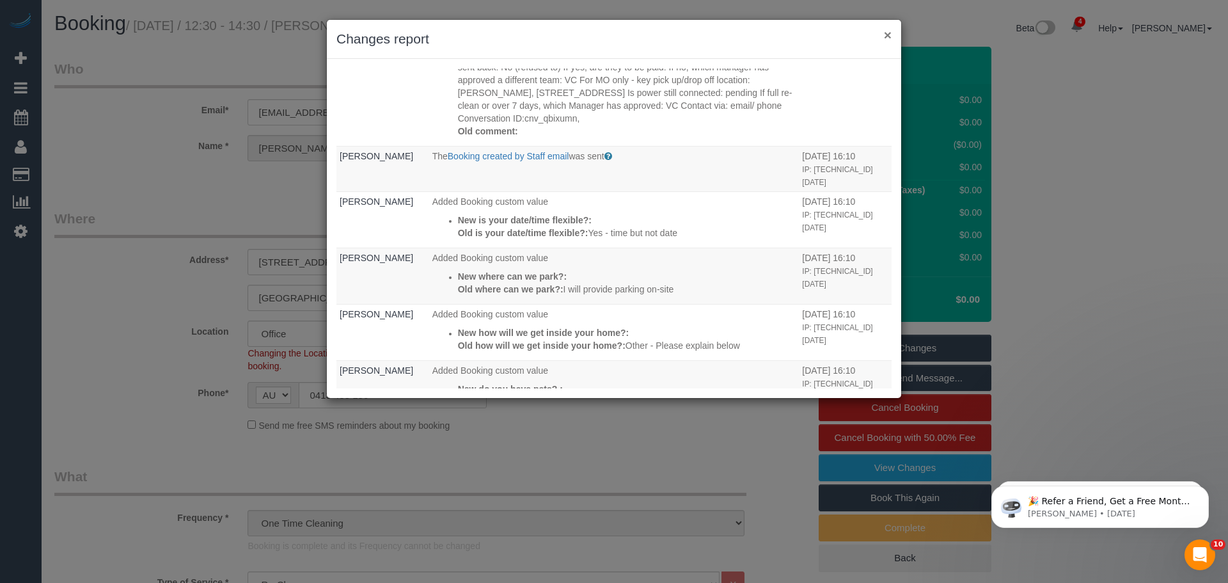
click at [887, 35] on button "×" at bounding box center [888, 34] width 8 height 13
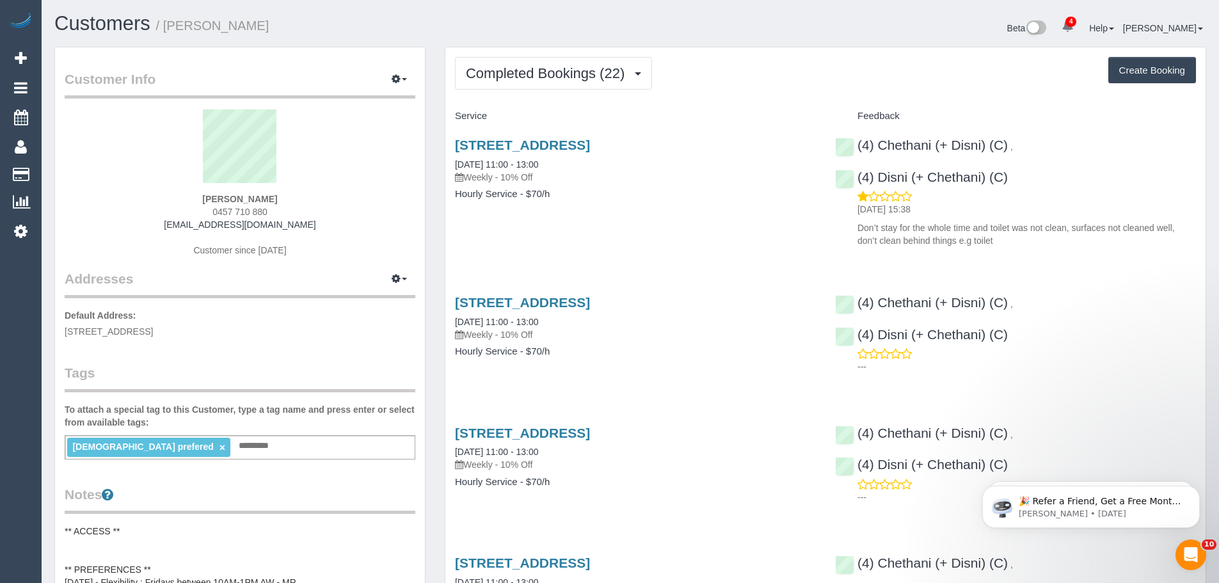
click at [235, 454] on input "text" at bounding box center [257, 446] width 44 height 17
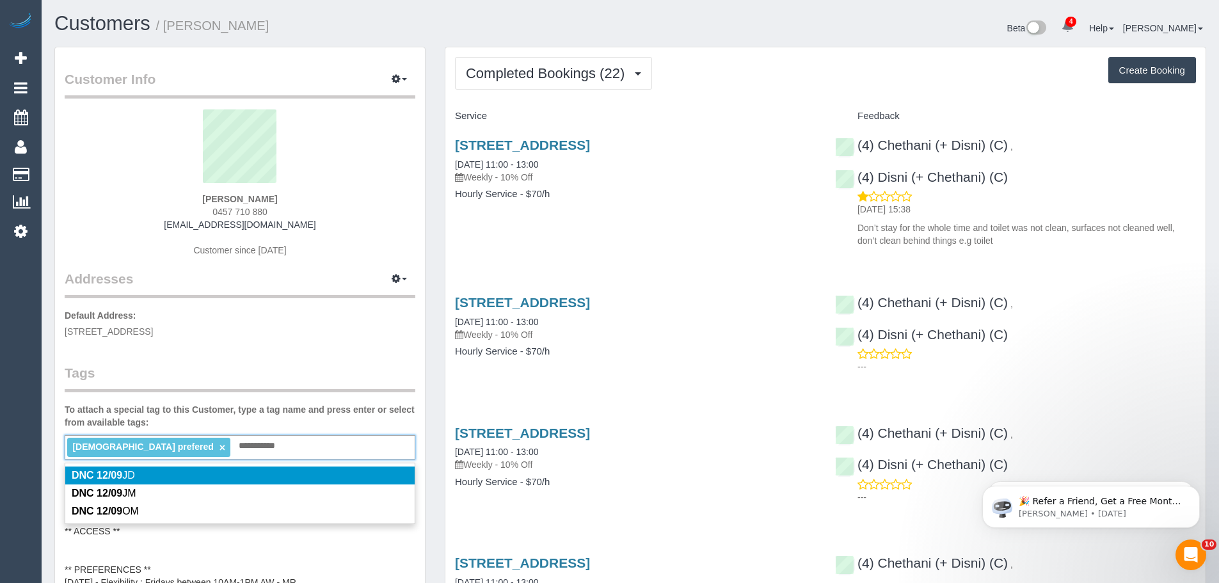
type input "**********"
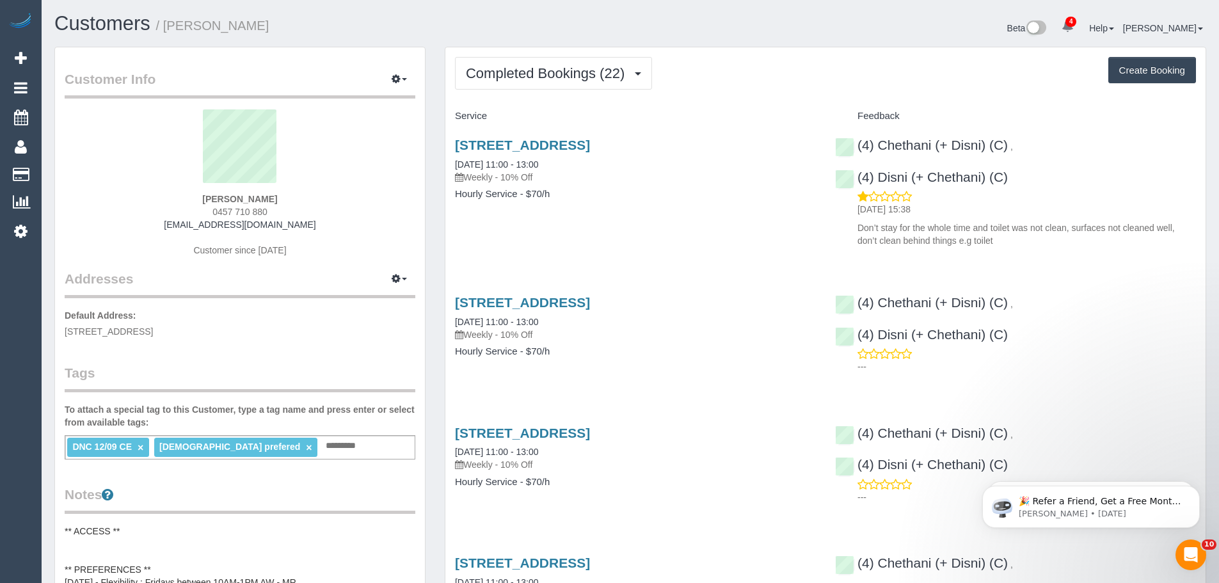
drag, startPoint x: 450, startPoint y: 161, endPoint x: 598, endPoint y: 221, distance: 159.8
click at [598, 221] on div "[STREET_ADDRESS] [DATE] 11:00 - 13:00 Weekly - 10% Off Hourly Service - $70/h" at bounding box center [635, 176] width 380 height 99
copy div "[DATE] 11:00 - 13:00 Weekly - 10% Off Hourly Service - $70/h"
drag, startPoint x: 309, startPoint y: 198, endPoint x: 171, endPoint y: 194, distance: 137.6
click at [171, 194] on div "[PERSON_NAME] 0457 710 880 [EMAIL_ADDRESS][DOMAIN_NAME] Customer since [DATE]" at bounding box center [240, 189] width 351 height 160
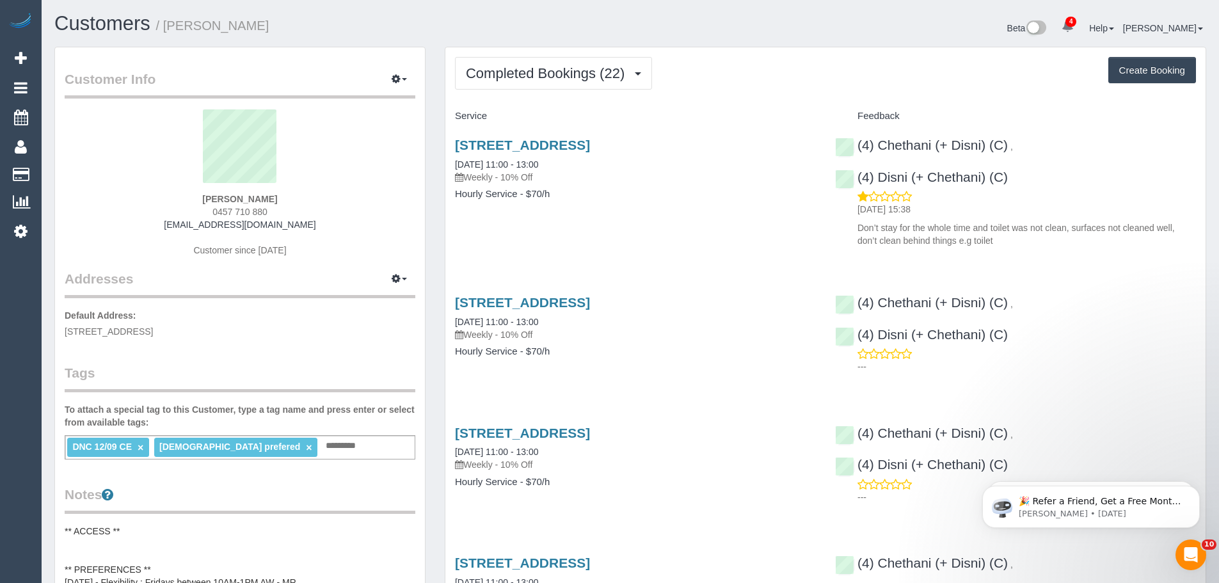
copy strong "[PERSON_NAME]"
drag, startPoint x: 1002, startPoint y: 177, endPoint x: 859, endPoint y: 173, distance: 142.7
click at [859, 173] on div "(4) Chethani (+ Disni) (C) , (4) Disni (+ Chethani) (C) [DATE] 15:38 Don’t stay…" at bounding box center [1015, 189] width 380 height 125
copy link "(4) Disni (+ Chethani) (C)"
